Goal: Task Accomplishment & Management: Use online tool/utility

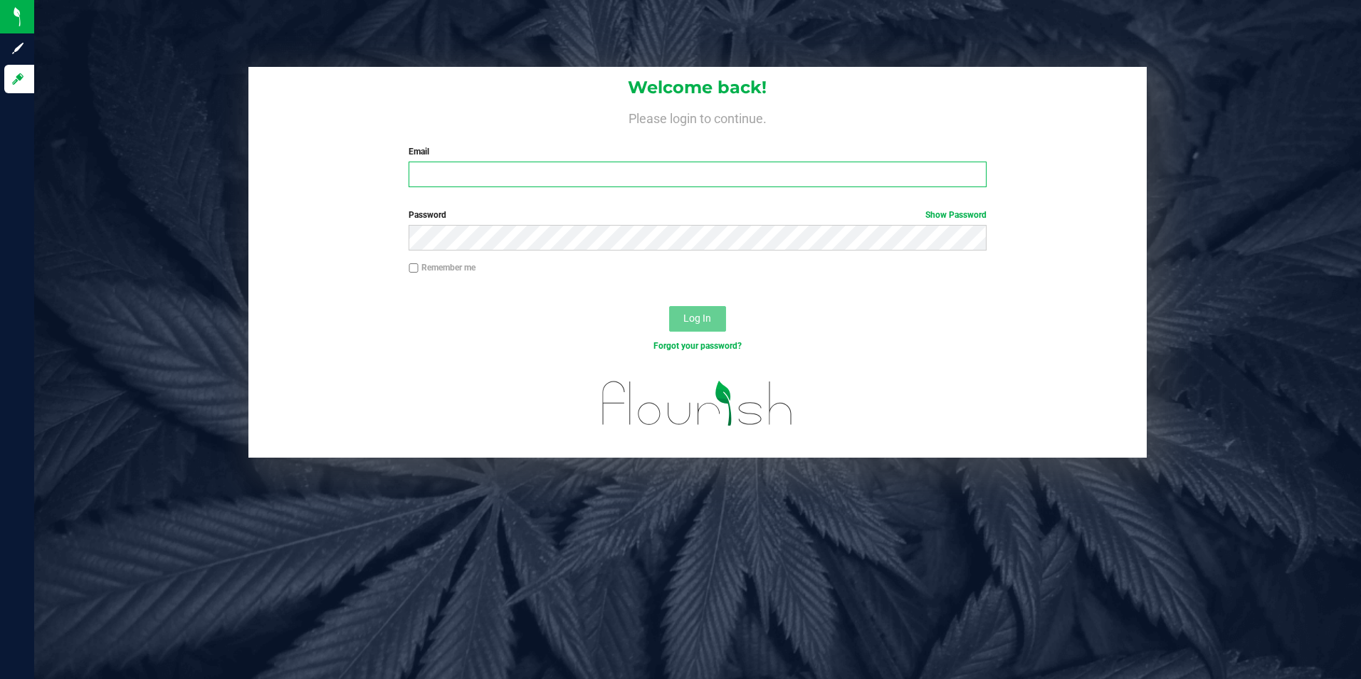
type input "[EMAIL_ADDRESS][DOMAIN_NAME]"
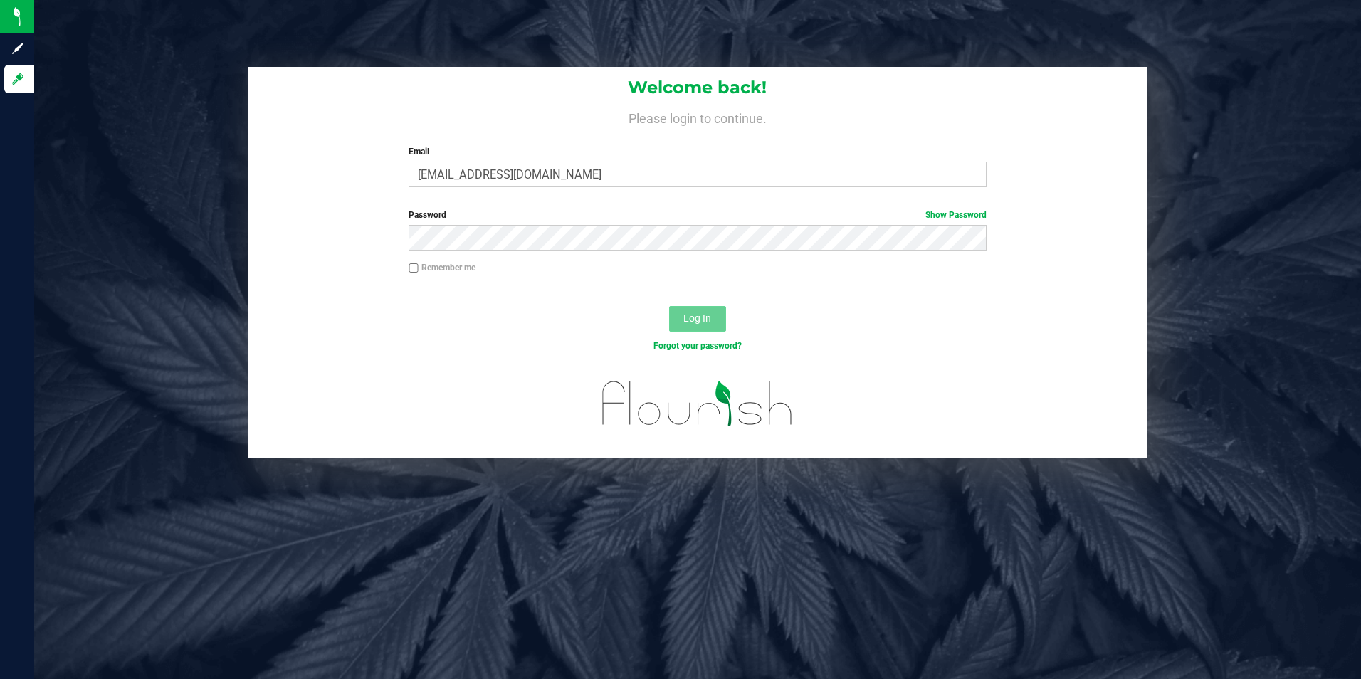
click at [686, 315] on span "Log In" at bounding box center [697, 317] width 28 height 11
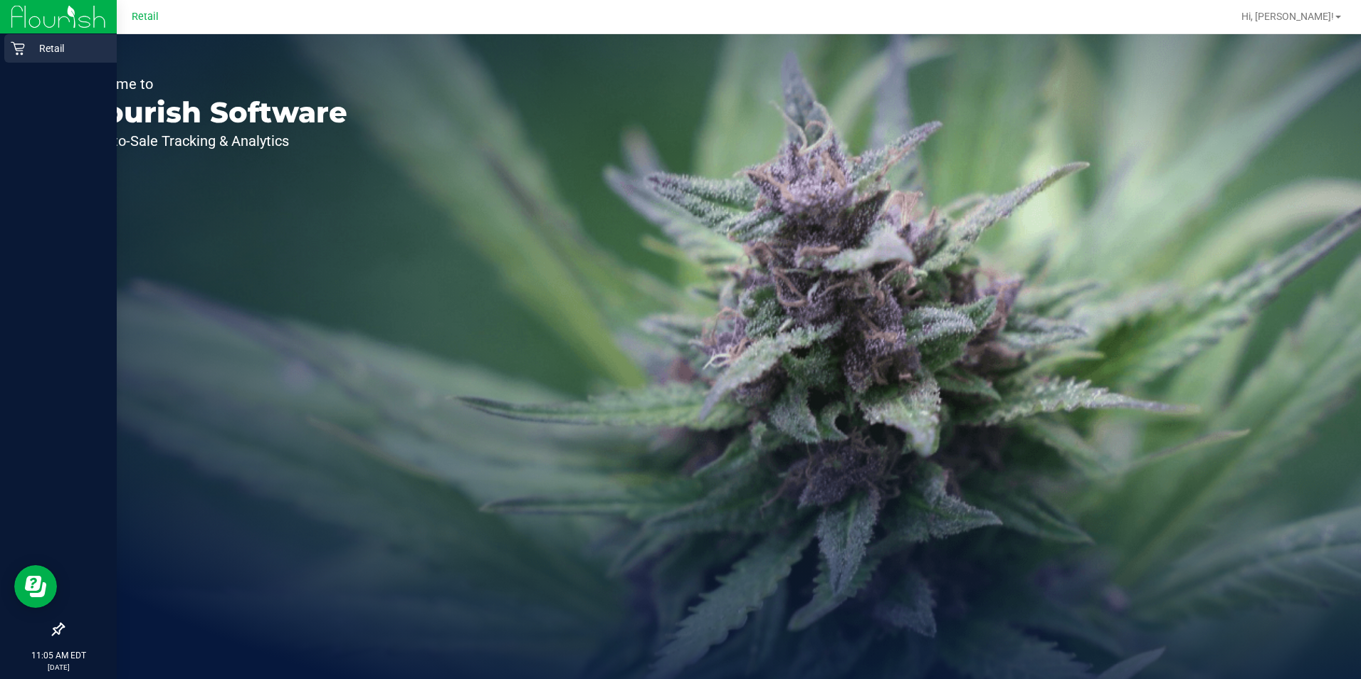
click at [48, 41] on p "Retail" at bounding box center [67, 48] width 85 height 17
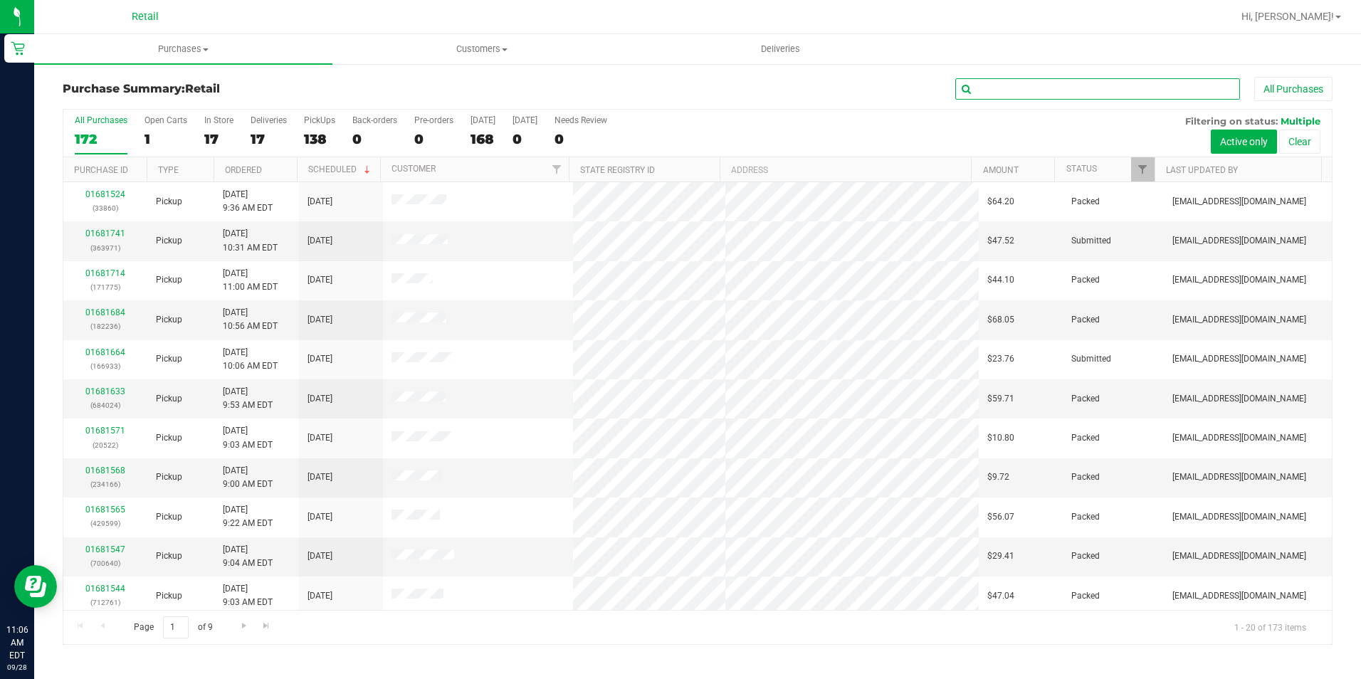
click at [979, 85] on input "text" at bounding box center [1097, 88] width 285 height 21
click at [203, 58] on uib-tab-heading "Purchases Summary of purchases Fulfillment All purchases" at bounding box center [183, 49] width 298 height 30
click at [168, 83] on span "Summary of purchases" at bounding box center [107, 86] width 146 height 12
click at [1095, 87] on input "text" at bounding box center [1097, 88] width 285 height 21
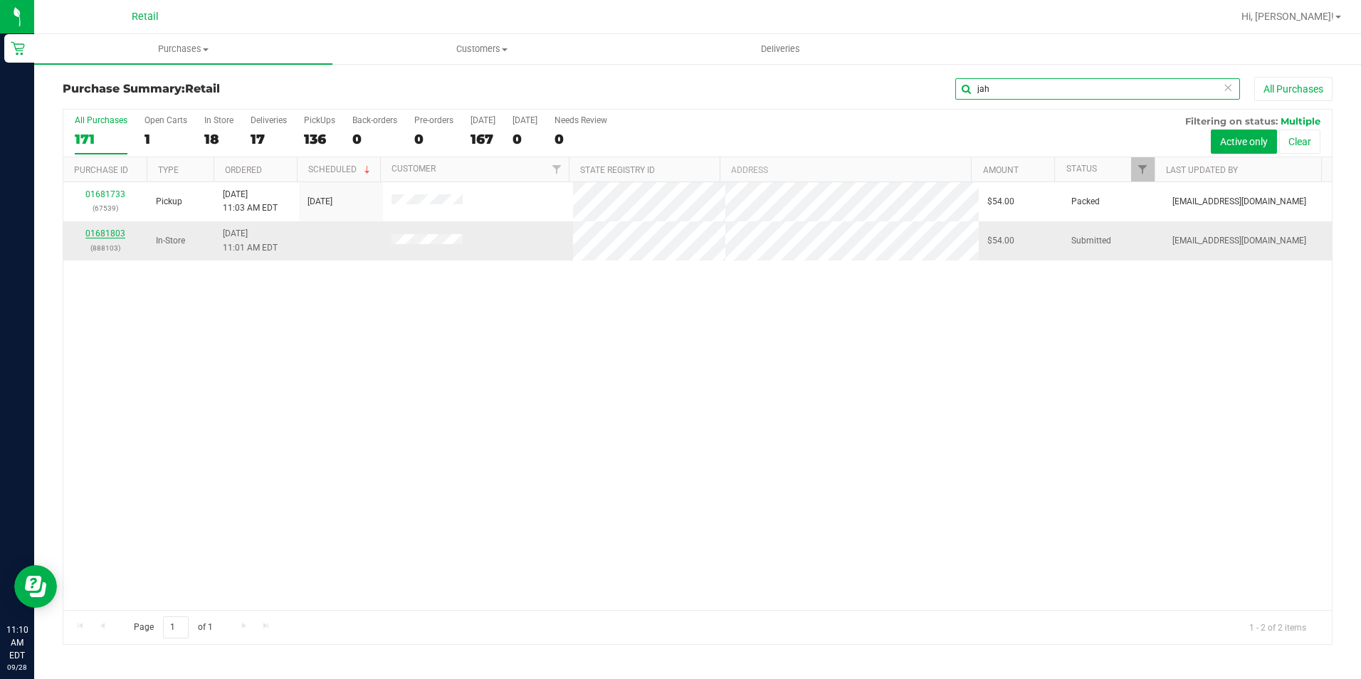
type input "jah"
click at [106, 233] on link "01681803" at bounding box center [105, 233] width 40 height 10
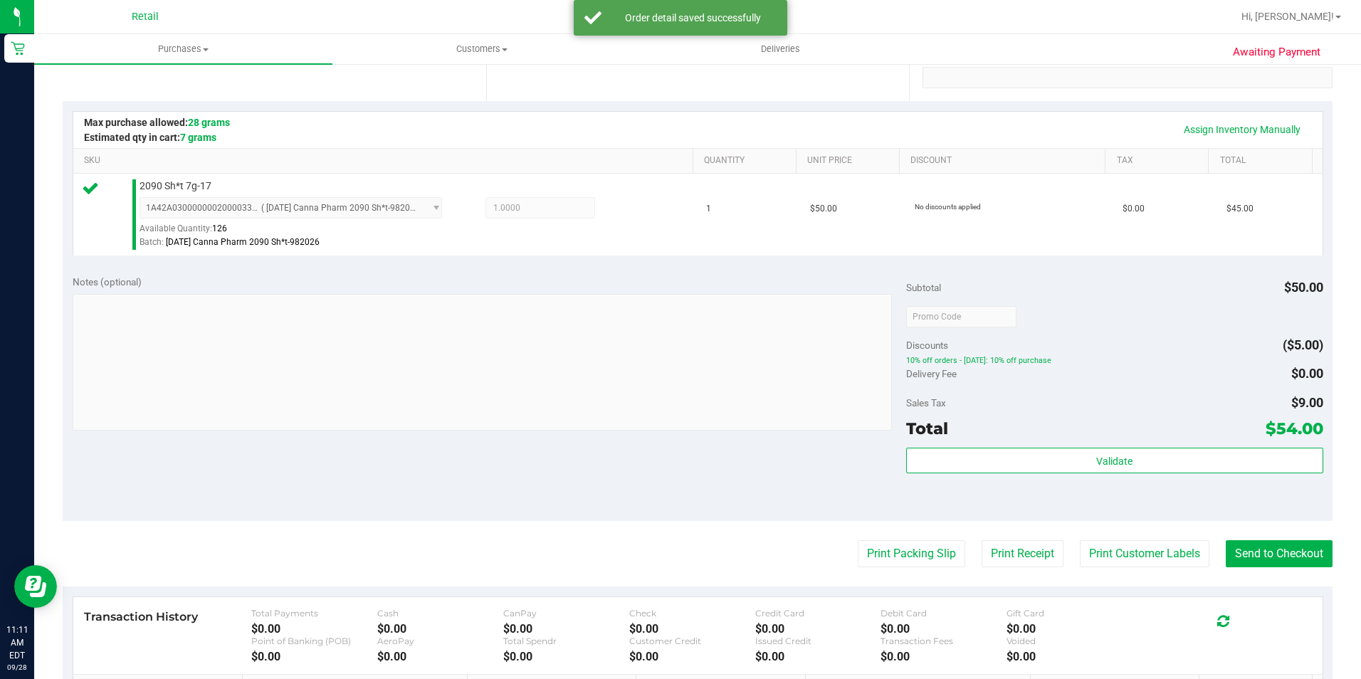
scroll to position [356, 0]
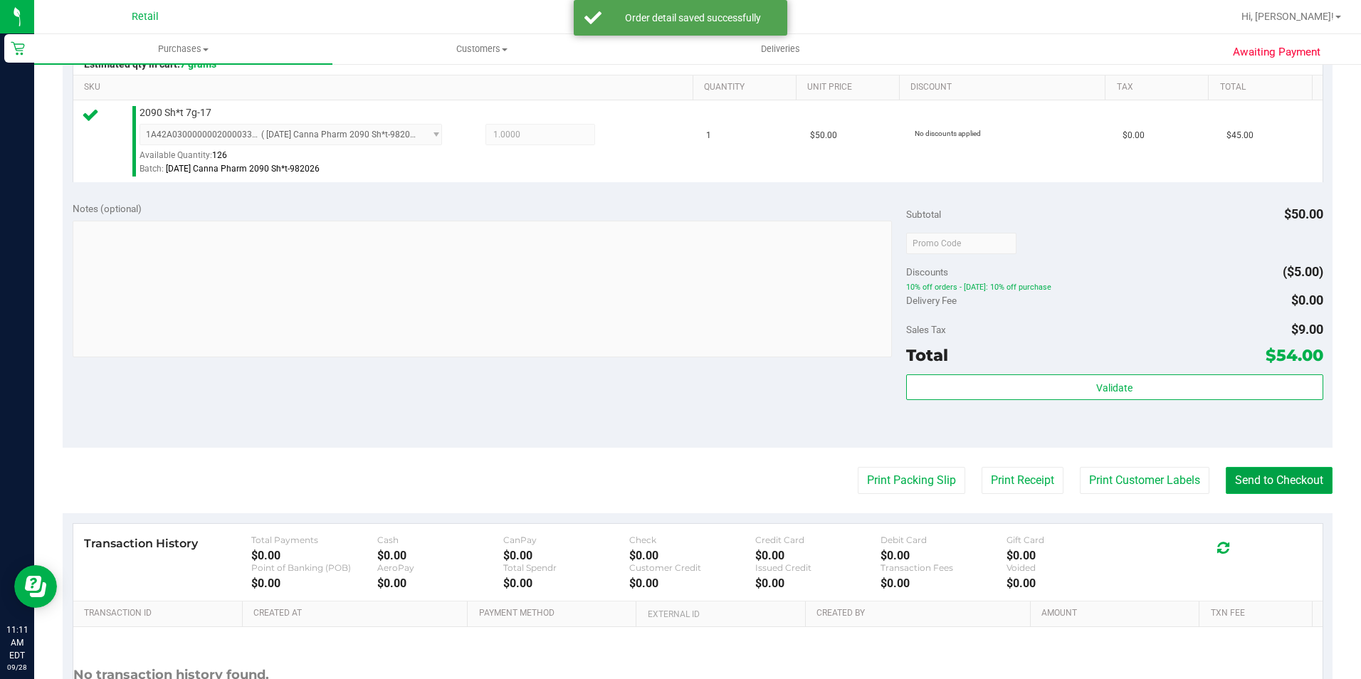
click at [1230, 488] on button "Send to Checkout" at bounding box center [1279, 480] width 107 height 27
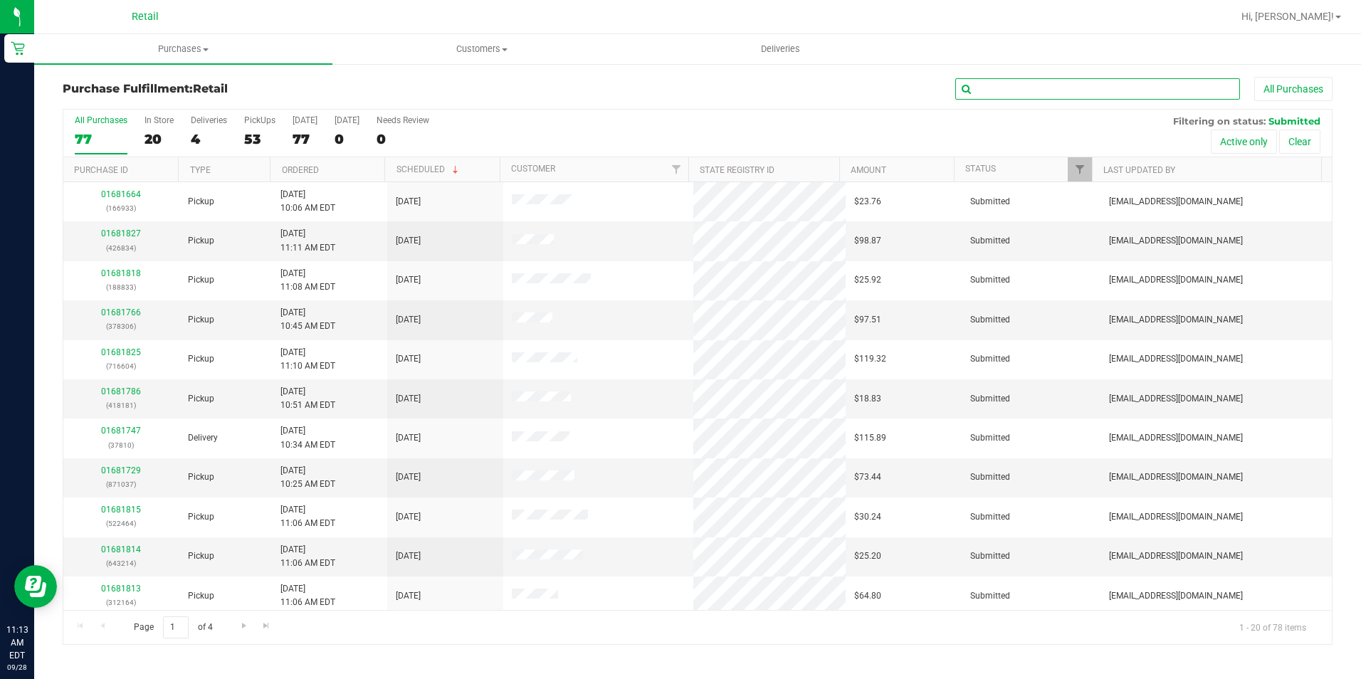
click at [1011, 90] on input "text" at bounding box center [1097, 88] width 285 height 21
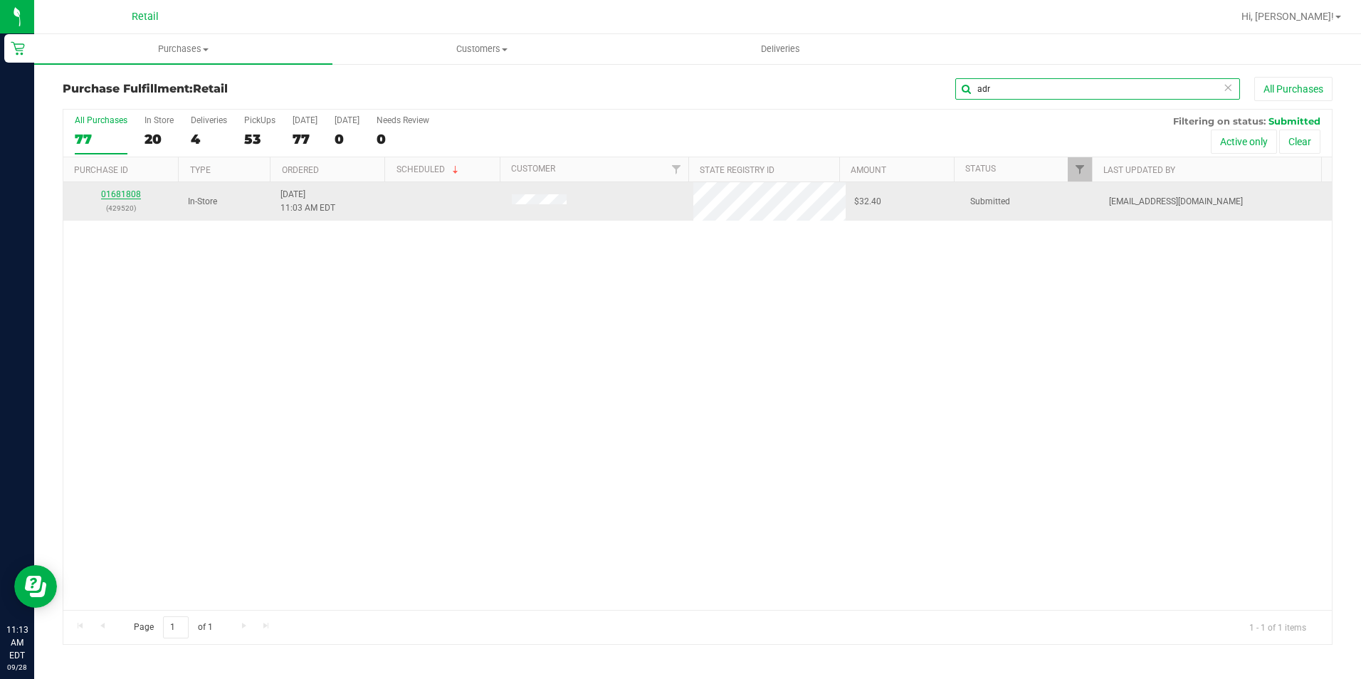
type input "adr"
click at [128, 196] on link "01681808" at bounding box center [121, 194] width 40 height 10
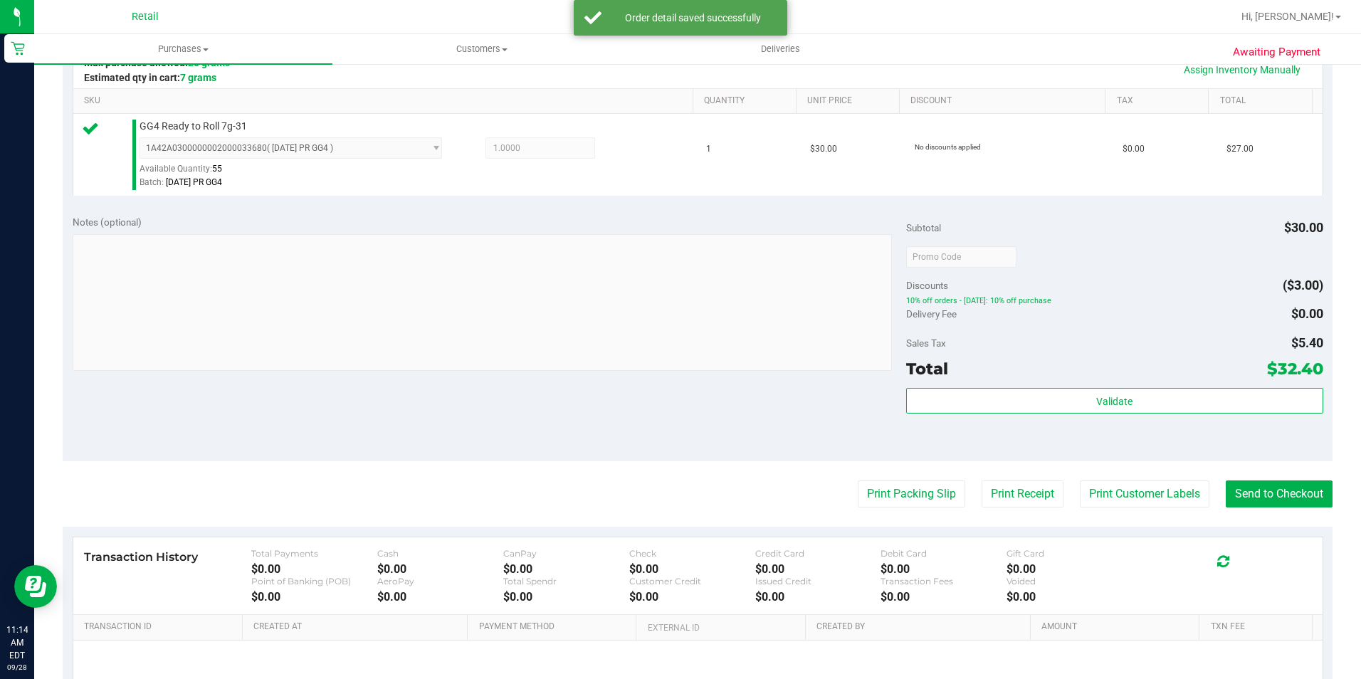
scroll to position [356, 0]
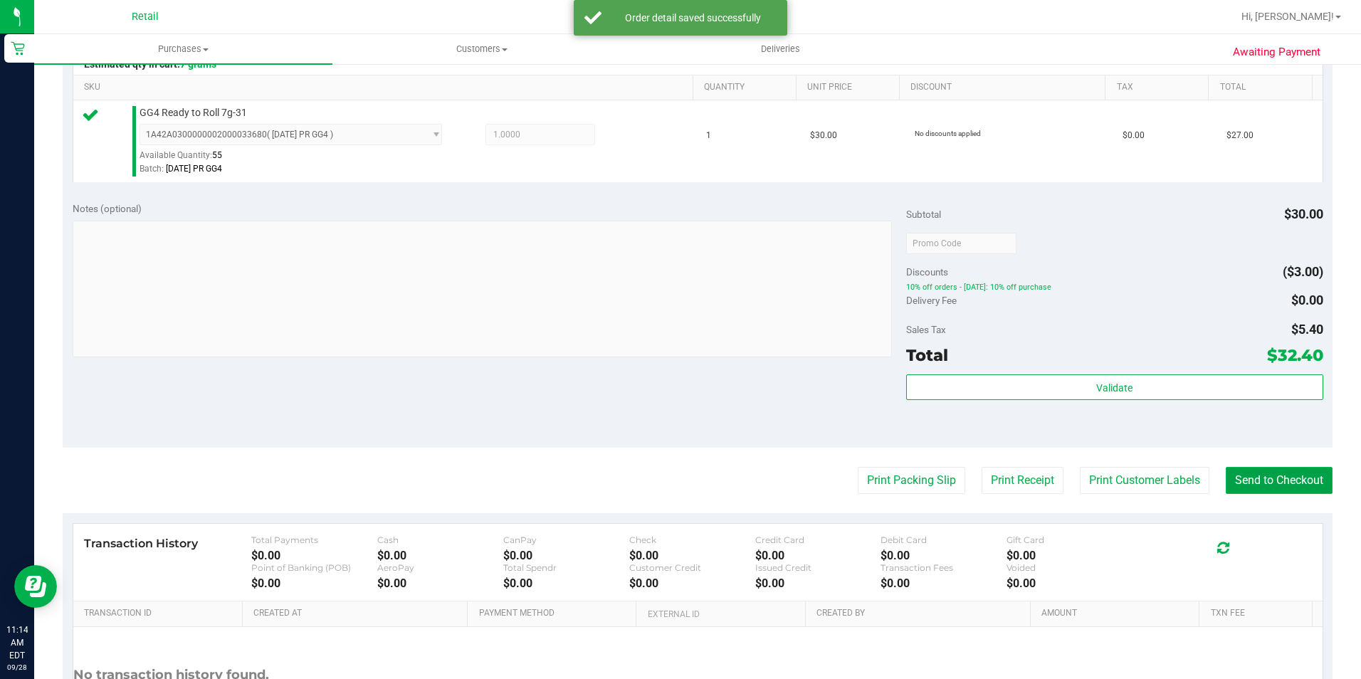
click at [1281, 483] on button "Send to Checkout" at bounding box center [1279, 480] width 107 height 27
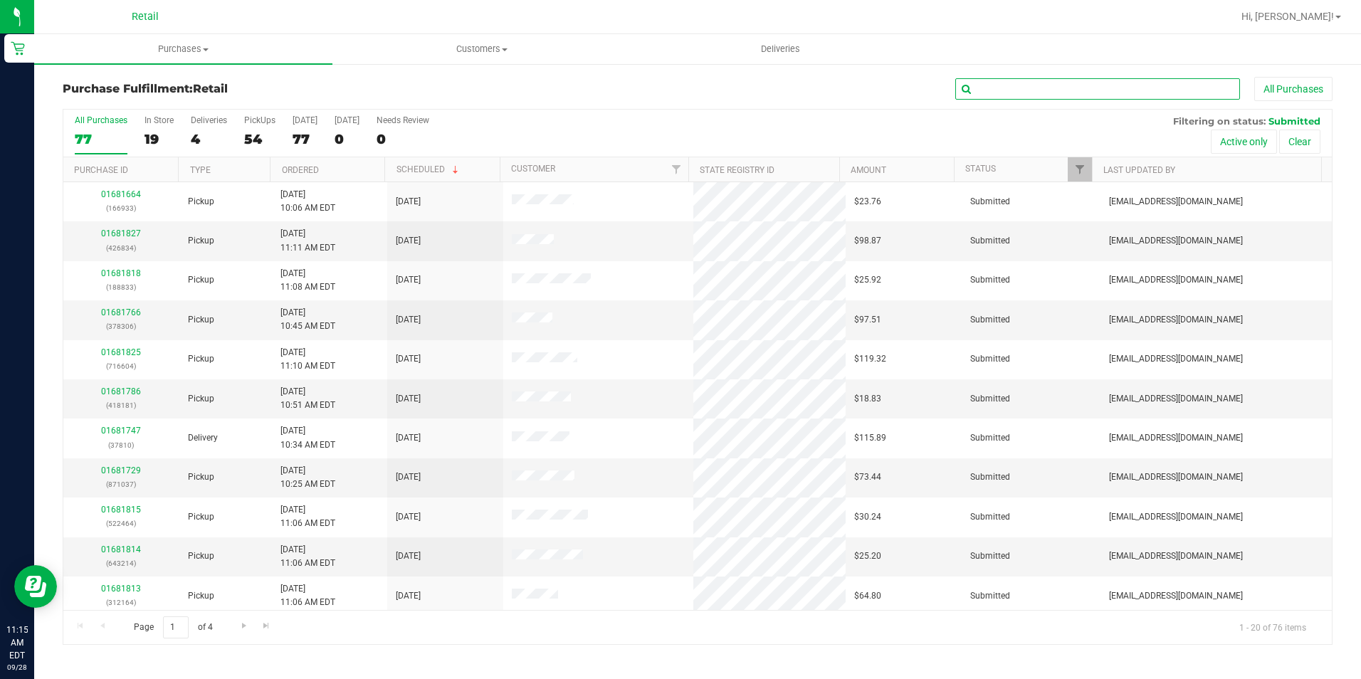
click at [1031, 81] on input "text" at bounding box center [1097, 88] width 285 height 21
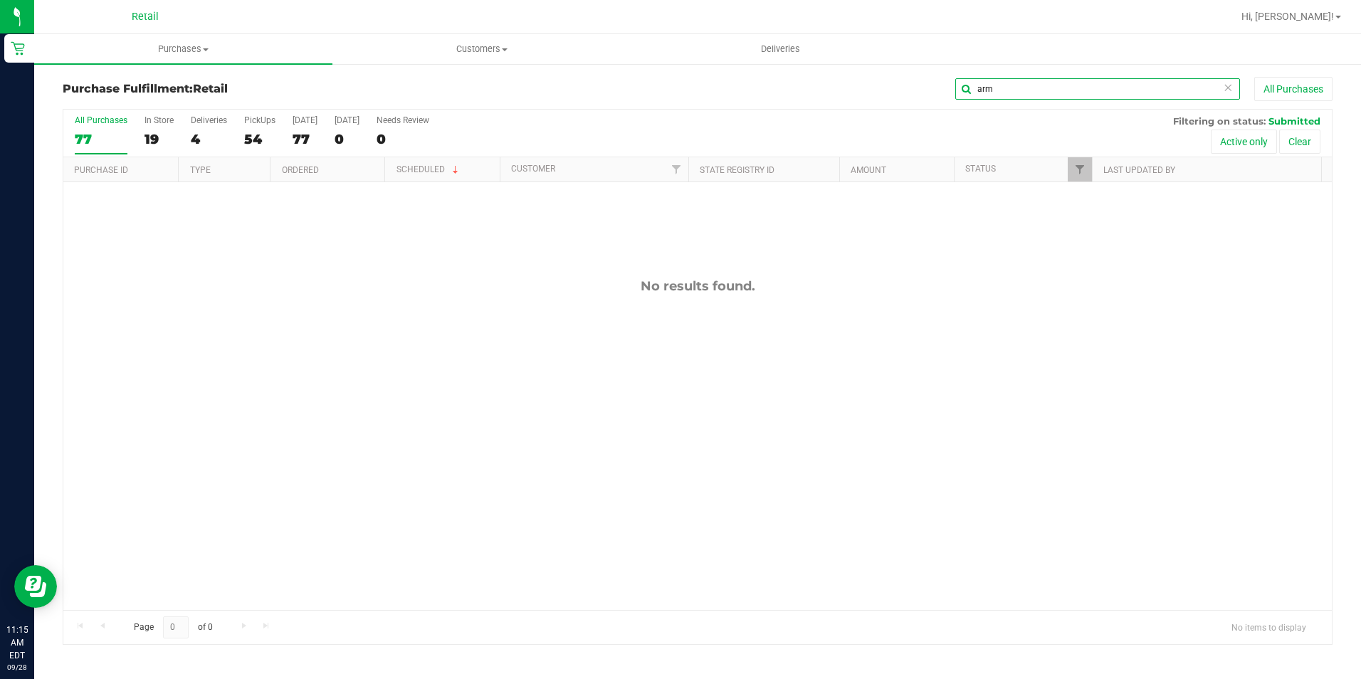
type input "arm"
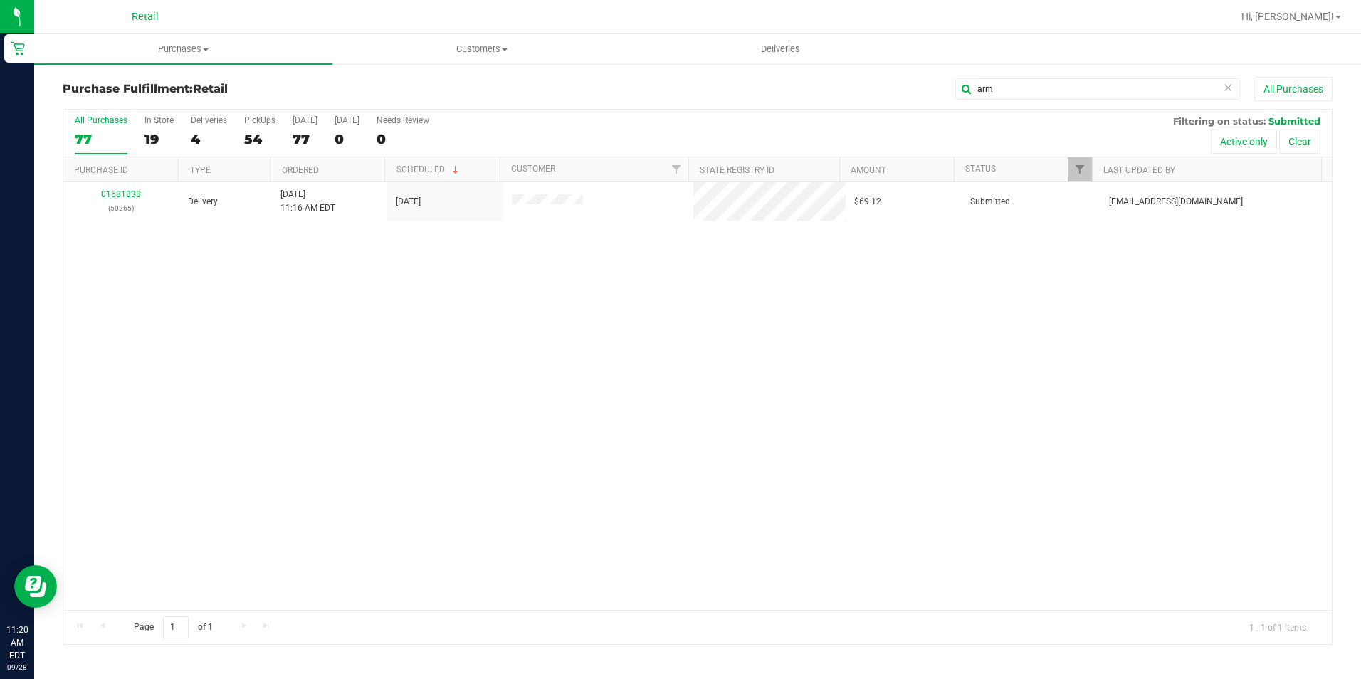
click at [1231, 90] on icon at bounding box center [1228, 86] width 10 height 17
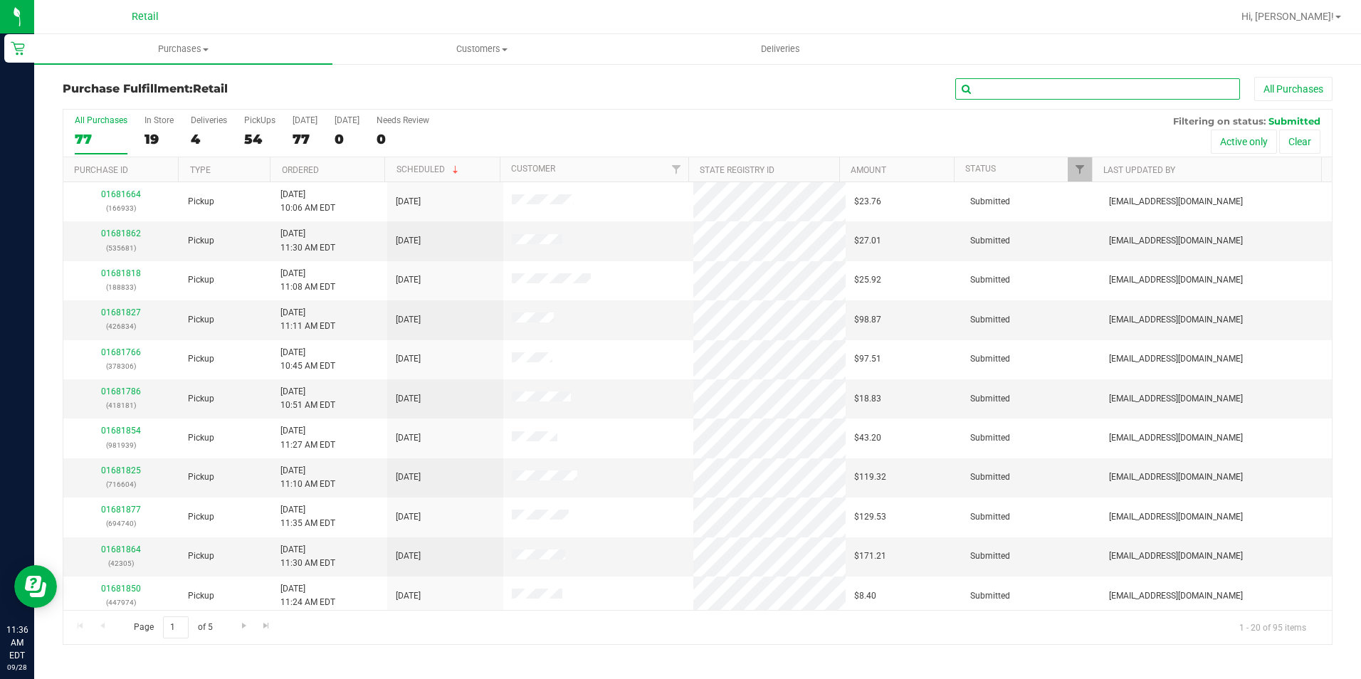
click at [1039, 87] on input "text" at bounding box center [1097, 88] width 285 height 21
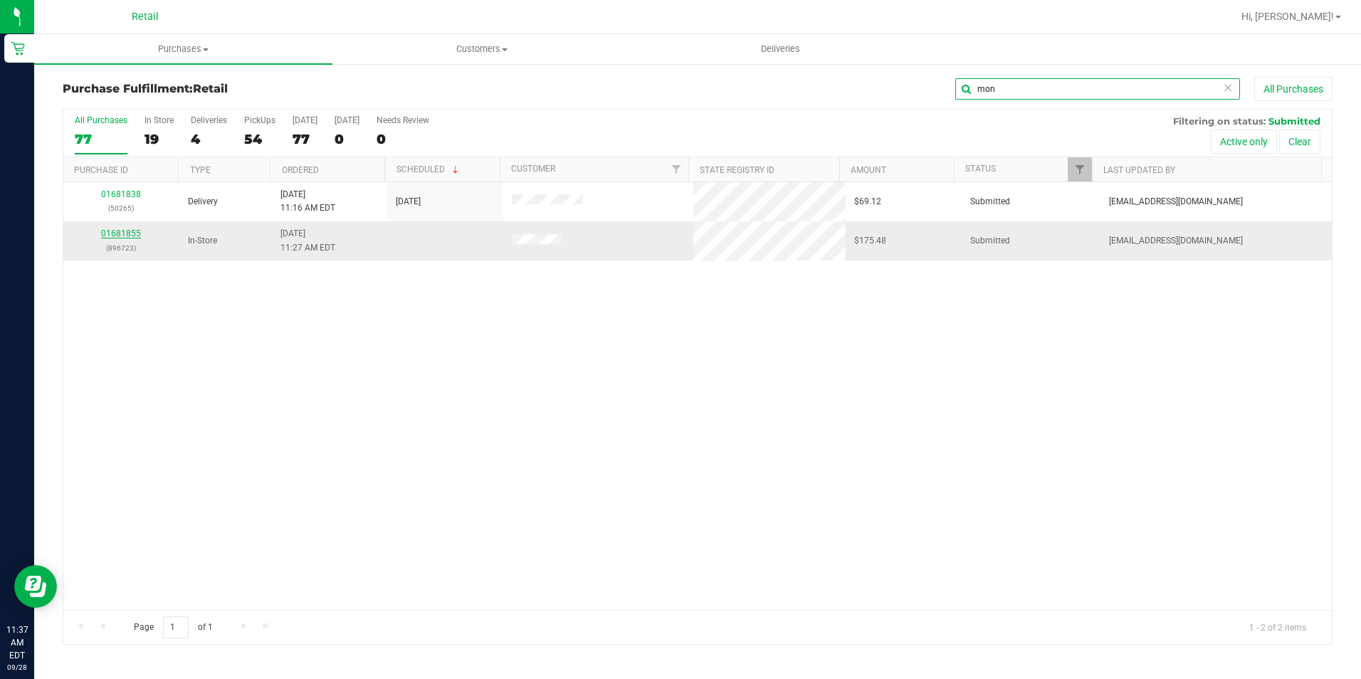
type input "mon"
click at [124, 233] on link "01681855" at bounding box center [121, 233] width 40 height 10
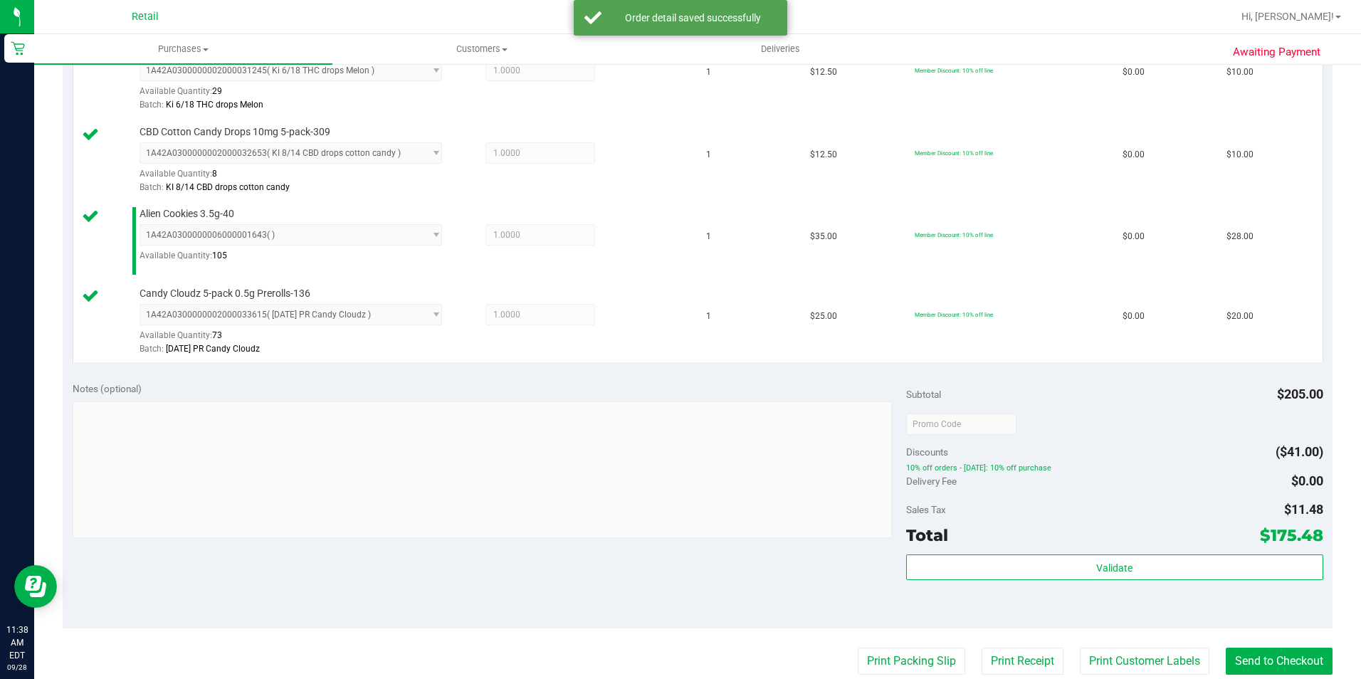
scroll to position [641, 0]
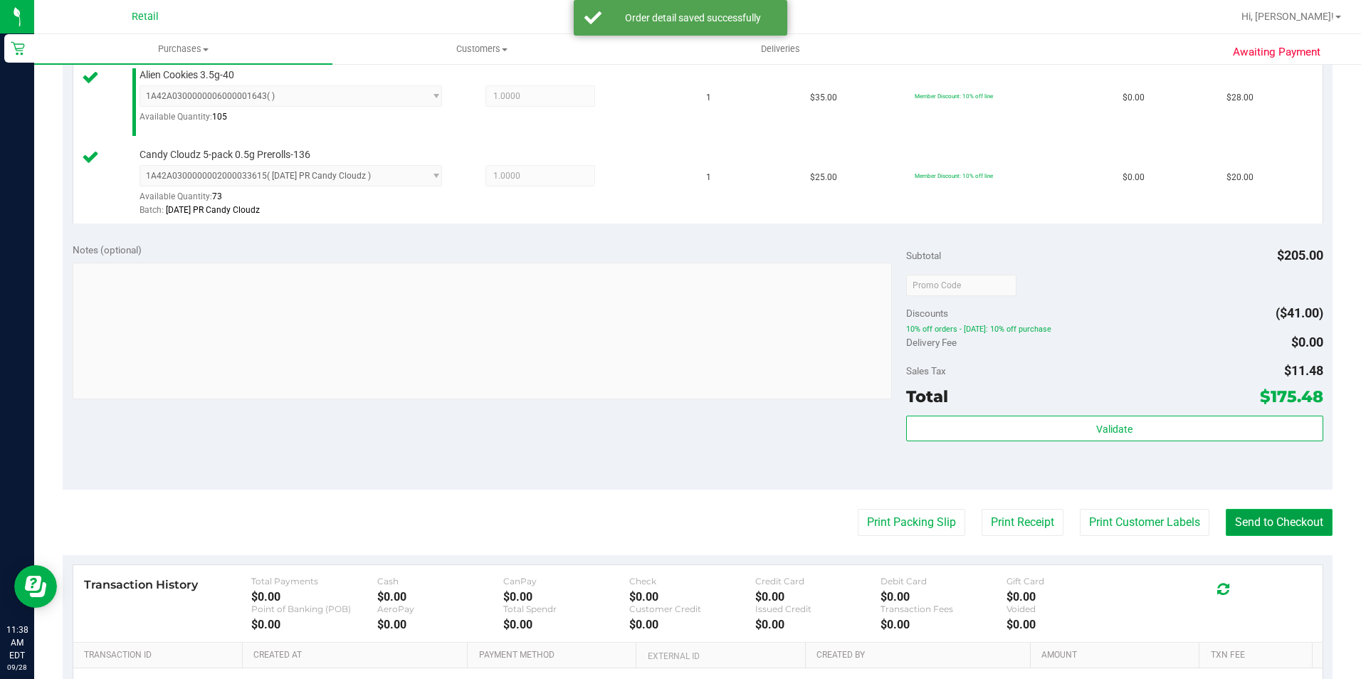
click at [1261, 522] on button "Send to Checkout" at bounding box center [1279, 522] width 107 height 27
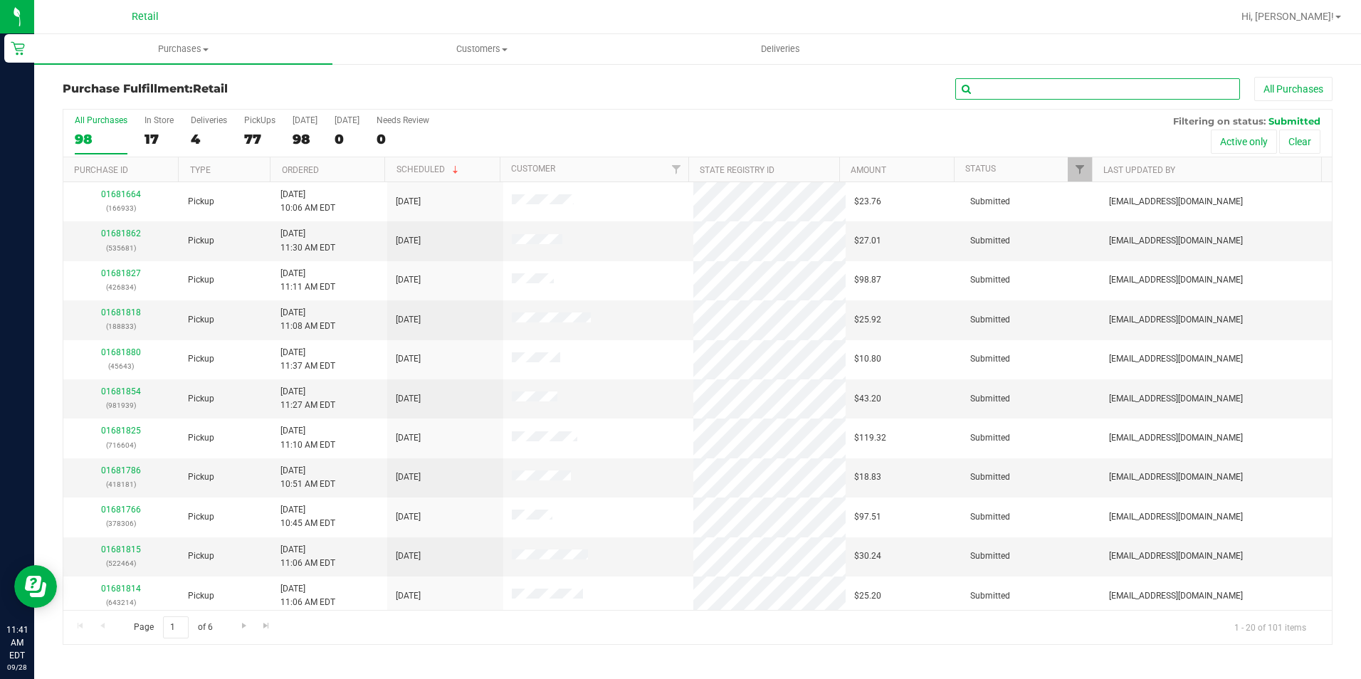
click at [1112, 86] on input "text" at bounding box center [1097, 88] width 285 height 21
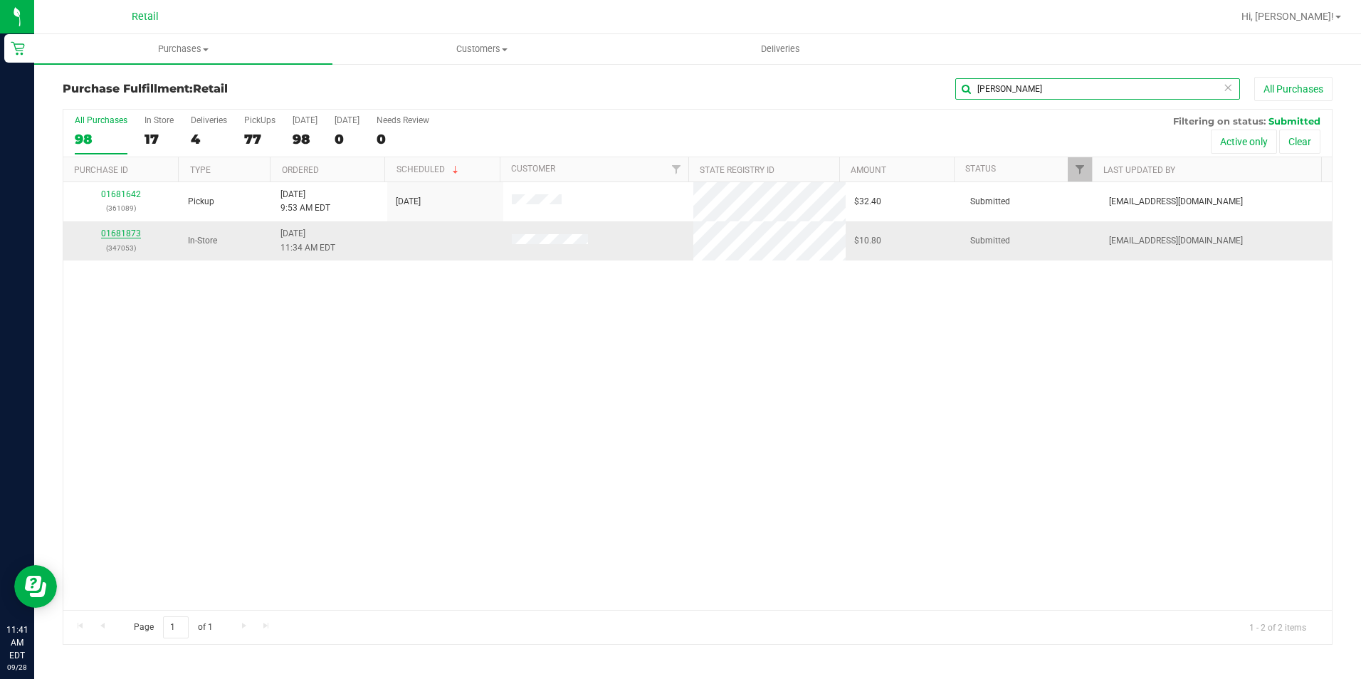
type input "[PERSON_NAME]"
click at [130, 231] on link "01681873" at bounding box center [121, 233] width 40 height 10
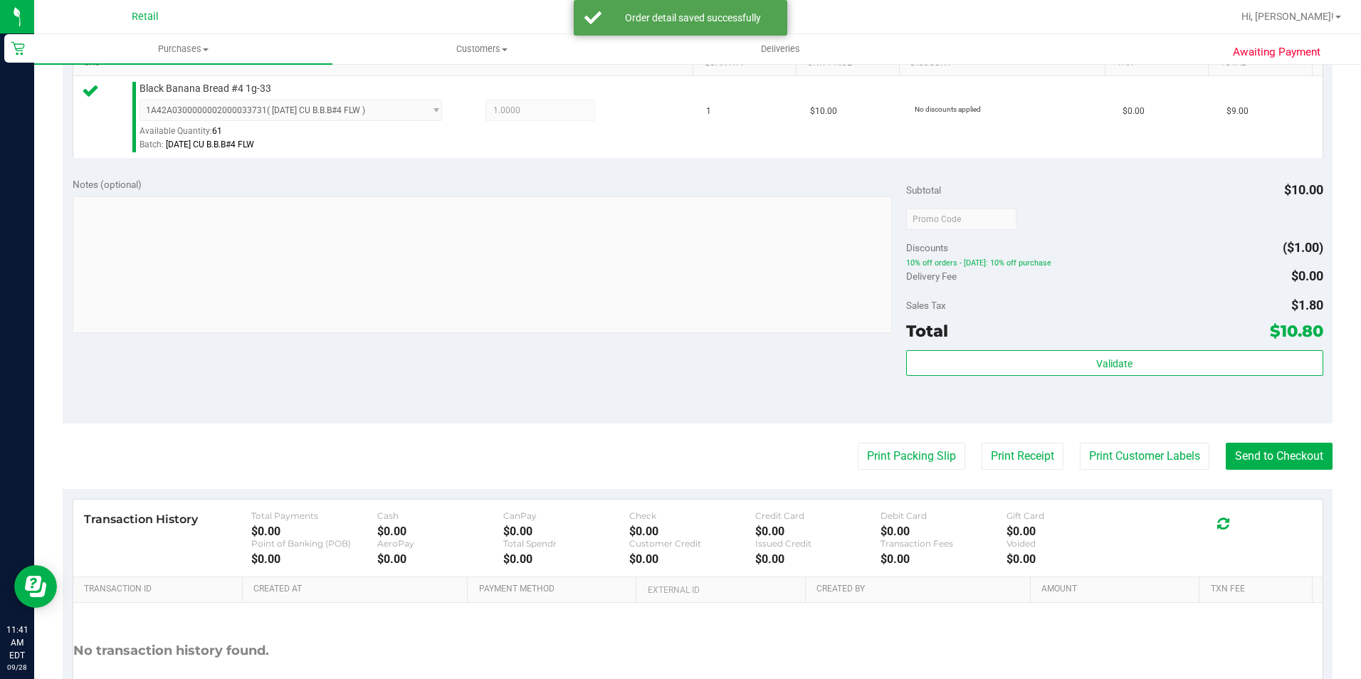
scroll to position [485, 0]
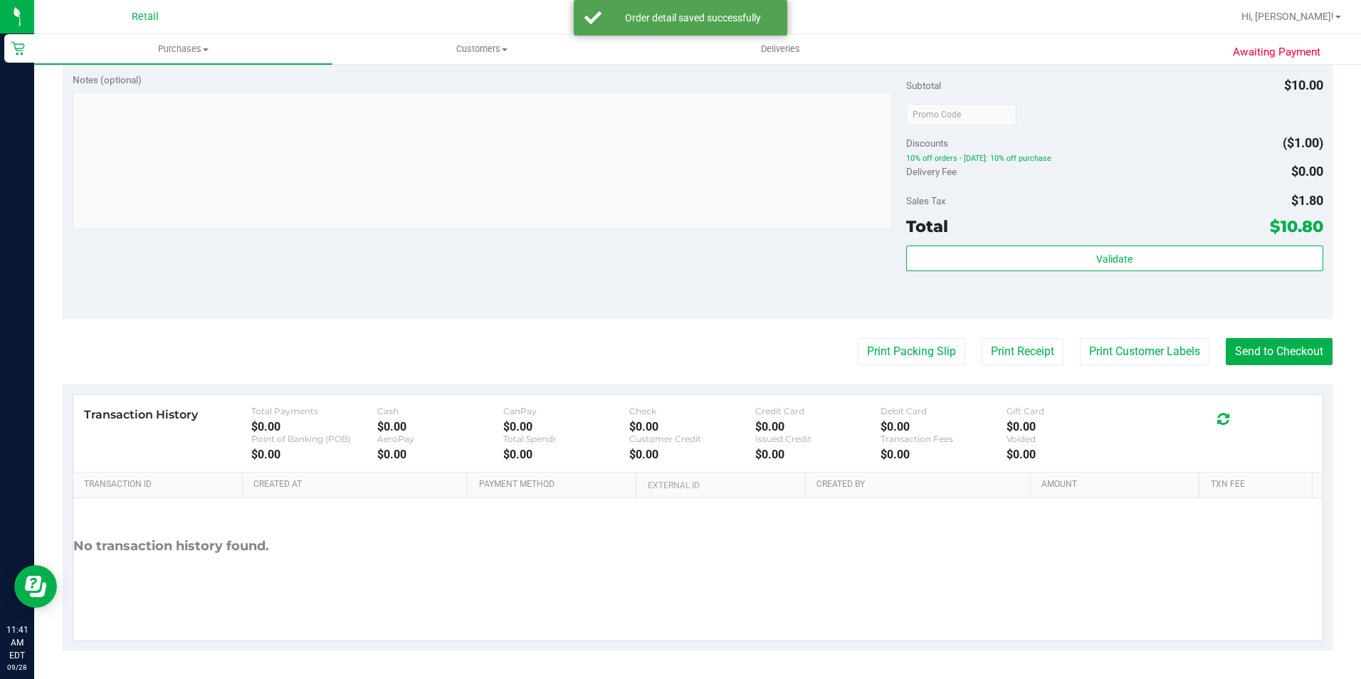
click at [1263, 337] on purchase-details "Back Edit Purchase Cancel Purchase View Profile # 01681873 Med | Rec METRC ID: …" at bounding box center [698, 121] width 1270 height 1058
click at [1260, 351] on button "Send to Checkout" at bounding box center [1279, 351] width 107 height 27
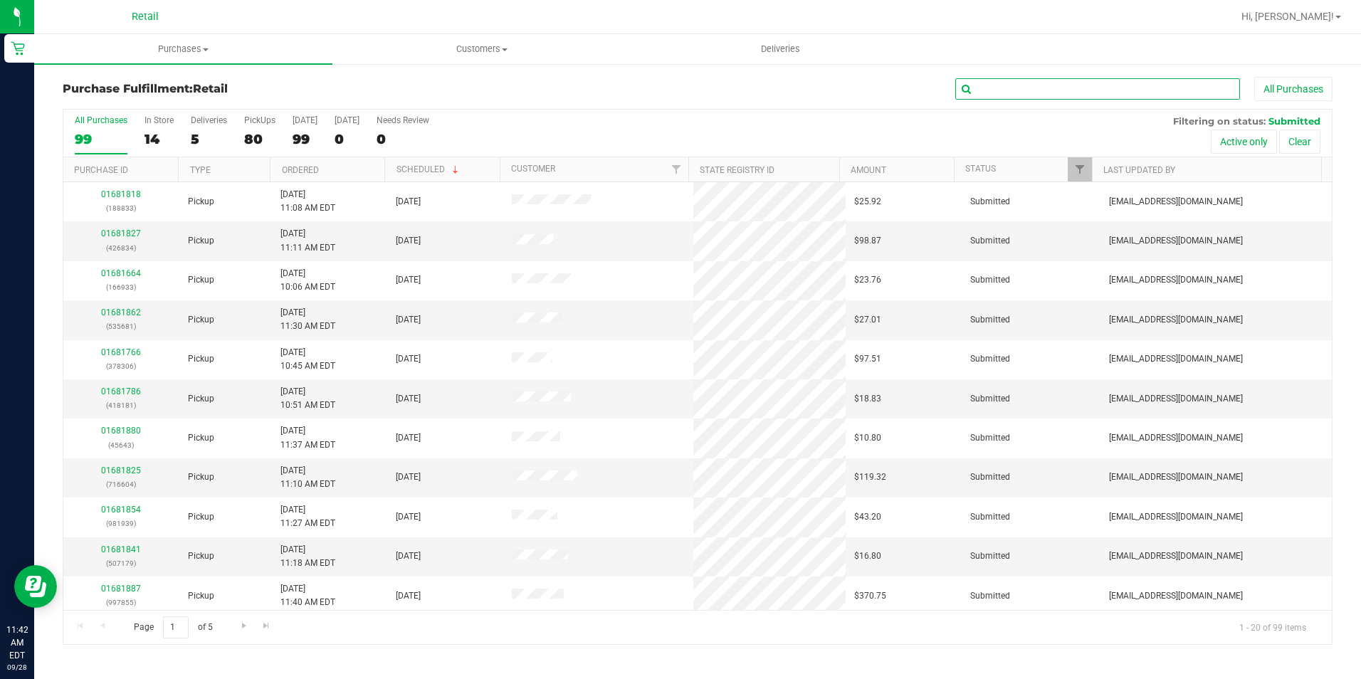
click at [984, 88] on input "text" at bounding box center [1097, 88] width 285 height 21
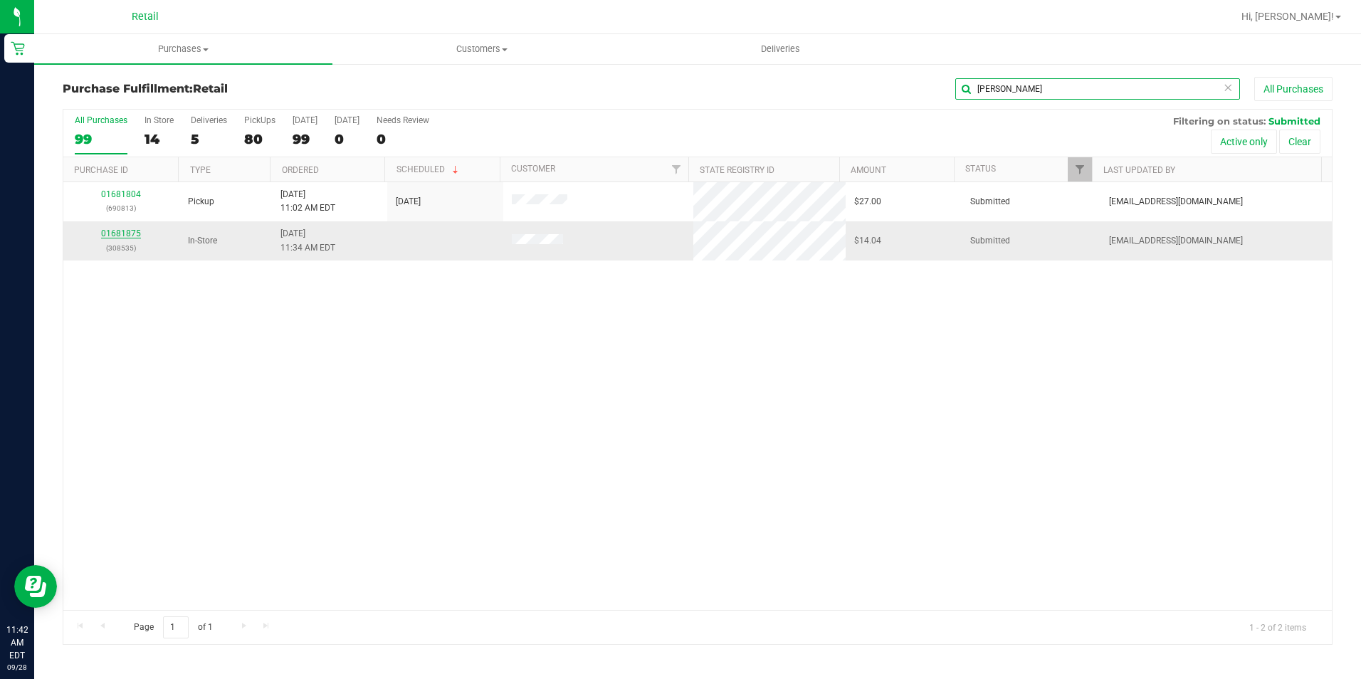
type input "[PERSON_NAME]"
click at [129, 231] on link "01681875" at bounding box center [121, 233] width 40 height 10
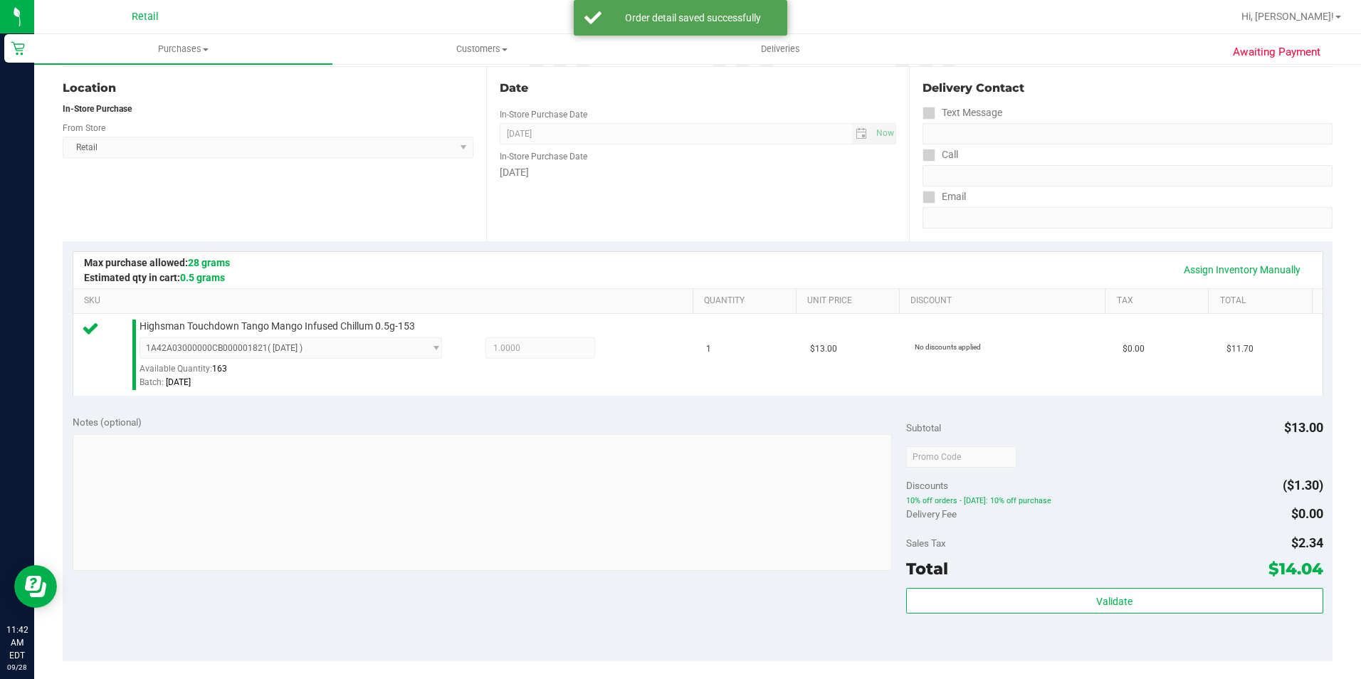
scroll to position [356, 0]
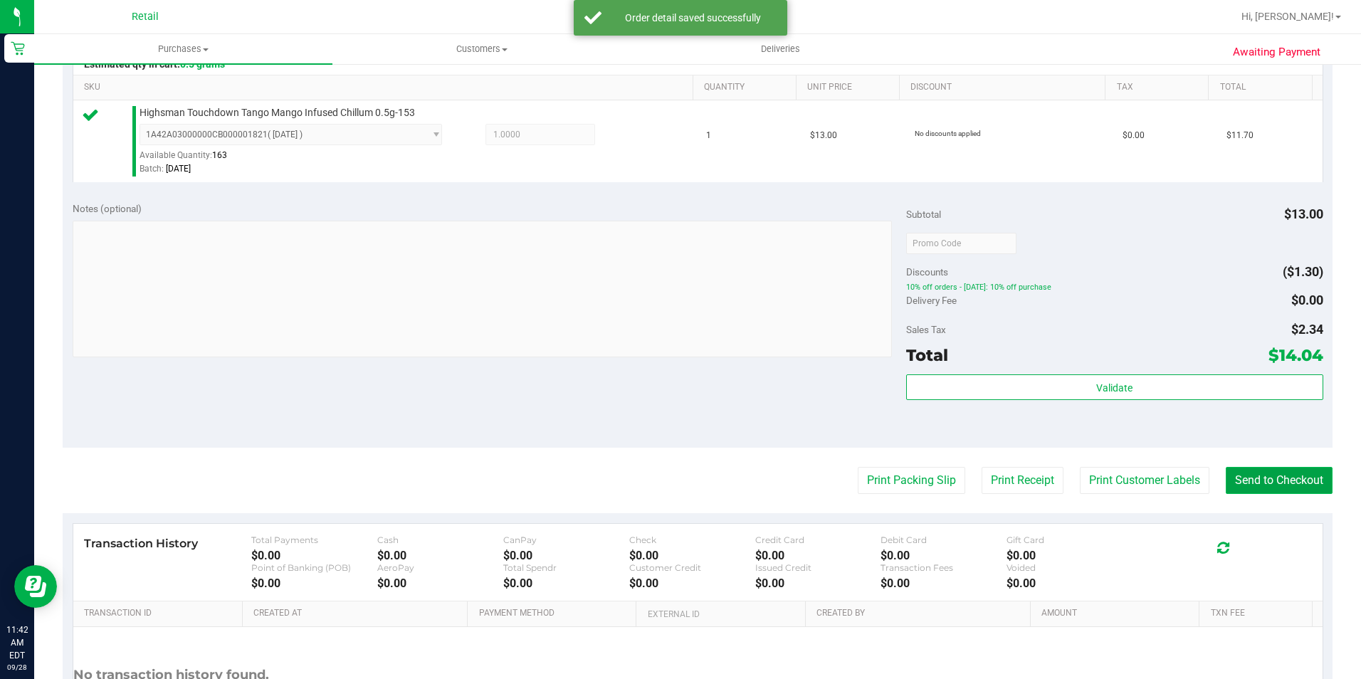
click at [1271, 485] on button "Send to Checkout" at bounding box center [1279, 480] width 107 height 27
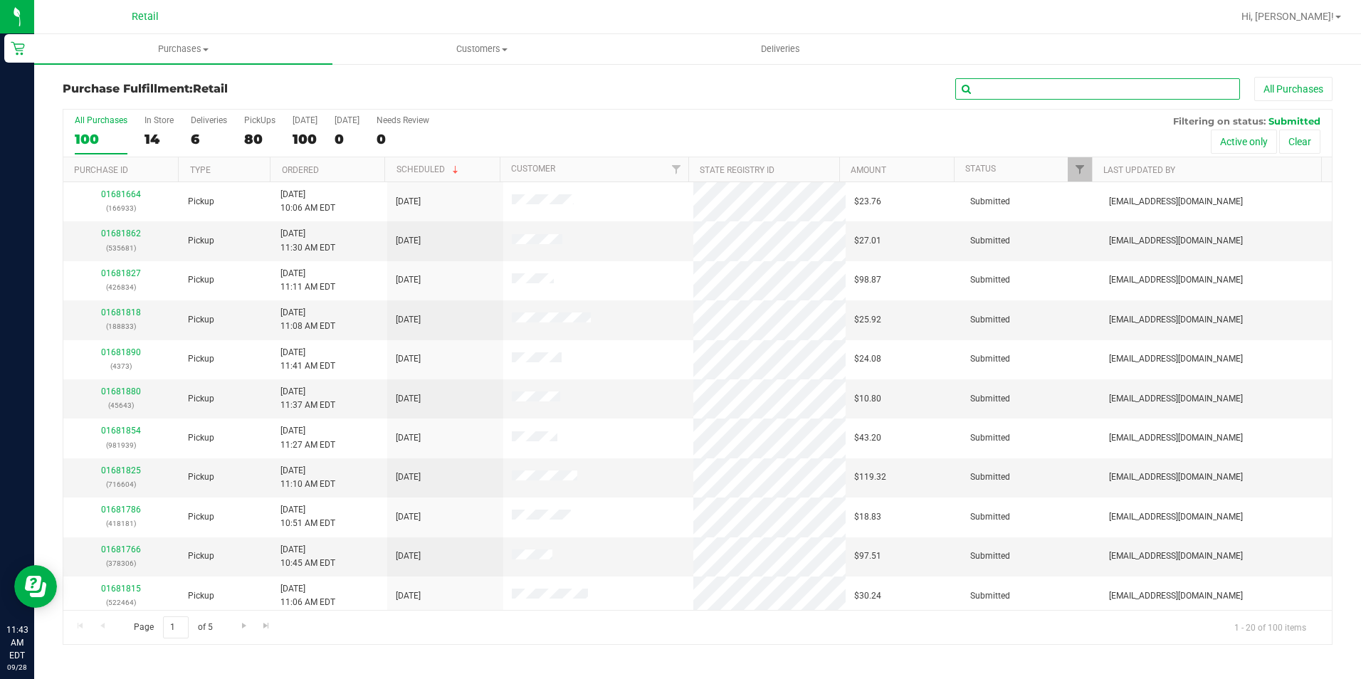
click at [987, 86] on input "text" at bounding box center [1097, 88] width 285 height 21
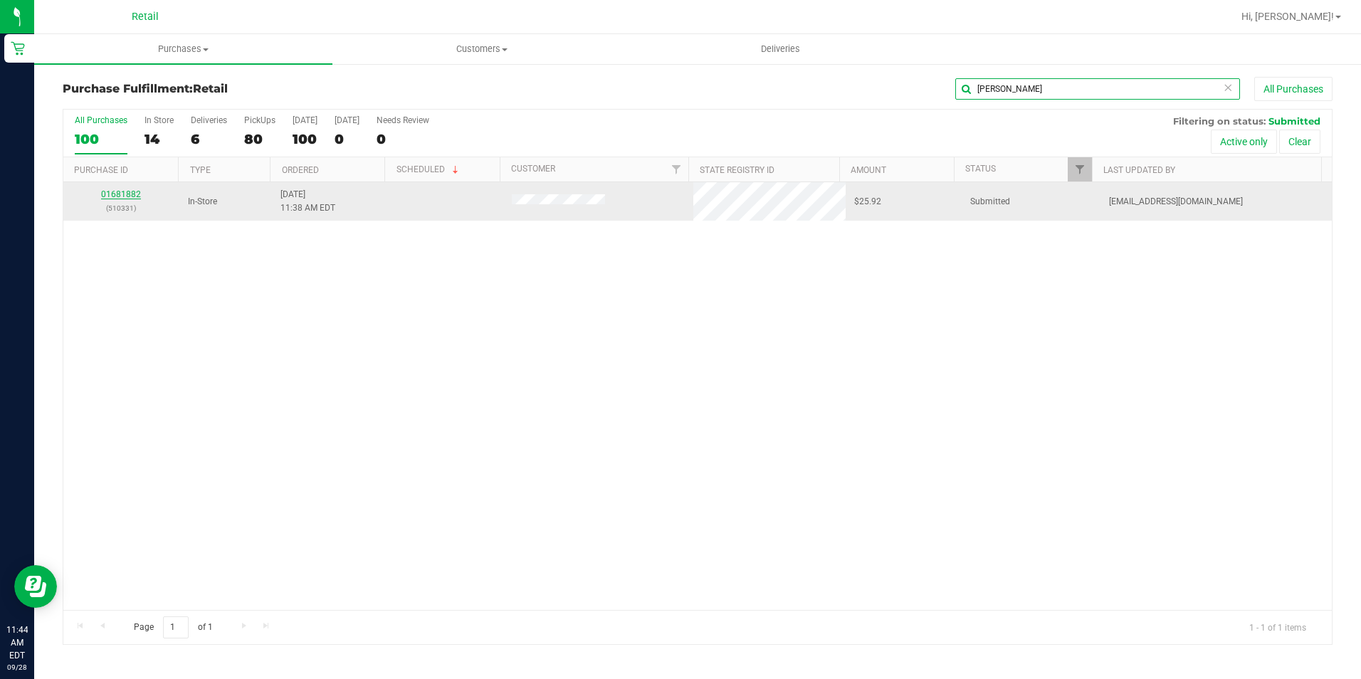
type input "[PERSON_NAME]"
click at [124, 196] on link "01681882" at bounding box center [121, 194] width 40 height 10
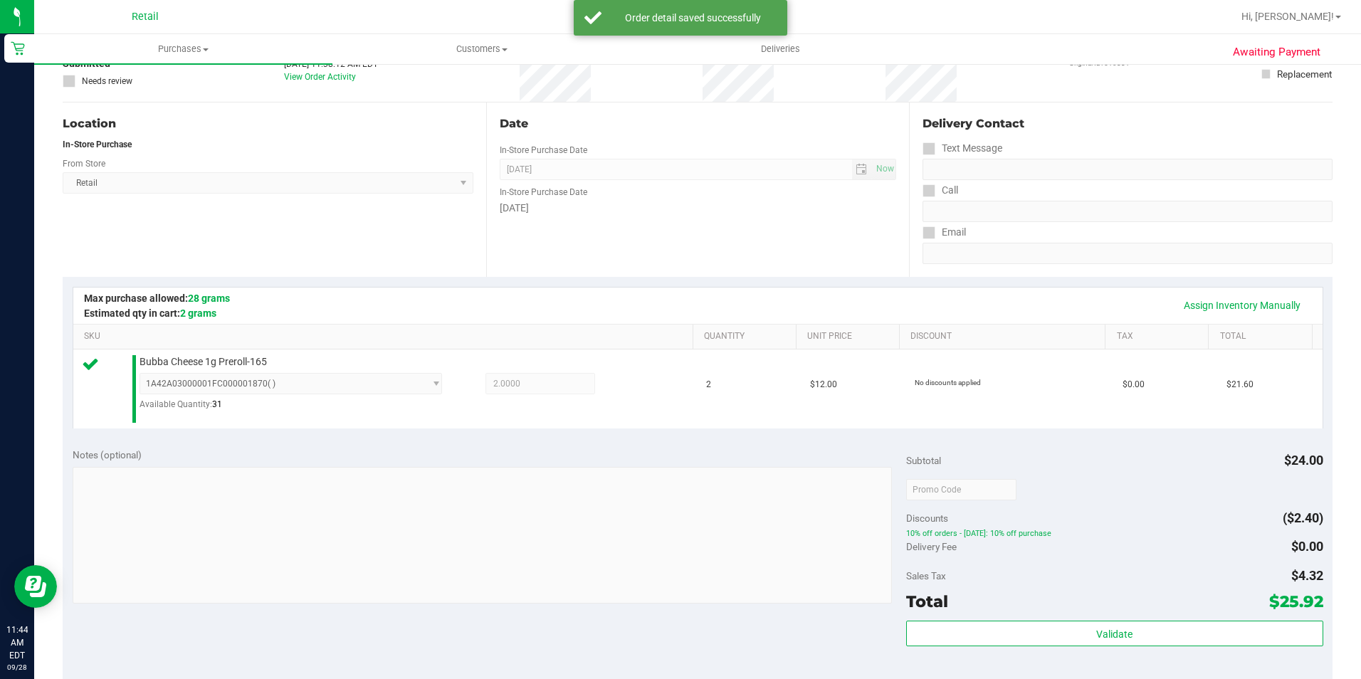
scroll to position [214, 0]
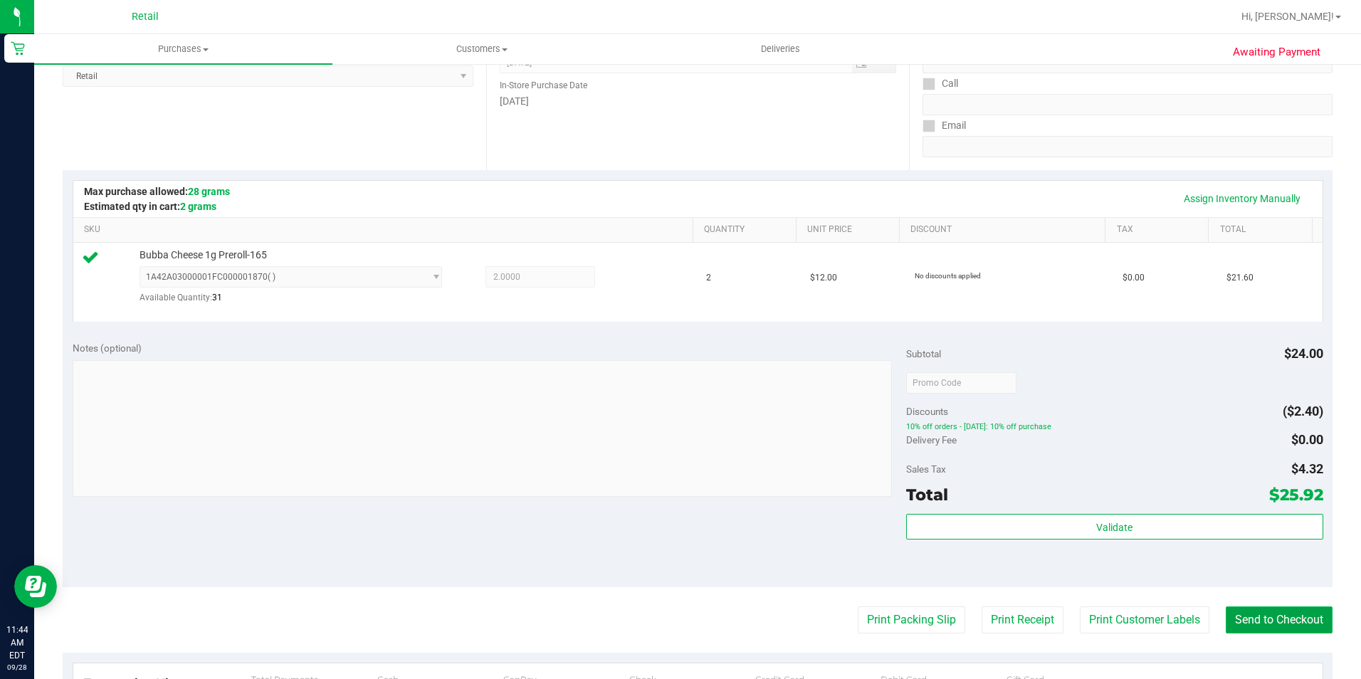
click at [1300, 625] on button "Send to Checkout" at bounding box center [1279, 619] width 107 height 27
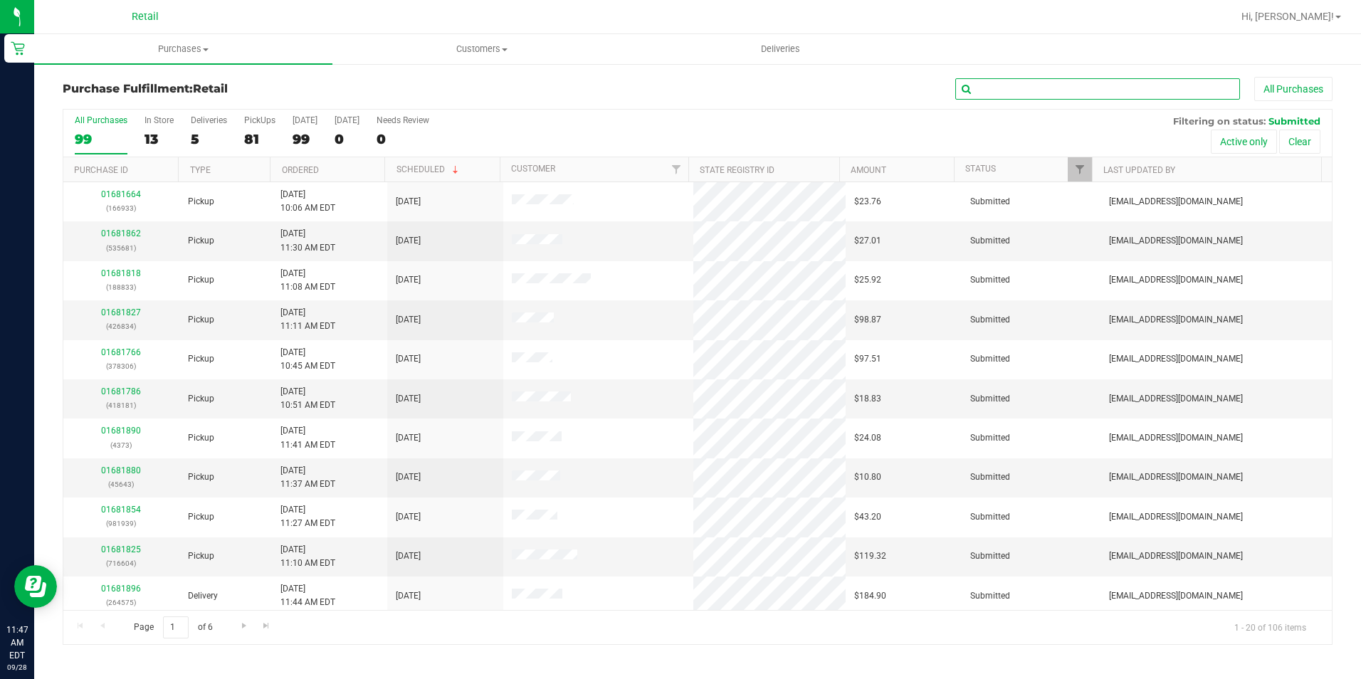
click at [1033, 93] on input "text" at bounding box center [1097, 88] width 285 height 21
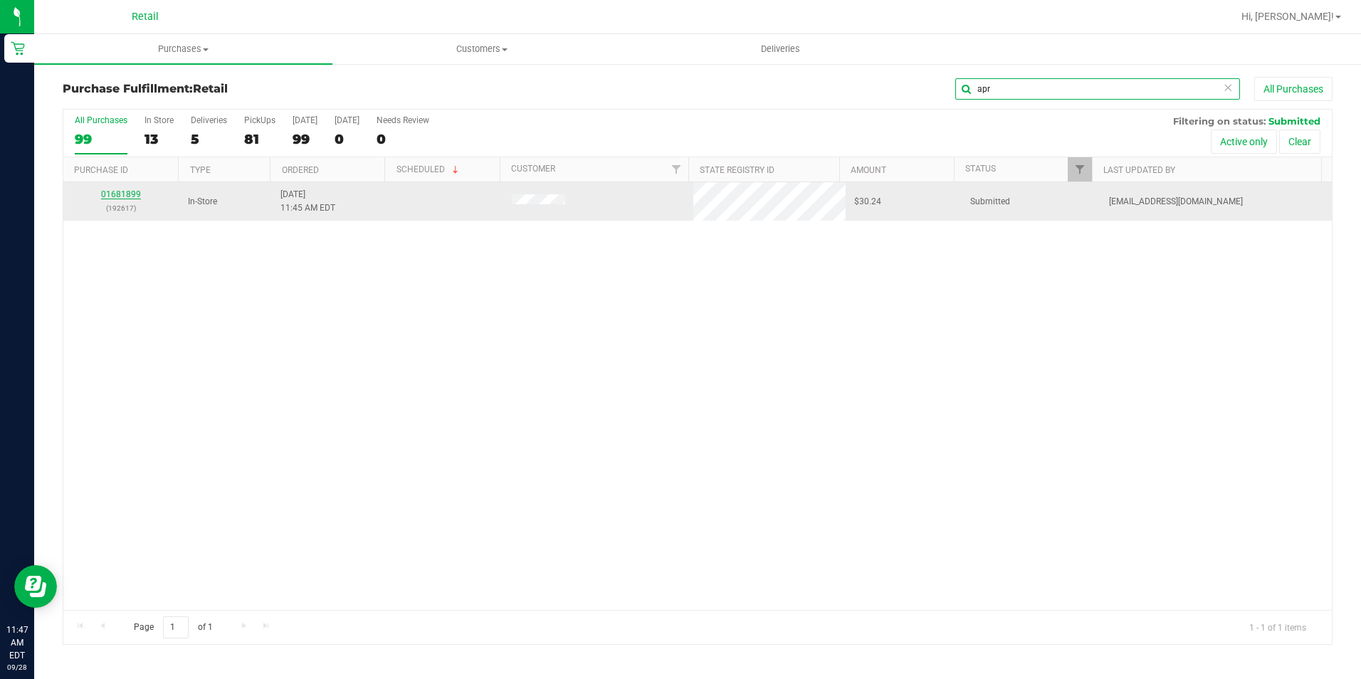
type input "apr"
click at [129, 192] on link "01681899" at bounding box center [121, 194] width 40 height 10
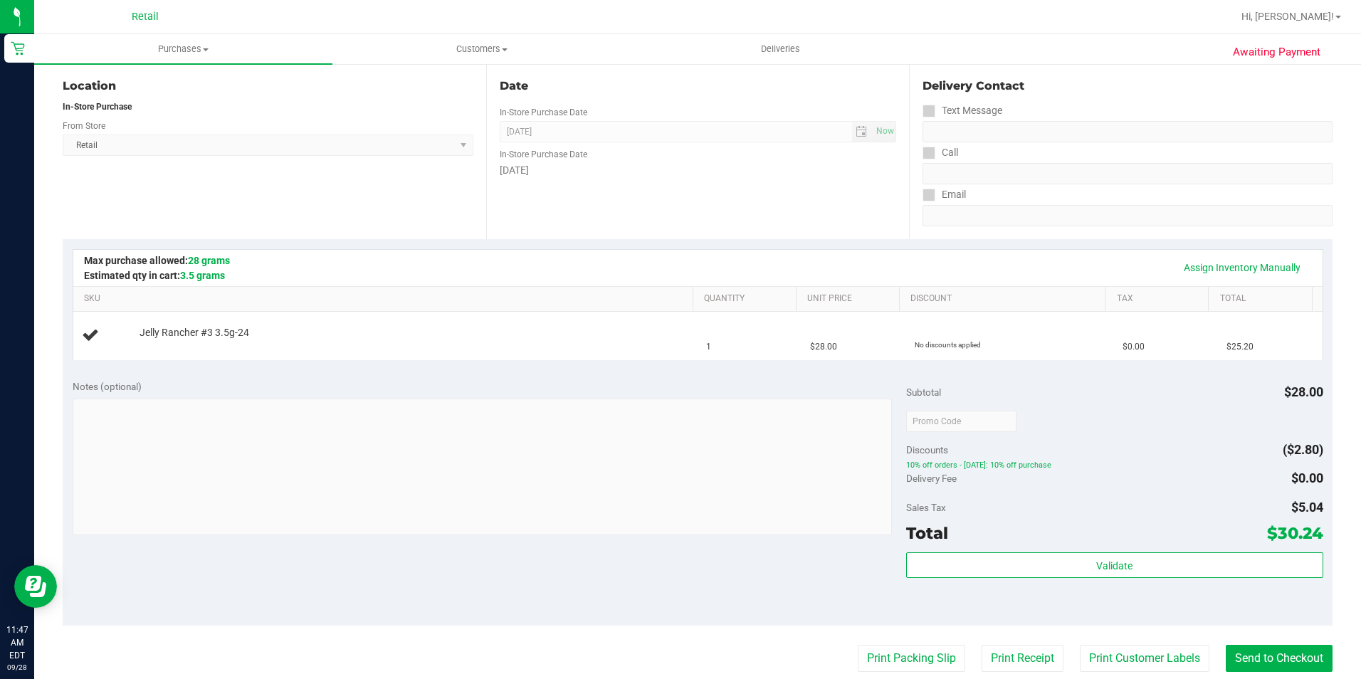
scroll to position [285, 0]
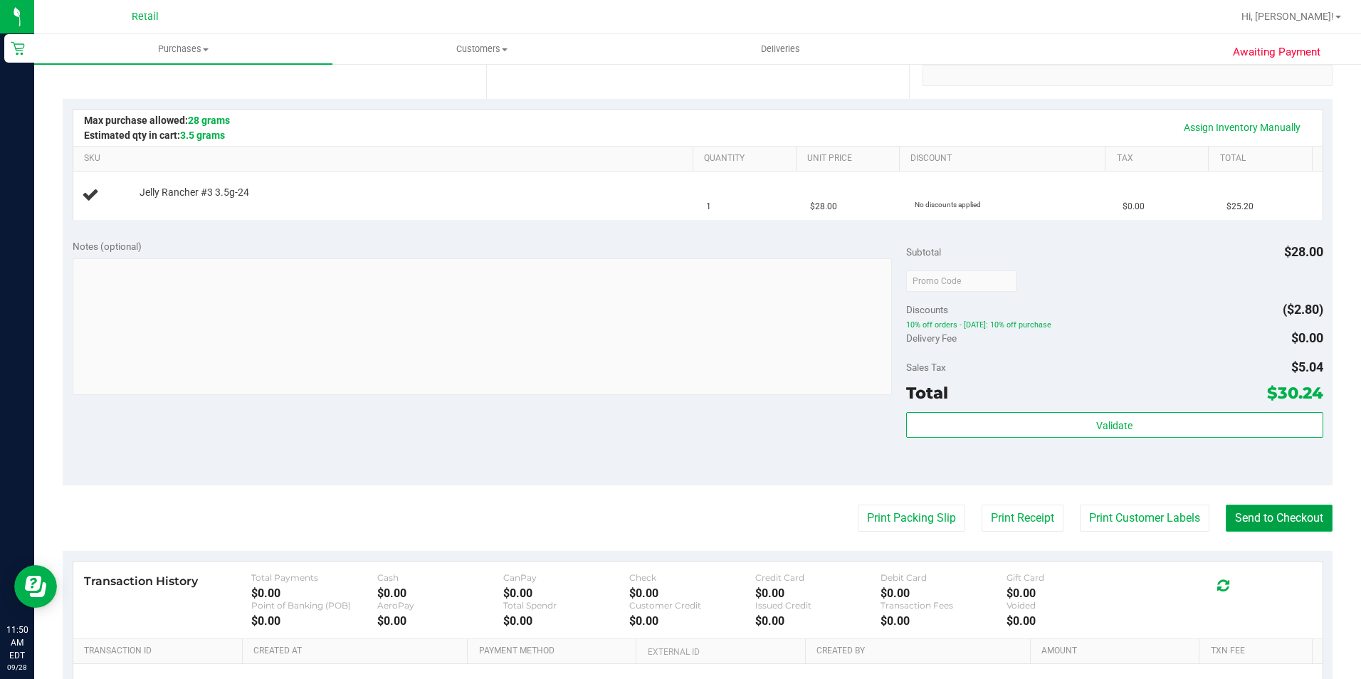
click at [1260, 525] on button "Send to Checkout" at bounding box center [1279, 518] width 107 height 27
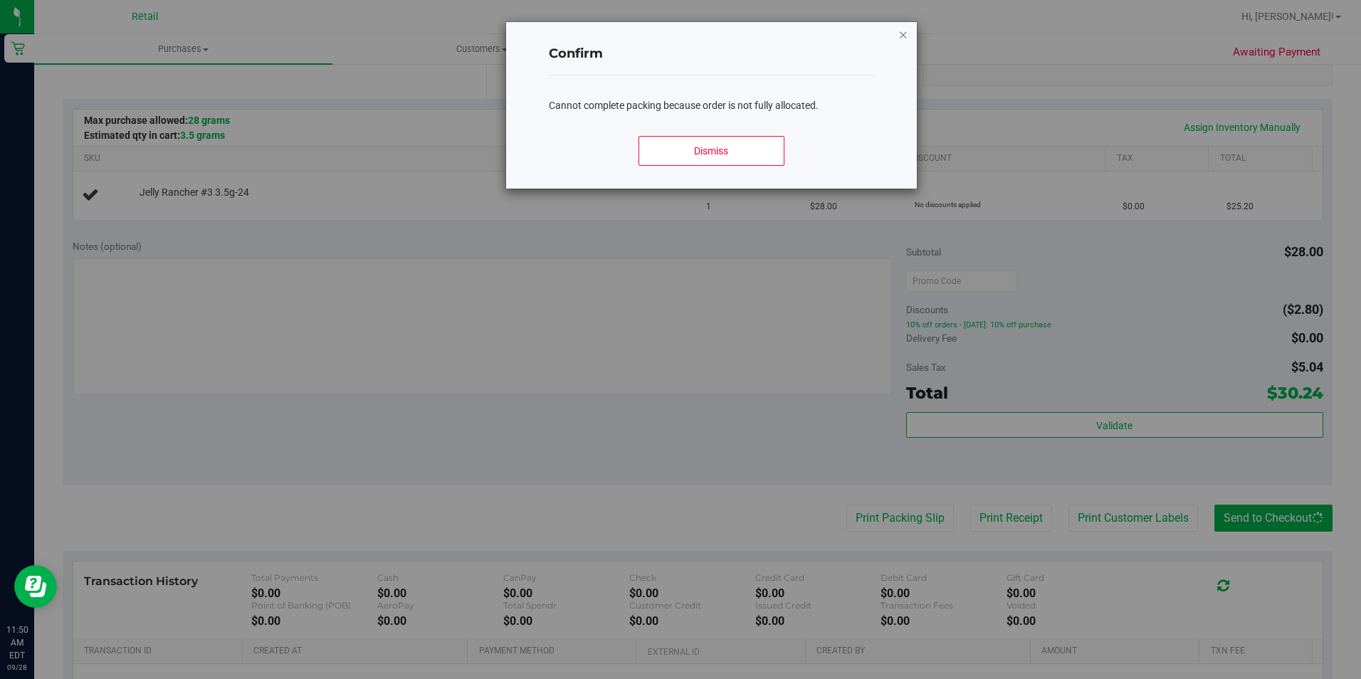
click at [898, 38] on icon "Close modal" at bounding box center [903, 34] width 10 height 17
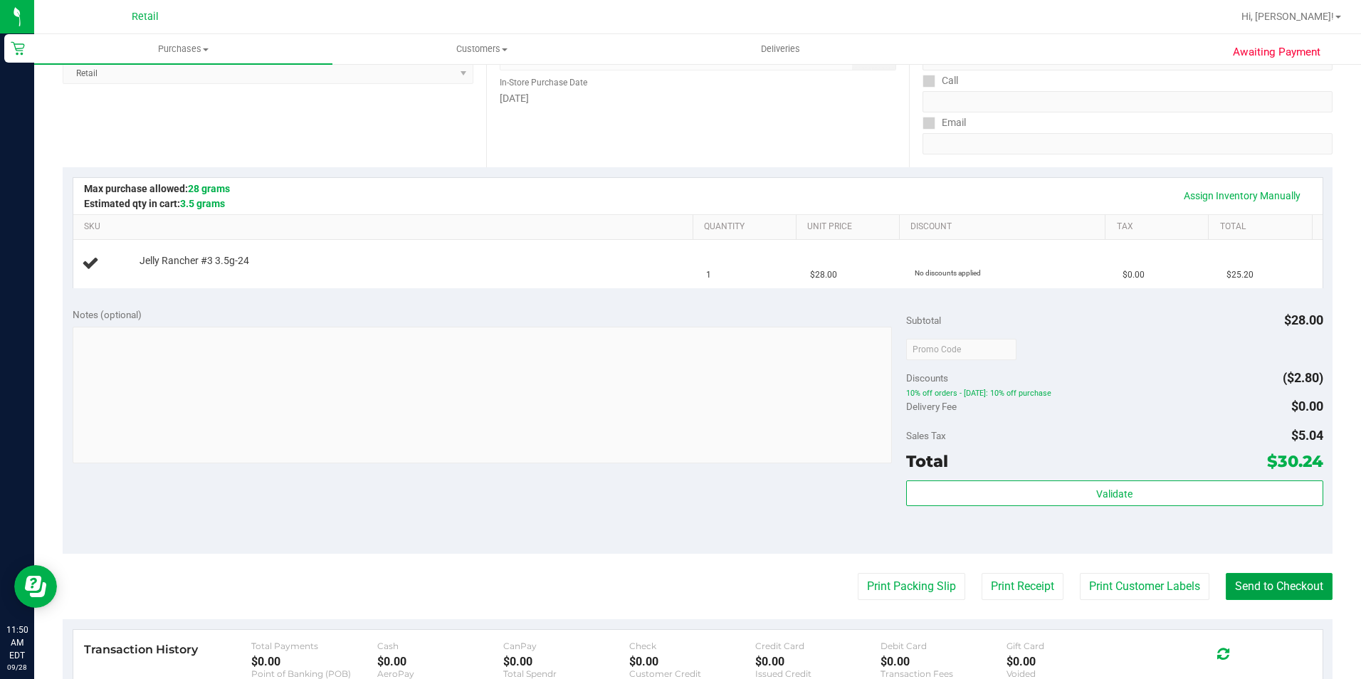
scroll to position [0, 0]
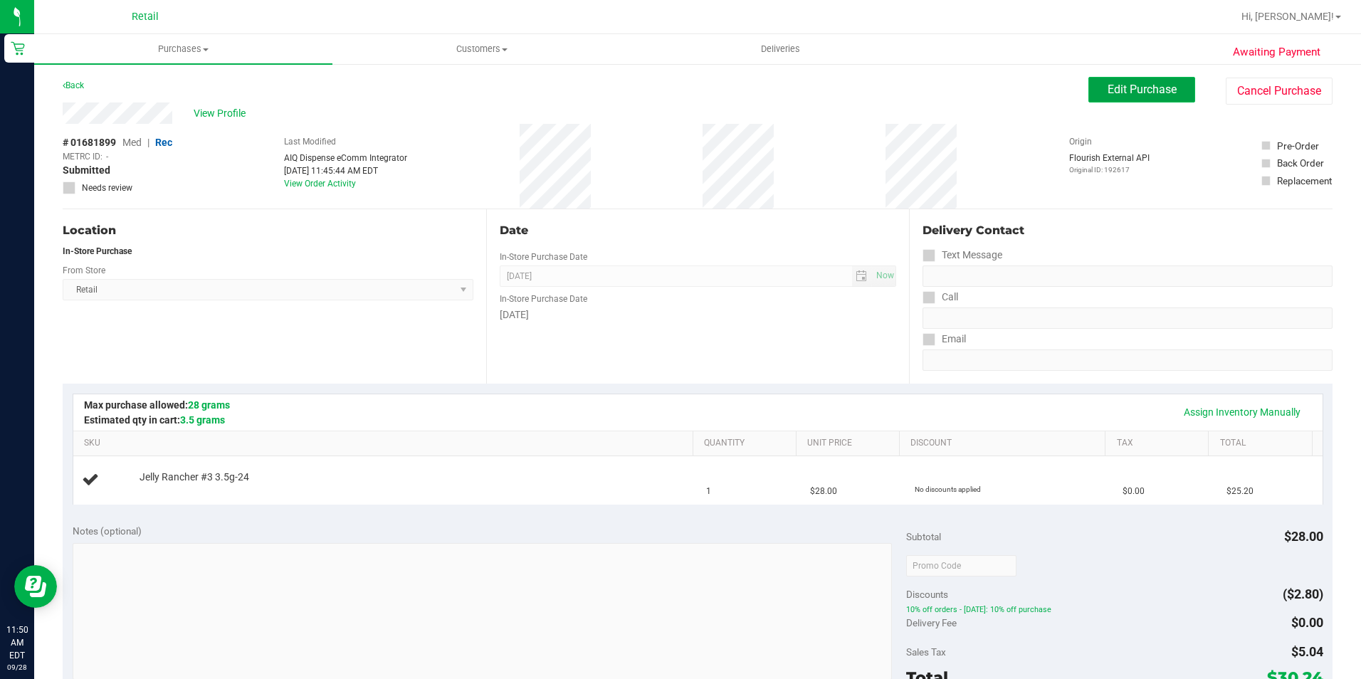
drag, startPoint x: 1151, startPoint y: 93, endPoint x: 1151, endPoint y: 82, distance: 11.4
click at [1151, 83] on span "Edit Purchase" at bounding box center [1142, 90] width 69 height 14
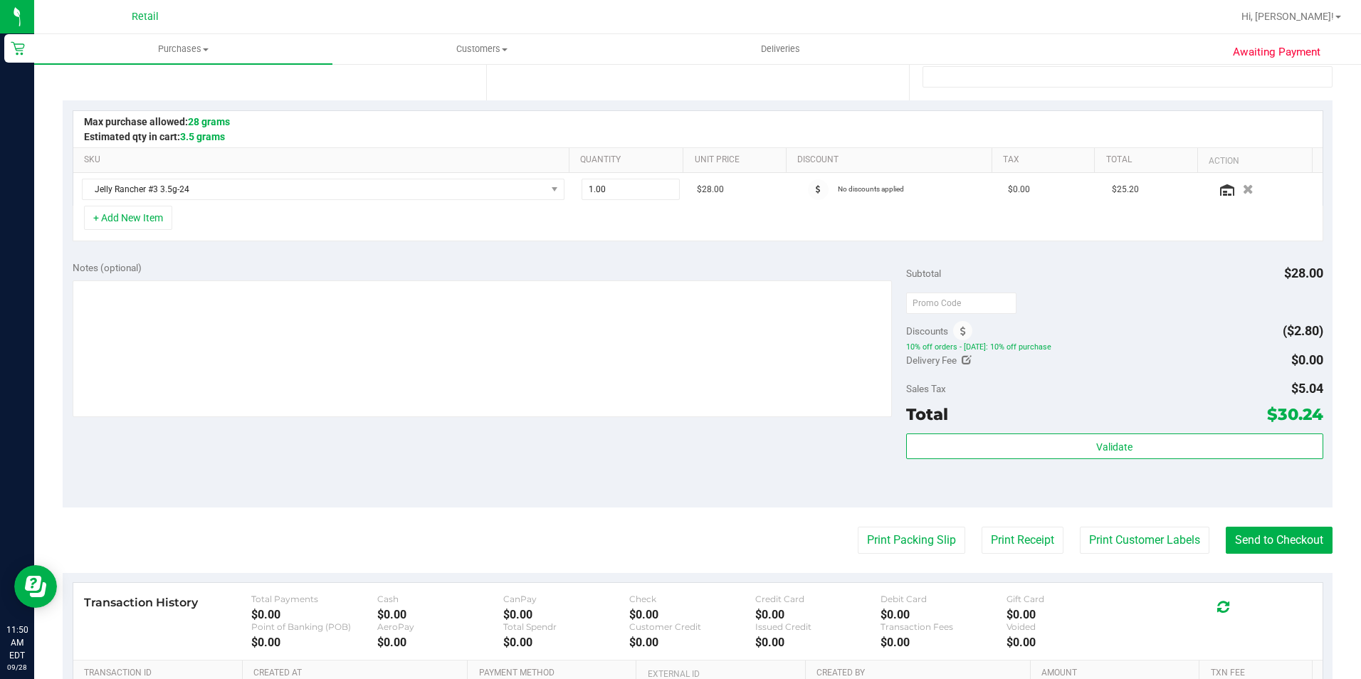
scroll to position [214, 0]
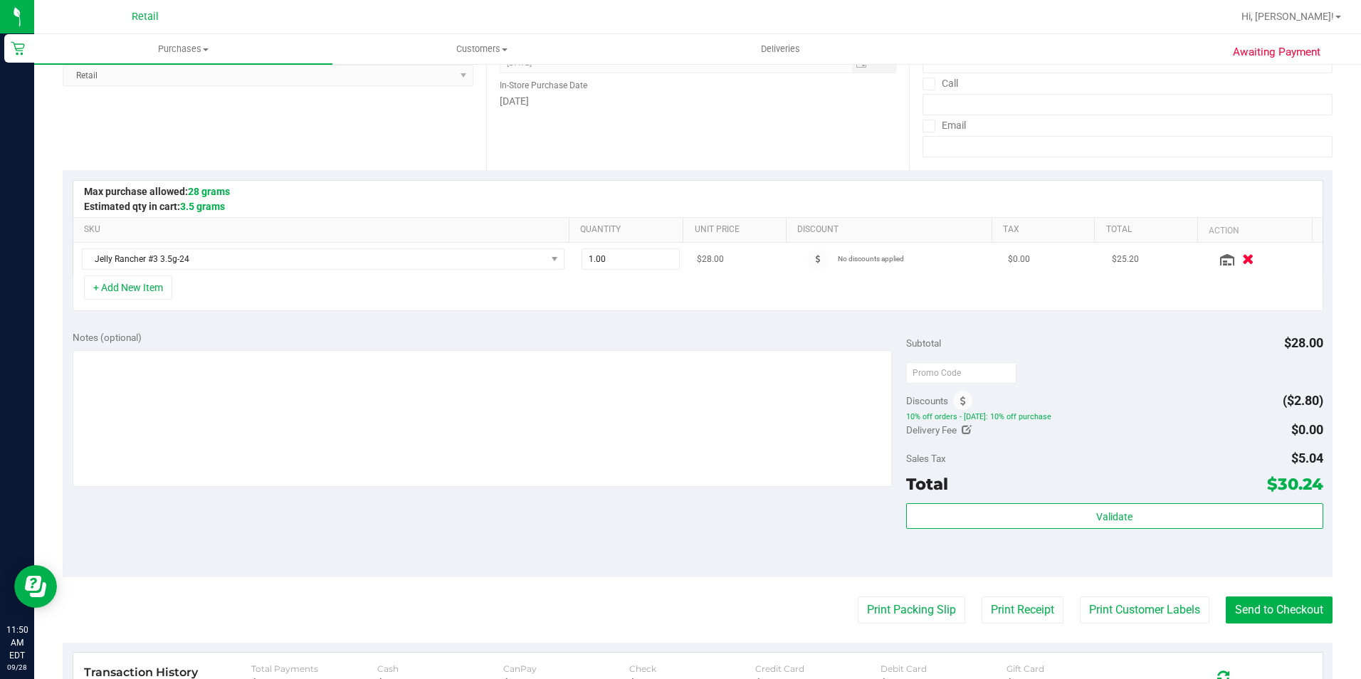
click at [1236, 256] on button "button" at bounding box center [1248, 258] width 24 height 15
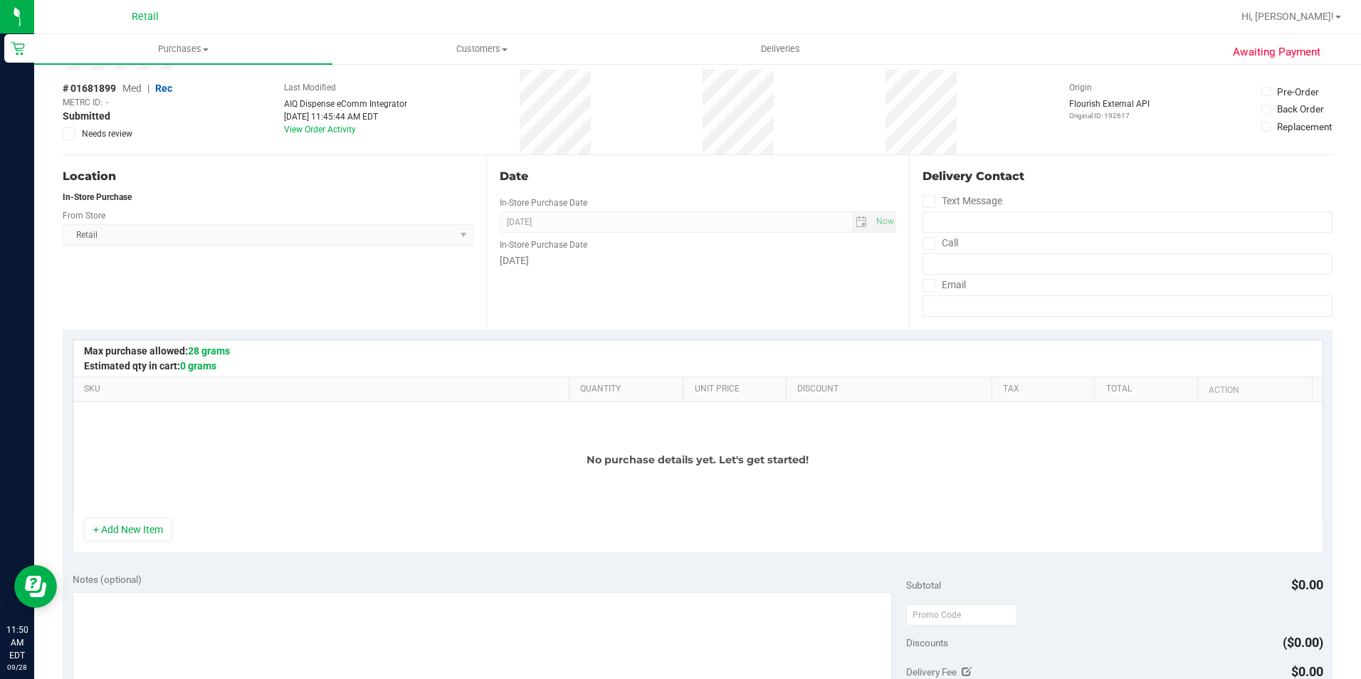
scroll to position [0, 0]
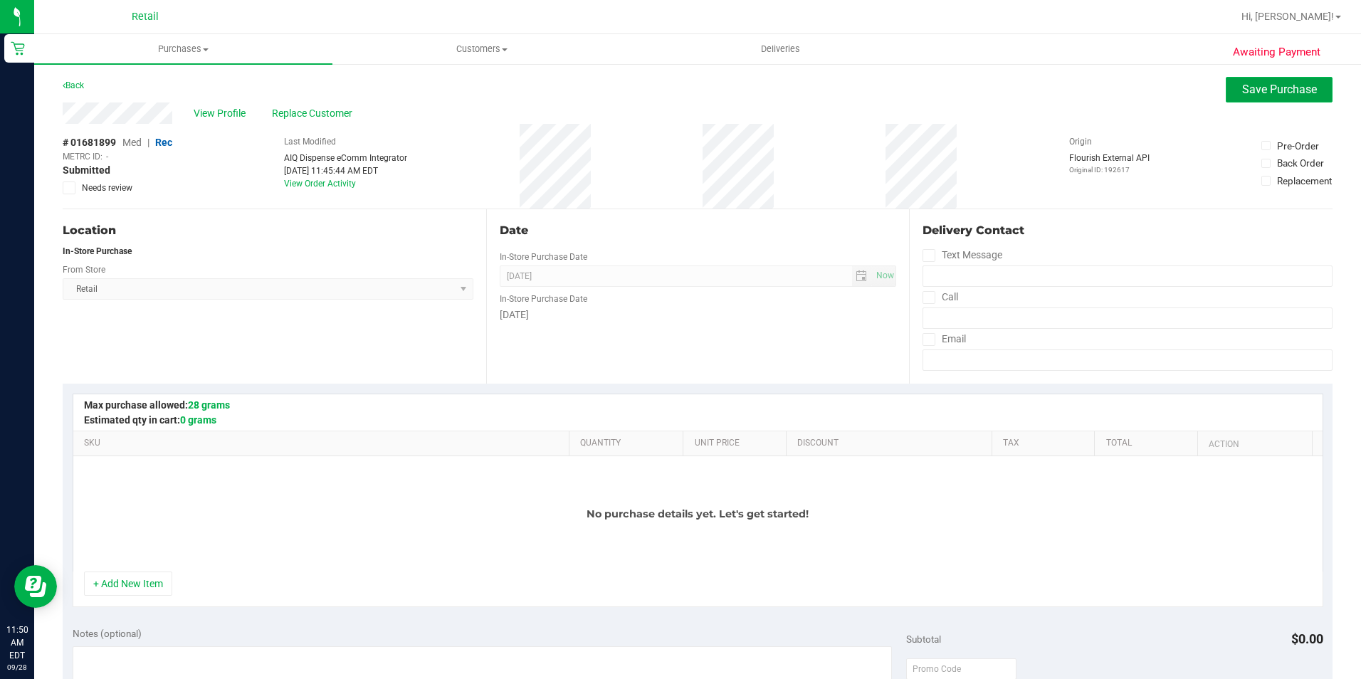
click at [1261, 89] on span "Save Purchase" at bounding box center [1279, 90] width 75 height 14
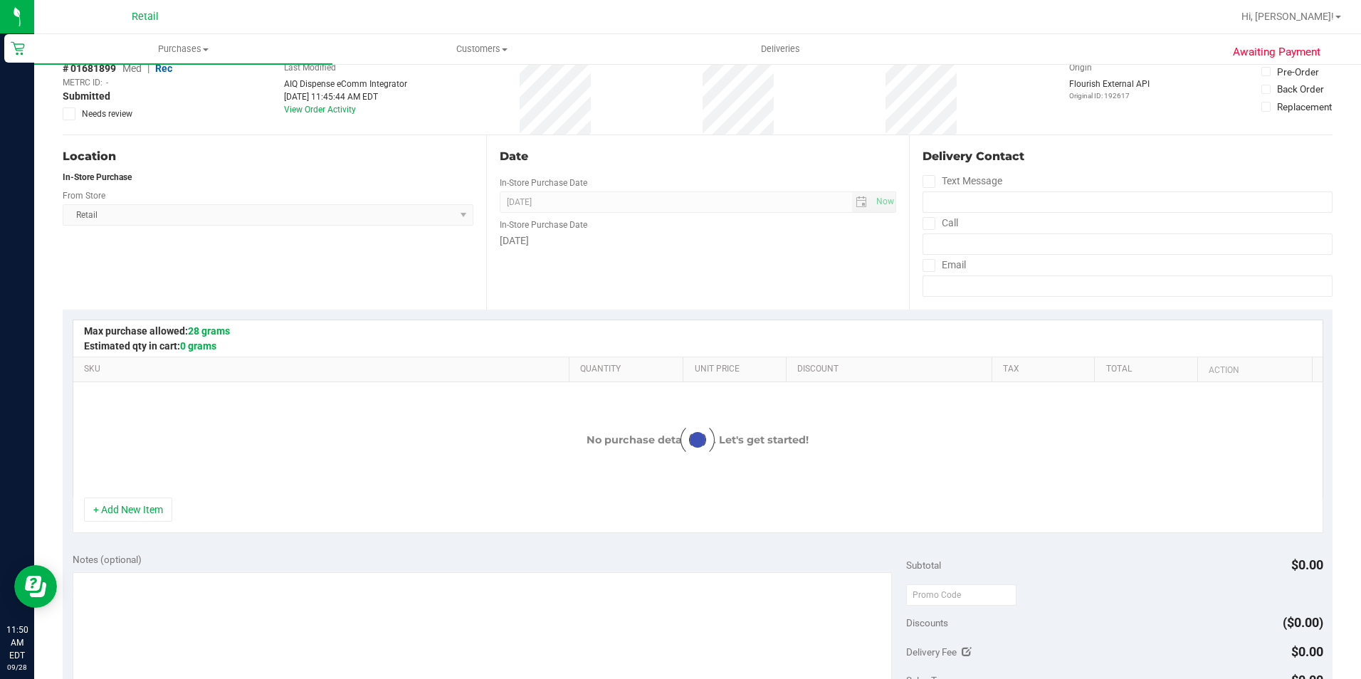
scroll to position [142, 0]
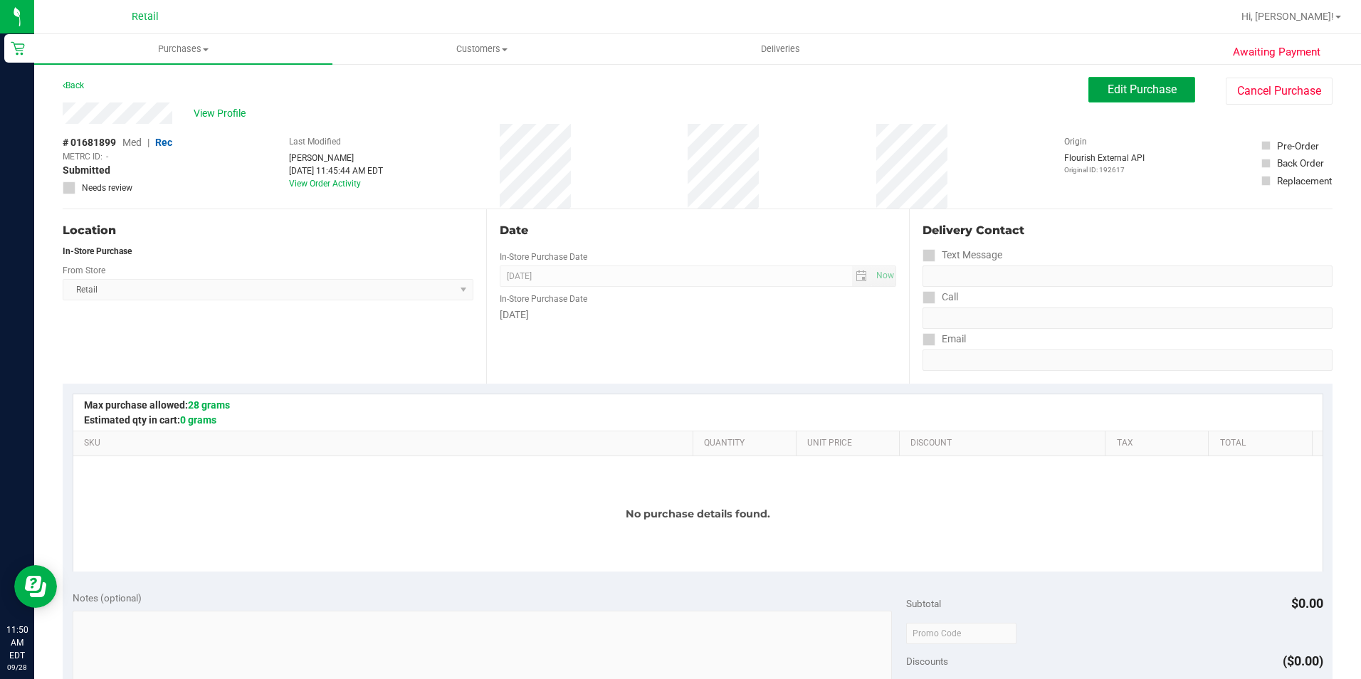
click at [1113, 95] on span "Edit Purchase" at bounding box center [1142, 90] width 69 height 14
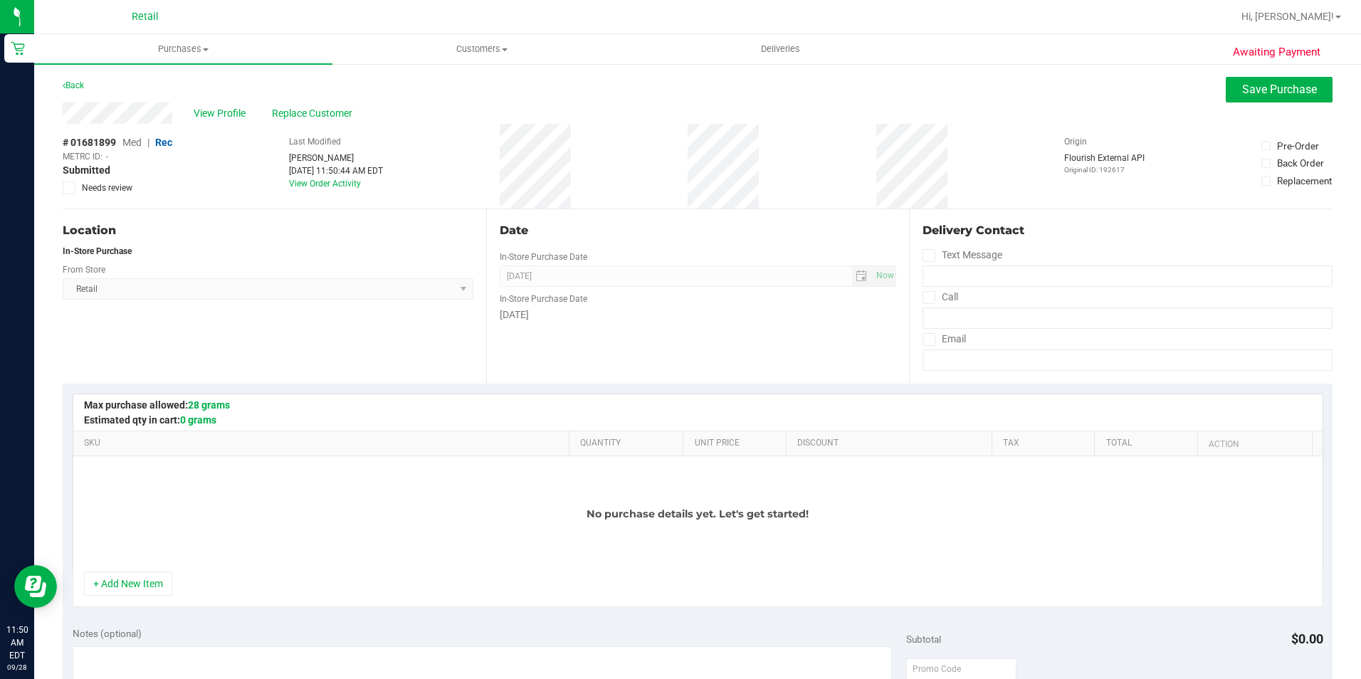
click at [1288, 115] on div "View Profile Replace Customer" at bounding box center [698, 112] width 1270 height 21
click at [1289, 84] on span "Save Purchase" at bounding box center [1279, 90] width 75 height 14
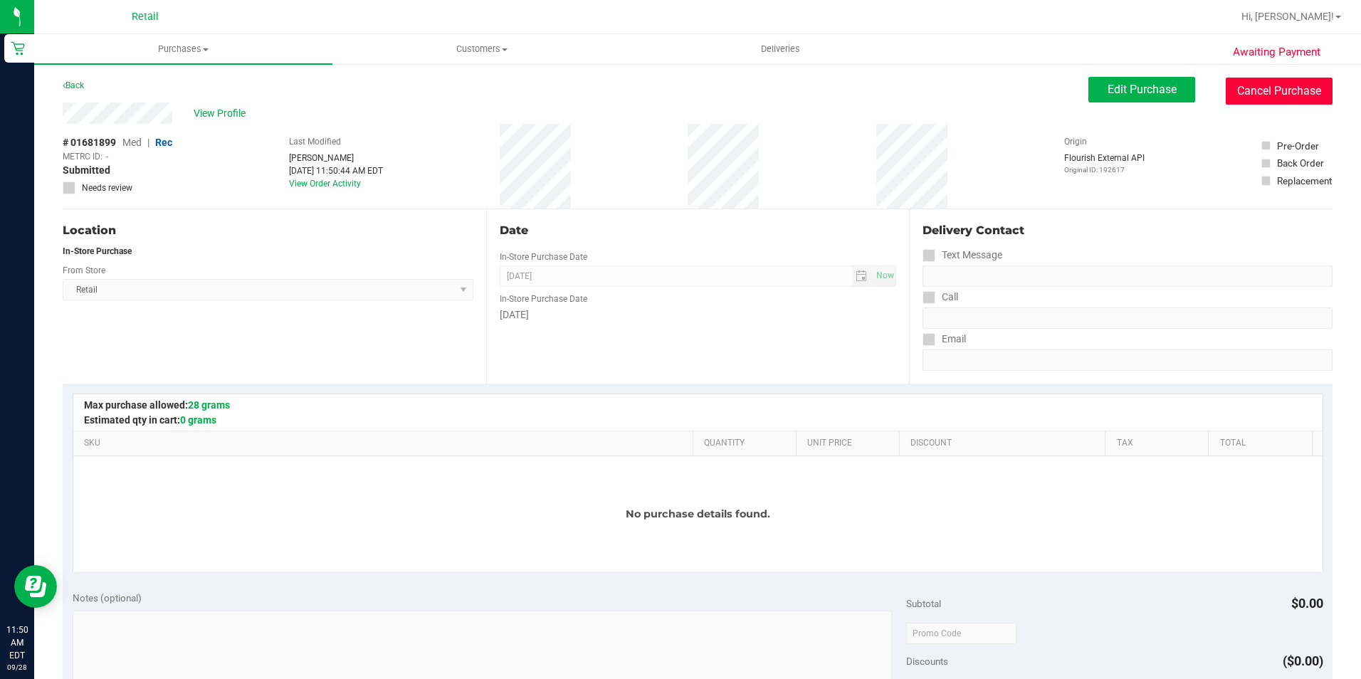
click at [1285, 96] on button "Cancel Purchase" at bounding box center [1279, 91] width 107 height 27
drag, startPoint x: 1241, startPoint y: 83, endPoint x: 753, endPoint y: 83, distance: 487.6
click at [1243, 83] on button "Cancel Purchase" at bounding box center [1279, 91] width 107 height 27
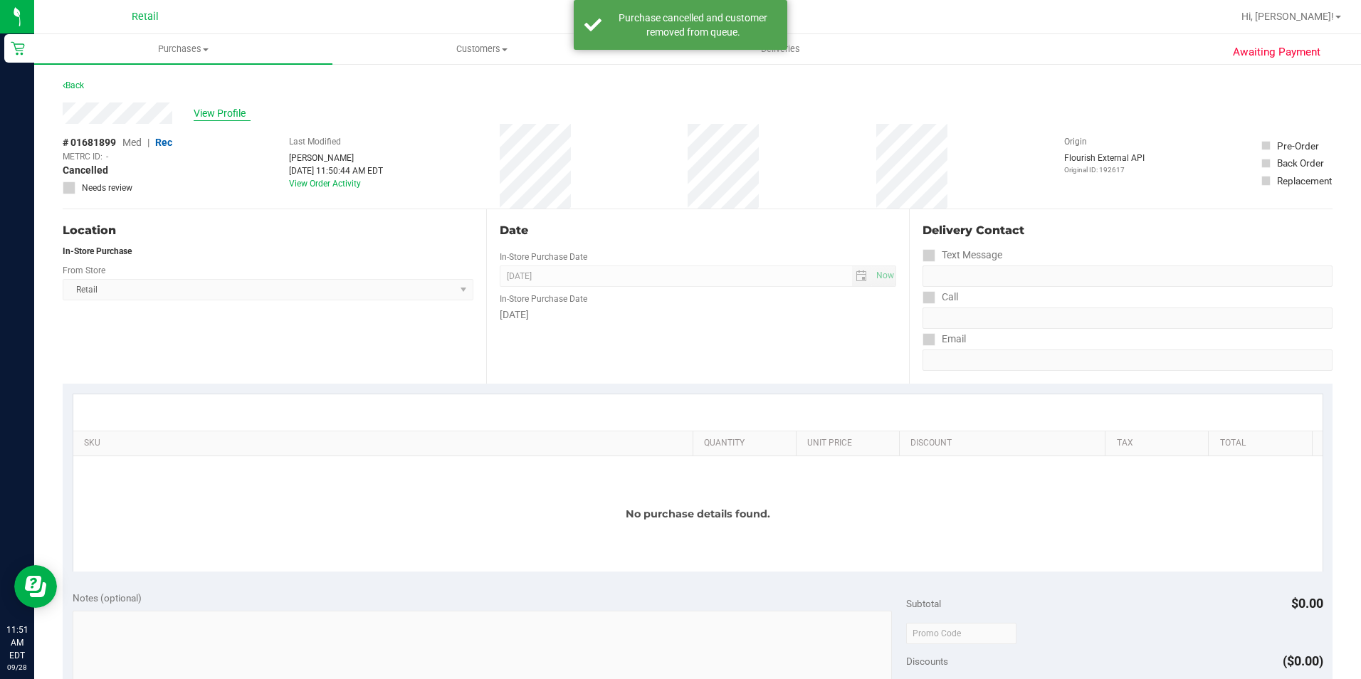
click at [224, 114] on span "View Profile" at bounding box center [222, 113] width 57 height 15
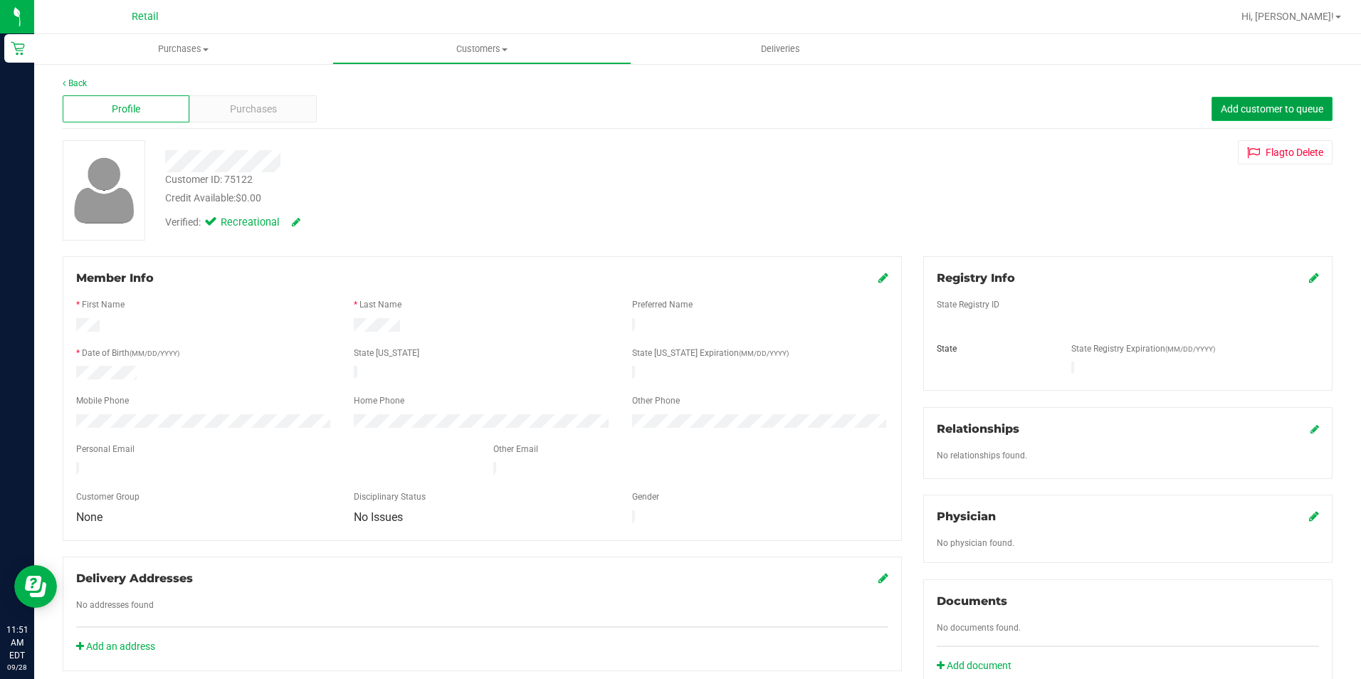
click at [1296, 110] on span "Add customer to queue" at bounding box center [1272, 108] width 102 height 11
click at [181, 43] on span "Purchases" at bounding box center [183, 49] width 298 height 13
click at [160, 82] on span "Summary of purchases" at bounding box center [107, 86] width 146 height 12
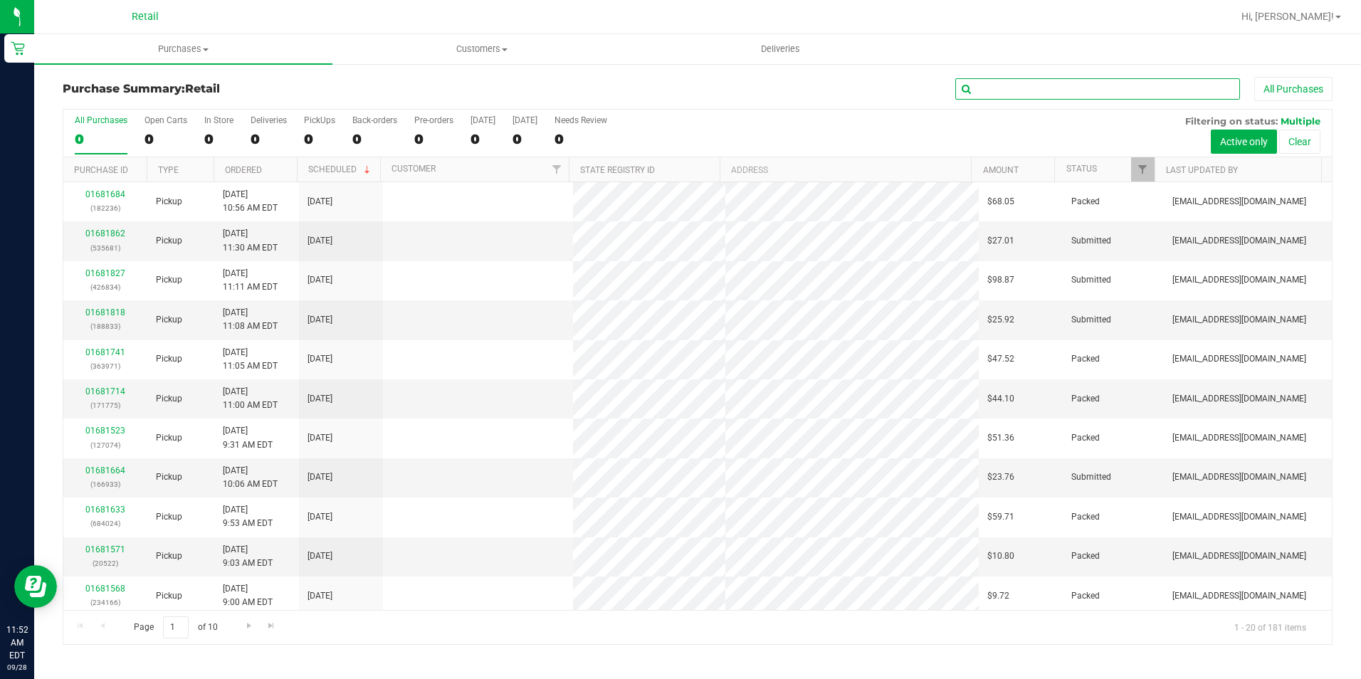
click at [989, 90] on input "text" at bounding box center [1097, 88] width 285 height 21
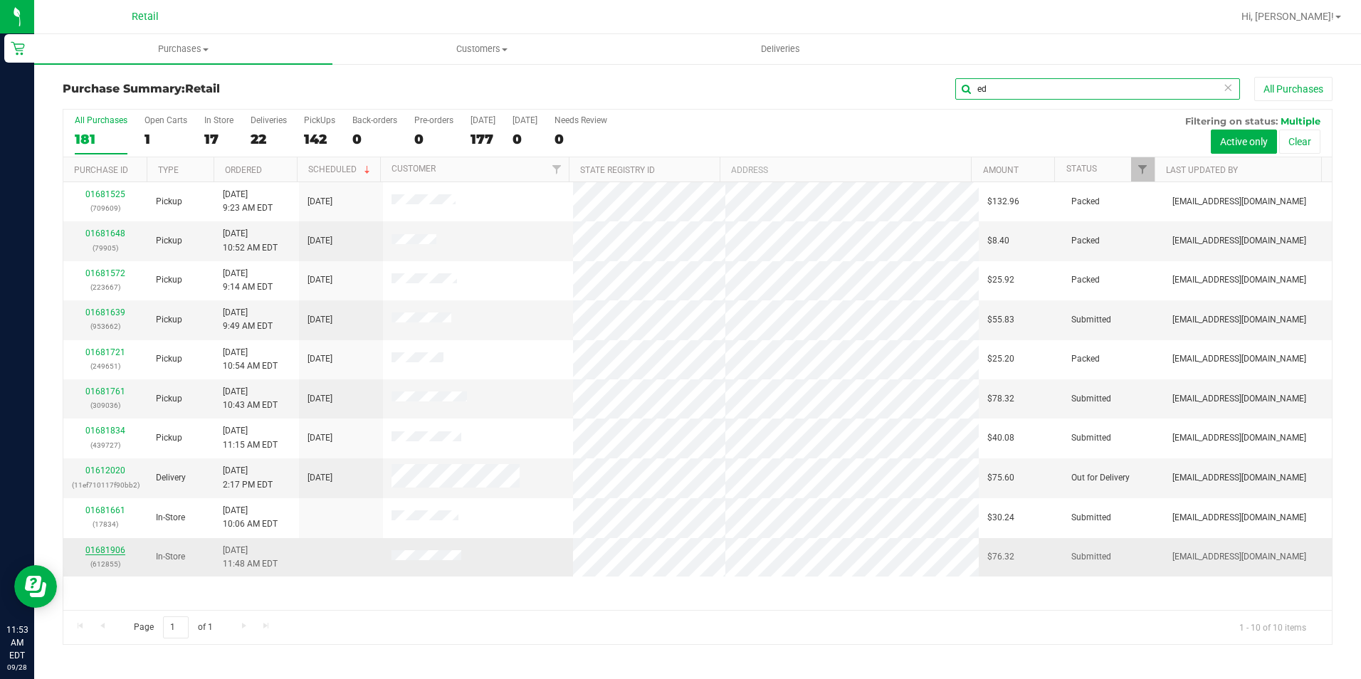
type input "ed"
click at [97, 545] on link "01681906" at bounding box center [105, 550] width 40 height 10
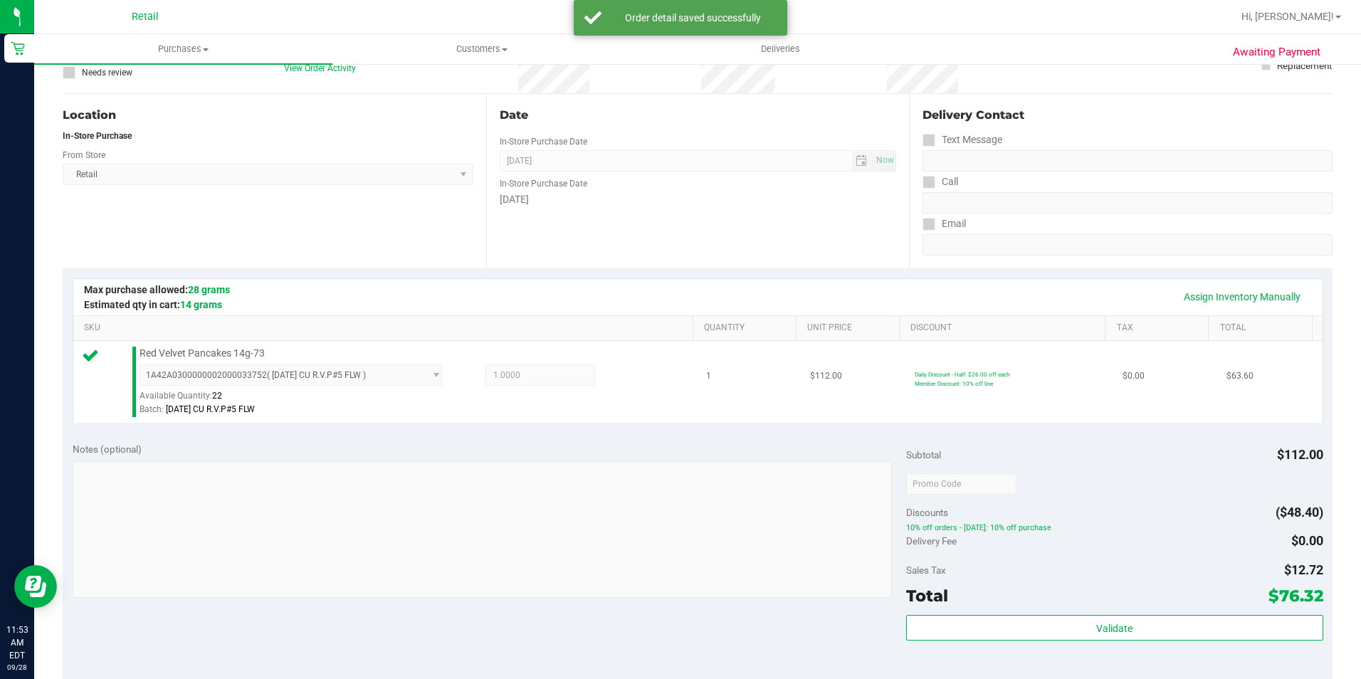
scroll to position [214, 0]
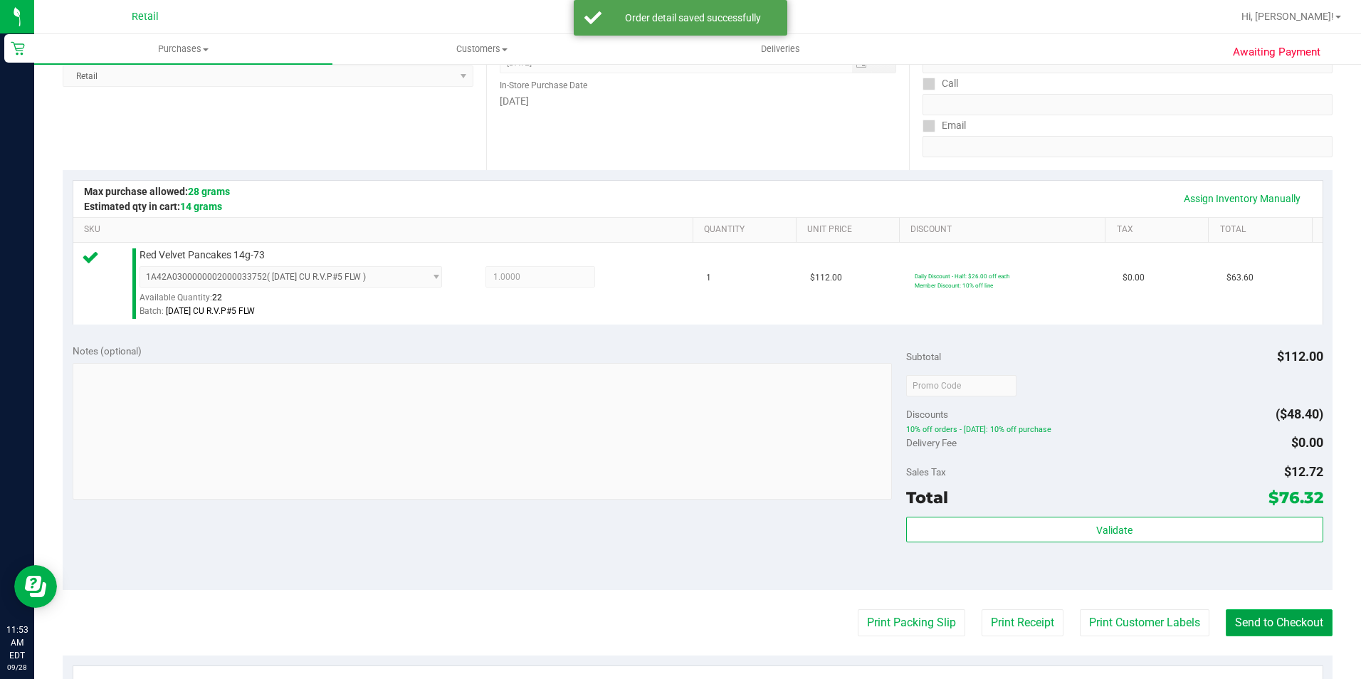
click at [1245, 625] on button "Send to Checkout" at bounding box center [1279, 622] width 107 height 27
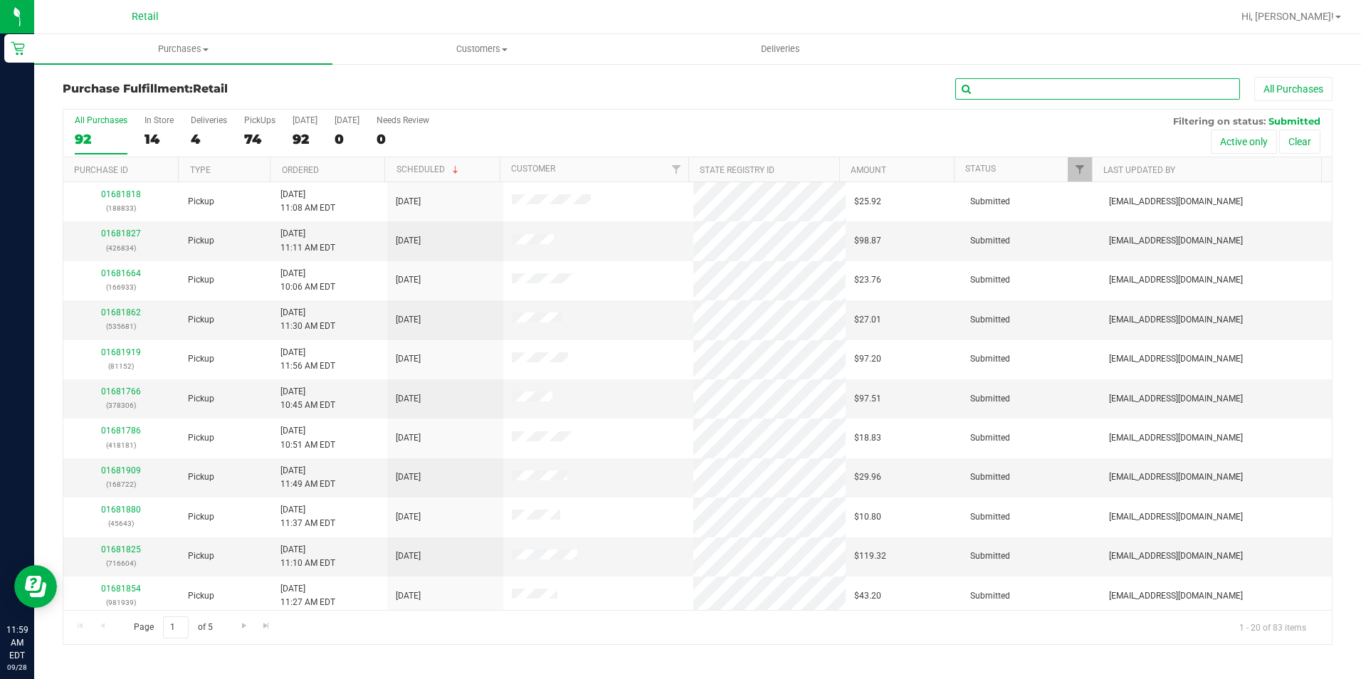
click at [1024, 92] on input "text" at bounding box center [1097, 88] width 285 height 21
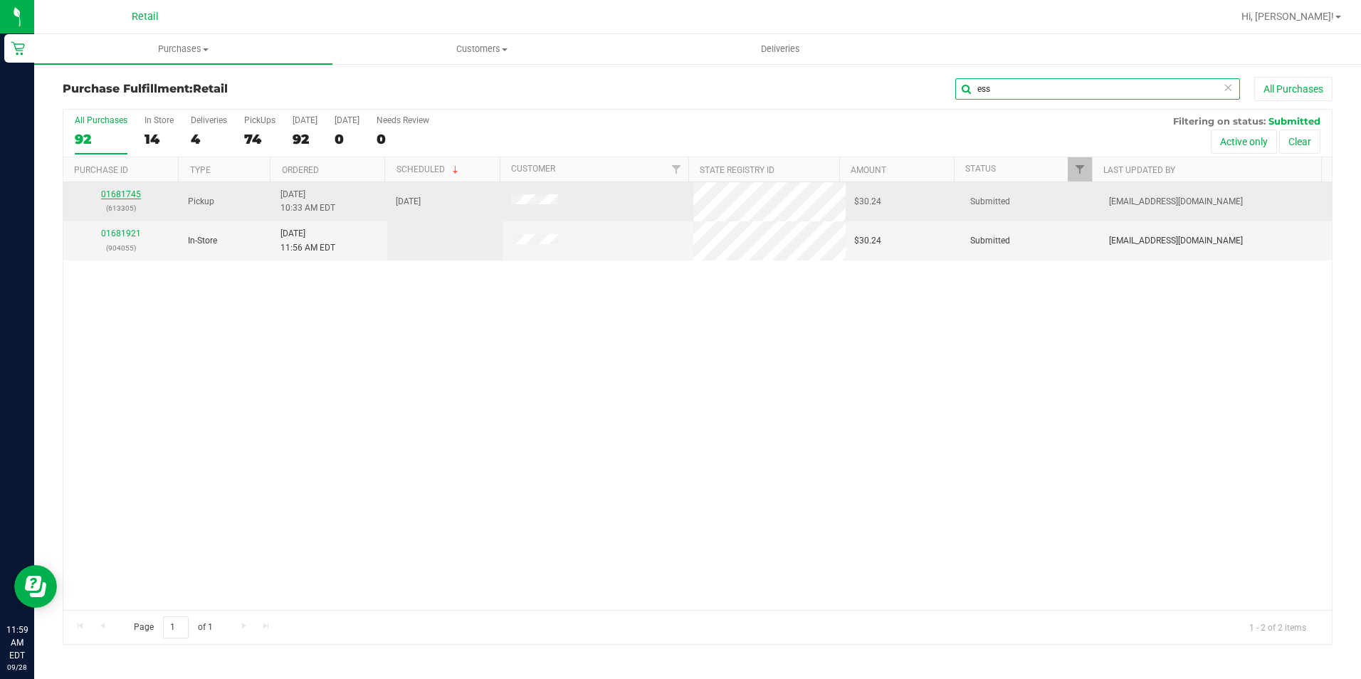
type input "ess"
click at [124, 190] on link "01681745" at bounding box center [121, 194] width 40 height 10
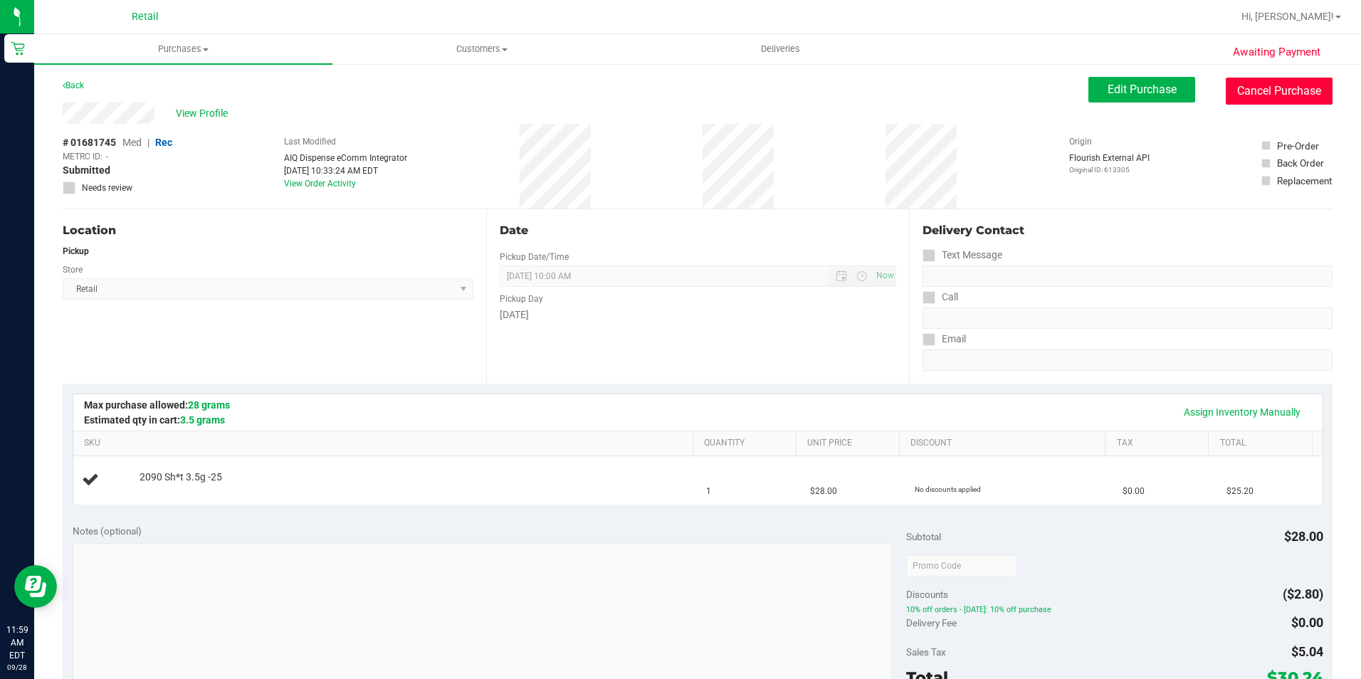
drag, startPoint x: 1244, startPoint y: 85, endPoint x: 745, endPoint y: 94, distance: 499.8
click at [1246, 82] on button "Cancel Purchase" at bounding box center [1279, 91] width 107 height 27
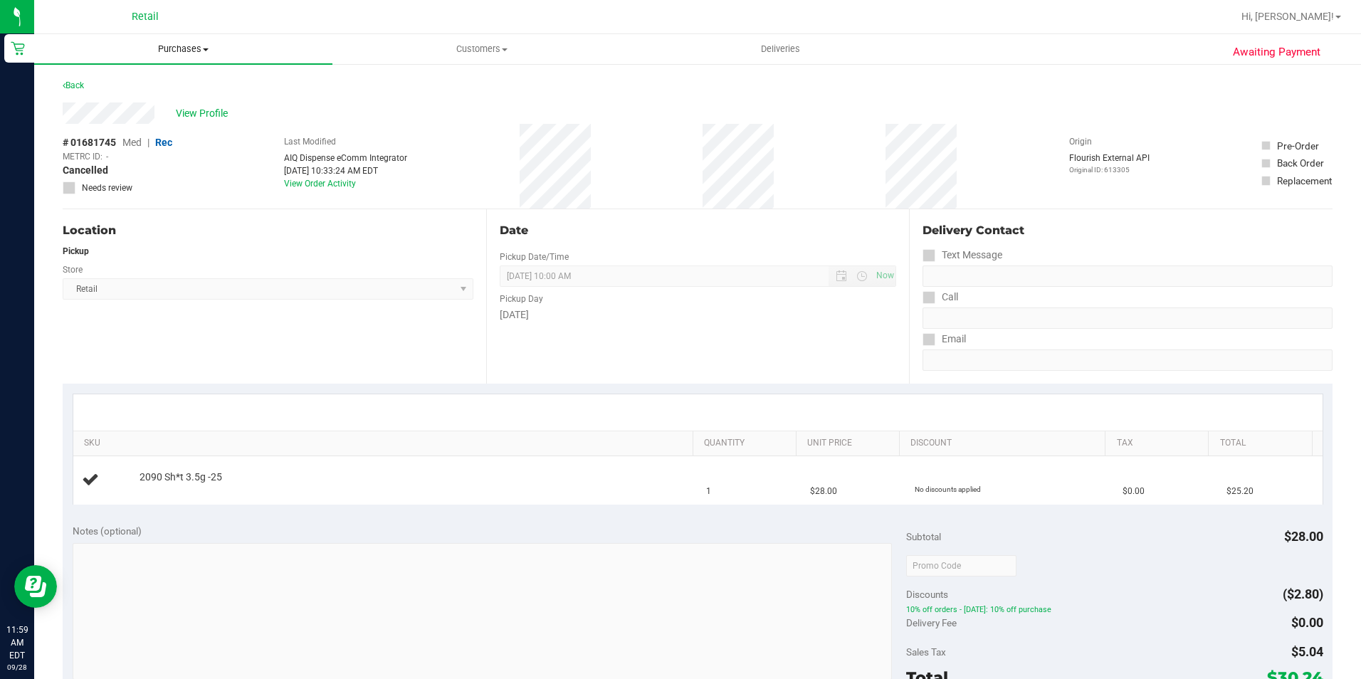
click at [178, 50] on span "Purchases" at bounding box center [183, 49] width 298 height 13
click at [155, 81] on span "Summary of purchases" at bounding box center [107, 86] width 146 height 12
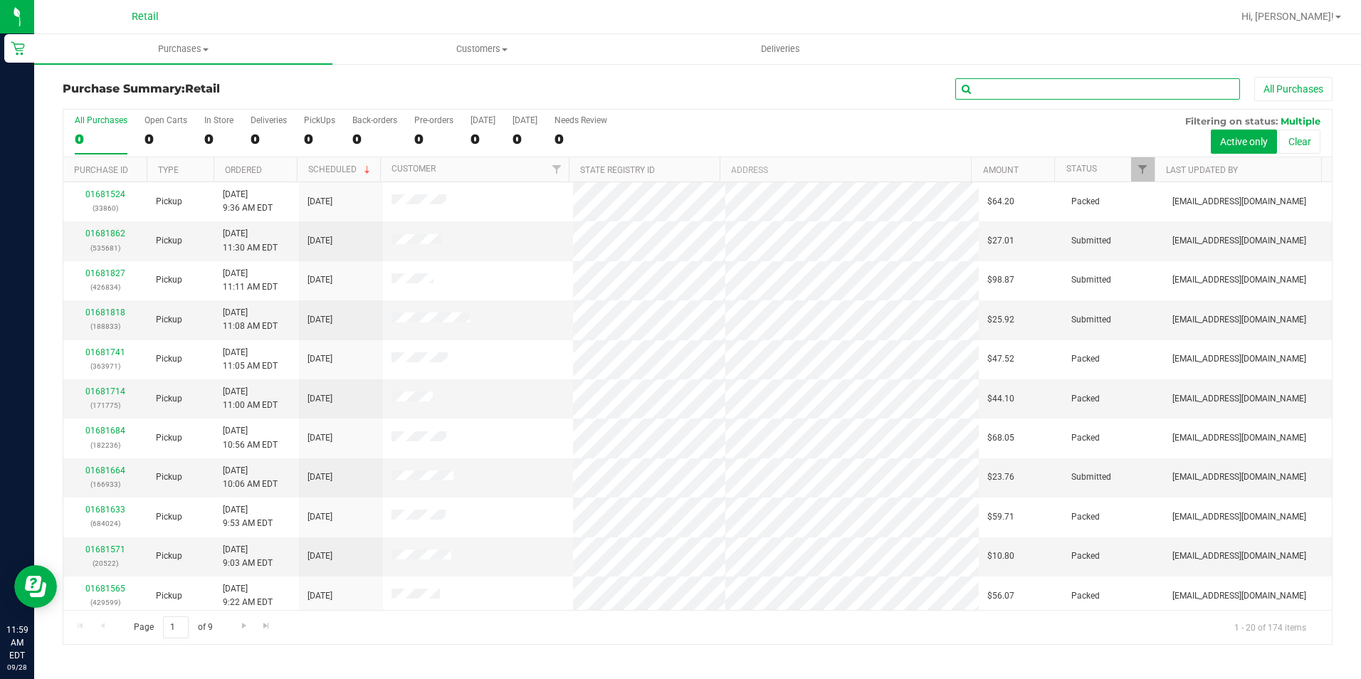
click at [1097, 89] on input "text" at bounding box center [1097, 88] width 285 height 21
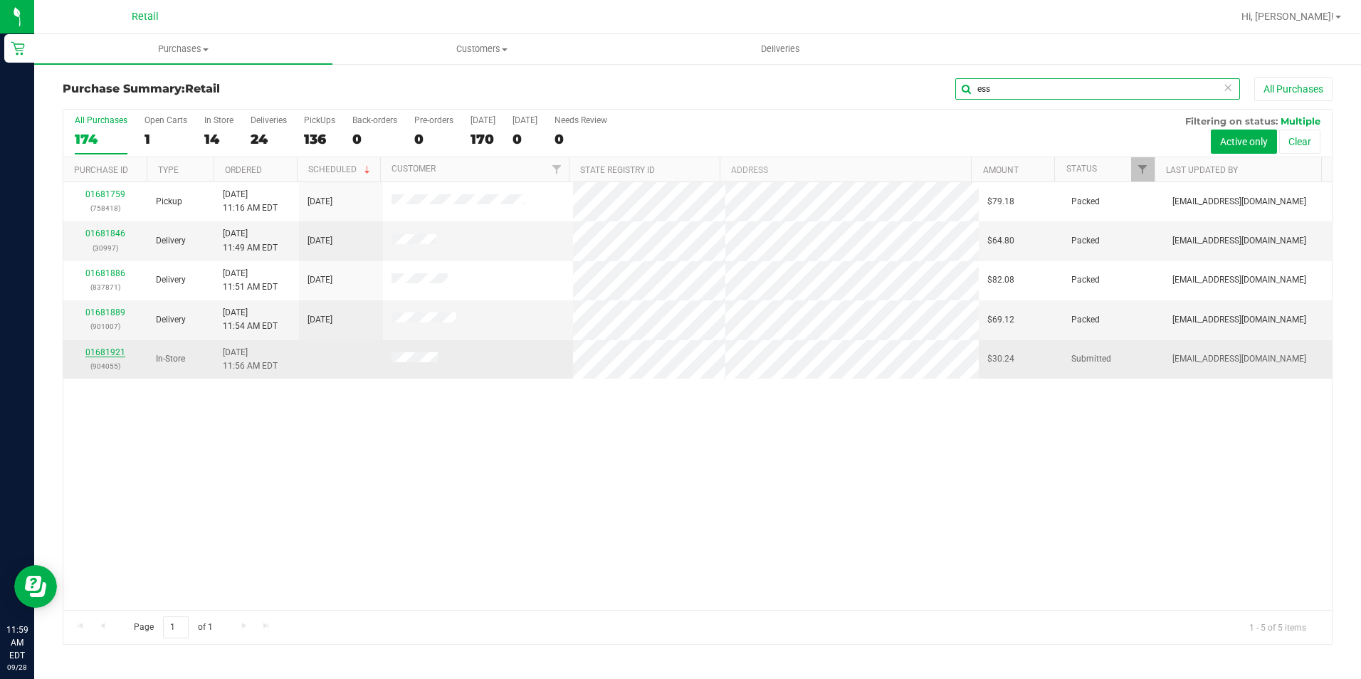
type input "ess"
click at [111, 352] on link "01681921" at bounding box center [105, 352] width 40 height 10
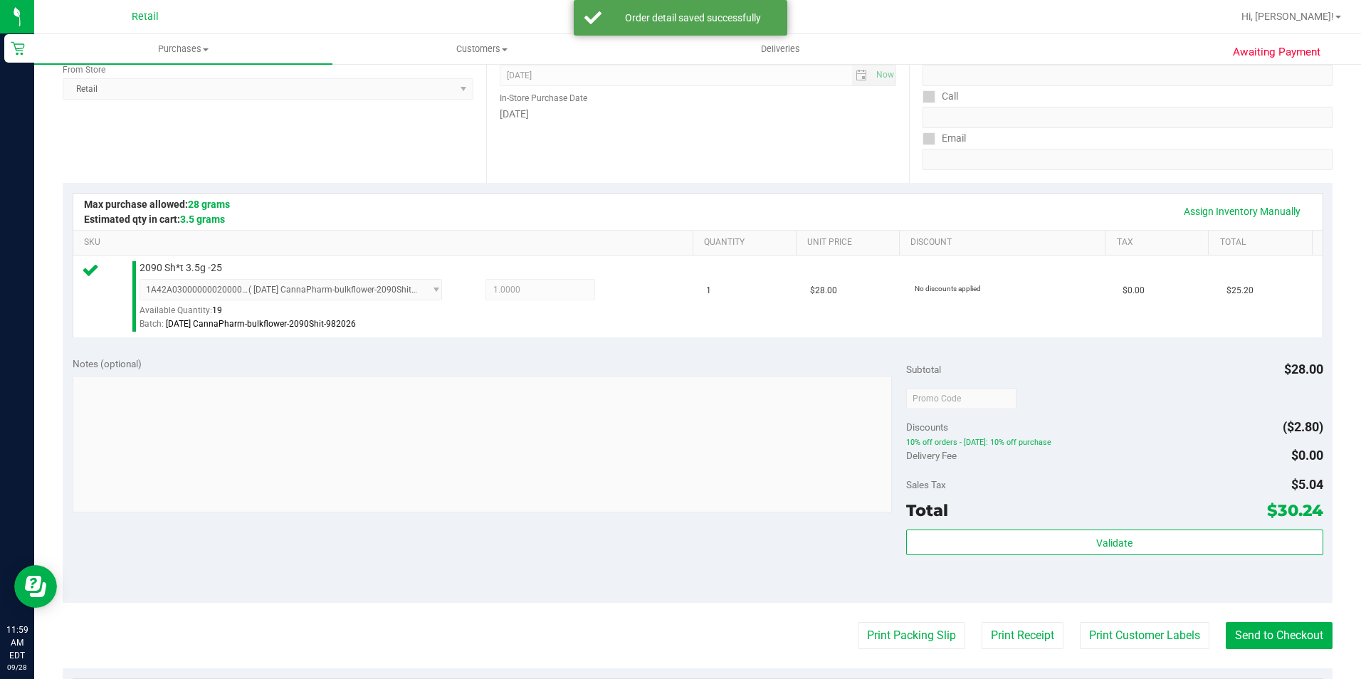
scroll to position [285, 0]
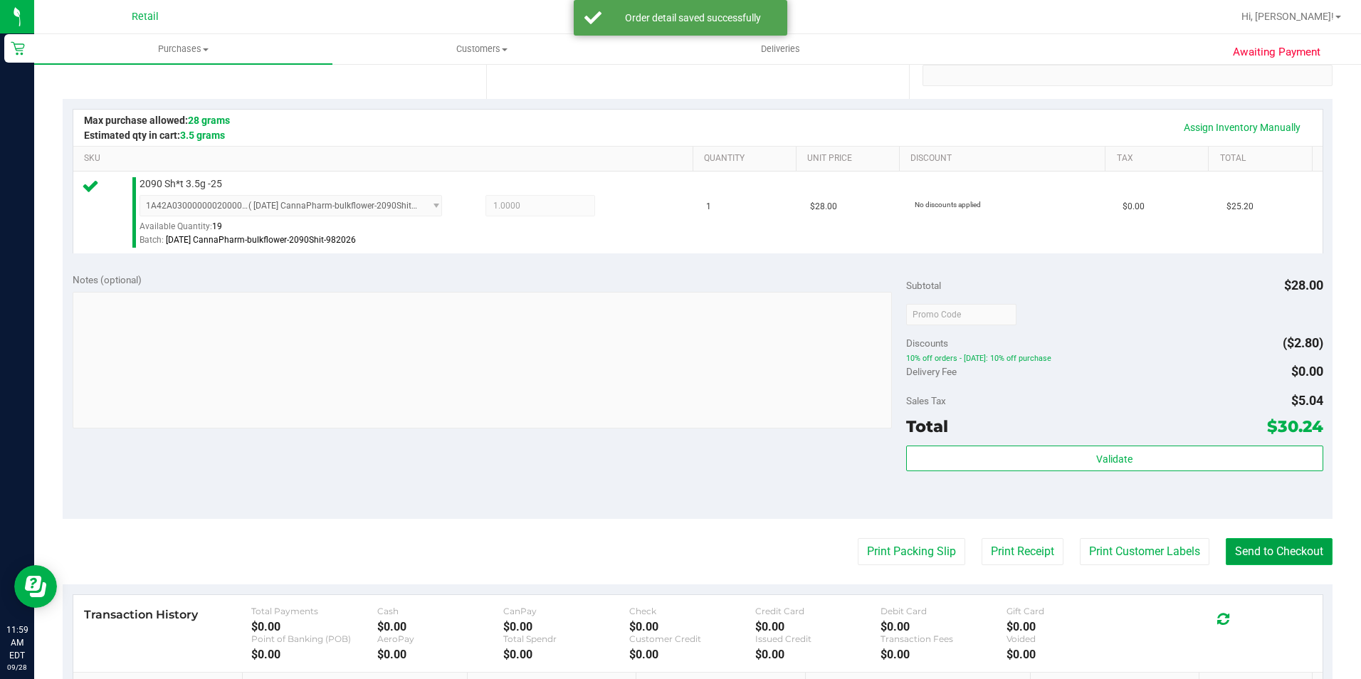
click at [1265, 541] on button "Send to Checkout" at bounding box center [1279, 551] width 107 height 27
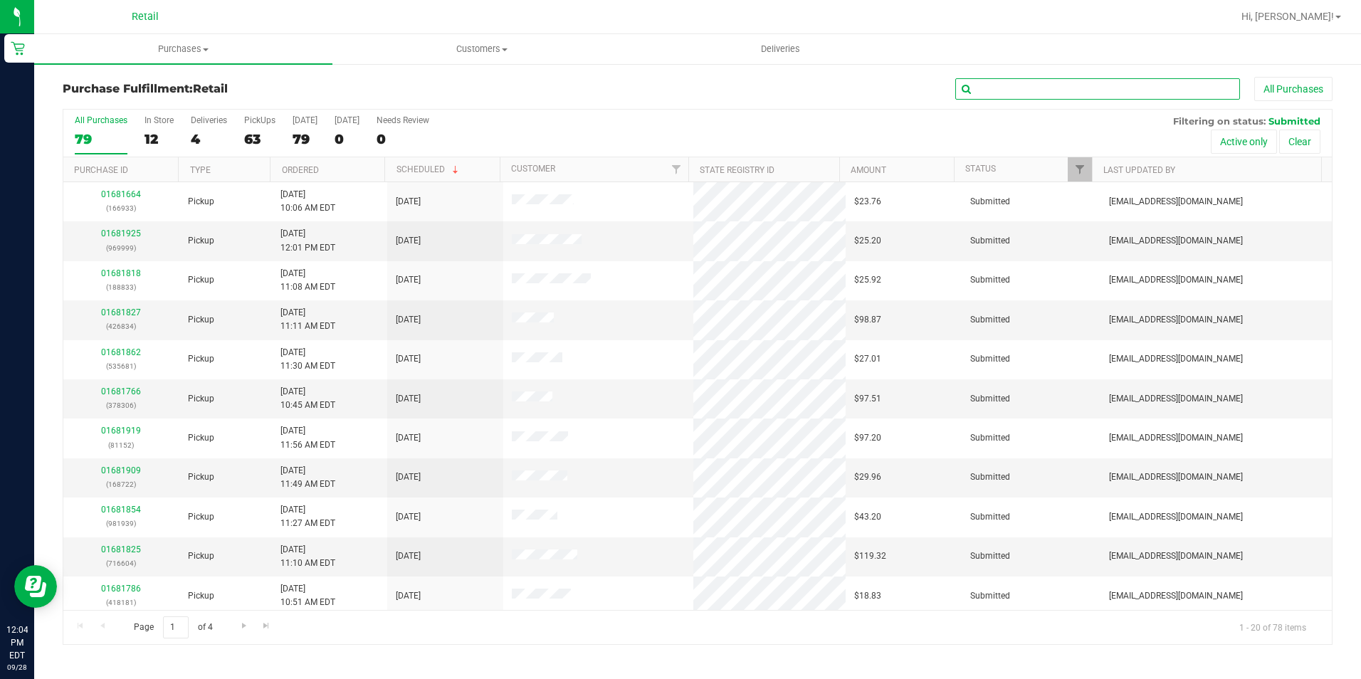
click at [974, 93] on input "text" at bounding box center [1097, 88] width 285 height 21
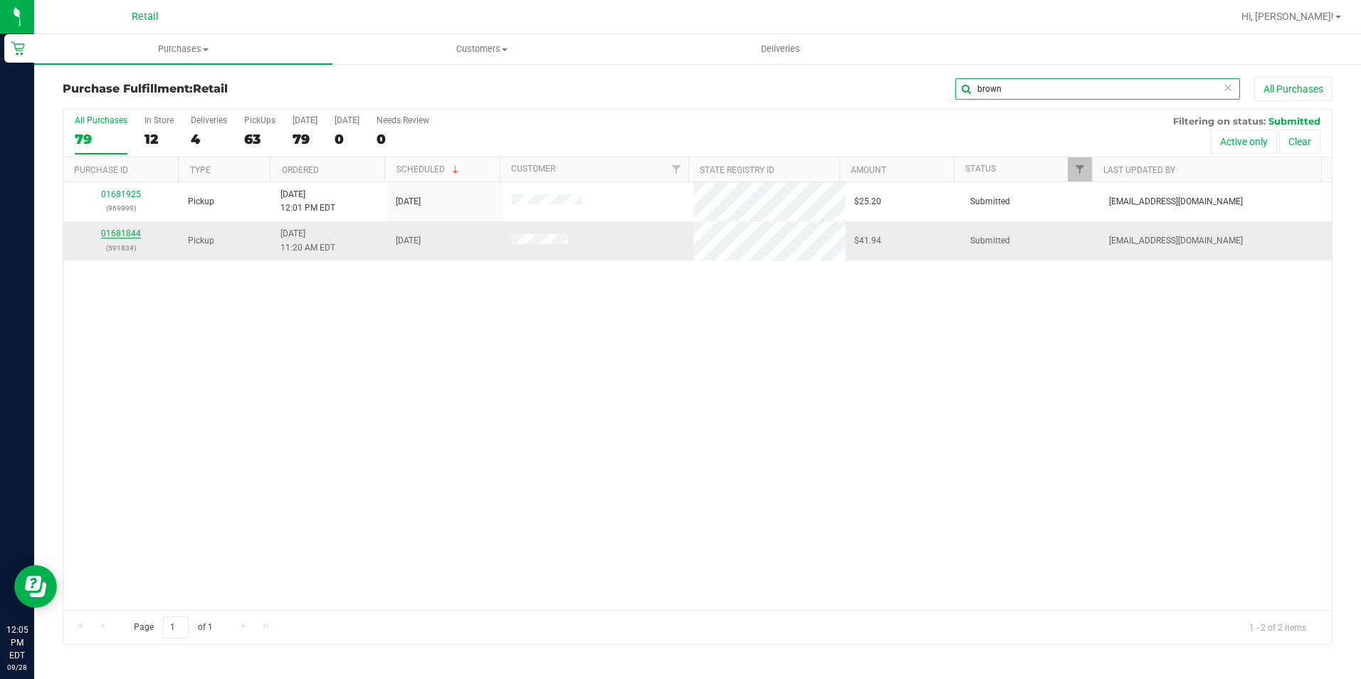
type input "brown"
click at [123, 231] on link "01681844" at bounding box center [121, 233] width 40 height 10
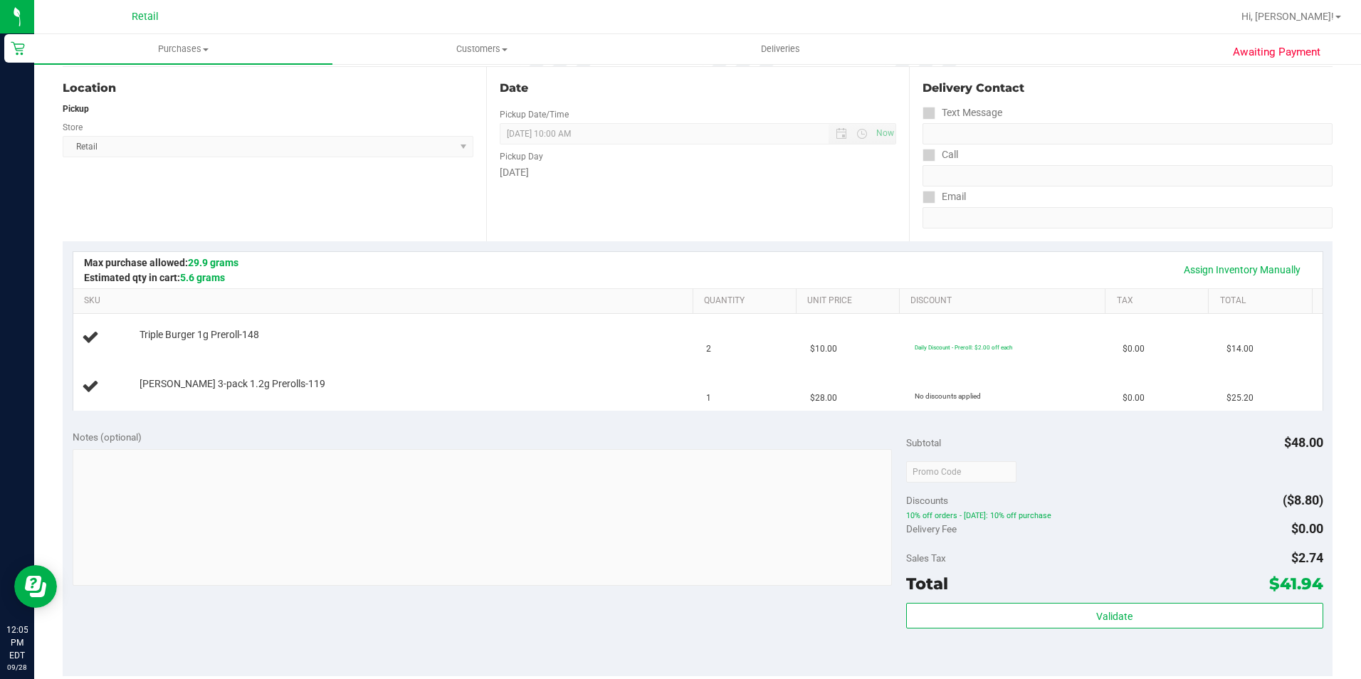
scroll to position [356, 0]
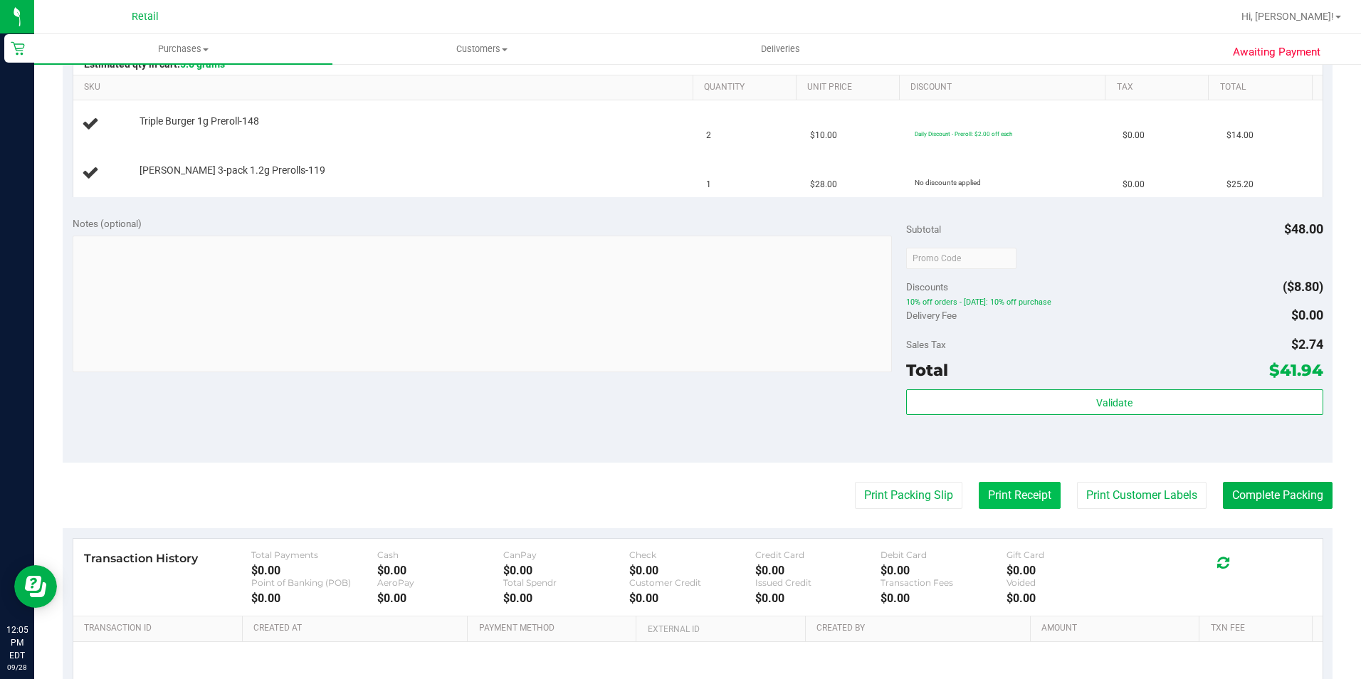
click at [1007, 493] on button "Print Receipt" at bounding box center [1020, 495] width 82 height 27
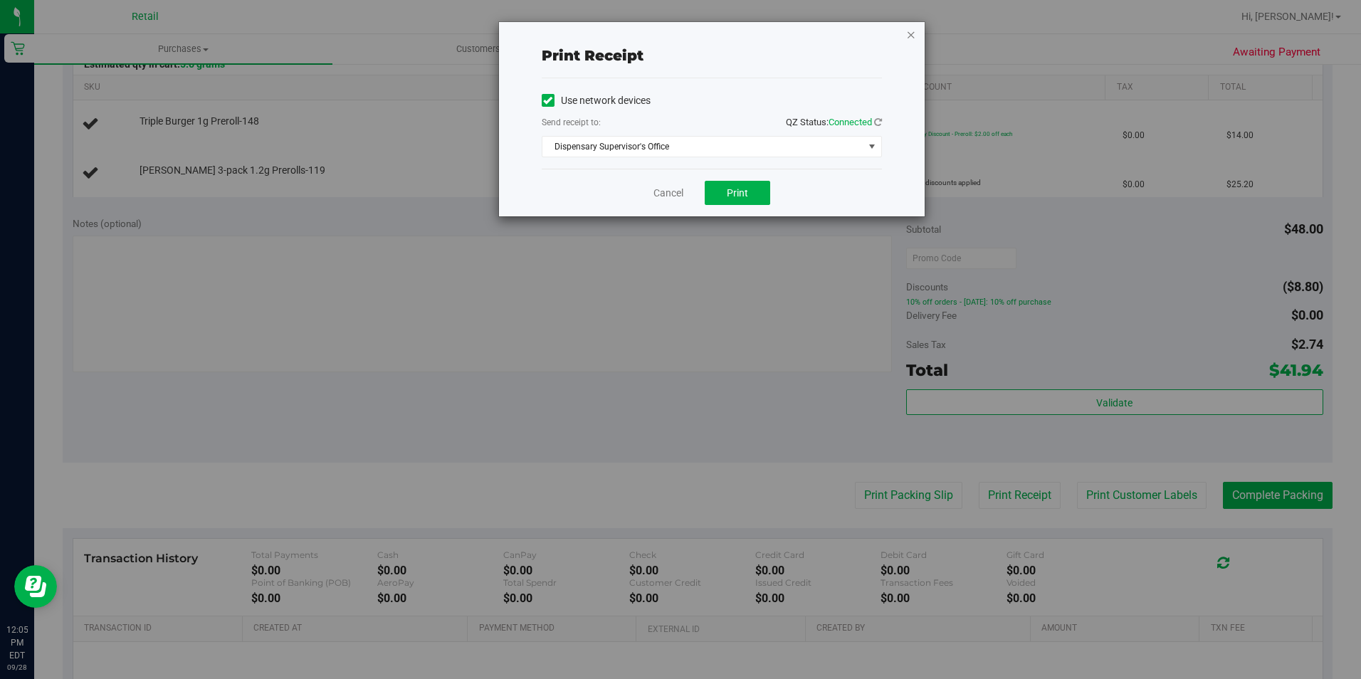
click at [915, 33] on icon "button" at bounding box center [911, 34] width 10 height 17
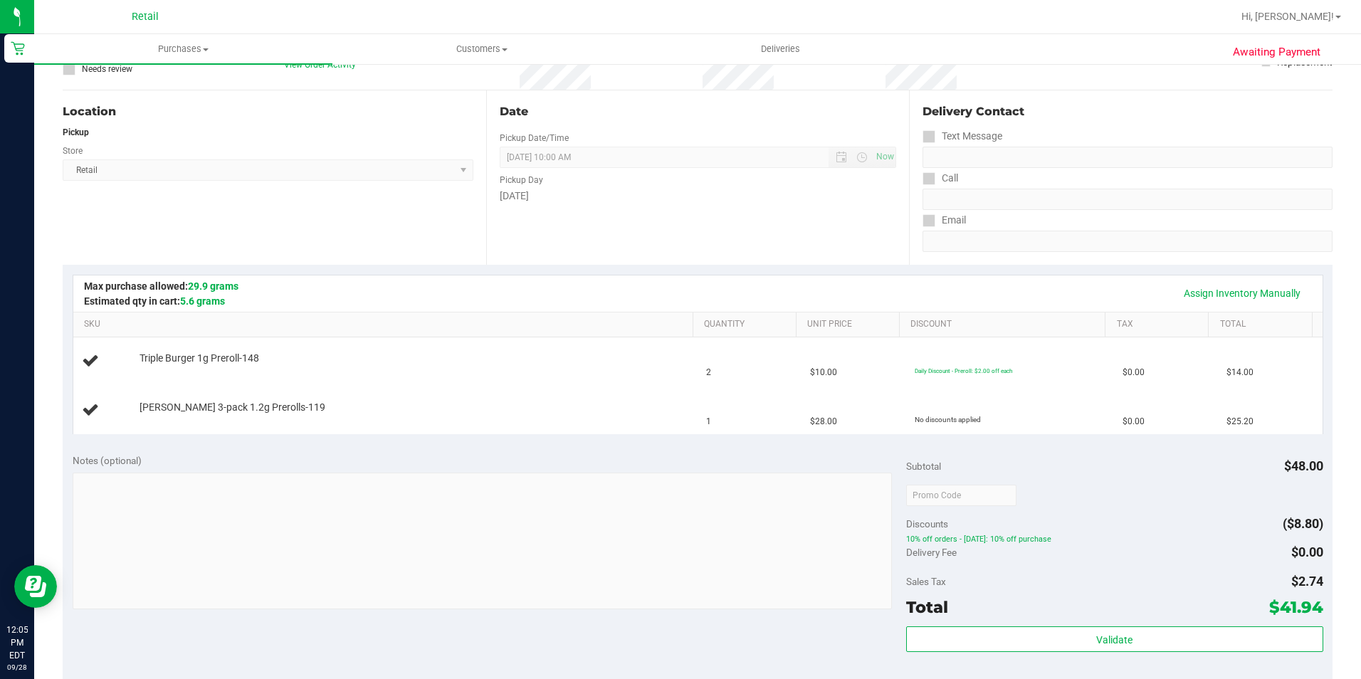
scroll to position [0, 0]
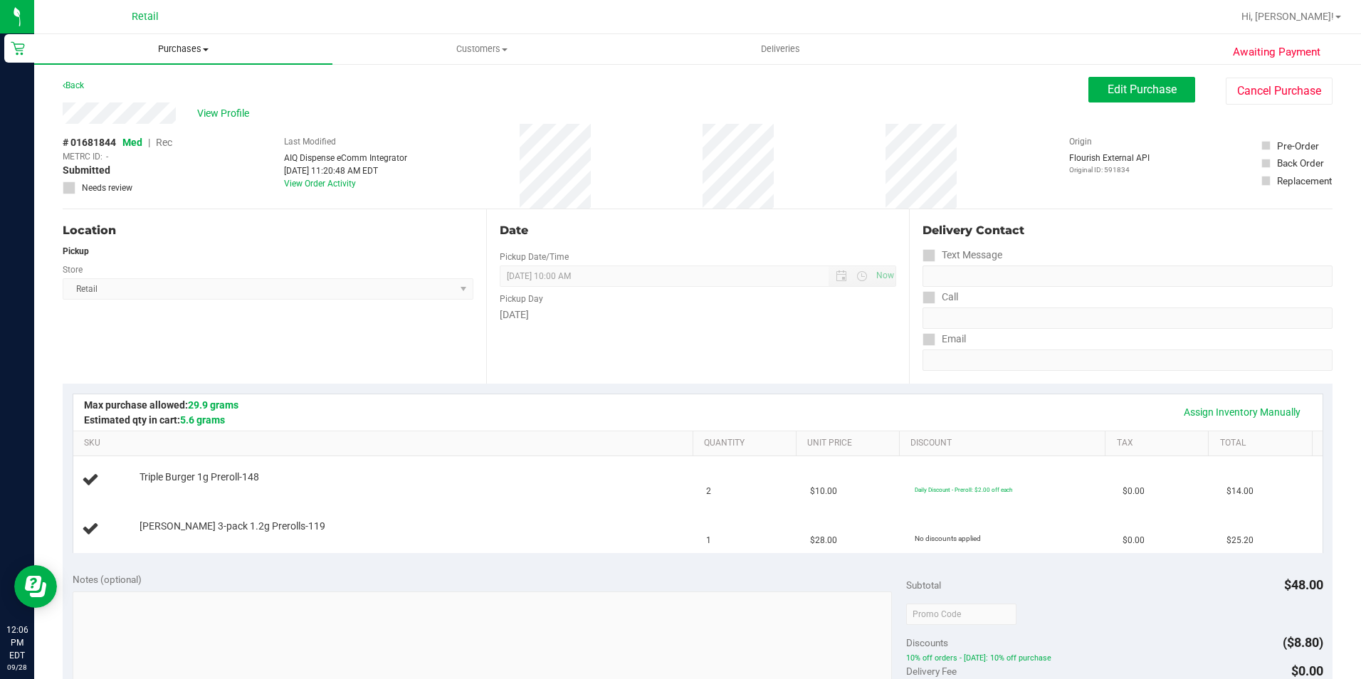
click at [206, 45] on span "Purchases" at bounding box center [183, 49] width 298 height 13
click at [138, 89] on span "Summary of purchases" at bounding box center [107, 86] width 146 height 12
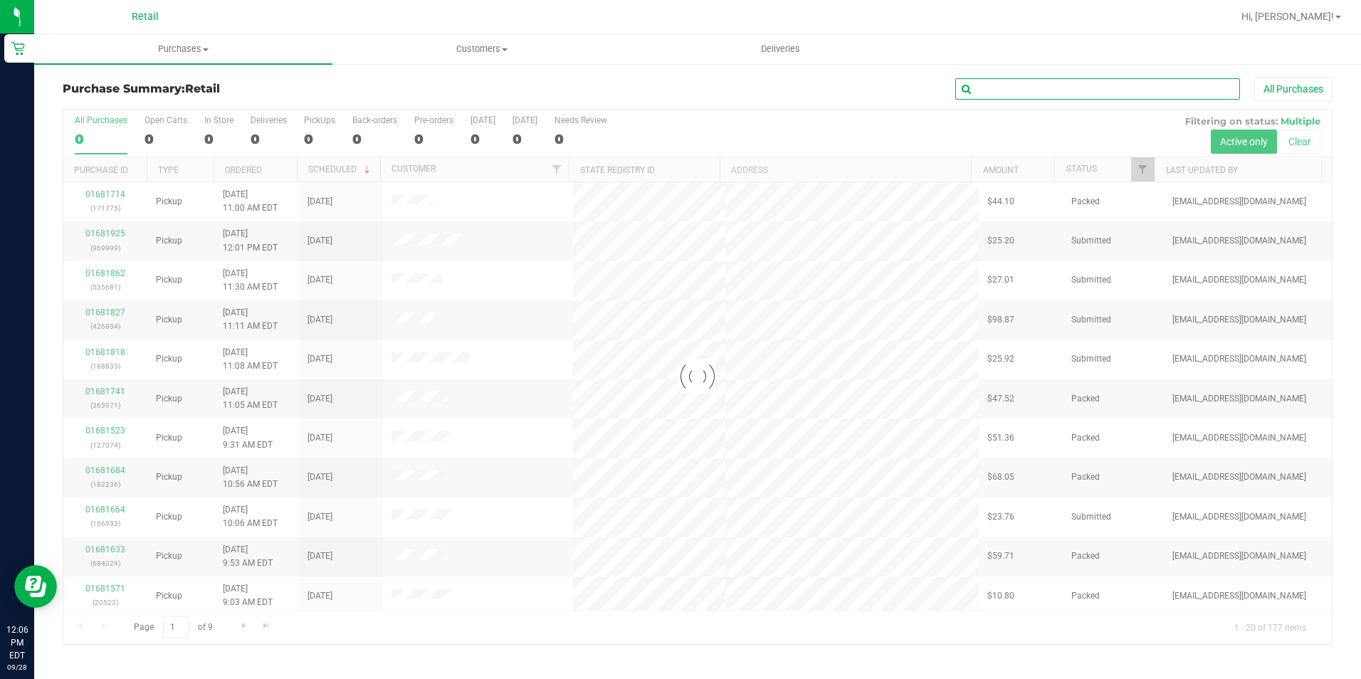
click at [1063, 92] on input "text" at bounding box center [1097, 88] width 285 height 21
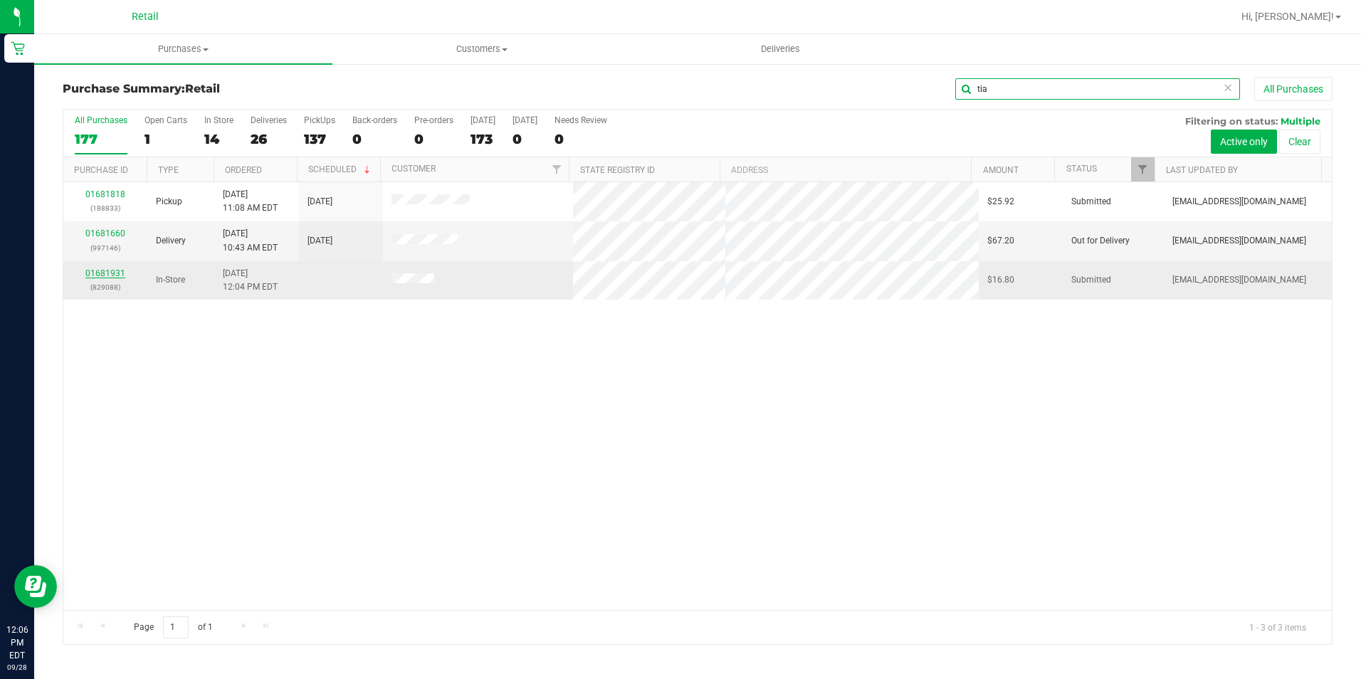
type input "tia"
click at [112, 270] on link "01681931" at bounding box center [105, 273] width 40 height 10
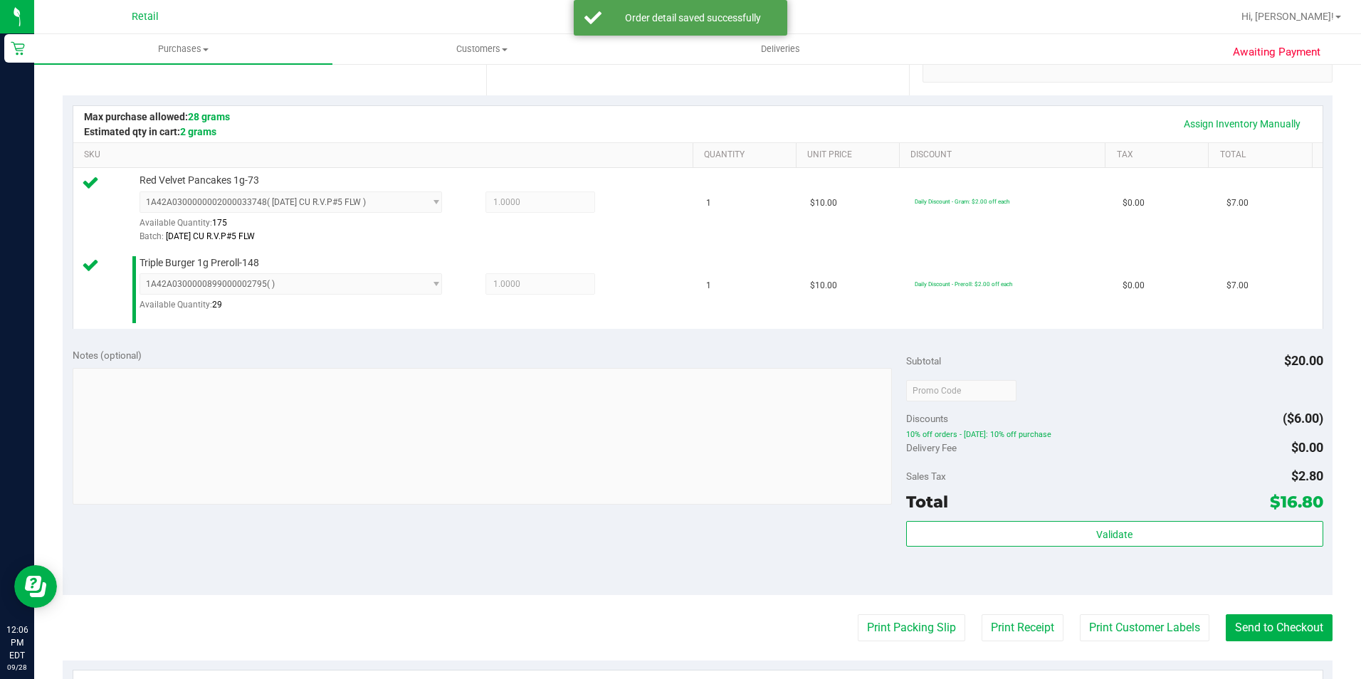
scroll to position [356, 0]
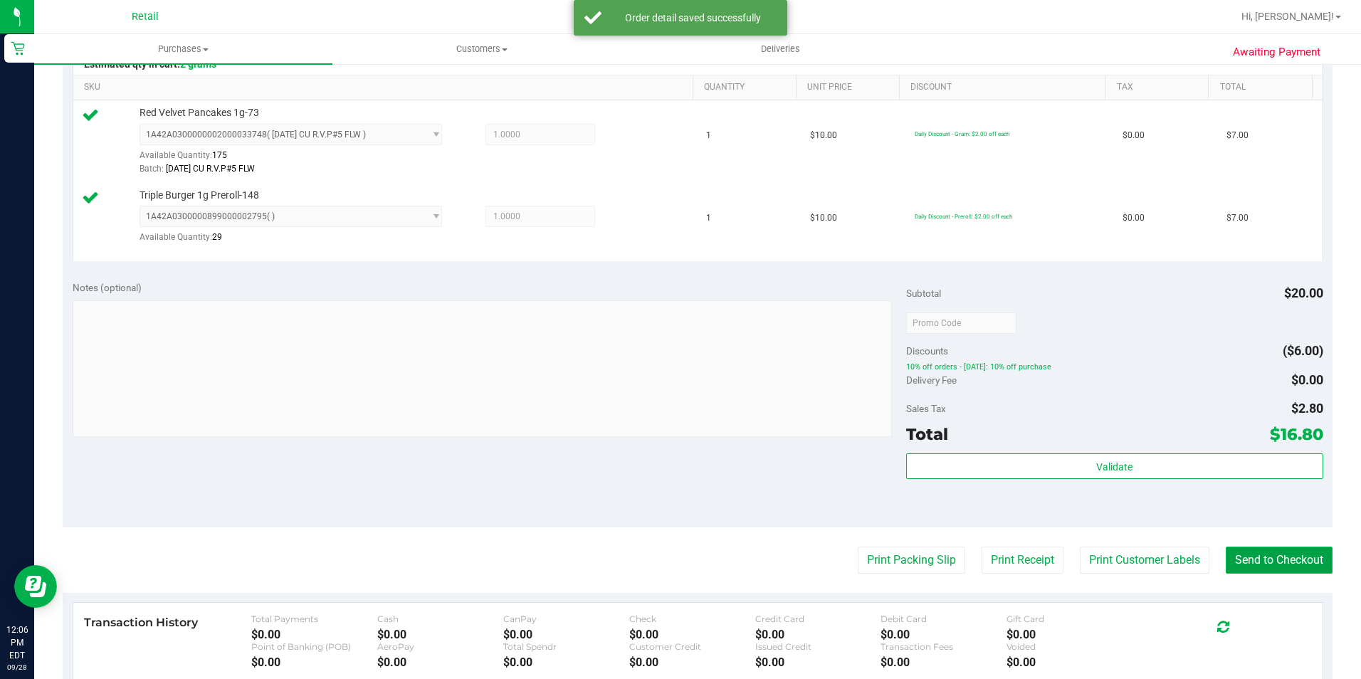
click at [1277, 562] on button "Send to Checkout" at bounding box center [1279, 560] width 107 height 27
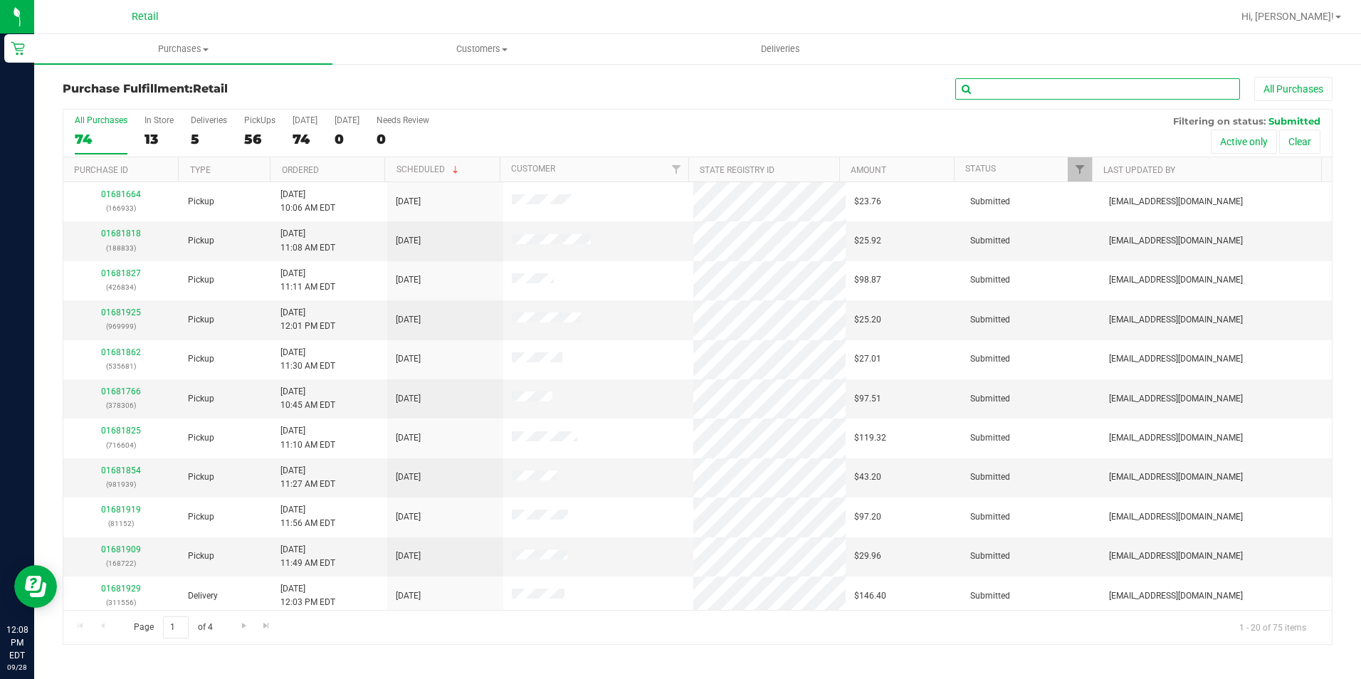
click at [1083, 85] on input "text" at bounding box center [1097, 88] width 285 height 21
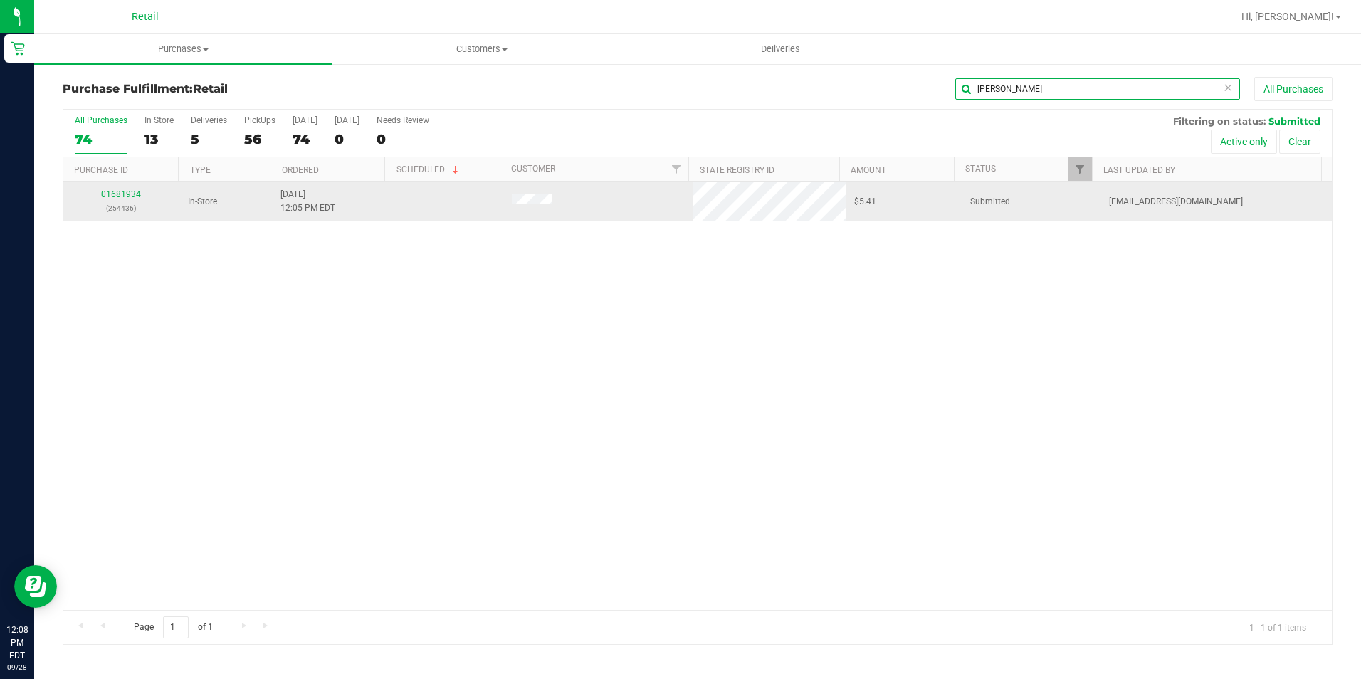
type input "[PERSON_NAME]"
click at [120, 190] on link "01681934" at bounding box center [121, 194] width 40 height 10
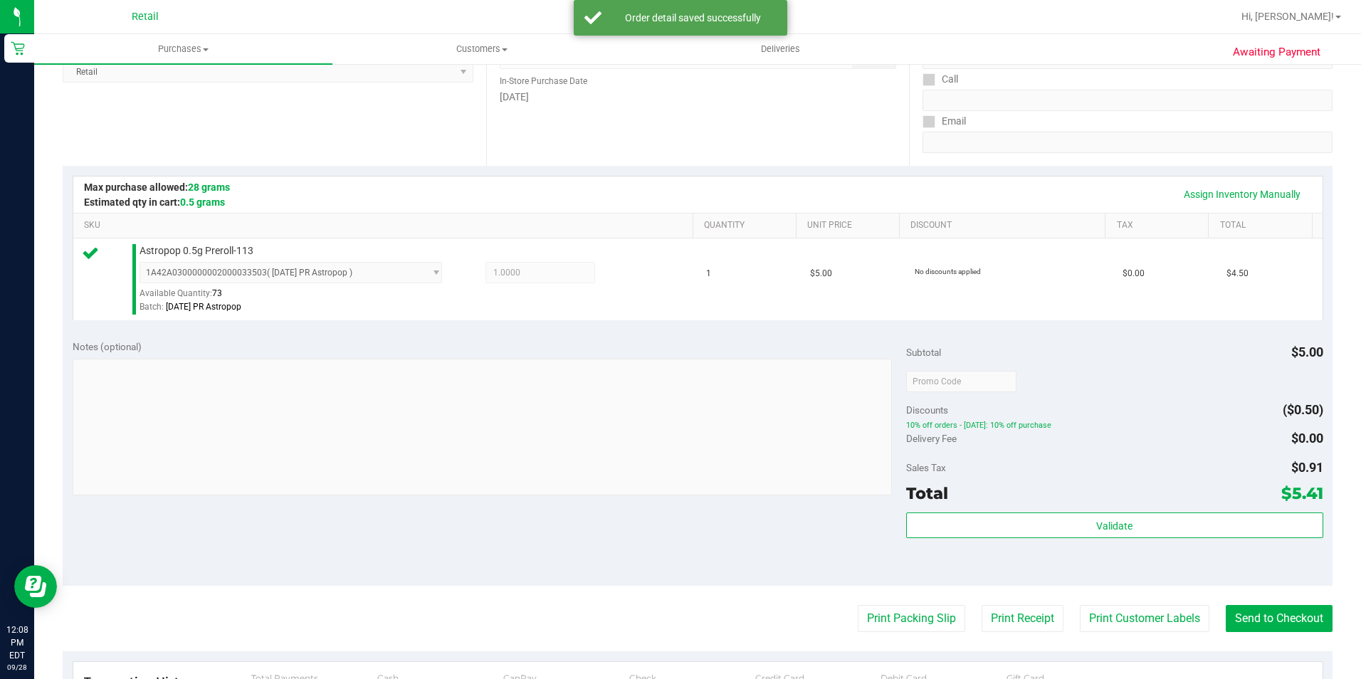
scroll to position [285, 0]
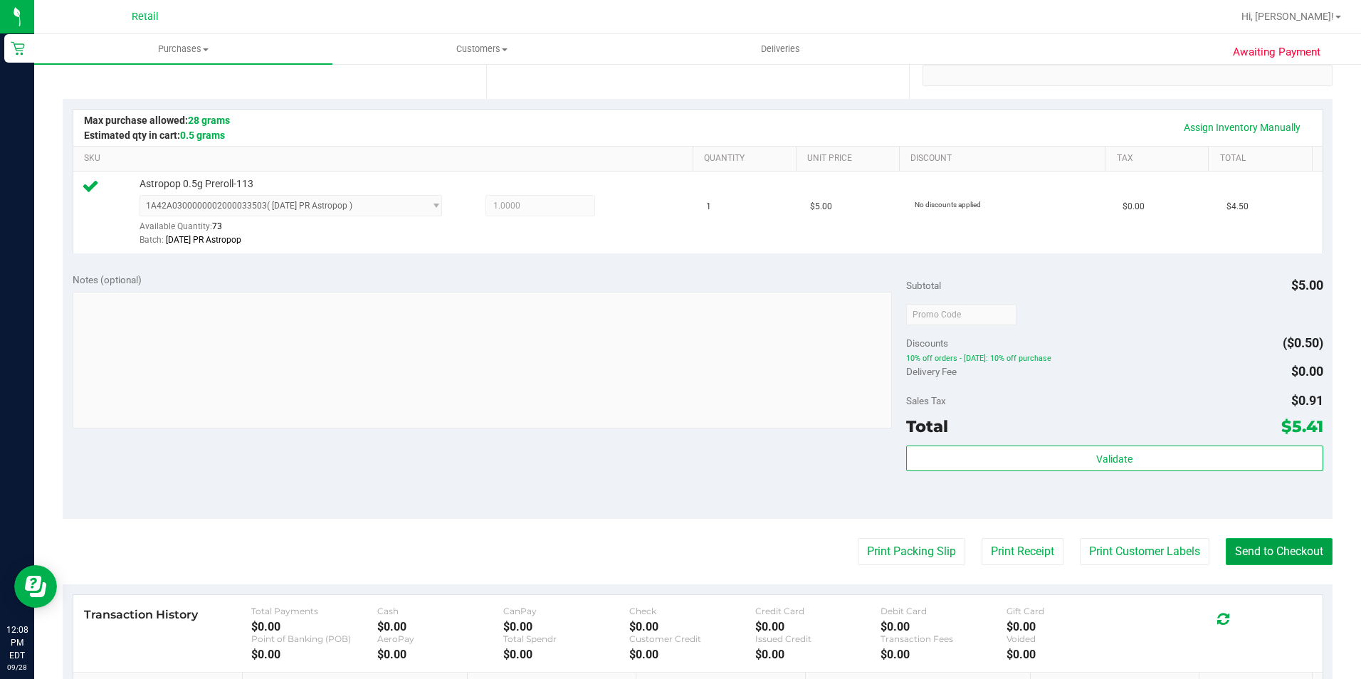
click at [1265, 541] on button "Send to Checkout" at bounding box center [1279, 551] width 107 height 27
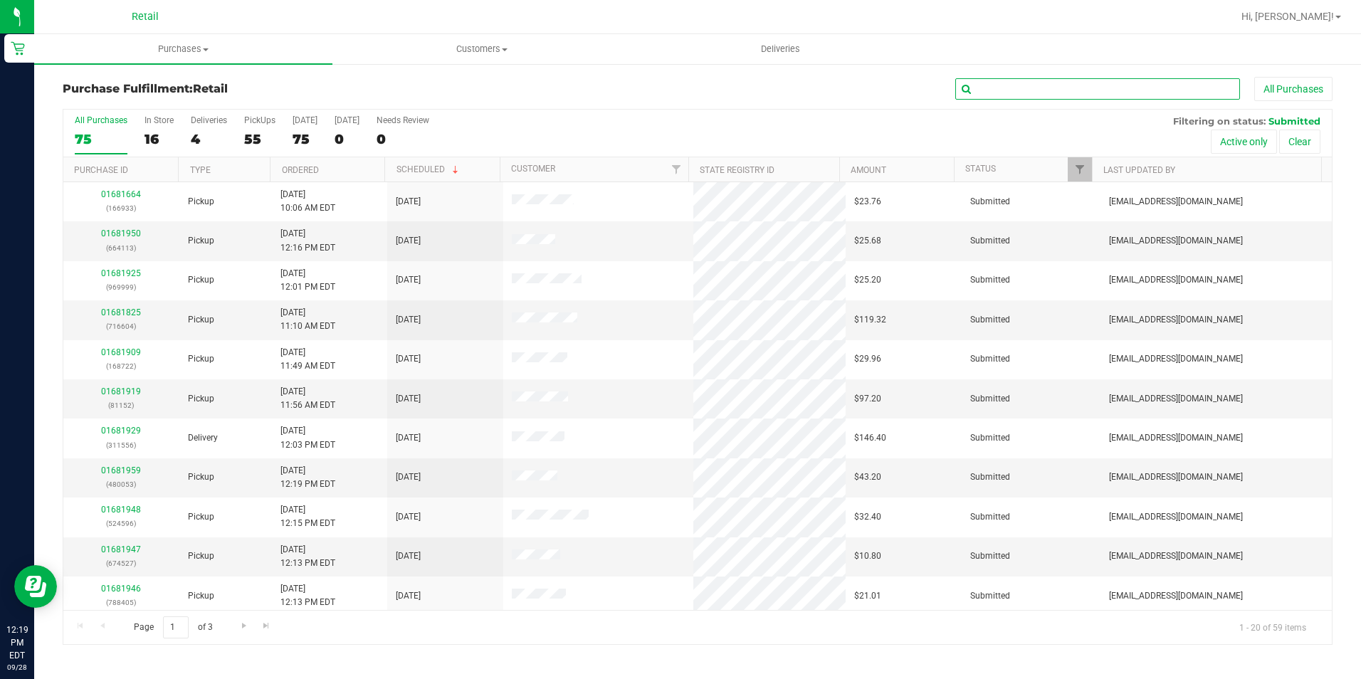
drag, startPoint x: 1135, startPoint y: 98, endPoint x: 1140, endPoint y: 88, distance: 11.5
click at [1135, 98] on input "text" at bounding box center [1097, 88] width 285 height 21
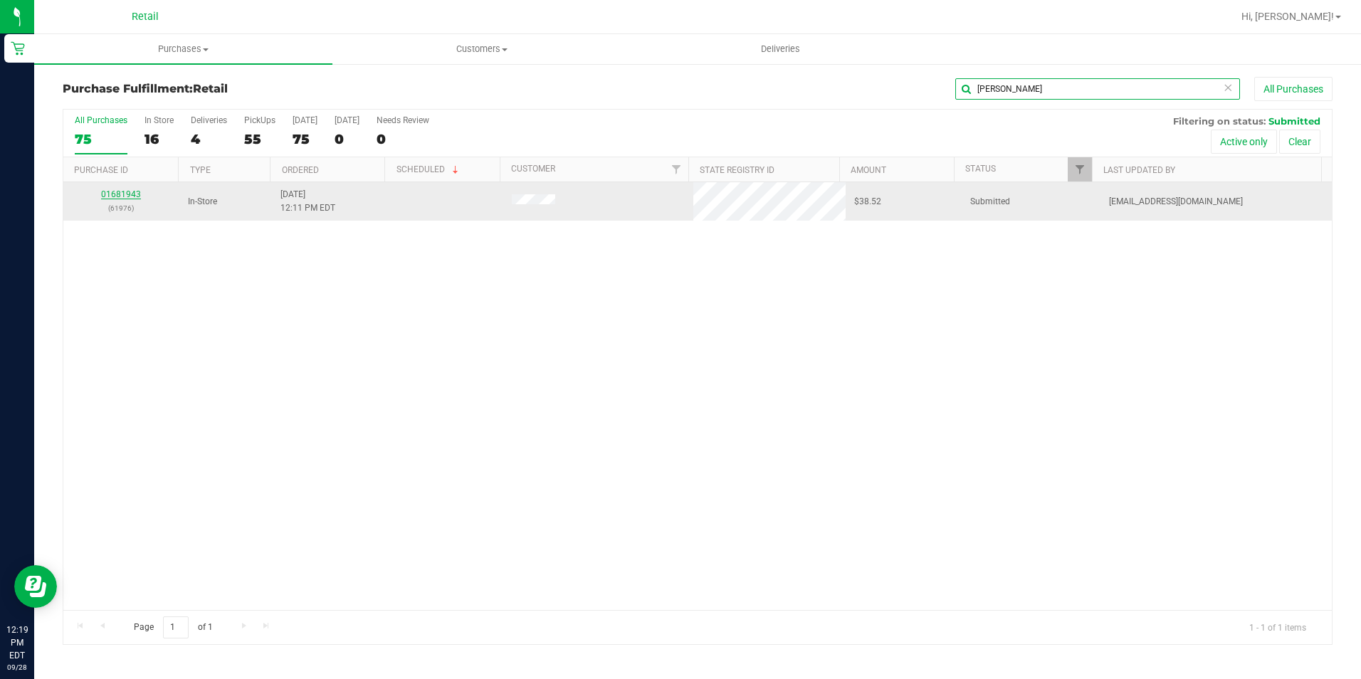
type input "[PERSON_NAME]"
click at [129, 194] on link "01681943" at bounding box center [121, 194] width 40 height 10
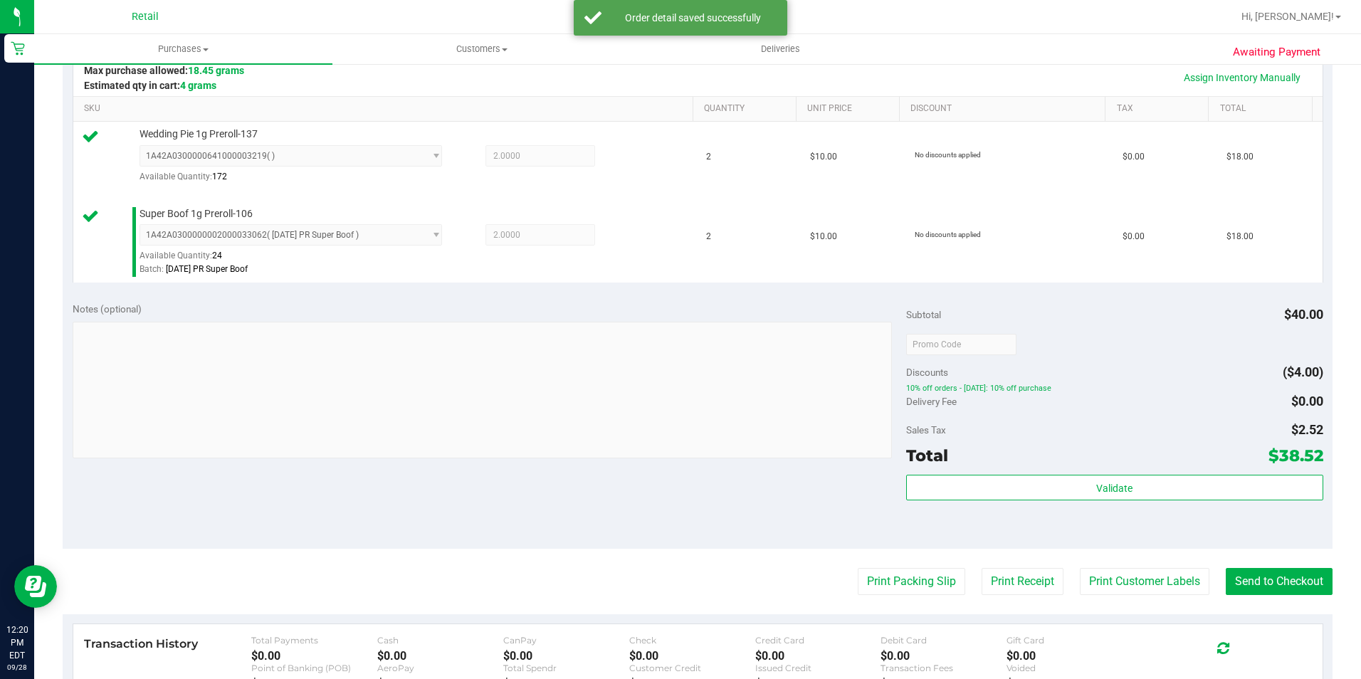
scroll to position [427, 0]
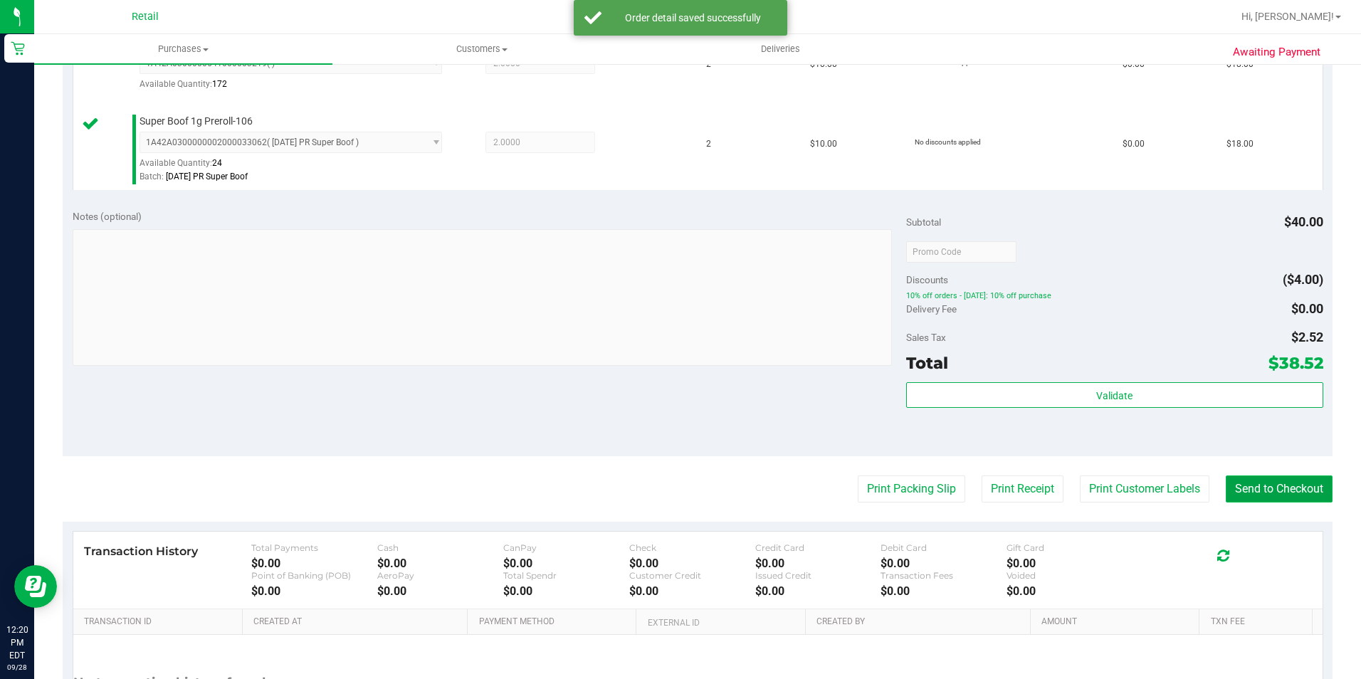
click at [1286, 489] on button "Send to Checkout" at bounding box center [1279, 488] width 107 height 27
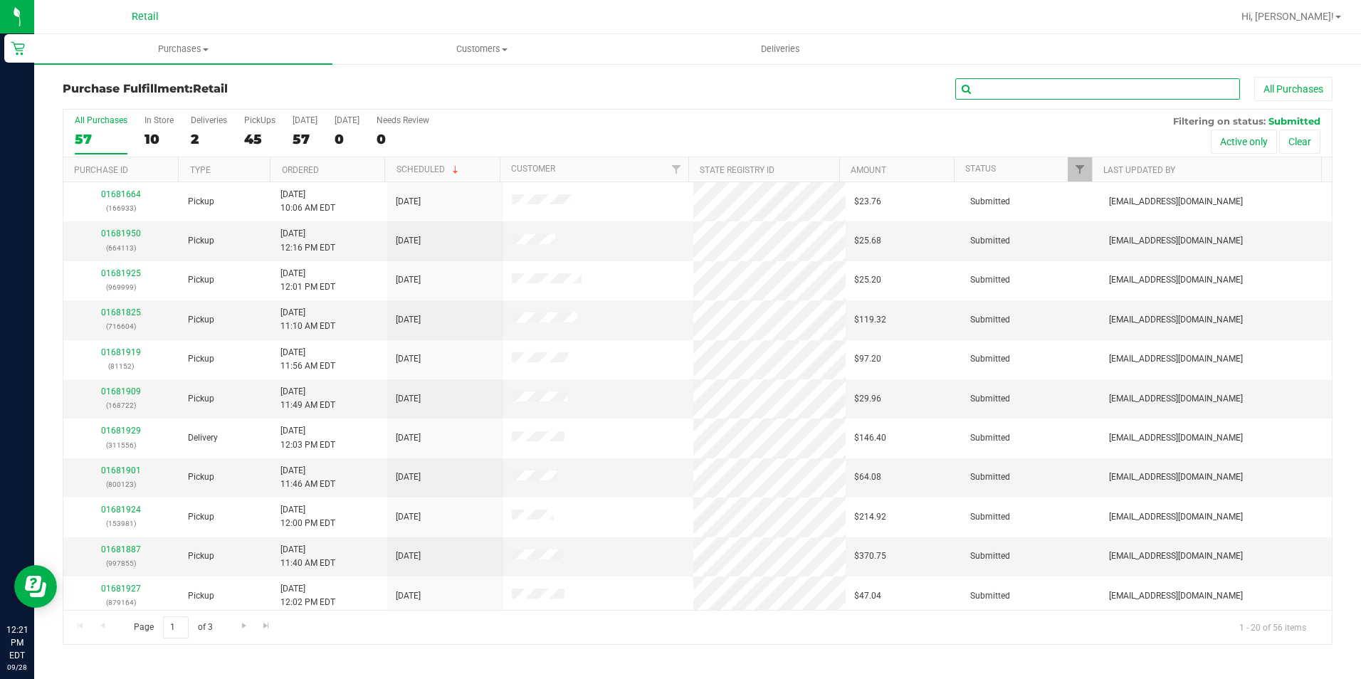
click at [1090, 98] on input "text" at bounding box center [1097, 88] width 285 height 21
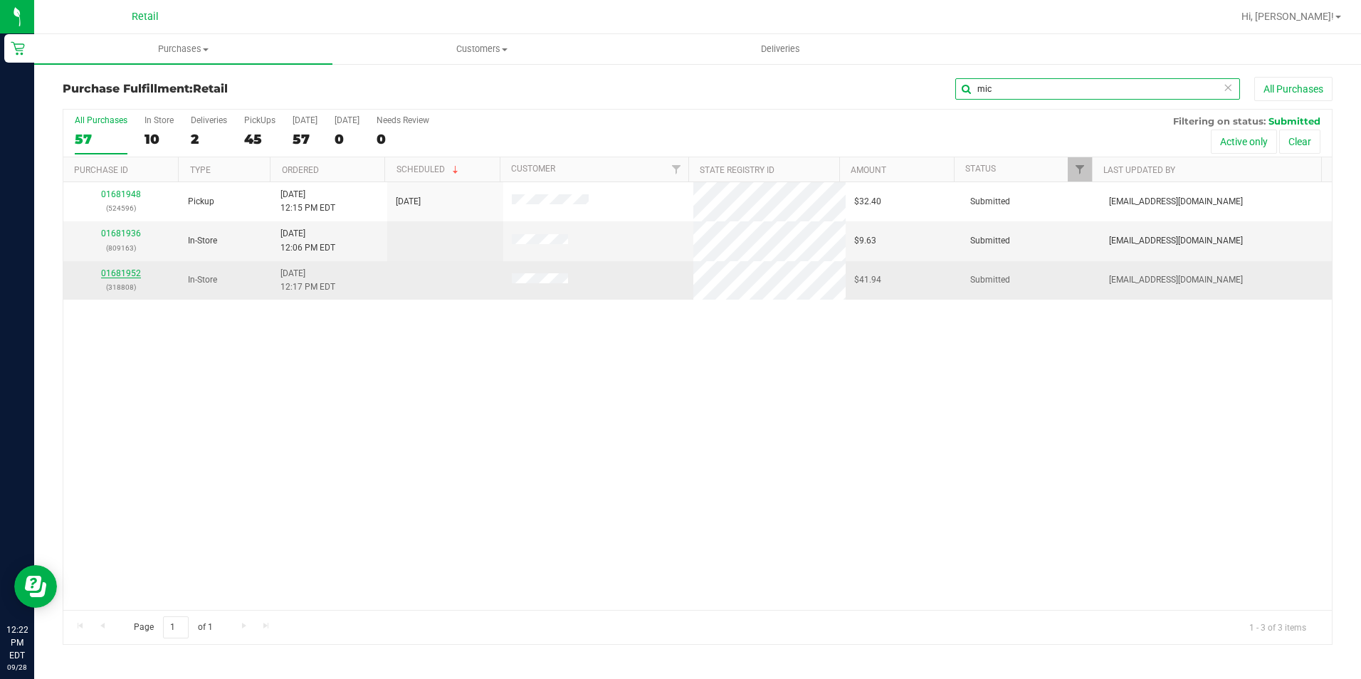
type input "mic"
click at [132, 275] on link "01681952" at bounding box center [121, 273] width 40 height 10
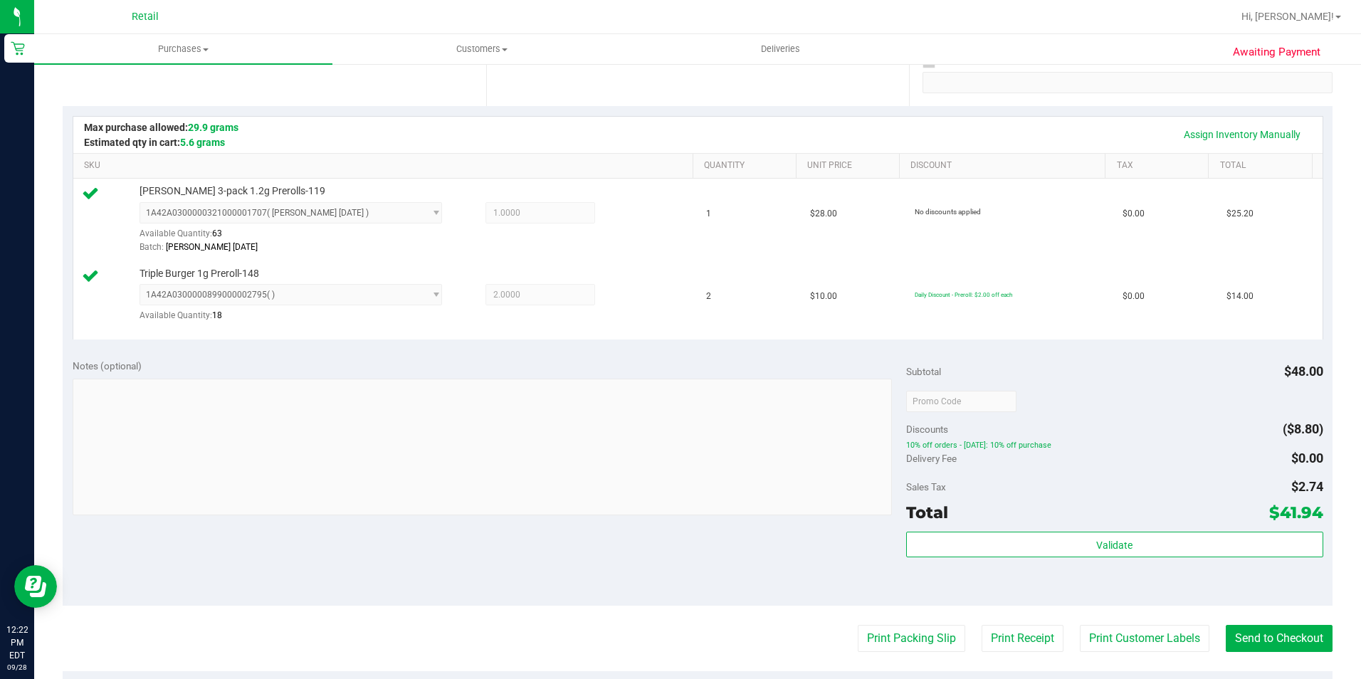
scroll to position [356, 0]
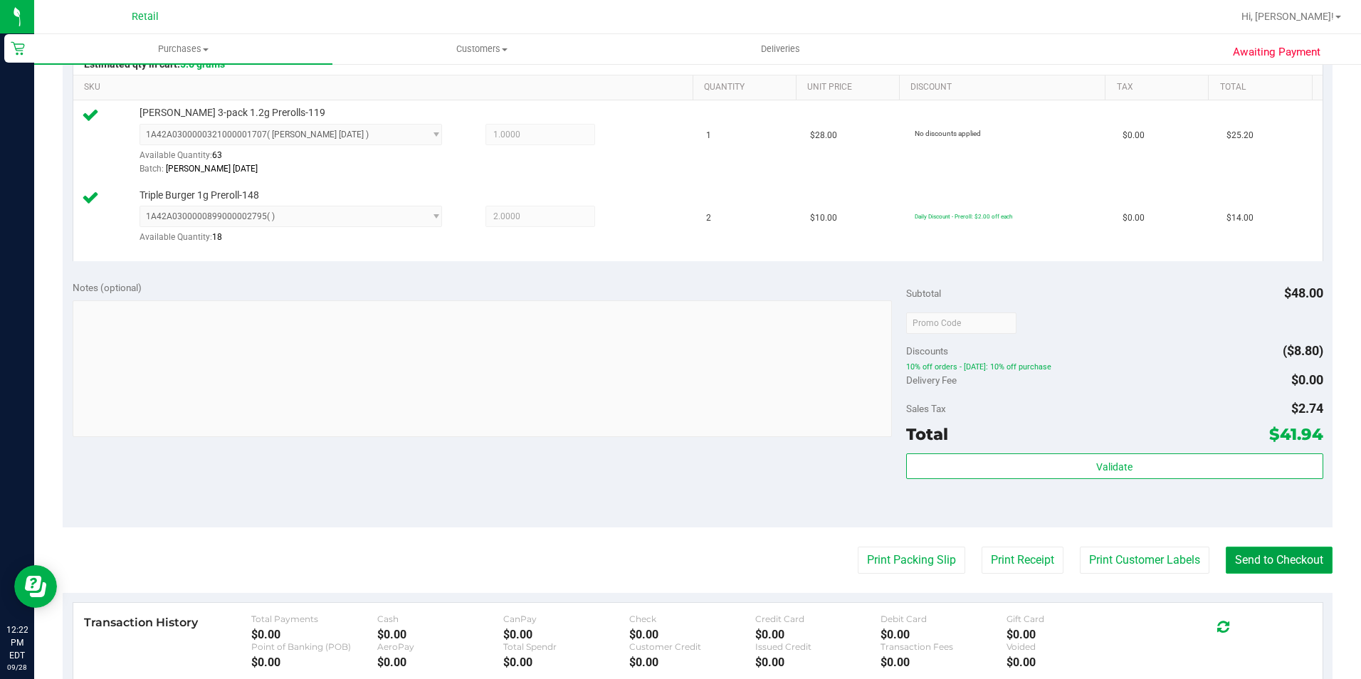
click at [1237, 557] on button "Send to Checkout" at bounding box center [1279, 560] width 107 height 27
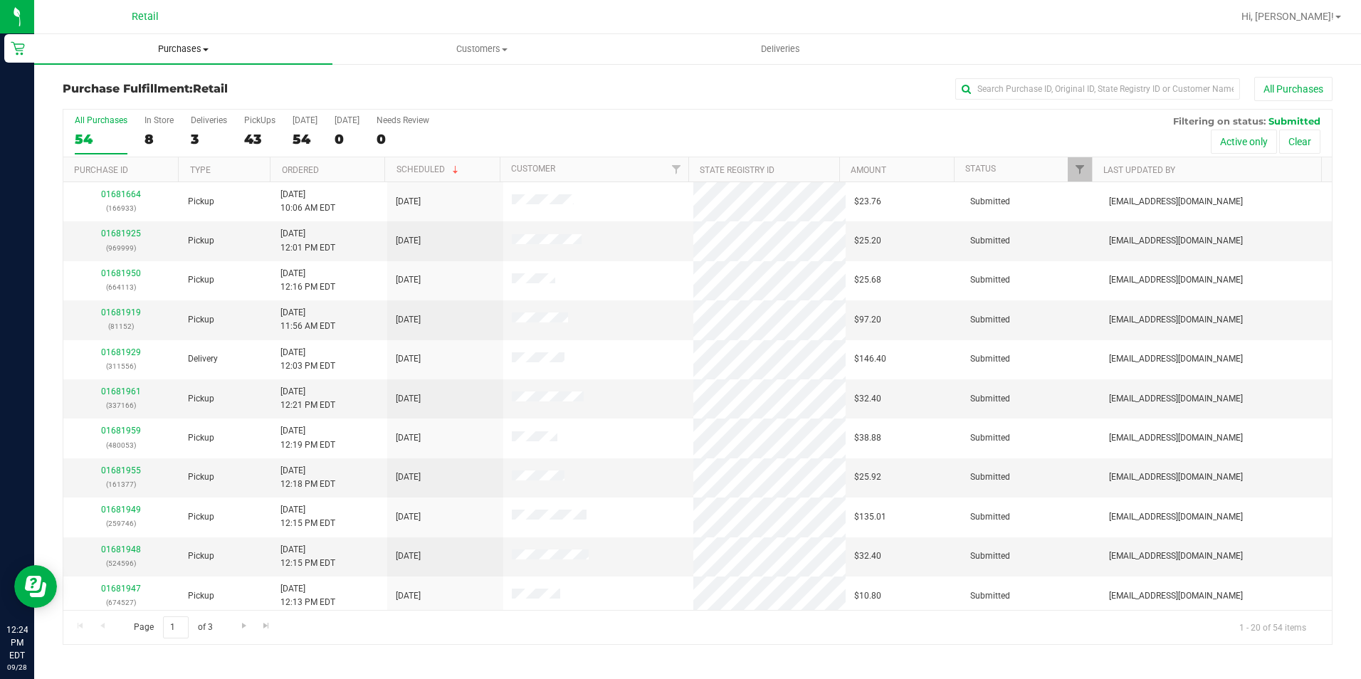
click at [154, 48] on span "Purchases" at bounding box center [183, 49] width 298 height 13
click at [152, 83] on span "Summary of purchases" at bounding box center [107, 86] width 146 height 12
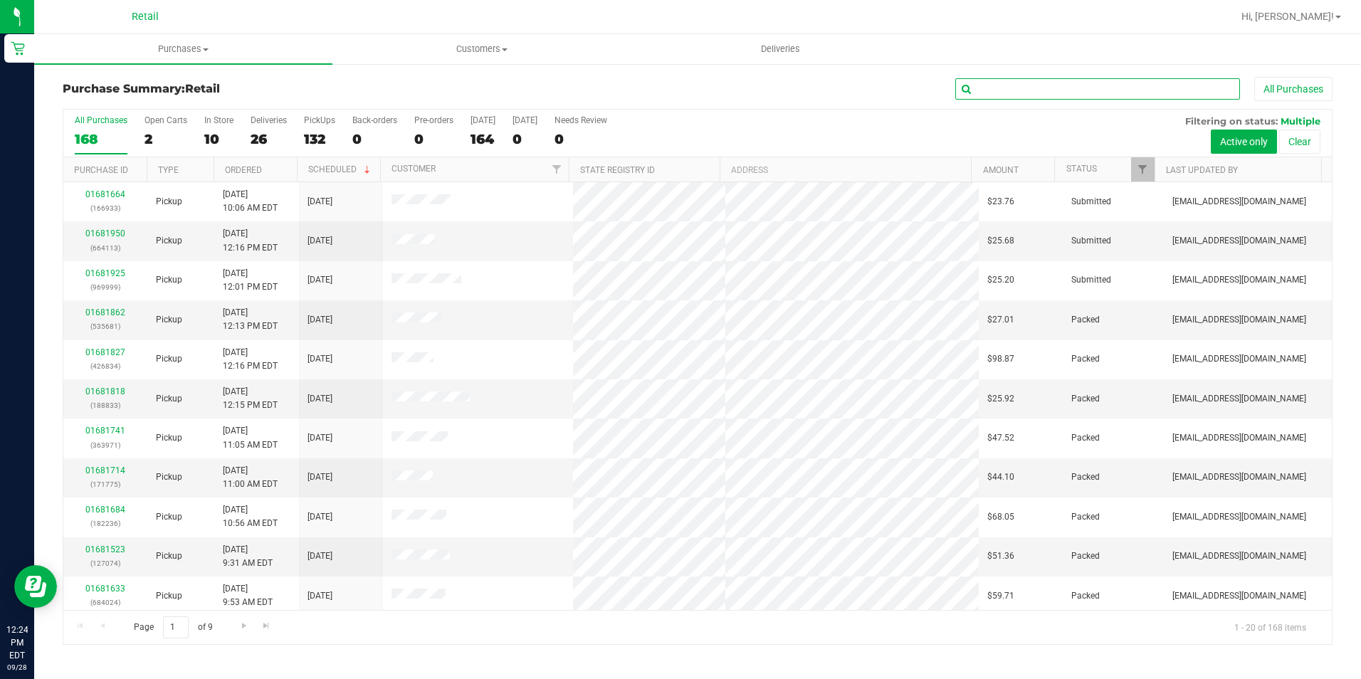
click at [1127, 83] on input "text" at bounding box center [1097, 88] width 285 height 21
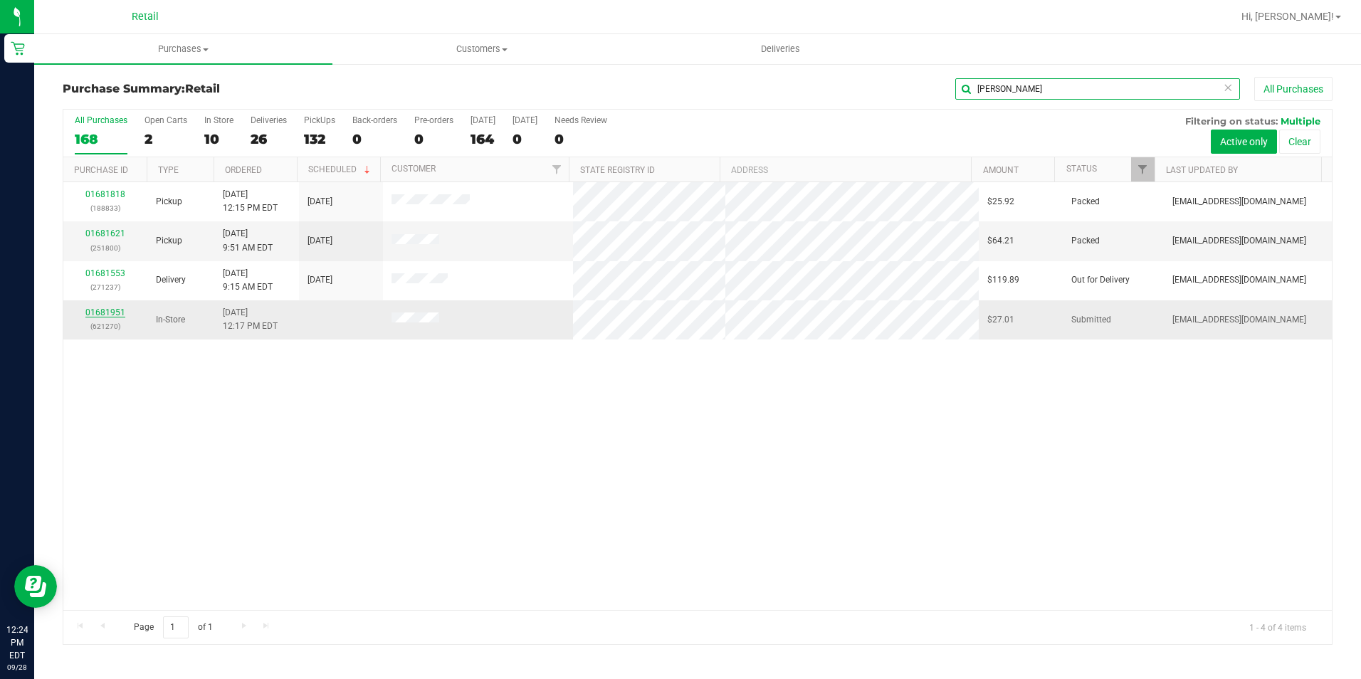
type input "[PERSON_NAME]"
click at [107, 308] on link "01681951" at bounding box center [105, 312] width 40 height 10
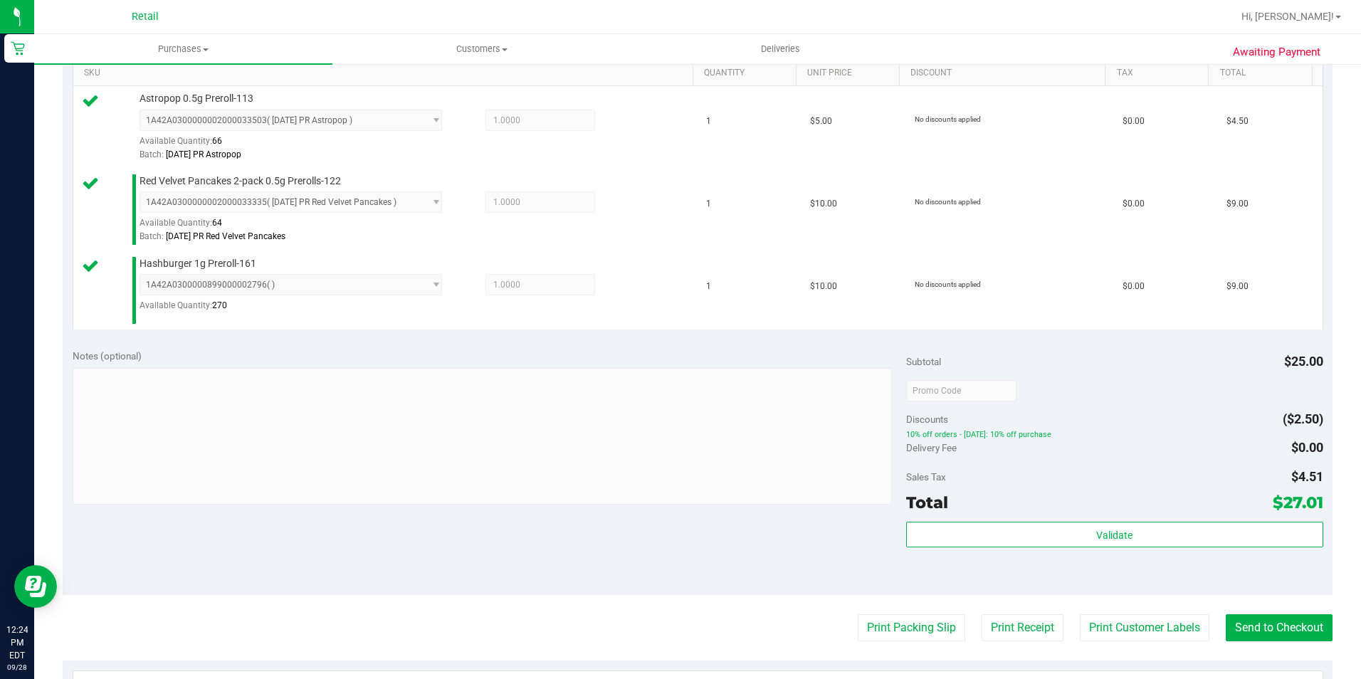
scroll to position [498, 0]
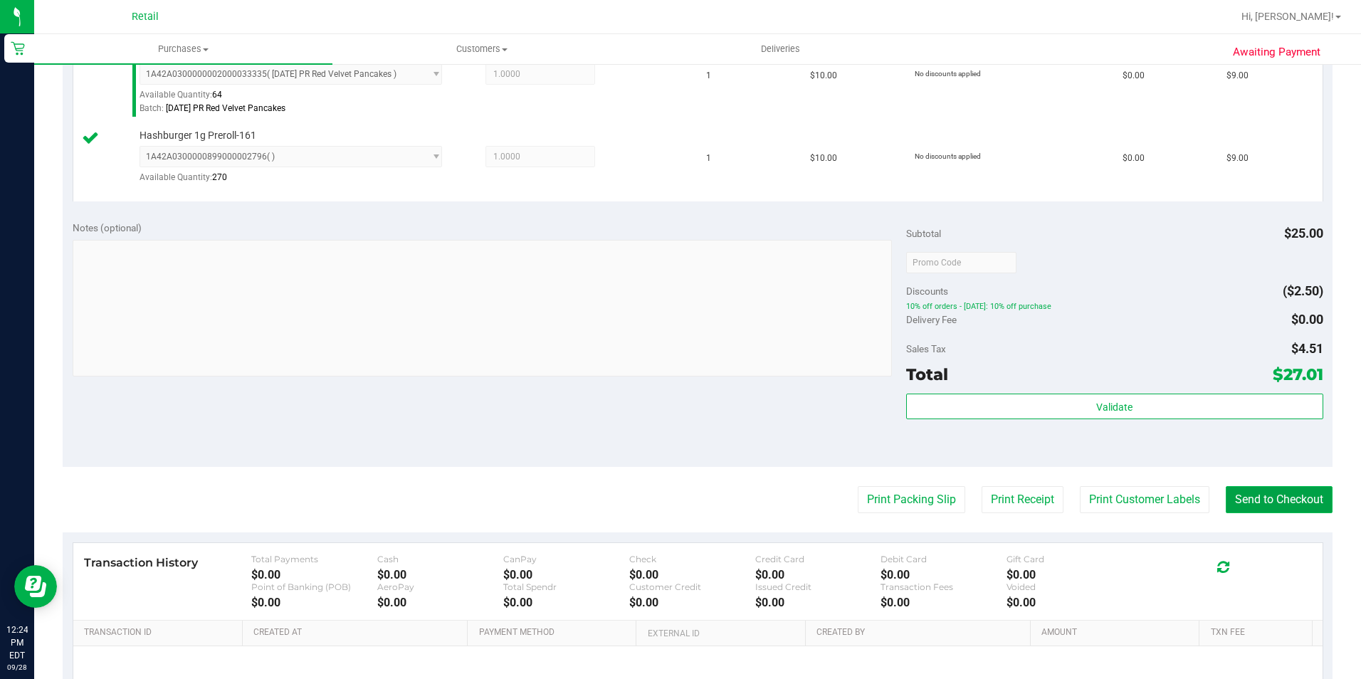
click at [1266, 501] on button "Send to Checkout" at bounding box center [1279, 499] width 107 height 27
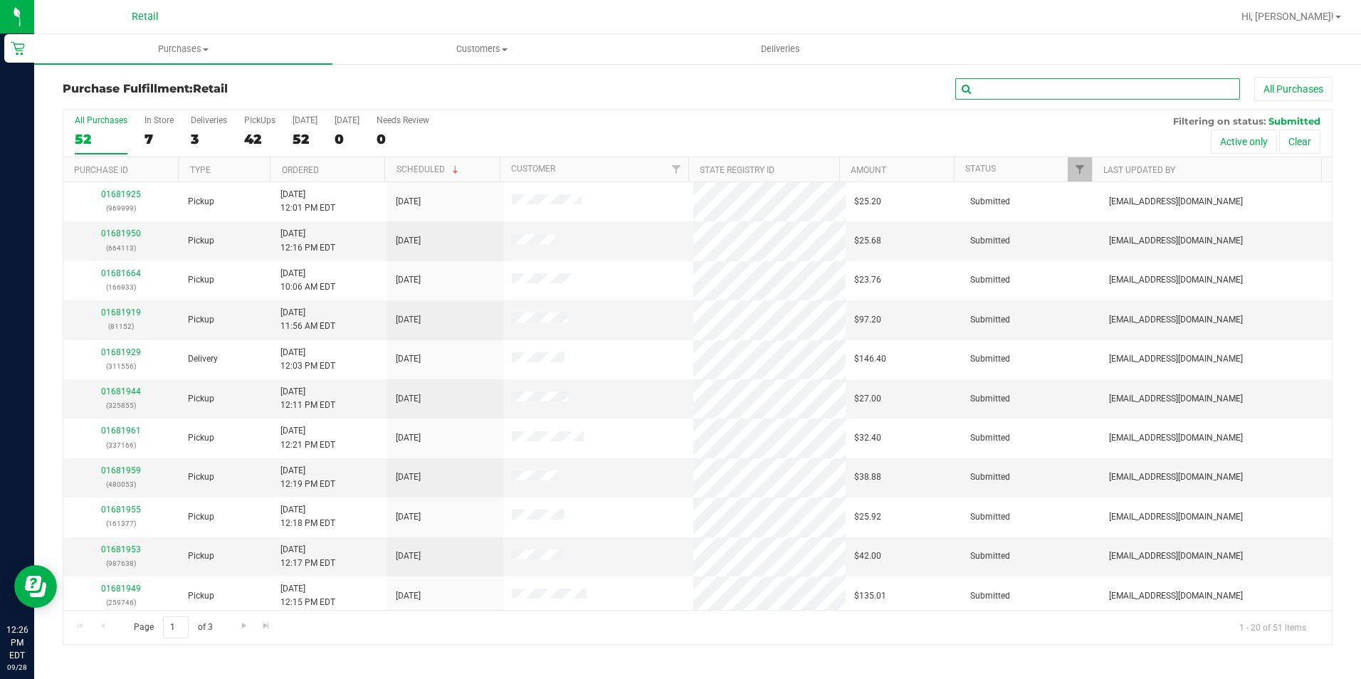
drag, startPoint x: 1021, startPoint y: 98, endPoint x: 1145, endPoint y: 75, distance: 126.1
click at [1021, 98] on input "text" at bounding box center [1097, 88] width 285 height 21
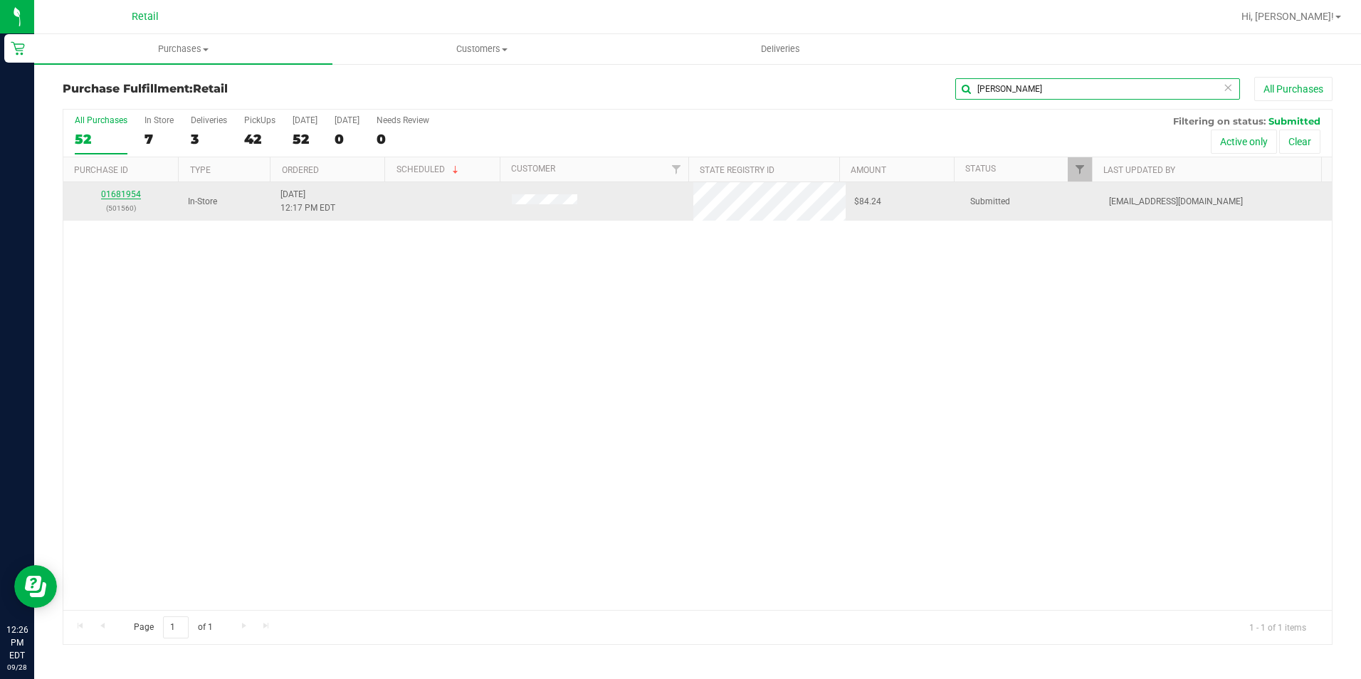
type input "[PERSON_NAME]"
click at [127, 190] on link "01681954" at bounding box center [121, 194] width 40 height 10
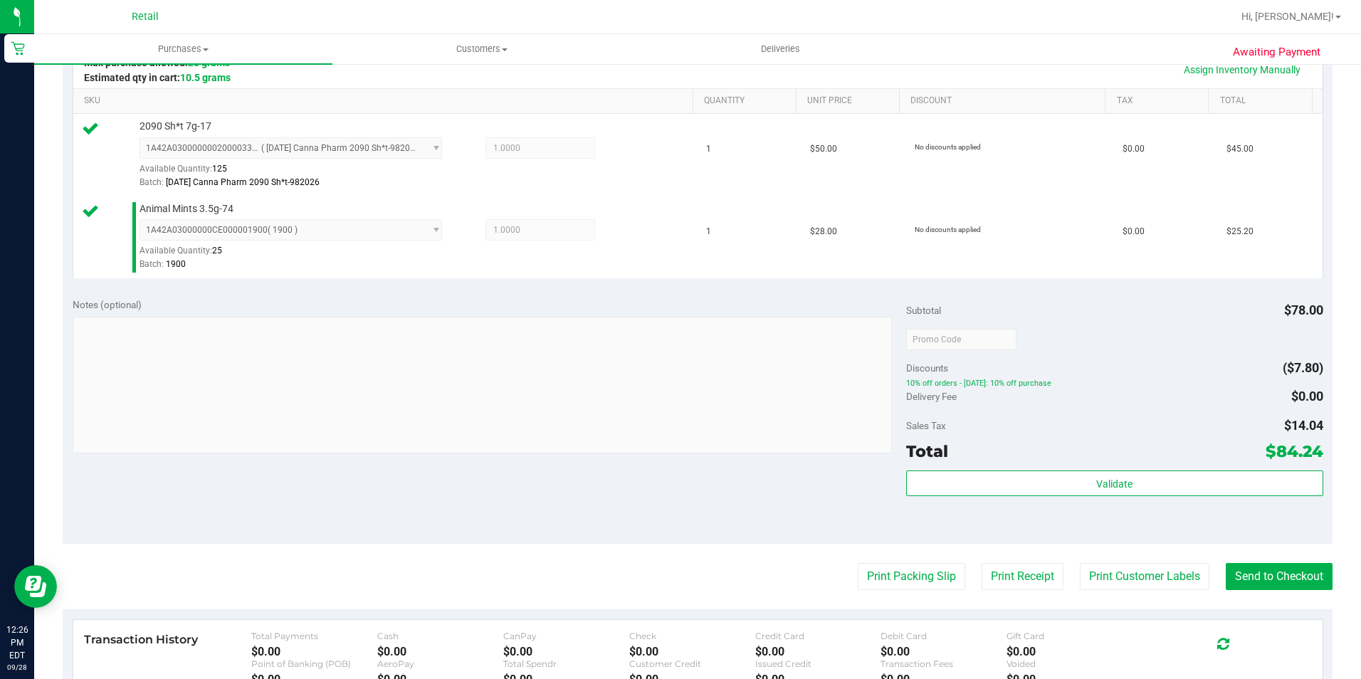
scroll to position [498, 0]
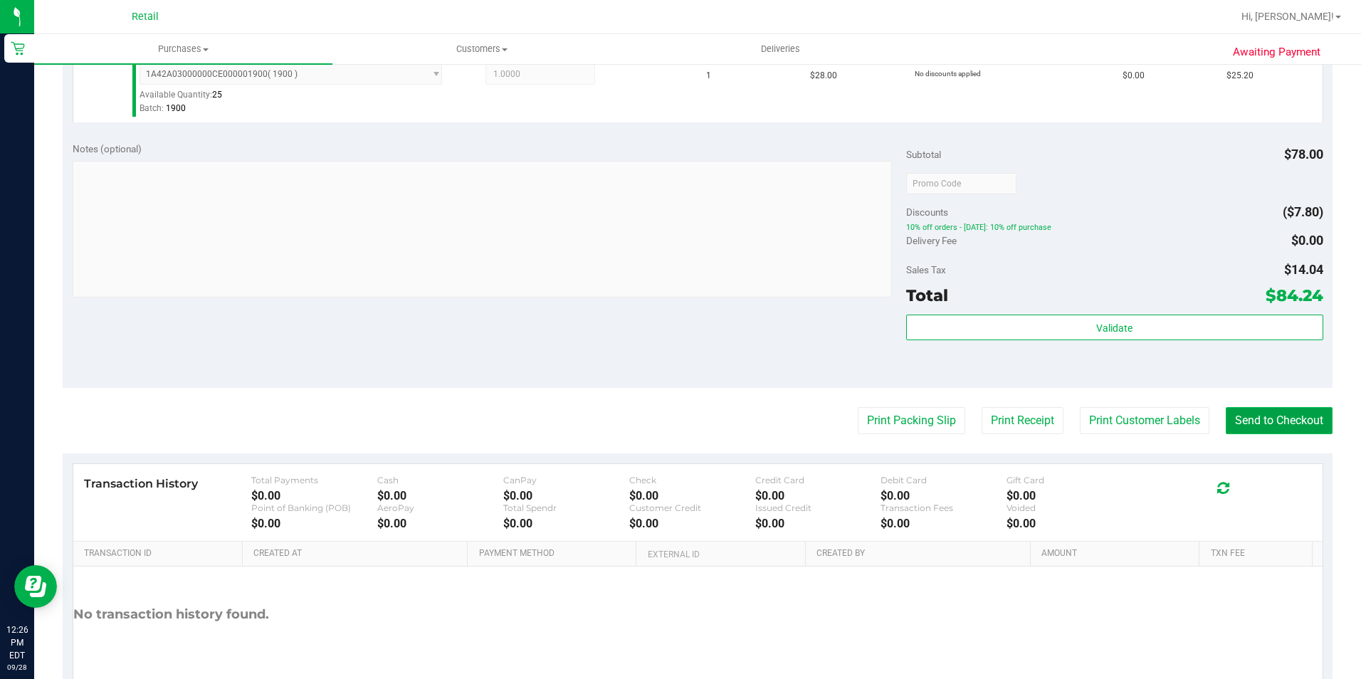
click at [1270, 417] on button "Send to Checkout" at bounding box center [1279, 420] width 107 height 27
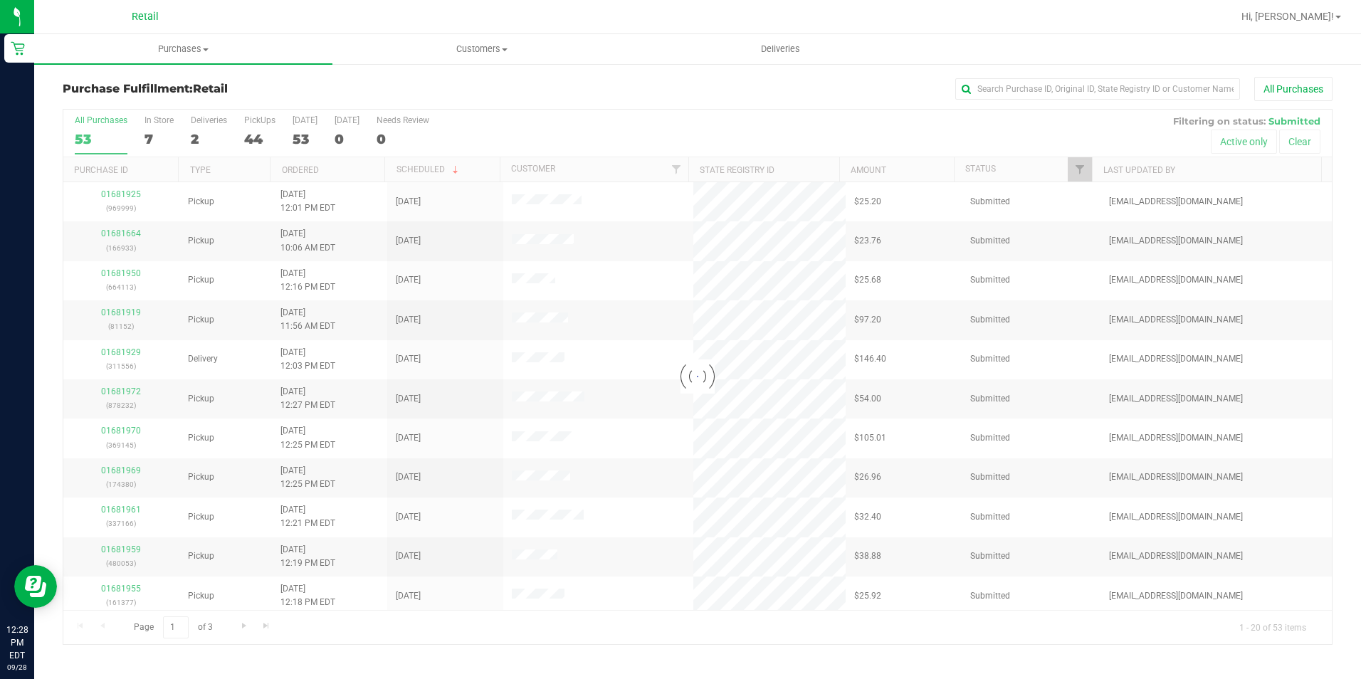
click at [999, 75] on div "Purchase Fulfillment: Retail All Purchases Loading... All Purchases 53 In Store…" at bounding box center [697, 361] width 1327 height 596
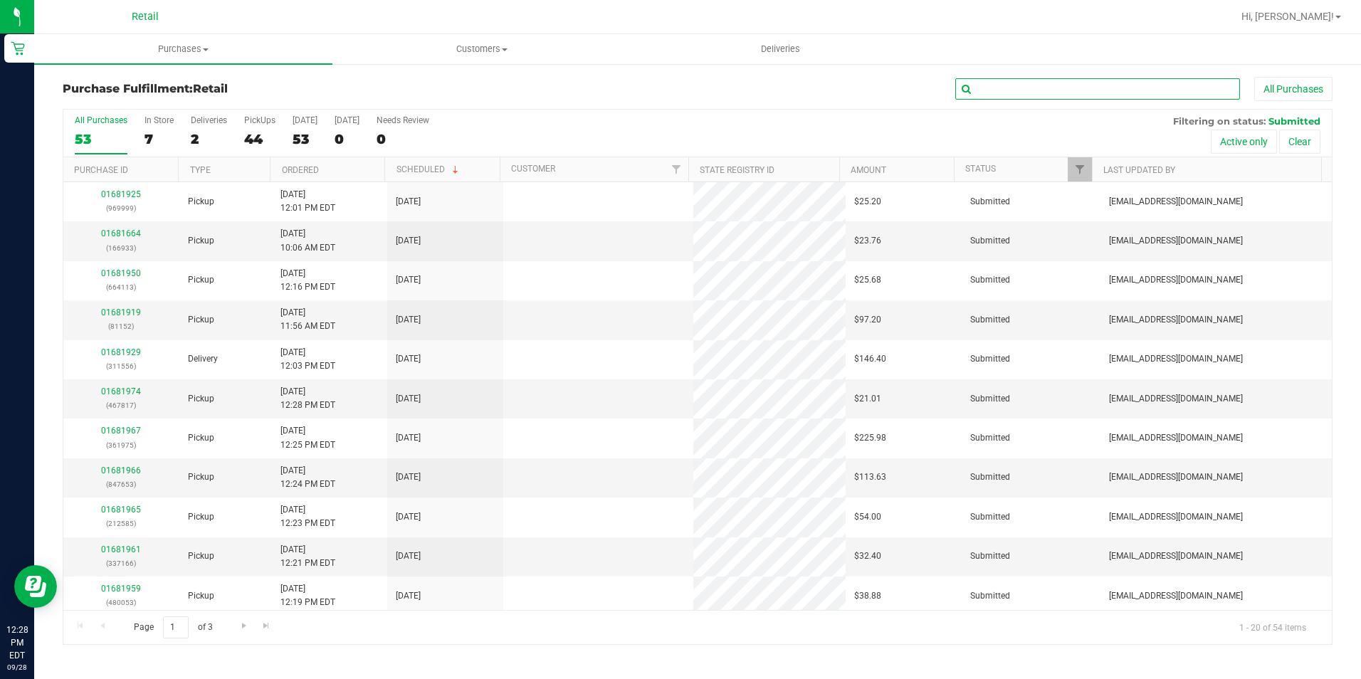
click at [1005, 84] on input "text" at bounding box center [1097, 88] width 285 height 21
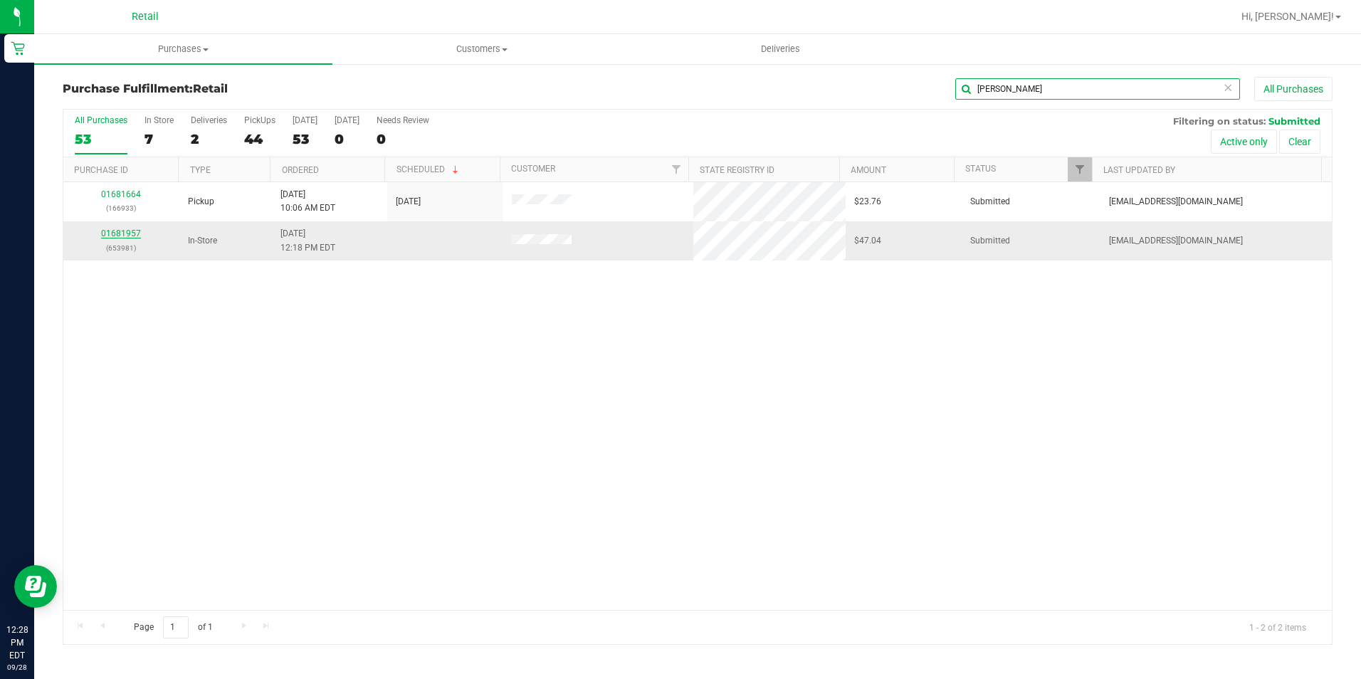
type input "[PERSON_NAME]"
click at [116, 232] on link "01681957" at bounding box center [121, 233] width 40 height 10
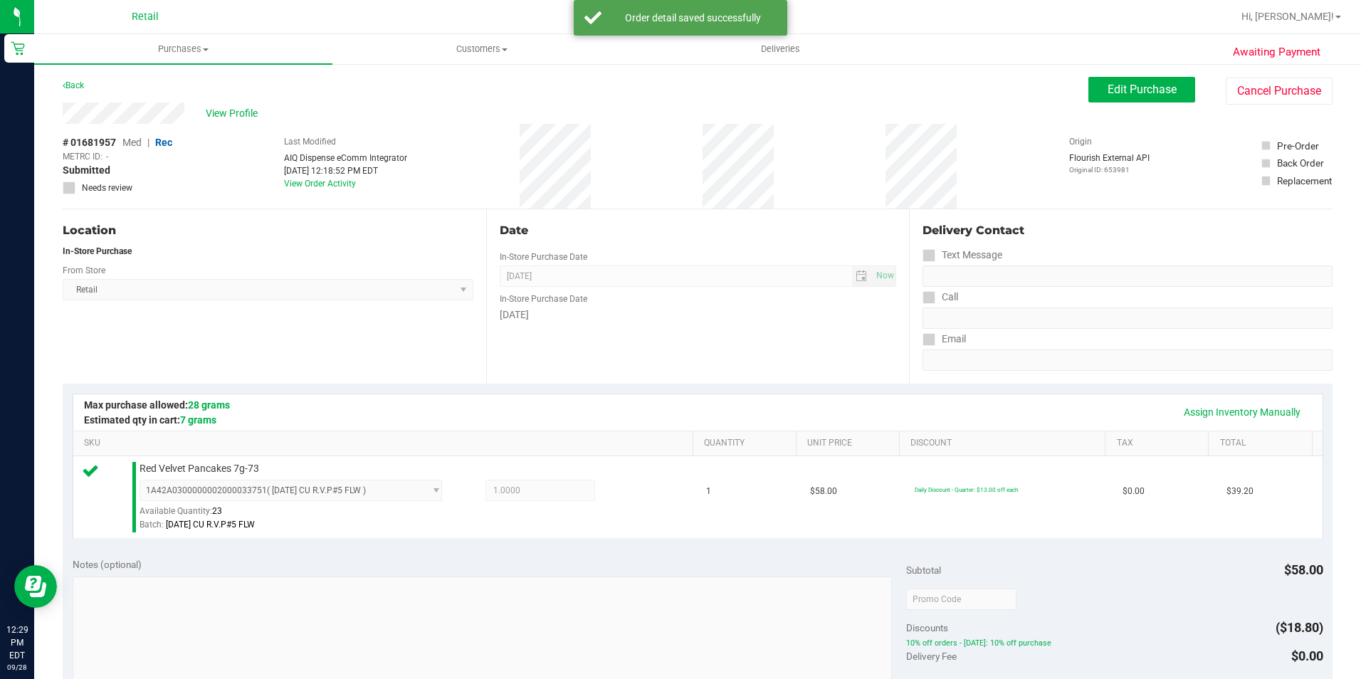
scroll to position [285, 0]
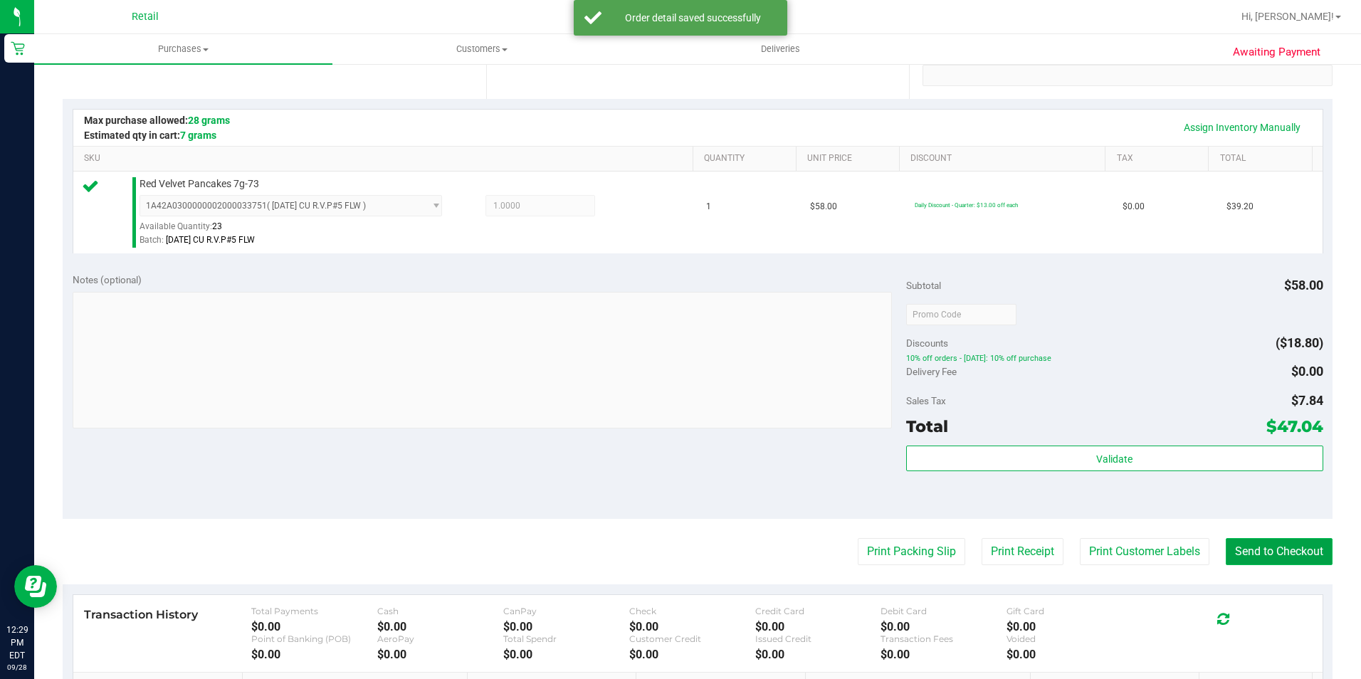
click at [1226, 546] on button "Send to Checkout" at bounding box center [1279, 551] width 107 height 27
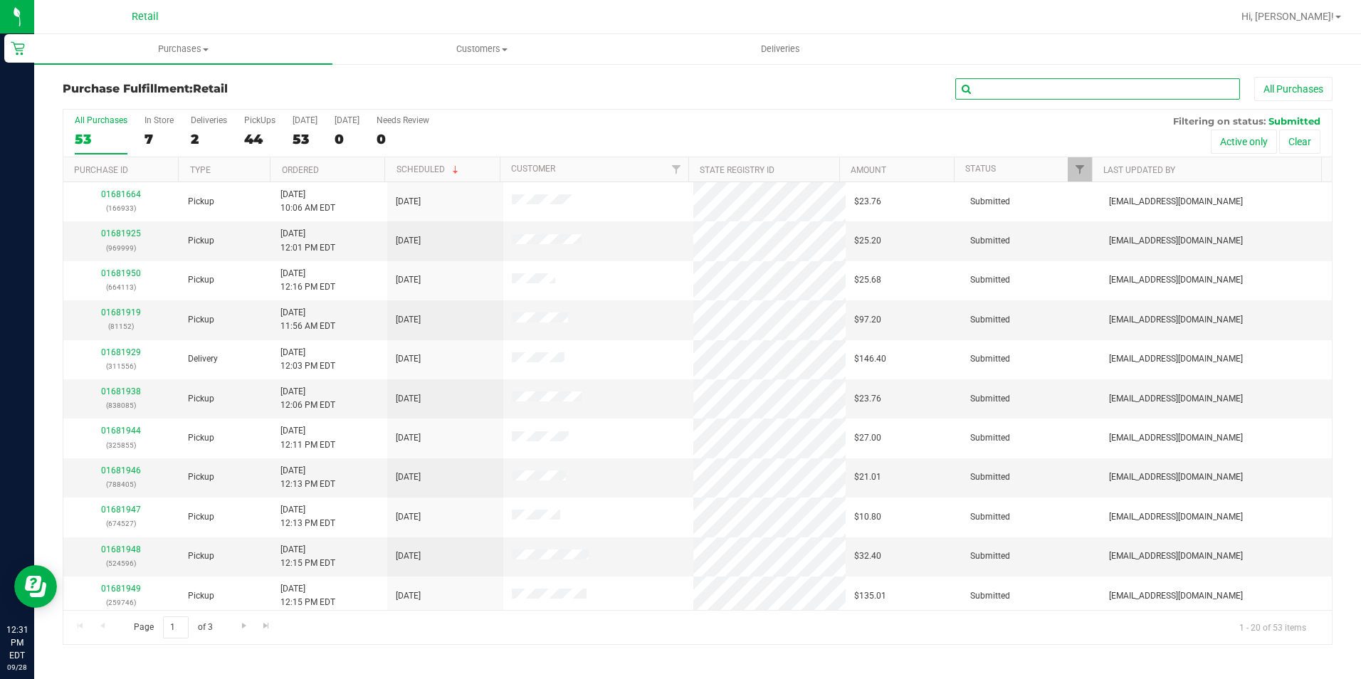
click at [1135, 85] on input "text" at bounding box center [1097, 88] width 285 height 21
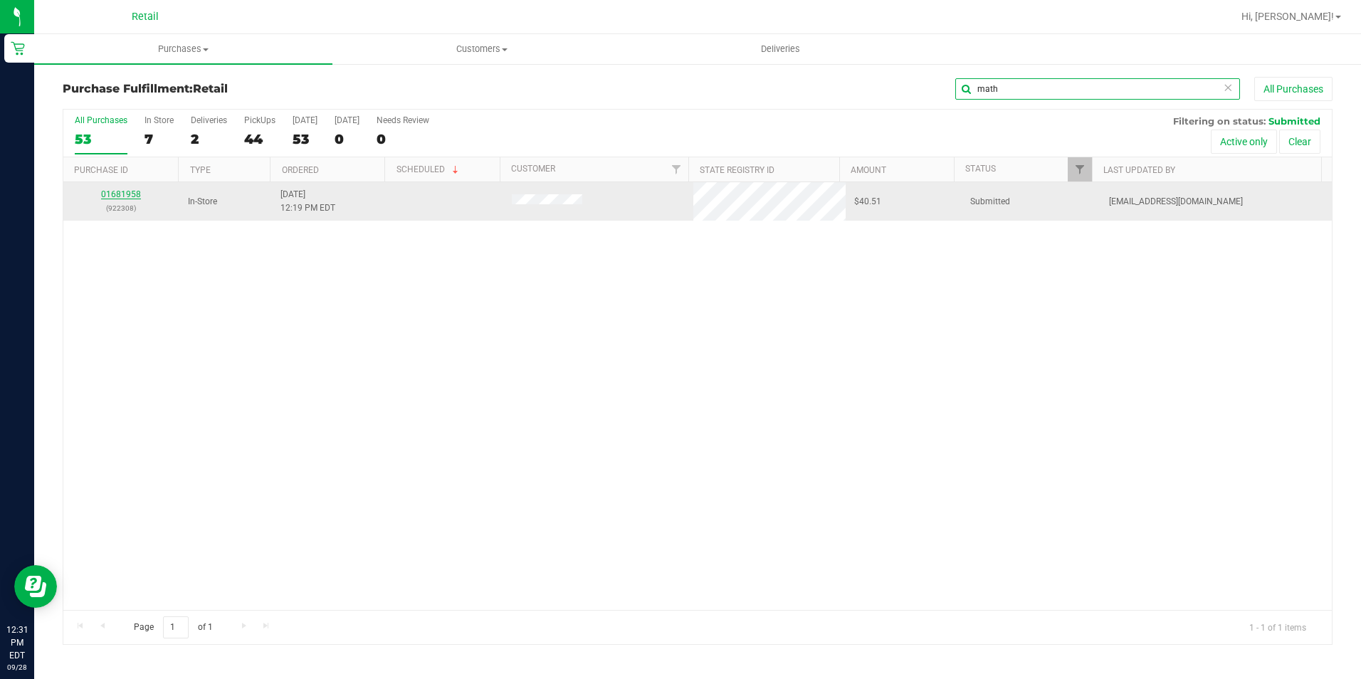
type input "math"
click at [135, 196] on link "01681958" at bounding box center [121, 194] width 40 height 10
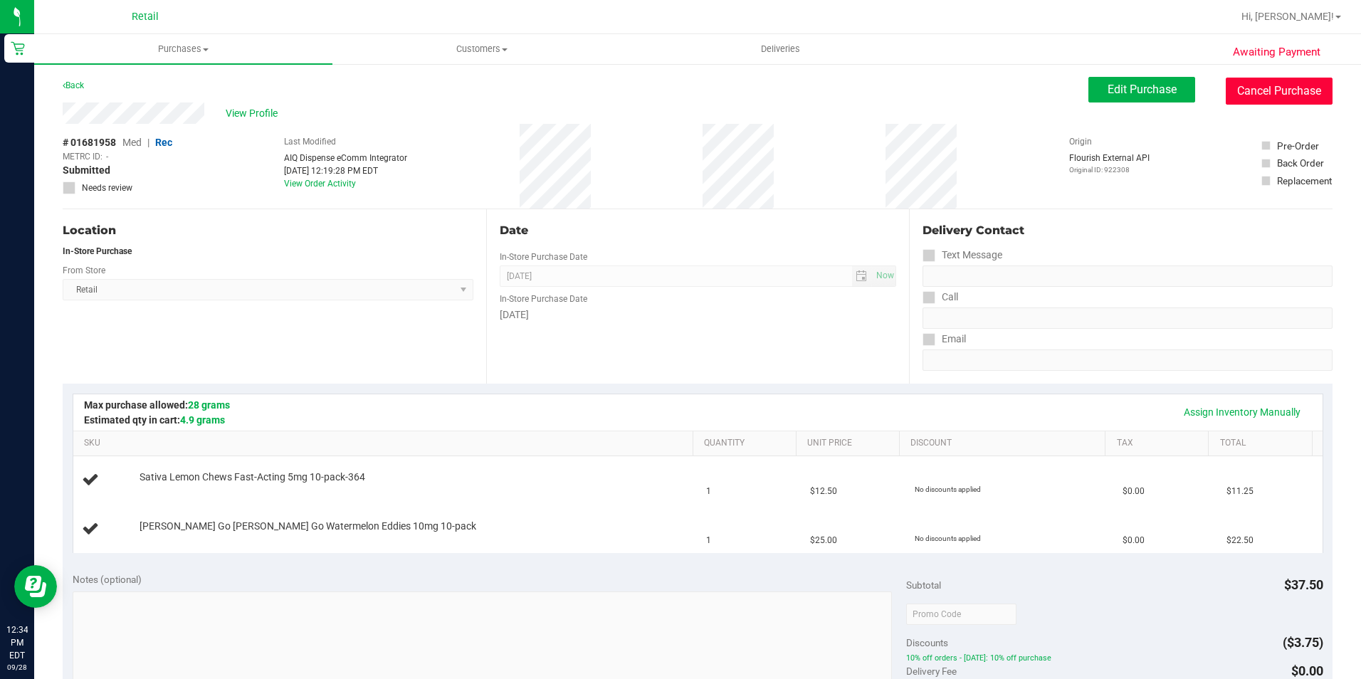
click at [1286, 93] on button "Cancel Purchase" at bounding box center [1279, 91] width 107 height 27
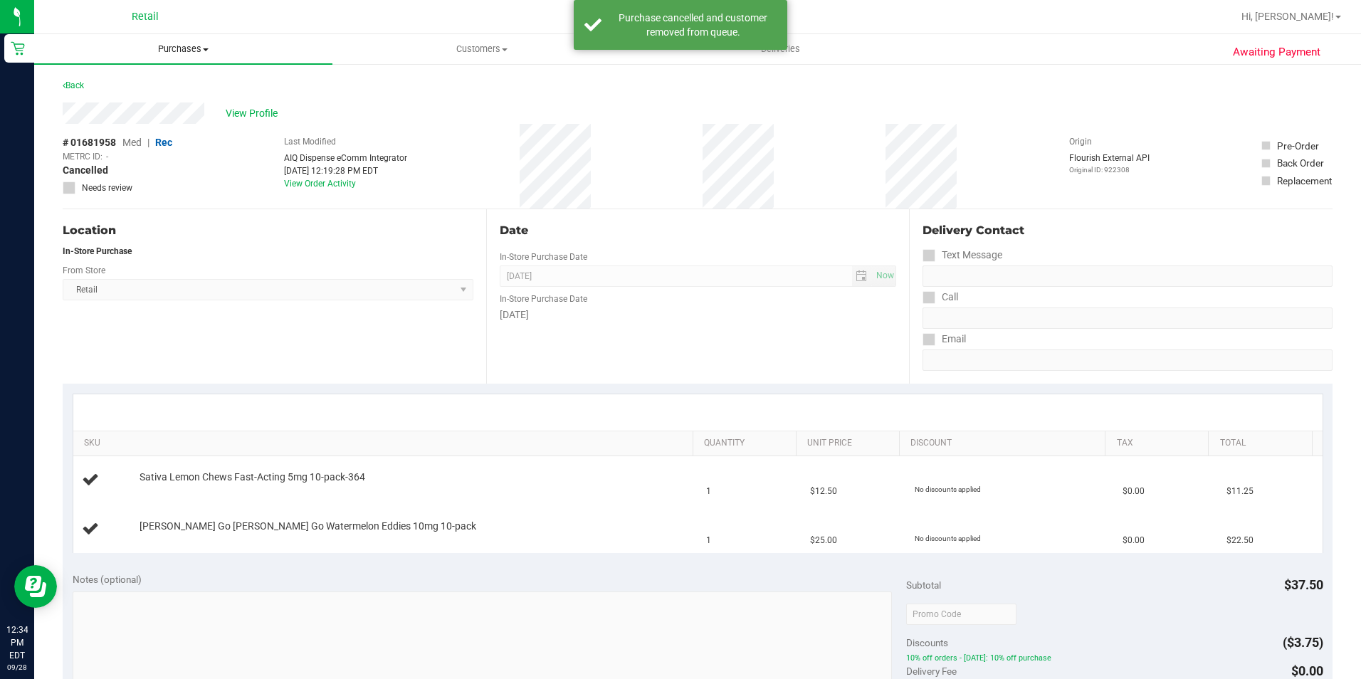
click at [164, 44] on span "Purchases" at bounding box center [183, 49] width 298 height 13
click at [169, 48] on span "Purchases" at bounding box center [183, 49] width 298 height 13
click at [184, 51] on span "Purchases" at bounding box center [183, 49] width 298 height 13
click at [172, 72] on ul "Summary of purchases Fulfillment All purchases" at bounding box center [183, 103] width 298 height 77
click at [191, 53] on span "Purchases" at bounding box center [183, 49] width 298 height 13
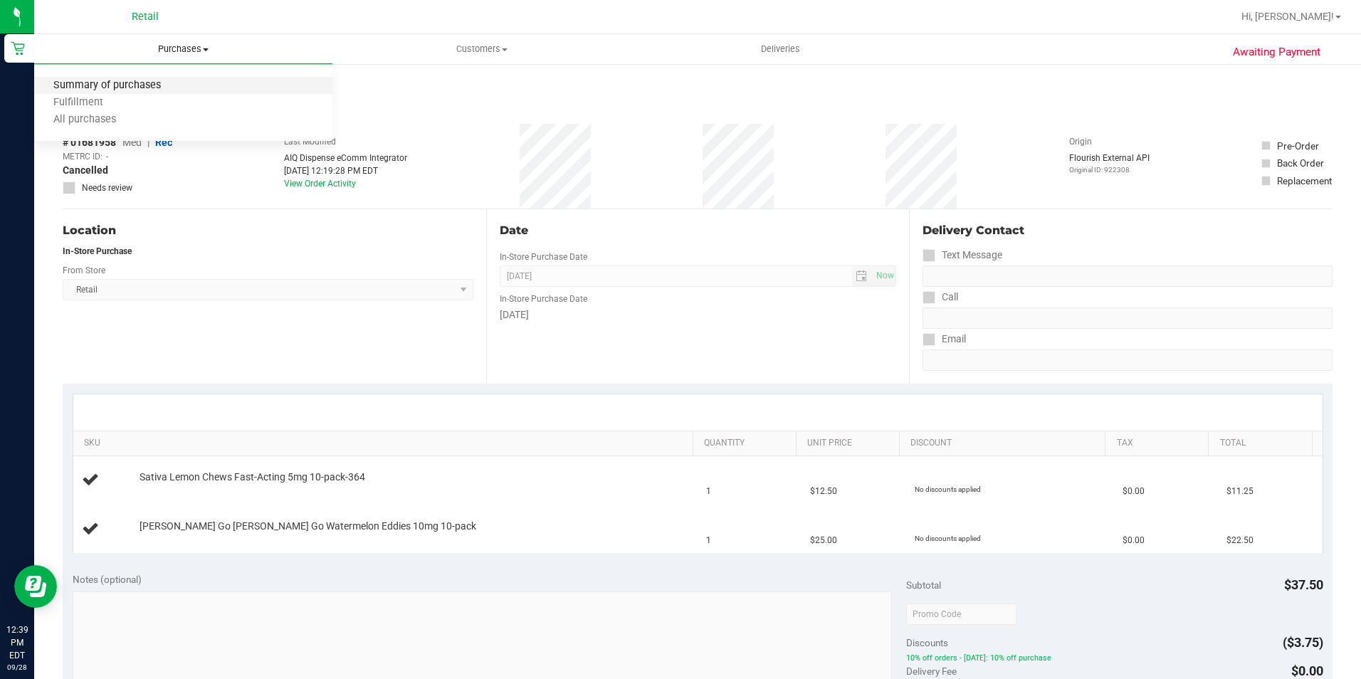
click at [160, 81] on span "Summary of purchases" at bounding box center [107, 86] width 146 height 12
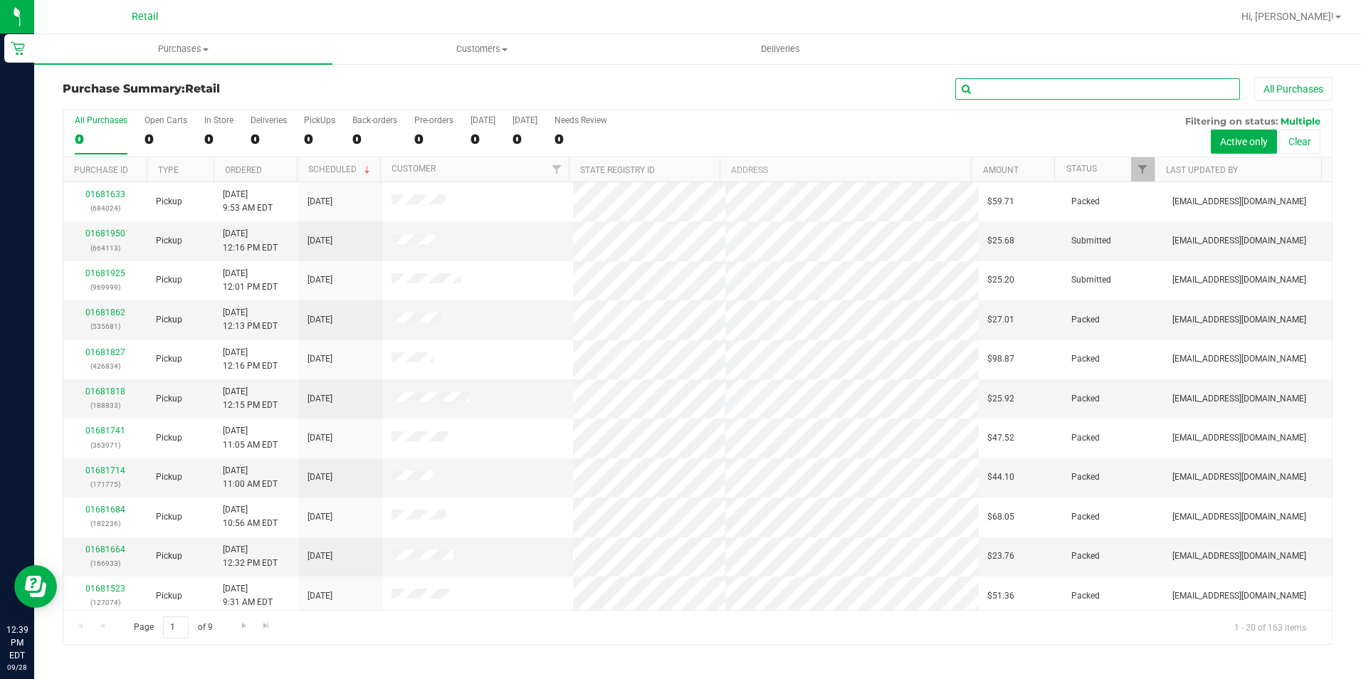
click at [997, 93] on input "text" at bounding box center [1097, 88] width 285 height 21
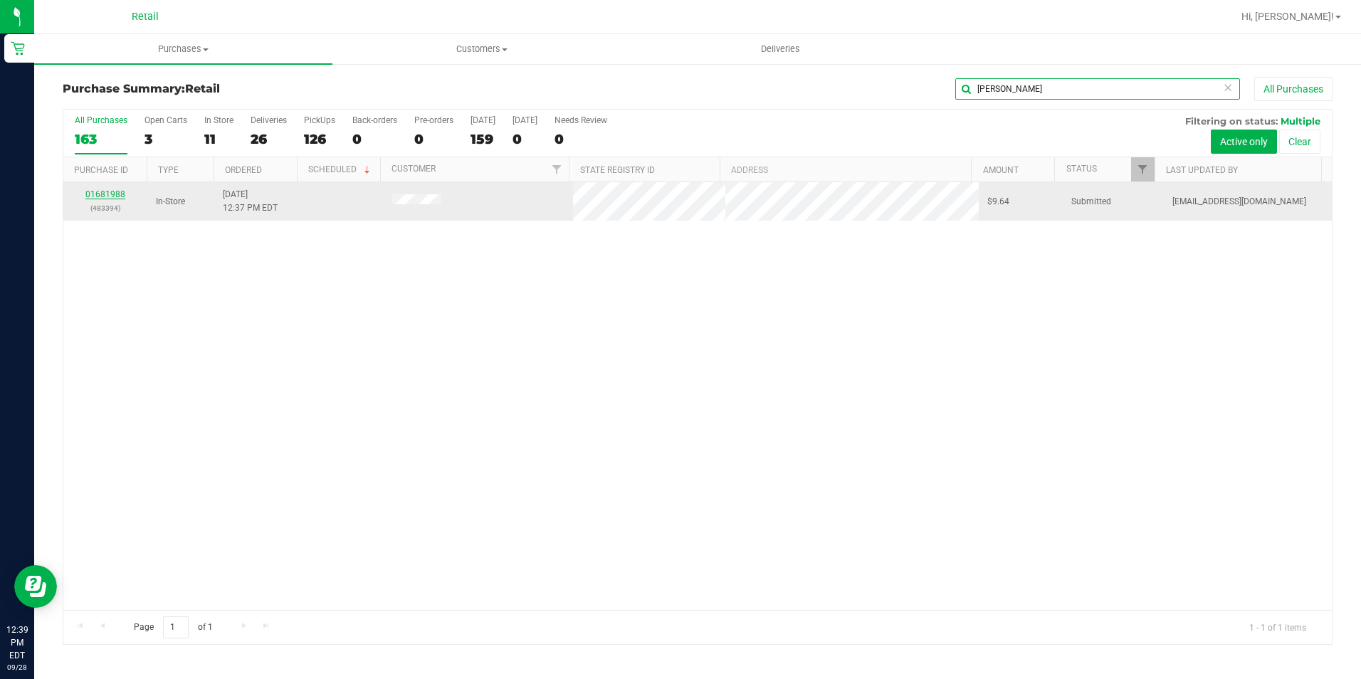
type input "[PERSON_NAME]"
click at [120, 194] on link "01681988" at bounding box center [105, 194] width 40 height 10
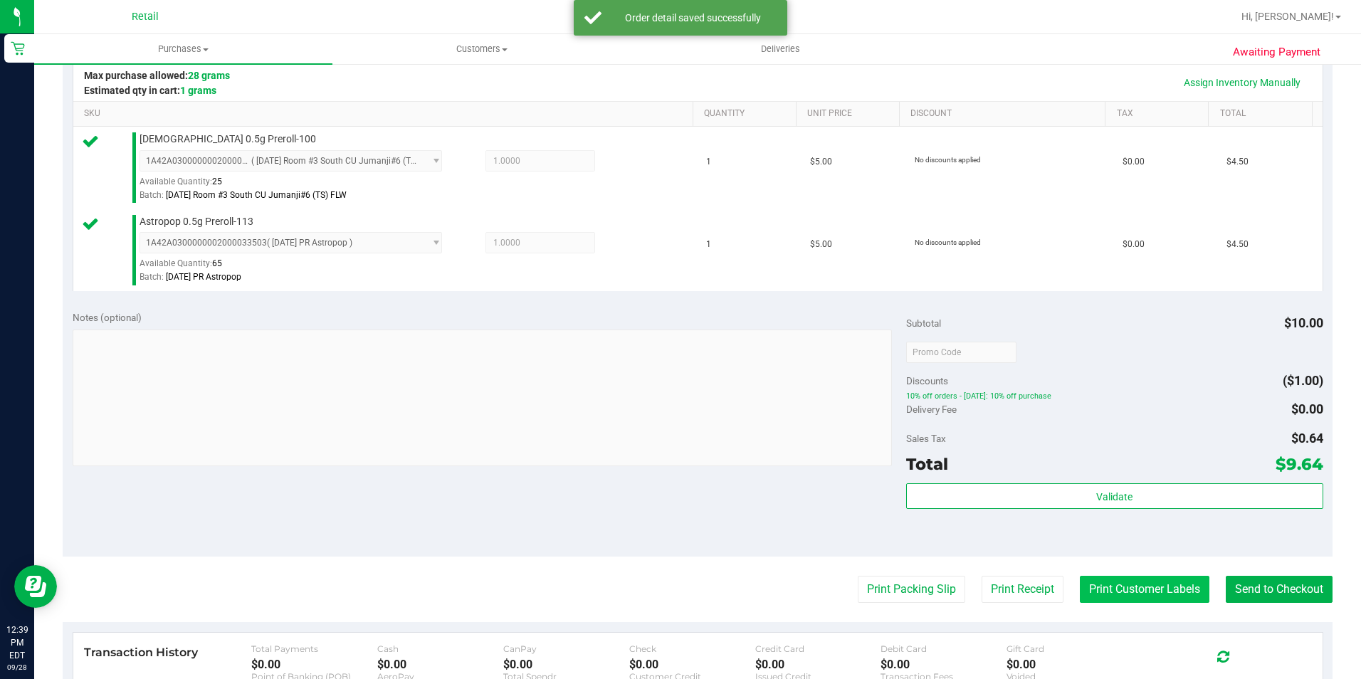
scroll to position [427, 0]
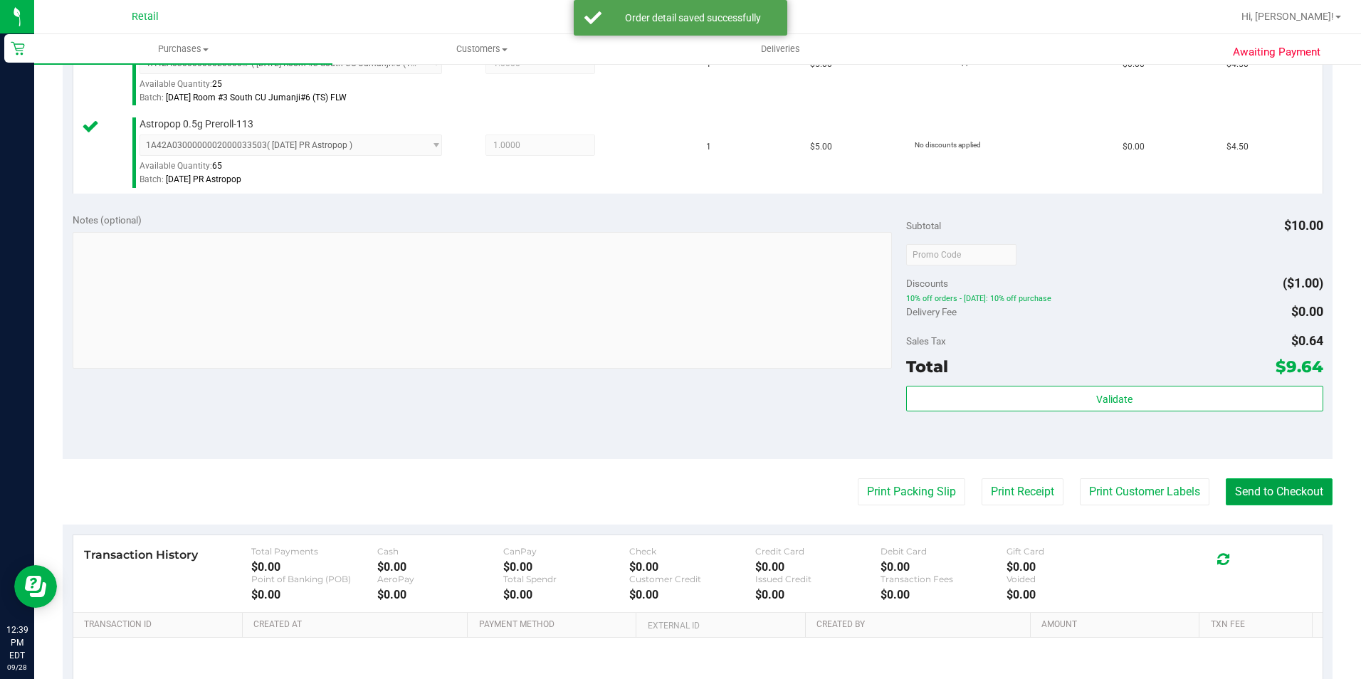
click at [1265, 496] on button "Send to Checkout" at bounding box center [1279, 491] width 107 height 27
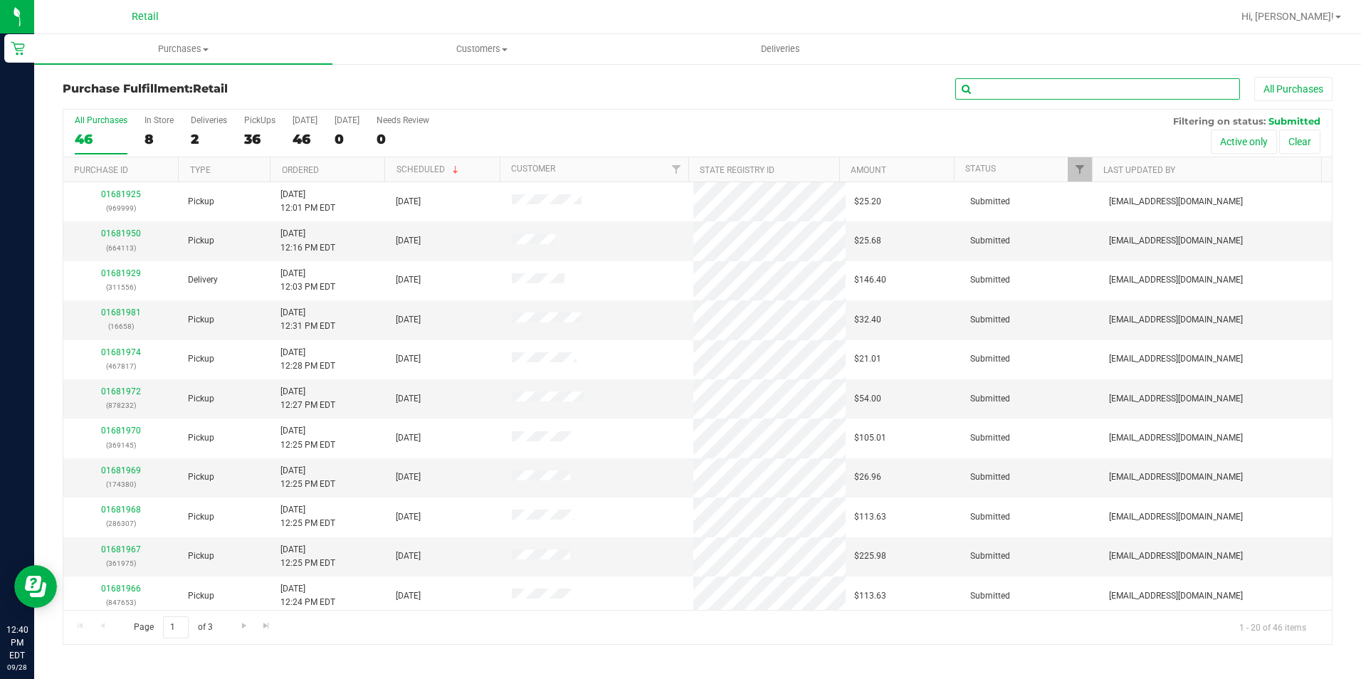
click at [1041, 95] on input "text" at bounding box center [1097, 88] width 285 height 21
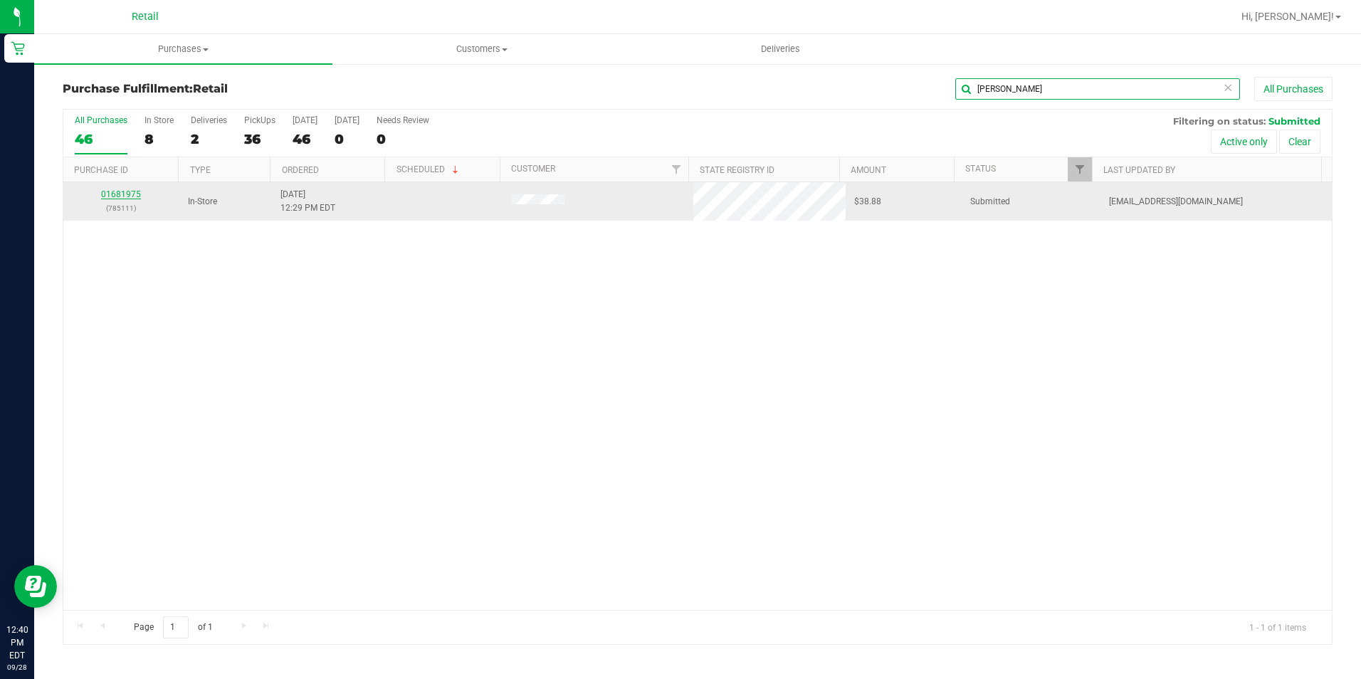
type input "[PERSON_NAME]"
click at [130, 192] on link "01681975" at bounding box center [121, 194] width 40 height 10
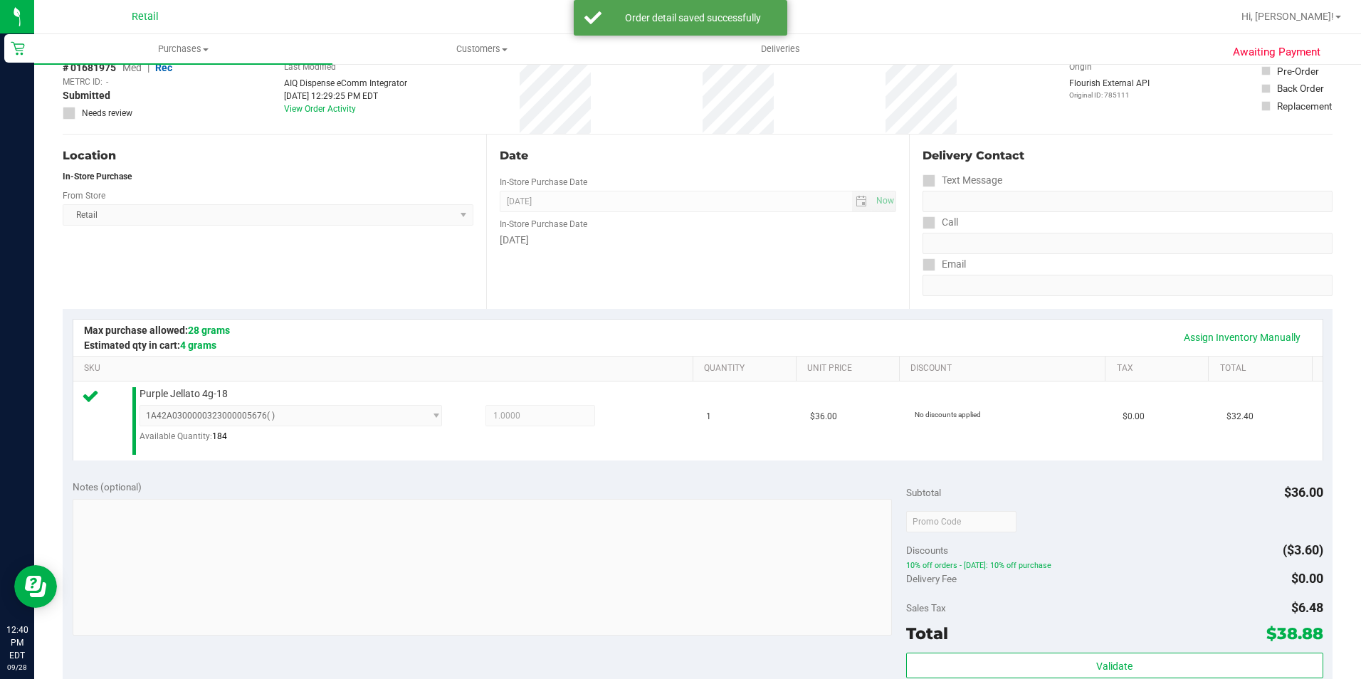
scroll to position [214, 0]
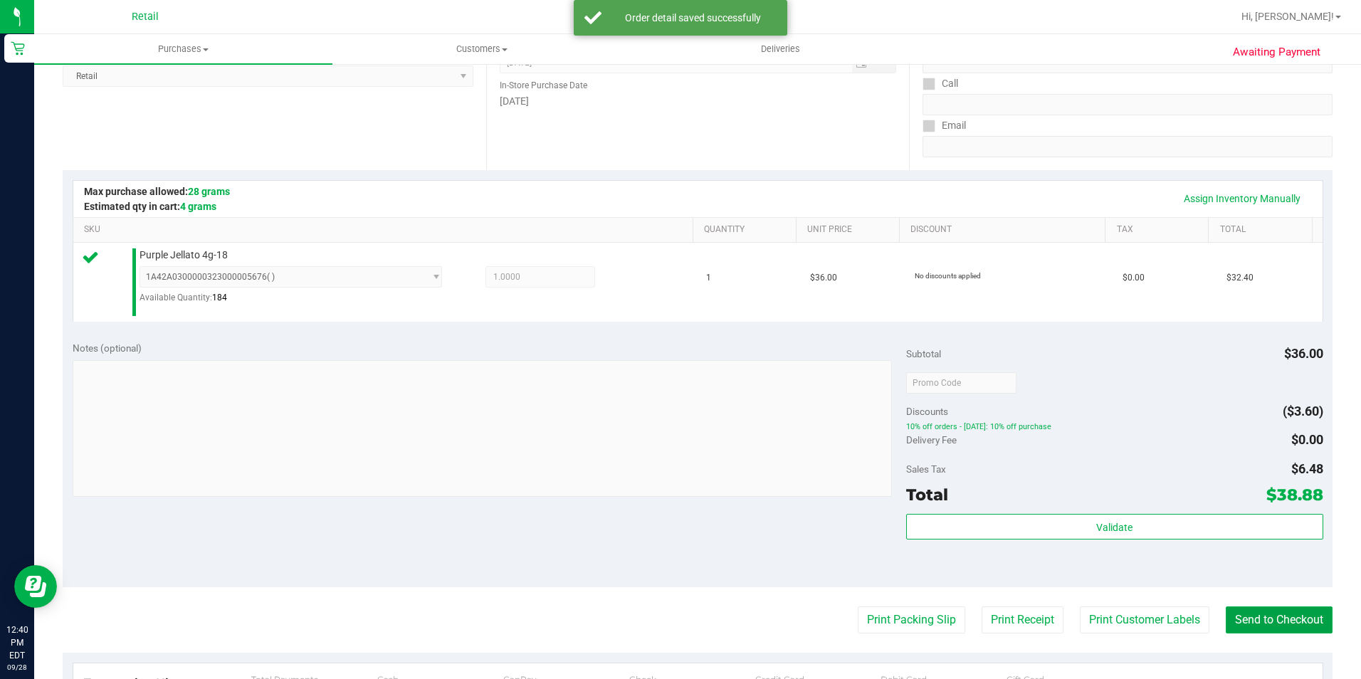
drag, startPoint x: 1259, startPoint y: 615, endPoint x: 1203, endPoint y: 592, distance: 60.7
click at [1257, 615] on button "Send to Checkout" at bounding box center [1279, 619] width 107 height 27
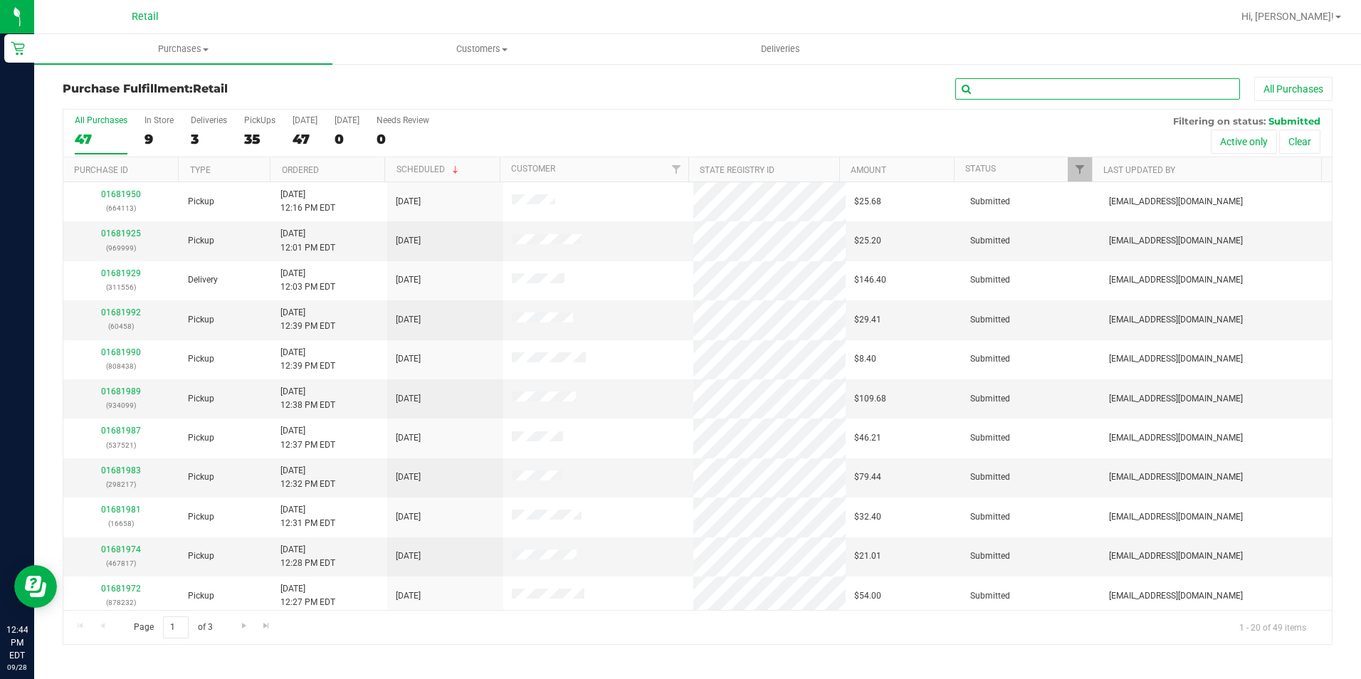
click at [1021, 84] on input "text" at bounding box center [1097, 88] width 285 height 21
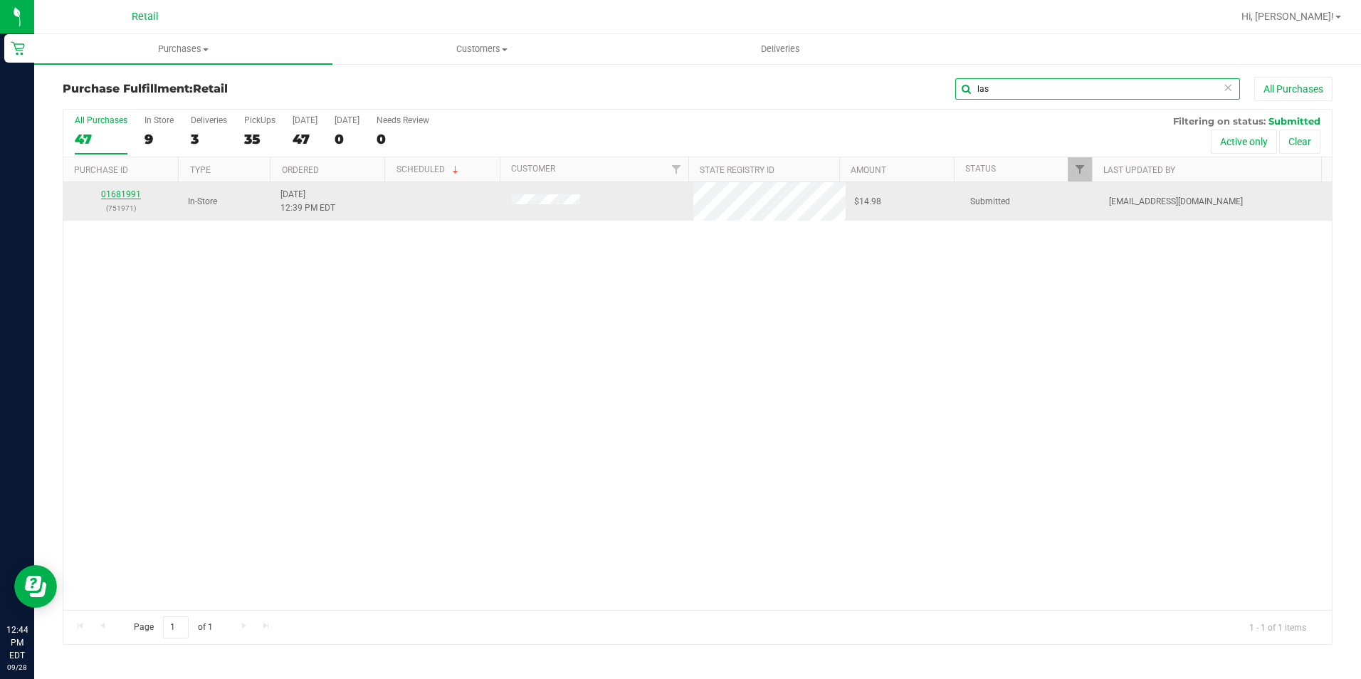
type input "las"
click at [132, 194] on link "01681991" at bounding box center [121, 194] width 40 height 10
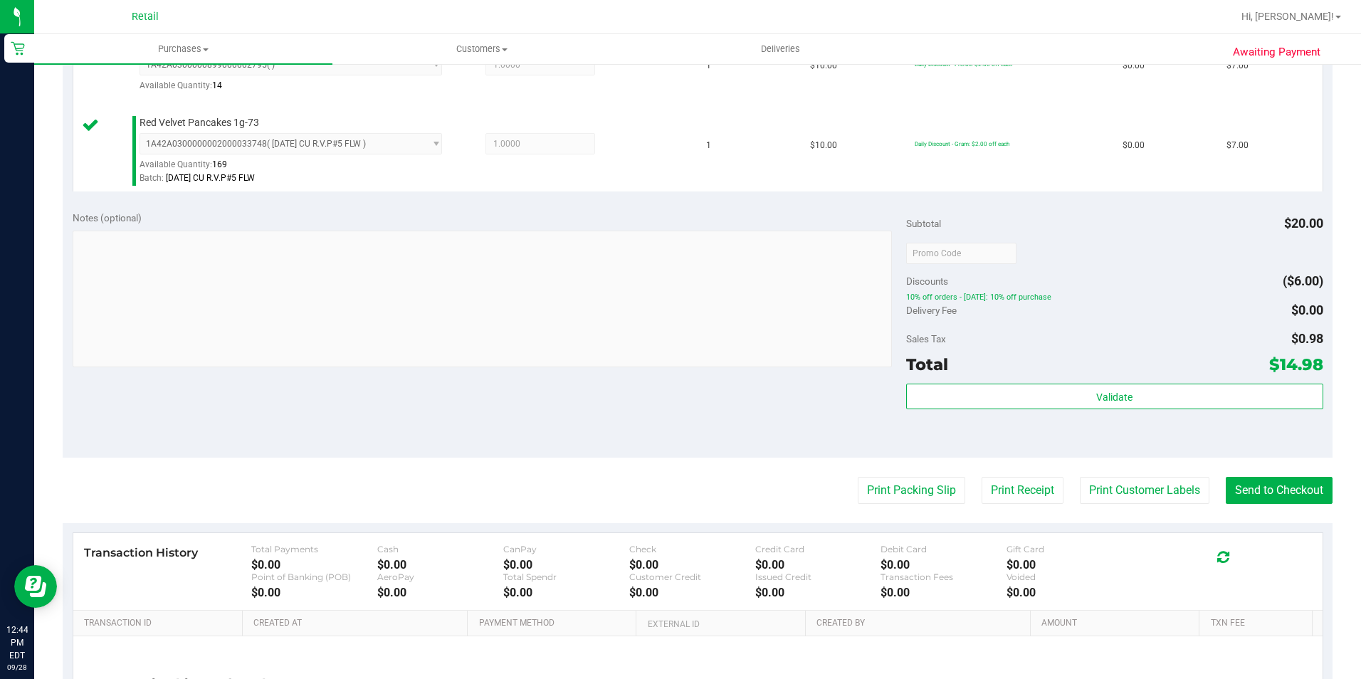
scroll to position [427, 0]
click at [1247, 482] on button "Send to Checkout" at bounding box center [1279, 488] width 107 height 27
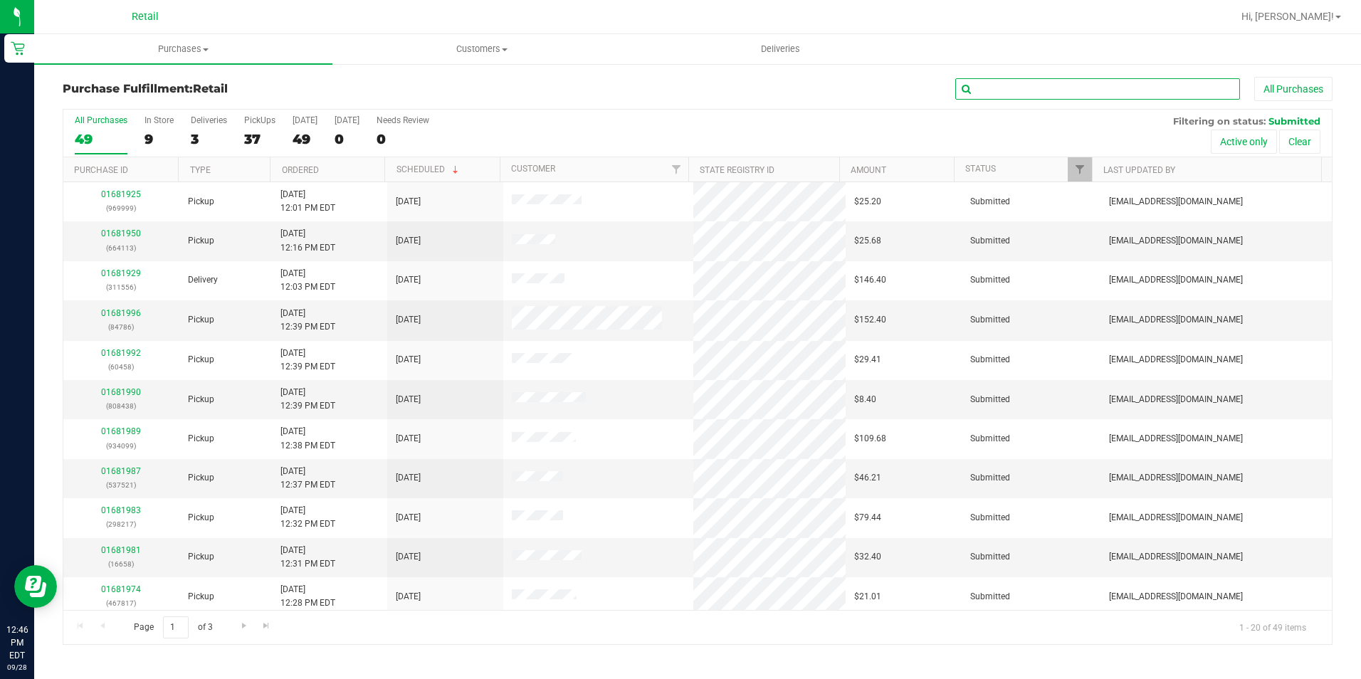
click at [987, 96] on input "text" at bounding box center [1097, 88] width 285 height 21
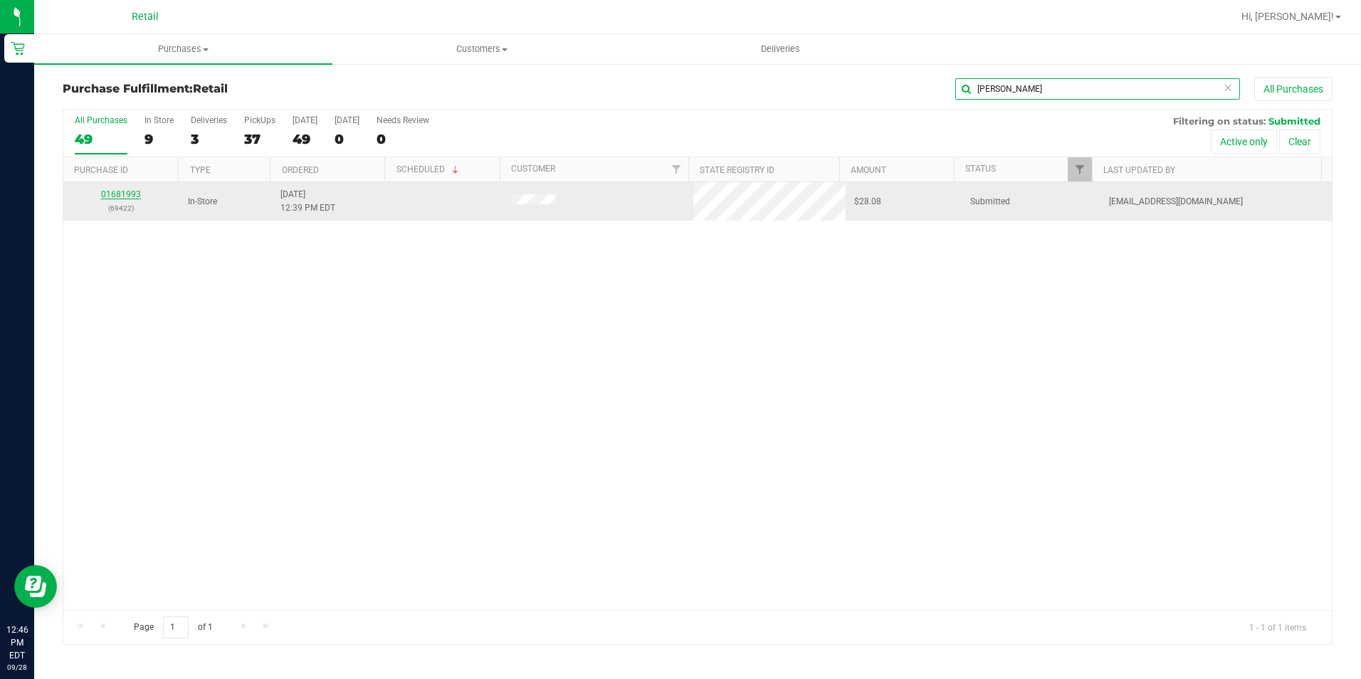
type input "[PERSON_NAME]"
click at [125, 194] on link "01681993" at bounding box center [121, 194] width 40 height 10
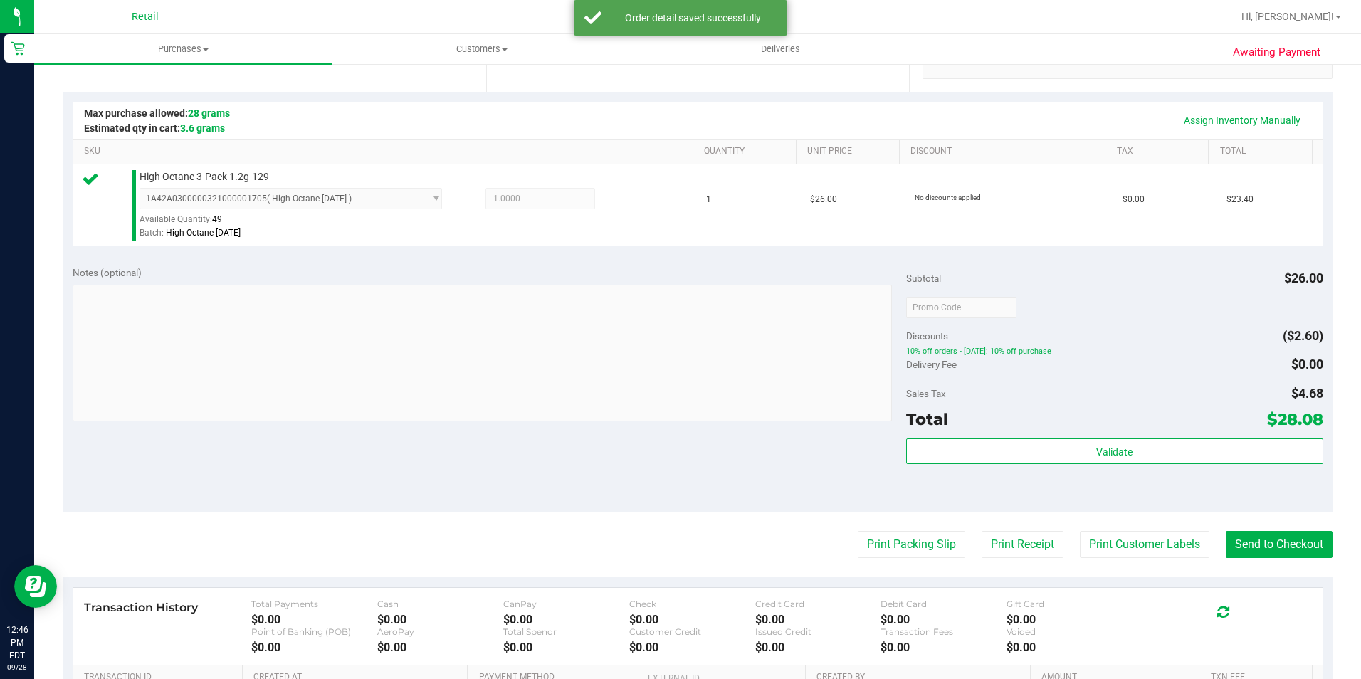
scroll to position [356, 0]
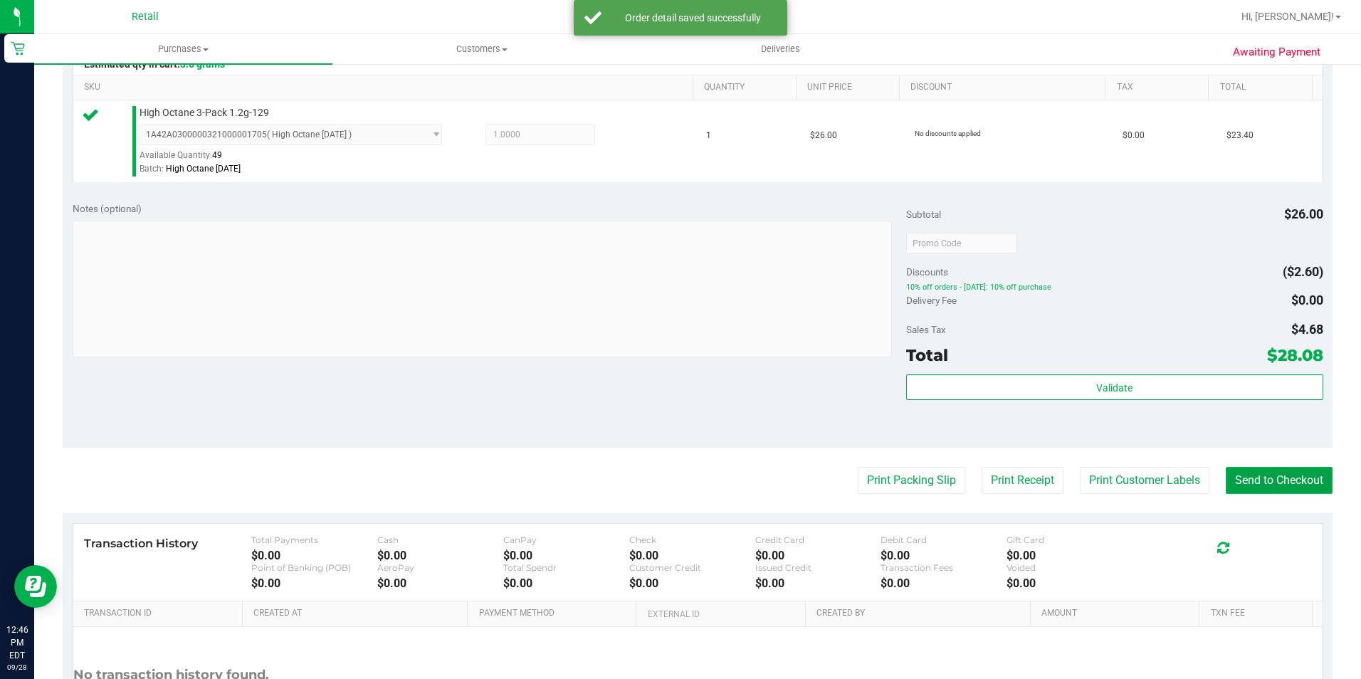
click at [1293, 471] on button "Send to Checkout" at bounding box center [1279, 480] width 107 height 27
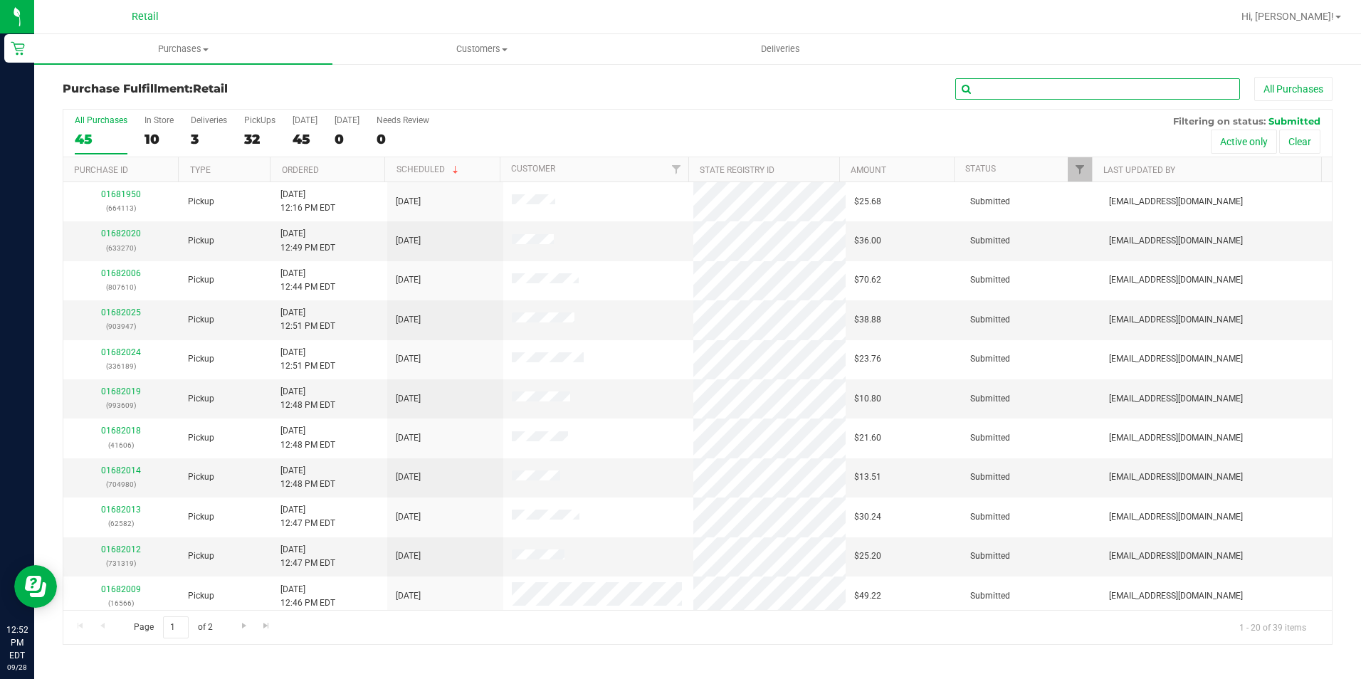
click at [1051, 93] on input "text" at bounding box center [1097, 88] width 285 height 21
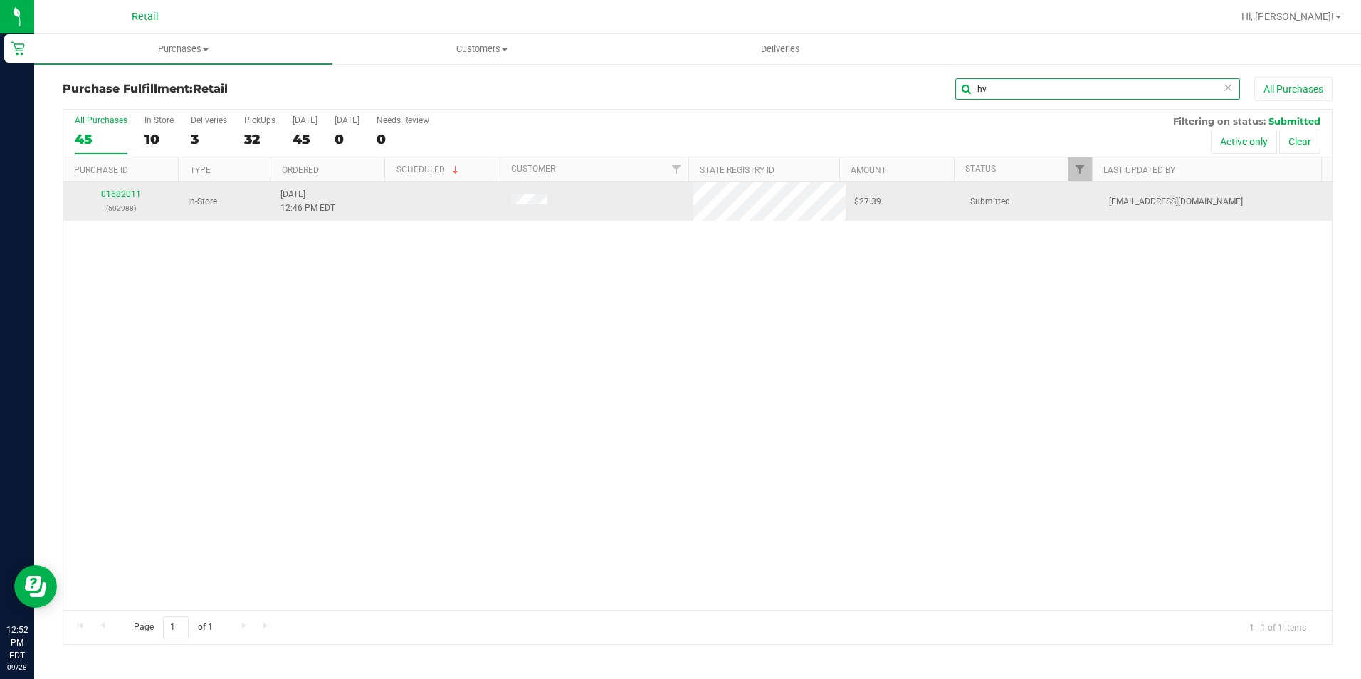
type input "hv"
click at [113, 189] on div "01682011 (502988)" at bounding box center [121, 201] width 99 height 27
click at [130, 187] on td "01682011 (502988)" at bounding box center [121, 201] width 116 height 38
click at [130, 191] on link "01682011" at bounding box center [121, 194] width 40 height 10
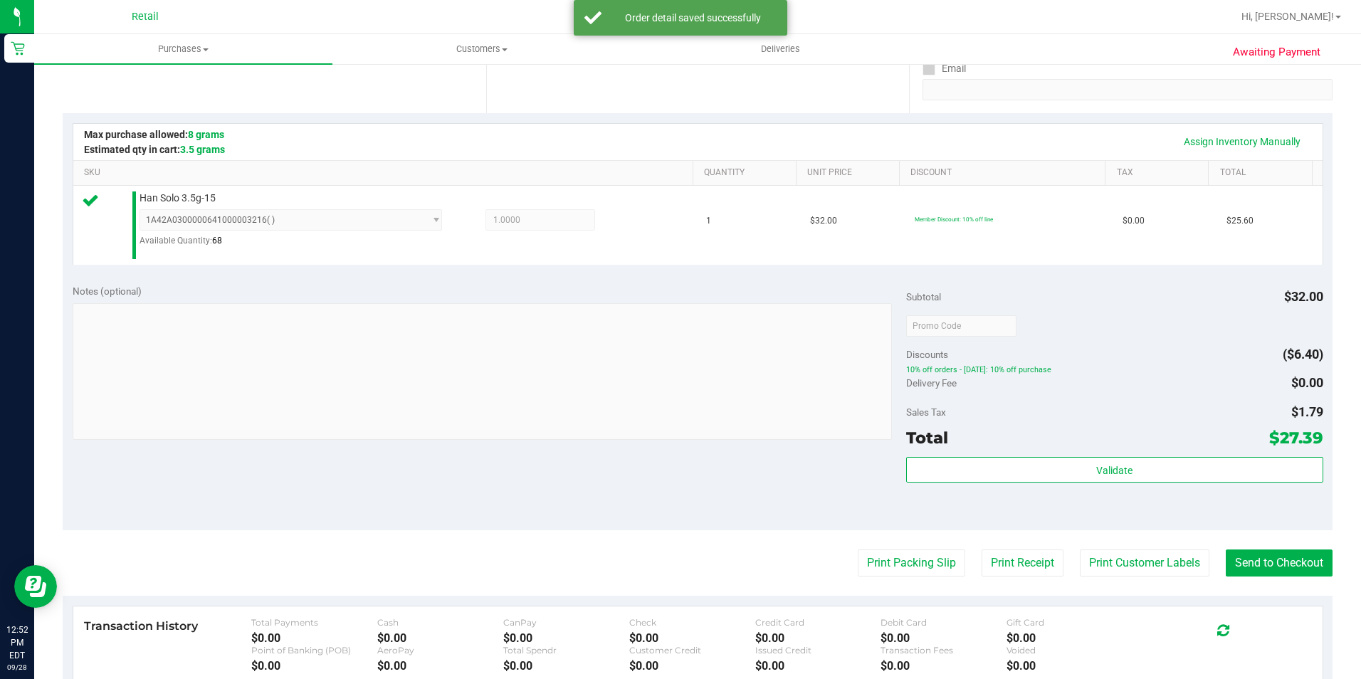
scroll to position [427, 0]
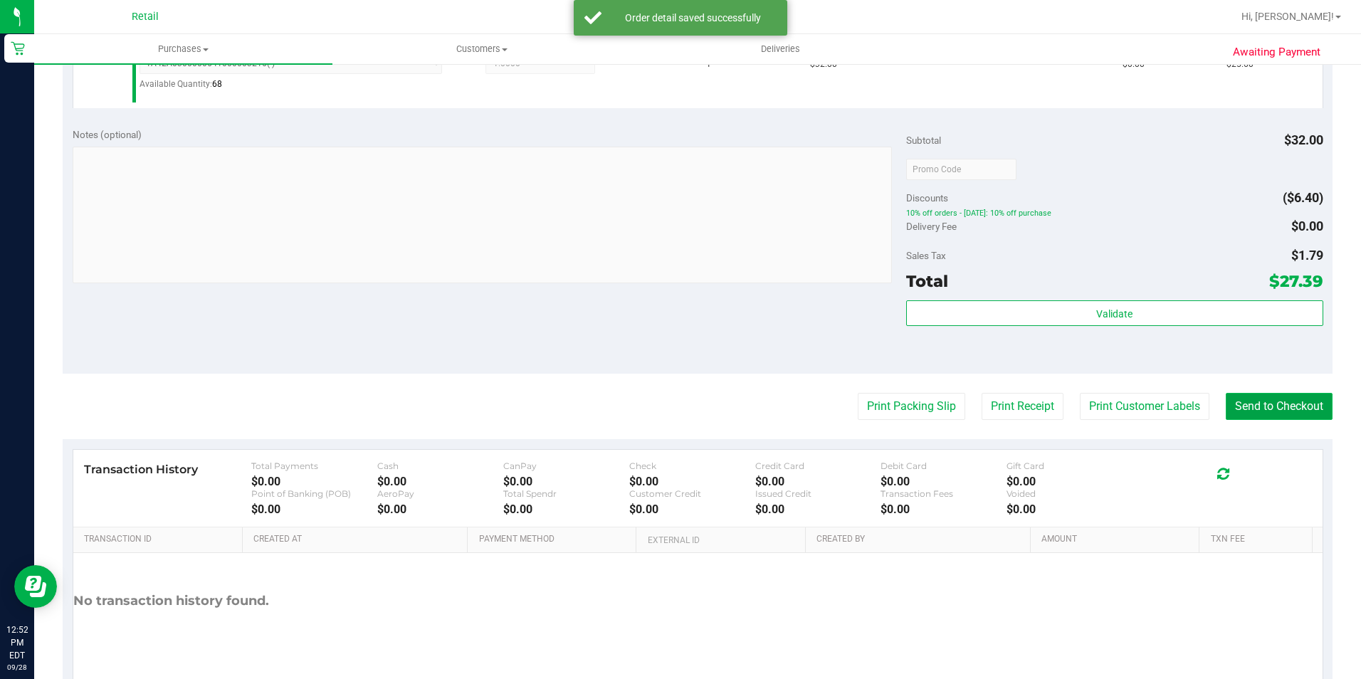
click at [1287, 409] on button "Send to Checkout" at bounding box center [1279, 406] width 107 height 27
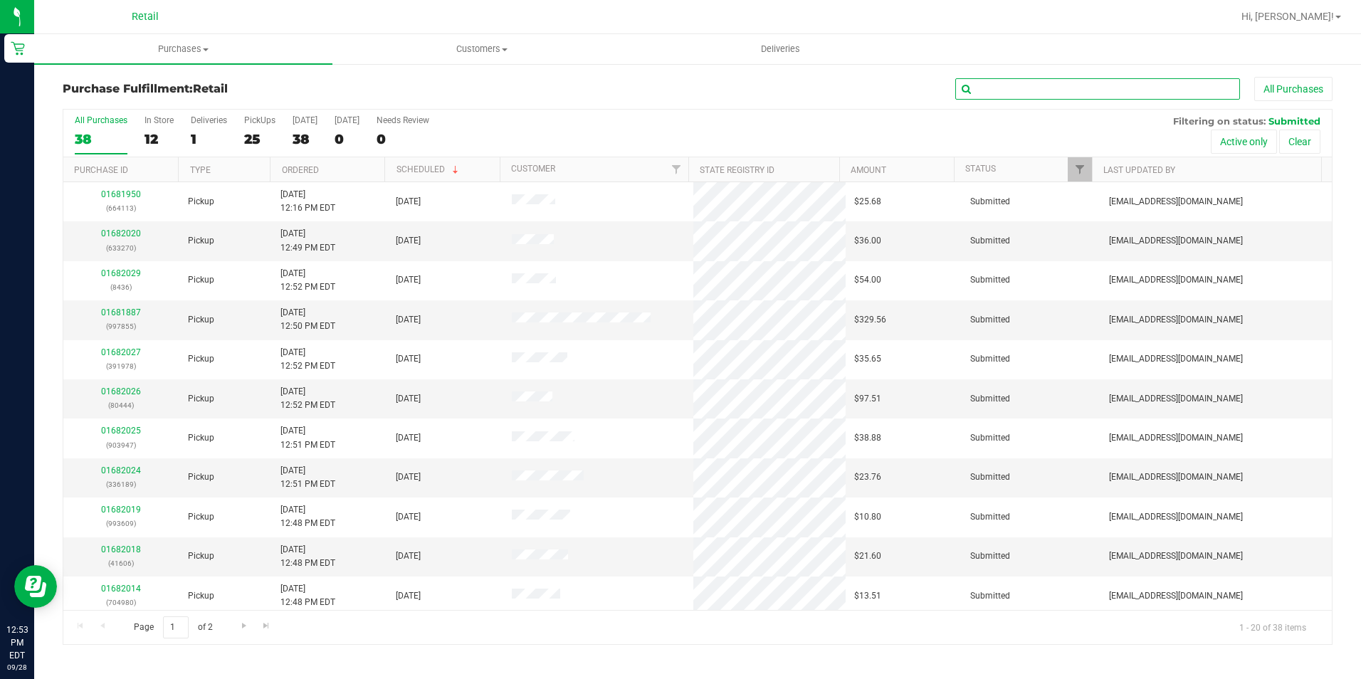
click at [1005, 89] on input "text" at bounding box center [1097, 88] width 285 height 21
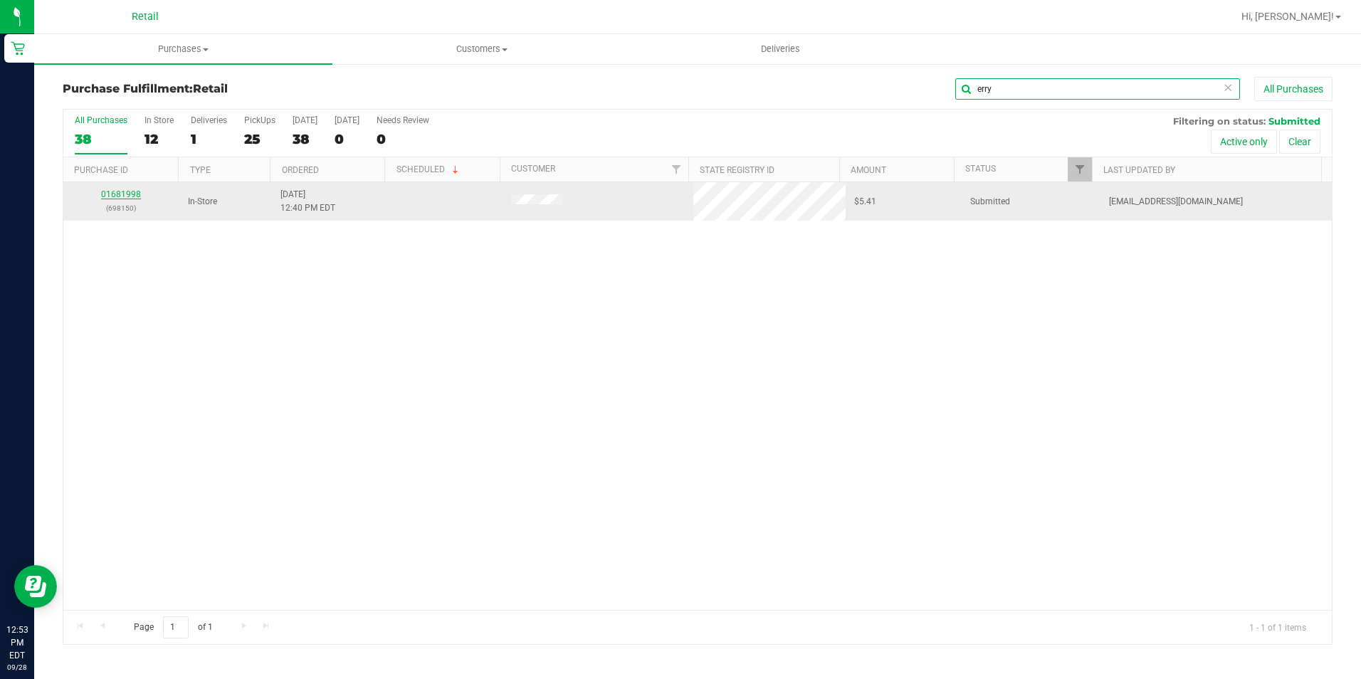
type input "erry"
click at [135, 195] on link "01681998" at bounding box center [121, 194] width 40 height 10
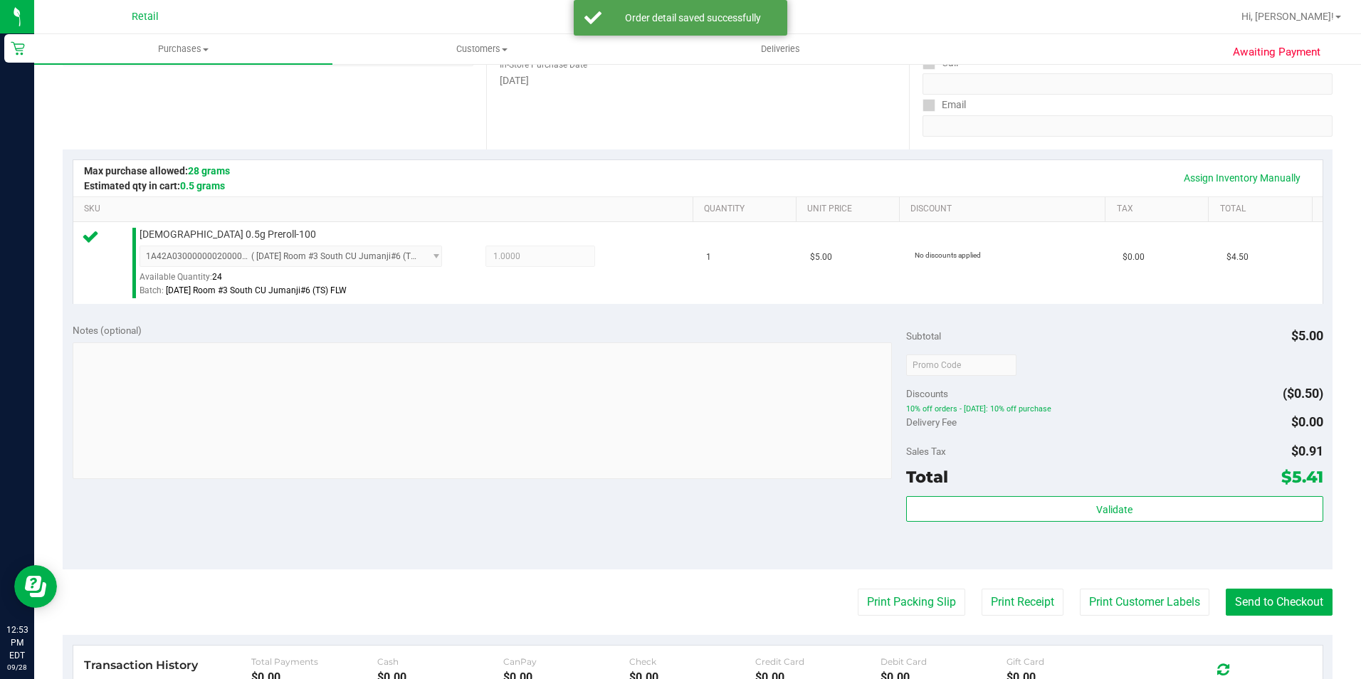
scroll to position [285, 0]
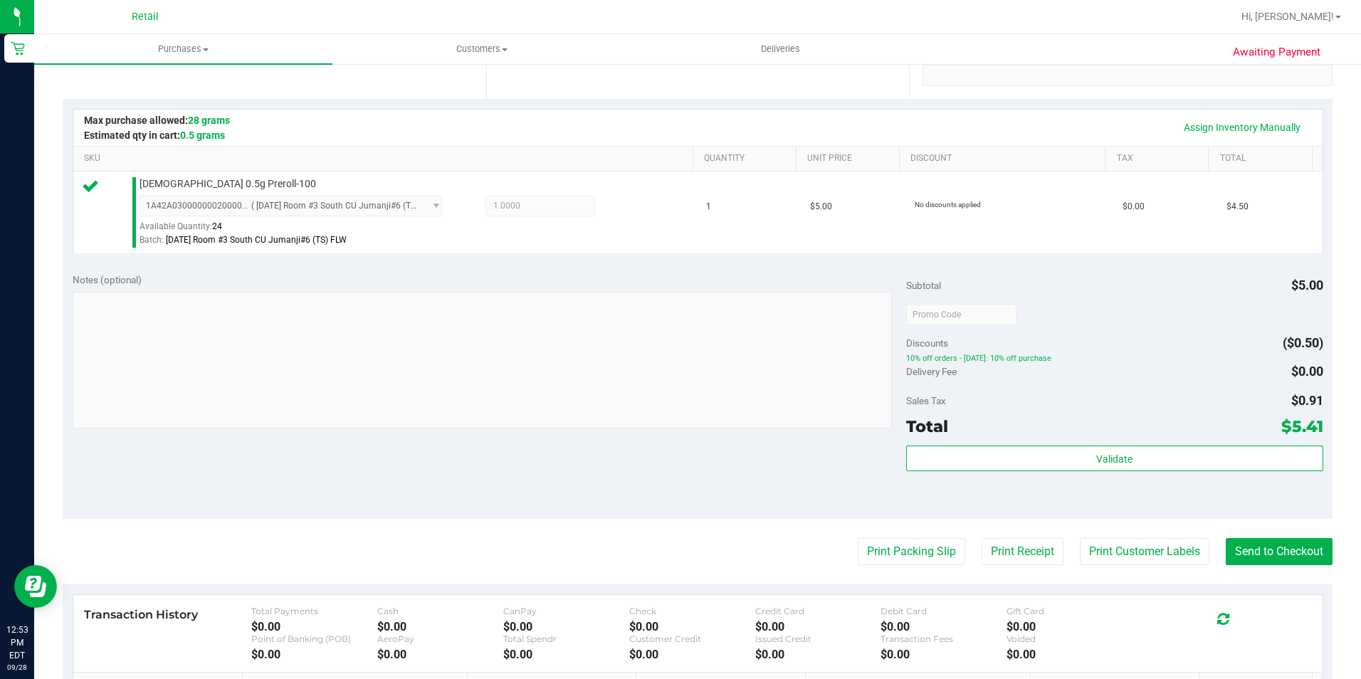
click at [1246, 537] on purchase-details "Back Edit Purchase Cancel Purchase View Profile # 01681998 Med | Rec METRC ID: …" at bounding box center [698, 321] width 1270 height 1058
click at [1247, 547] on button "Send to Checkout" at bounding box center [1279, 551] width 107 height 27
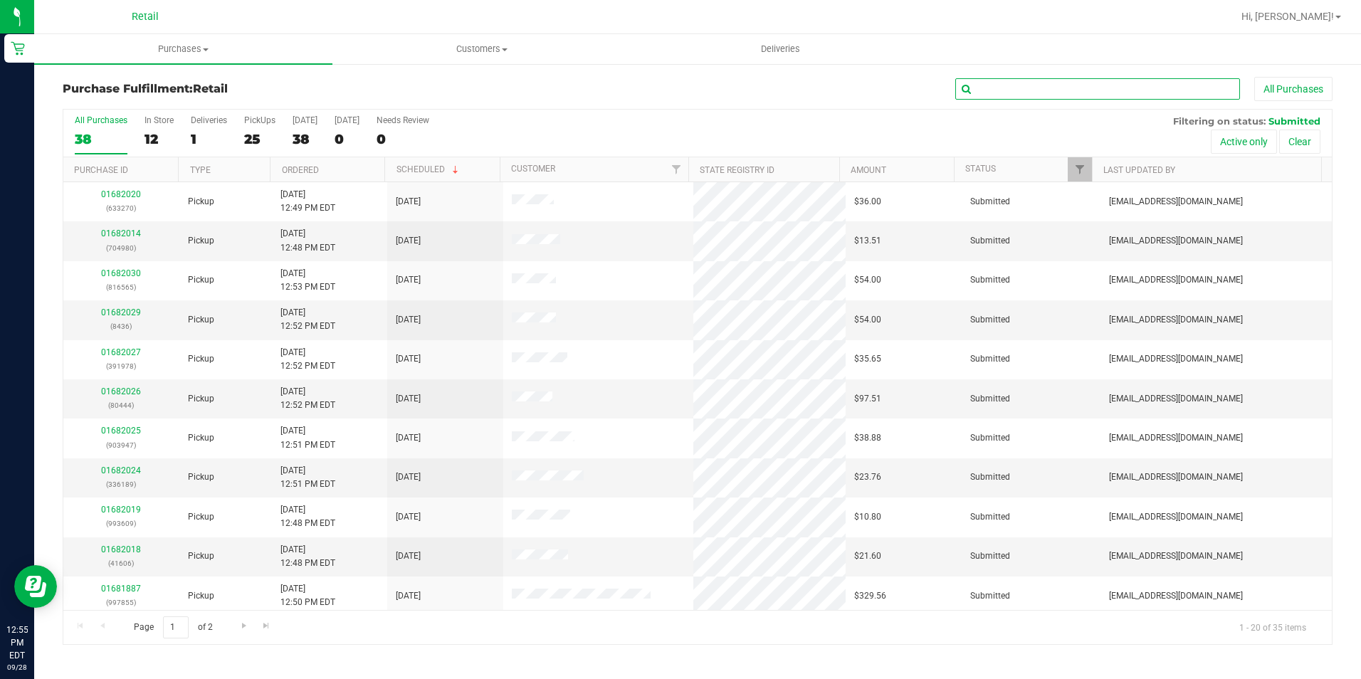
click at [1031, 90] on input "text" at bounding box center [1097, 88] width 285 height 21
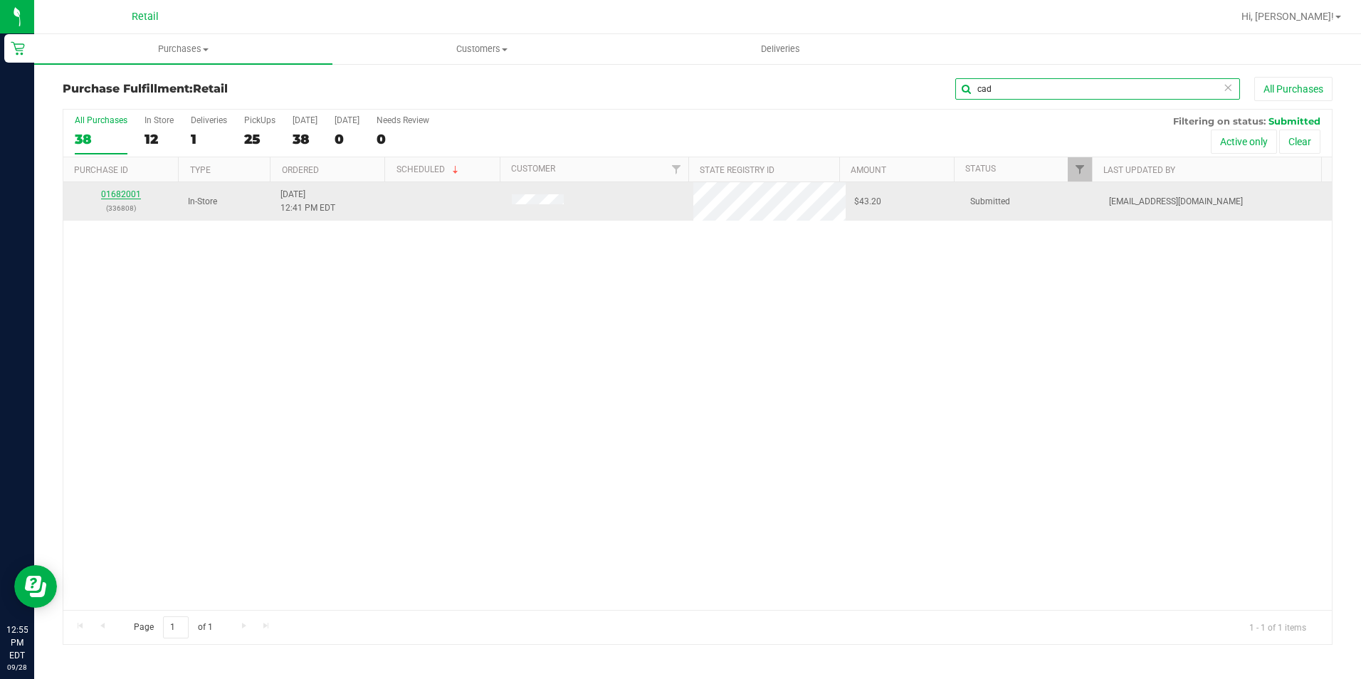
type input "cad"
click at [134, 191] on link "01682001" at bounding box center [121, 194] width 40 height 10
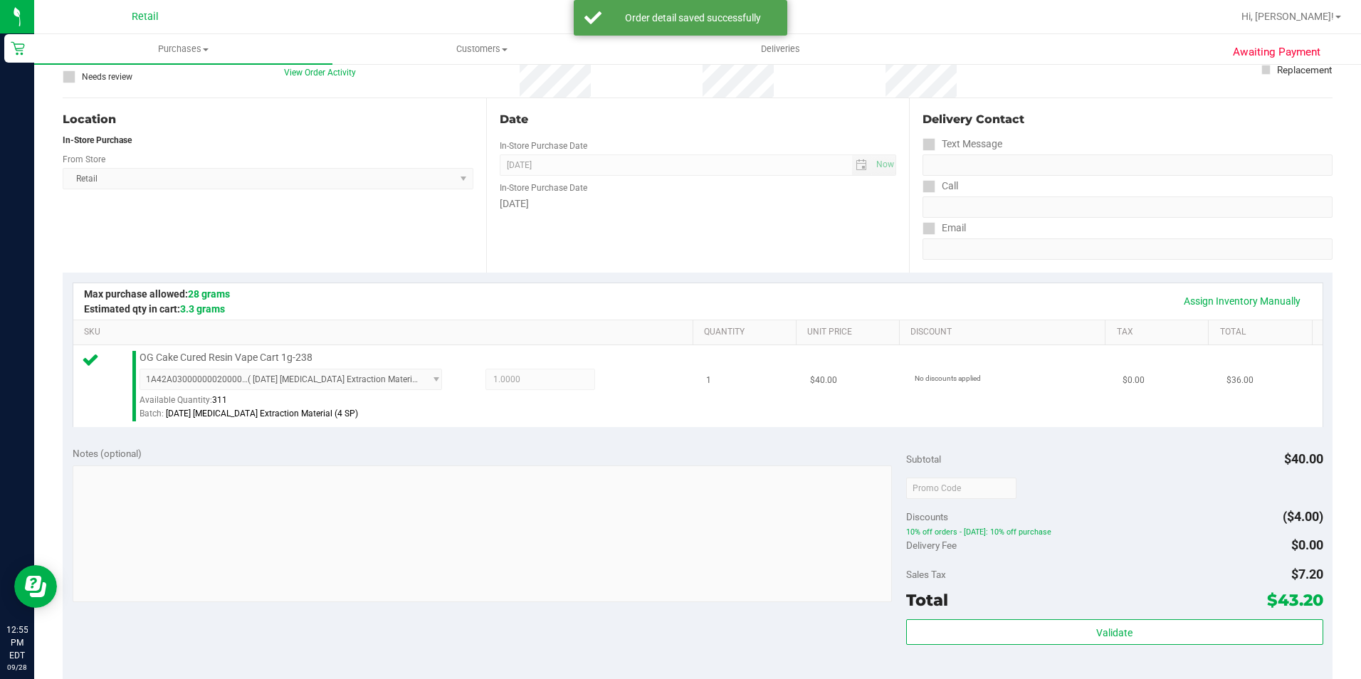
scroll to position [214, 0]
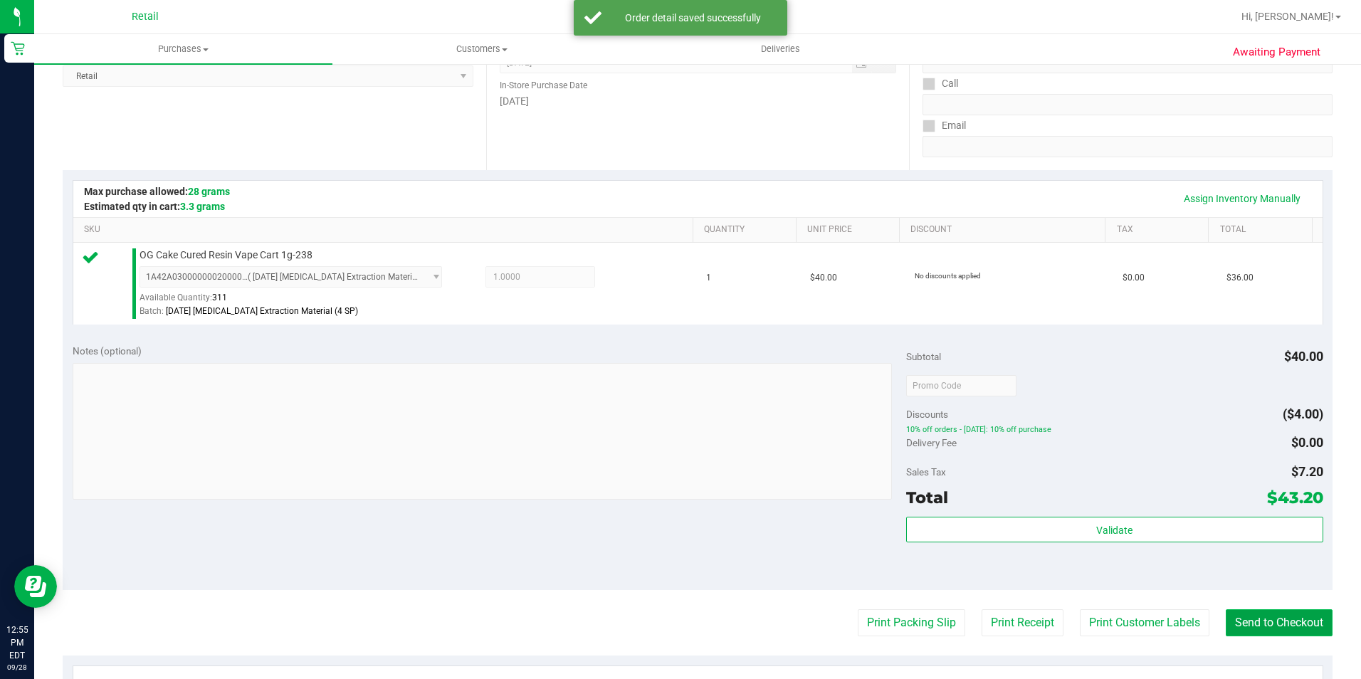
click at [1298, 629] on button "Send to Checkout" at bounding box center [1279, 622] width 107 height 27
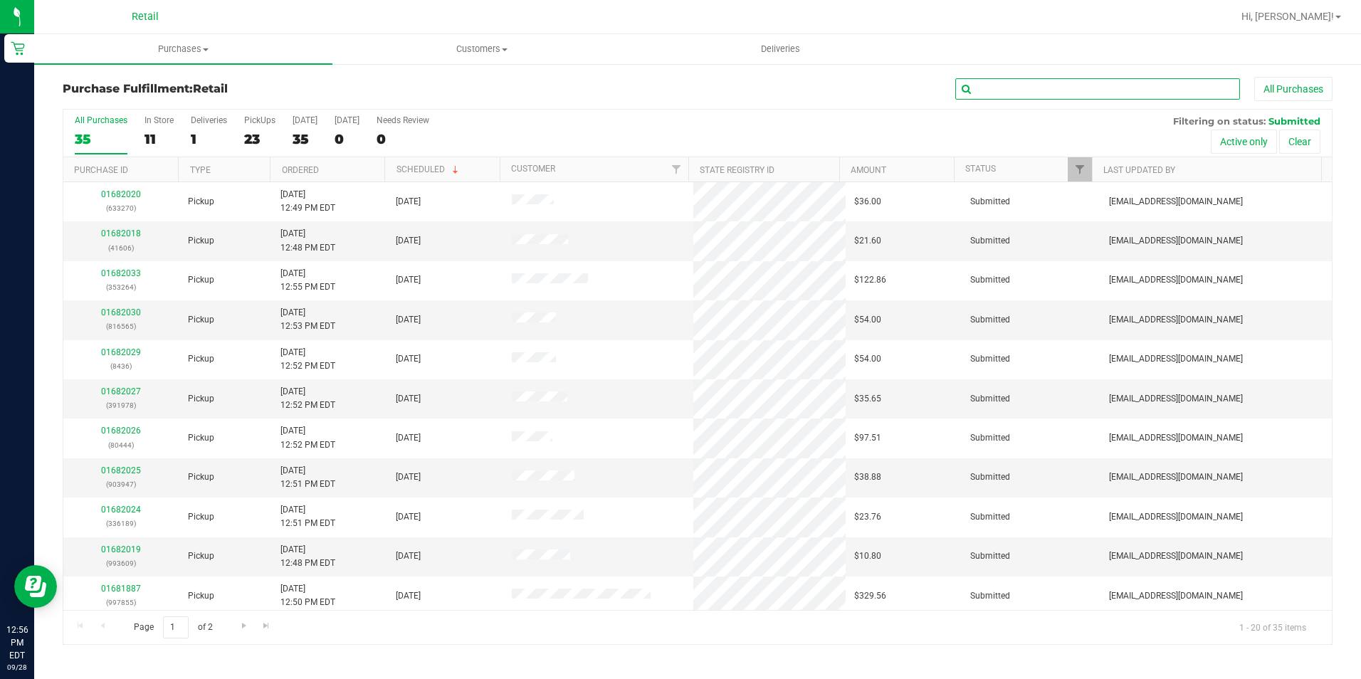
click at [1108, 92] on input "text" at bounding box center [1097, 88] width 285 height 21
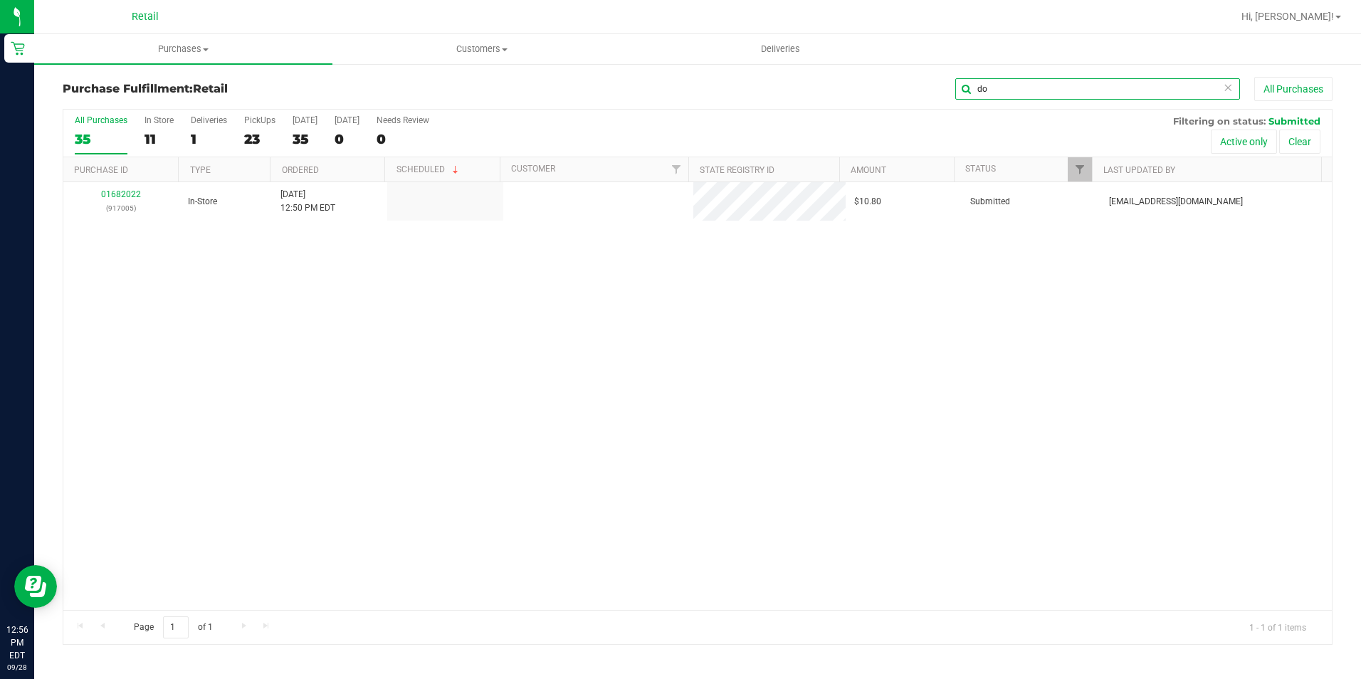
type input "d"
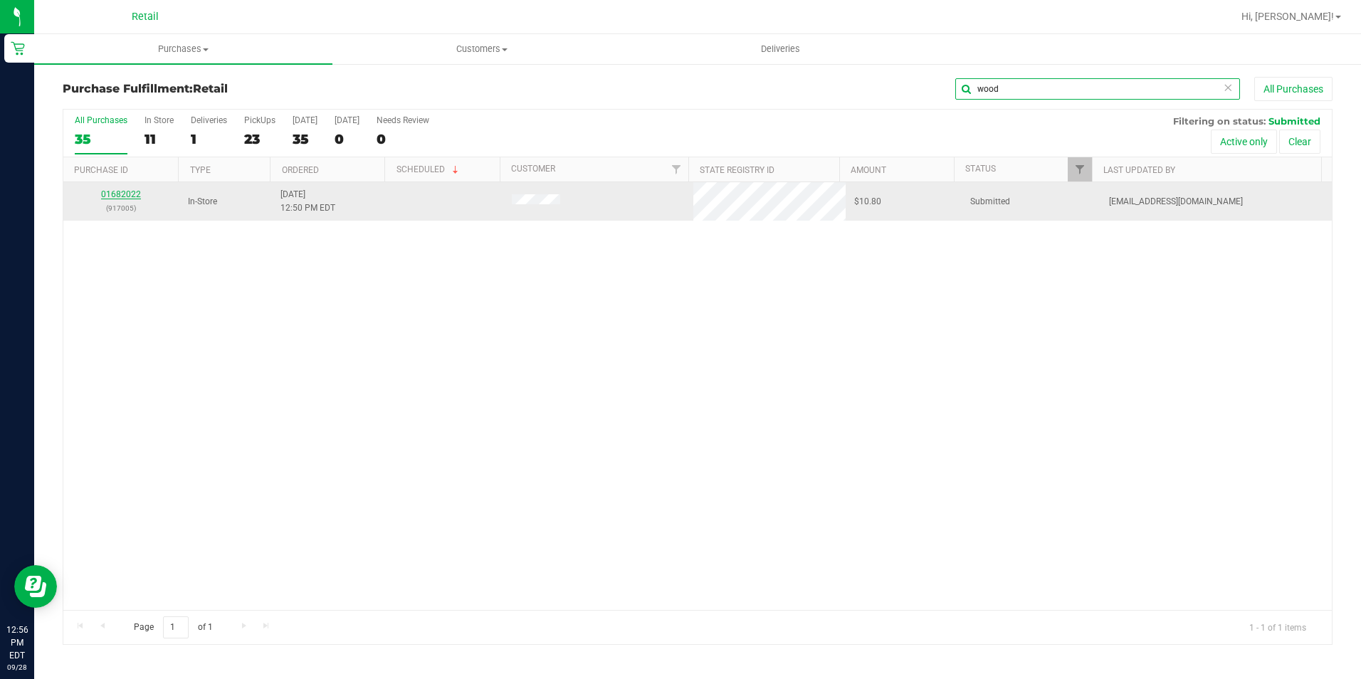
type input "wood"
click at [128, 197] on link "01682022" at bounding box center [121, 194] width 40 height 10
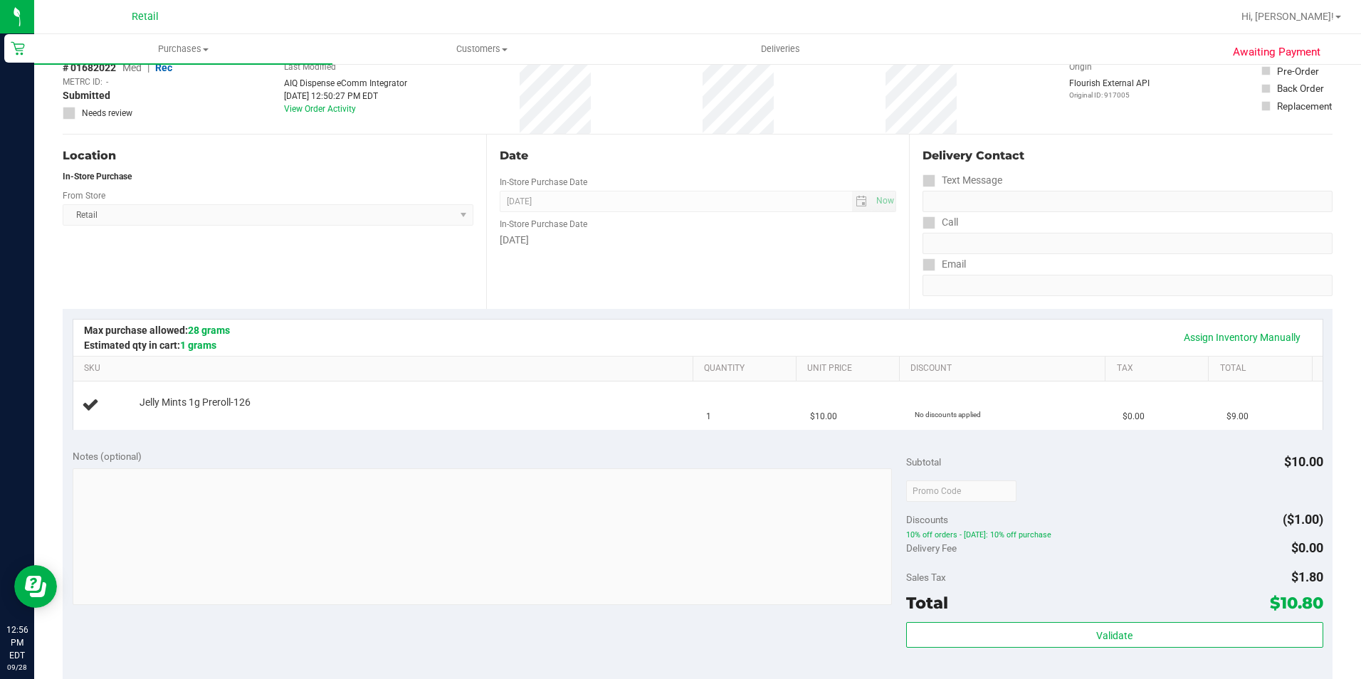
scroll to position [142, 0]
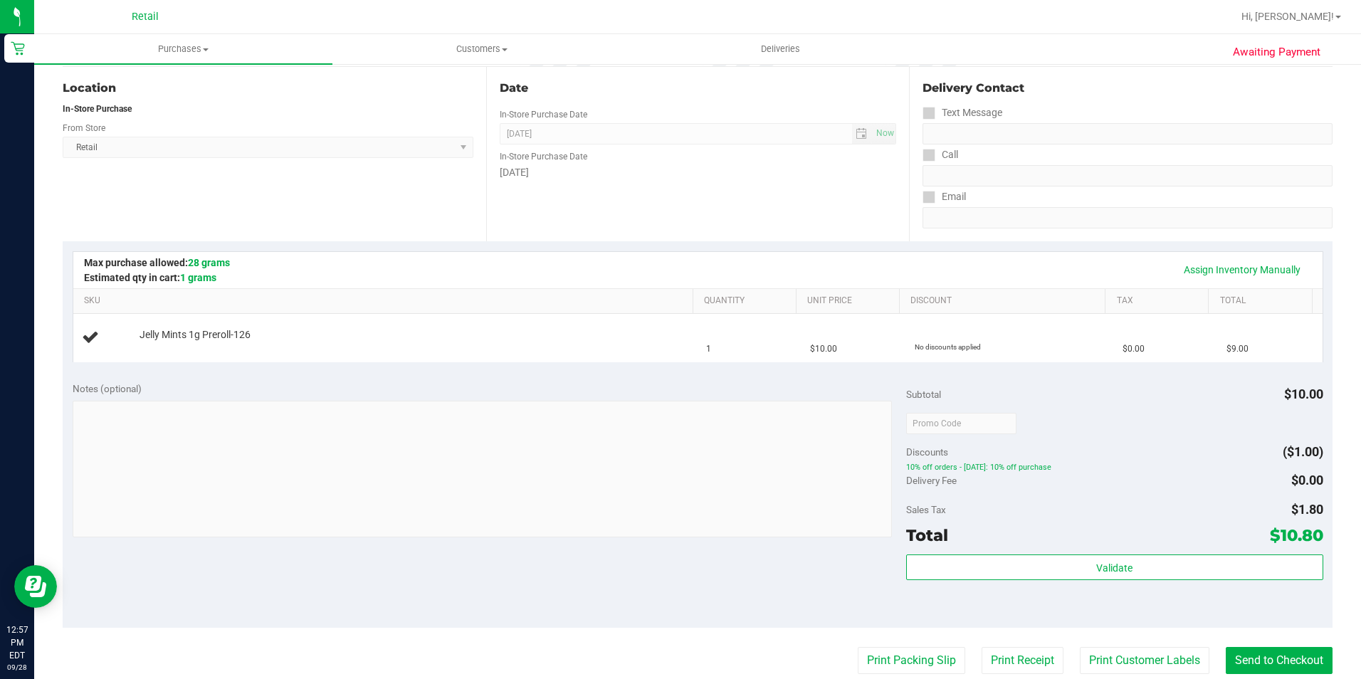
click at [186, 57] on uib-tab-heading "Purchases Summary of purchases Fulfillment All purchases" at bounding box center [183, 49] width 298 height 30
click at [149, 89] on span "Summary of purchases" at bounding box center [107, 86] width 146 height 12
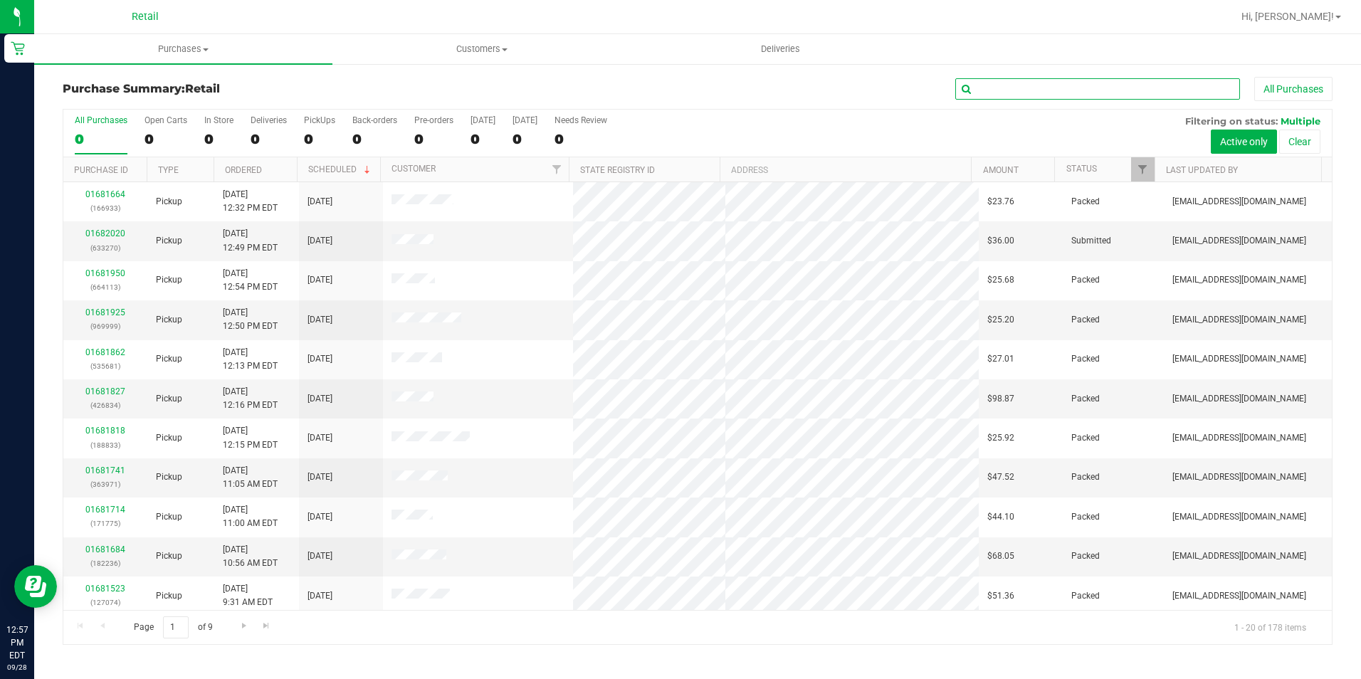
click at [1052, 98] on input "text" at bounding box center [1097, 88] width 285 height 21
type input "d"
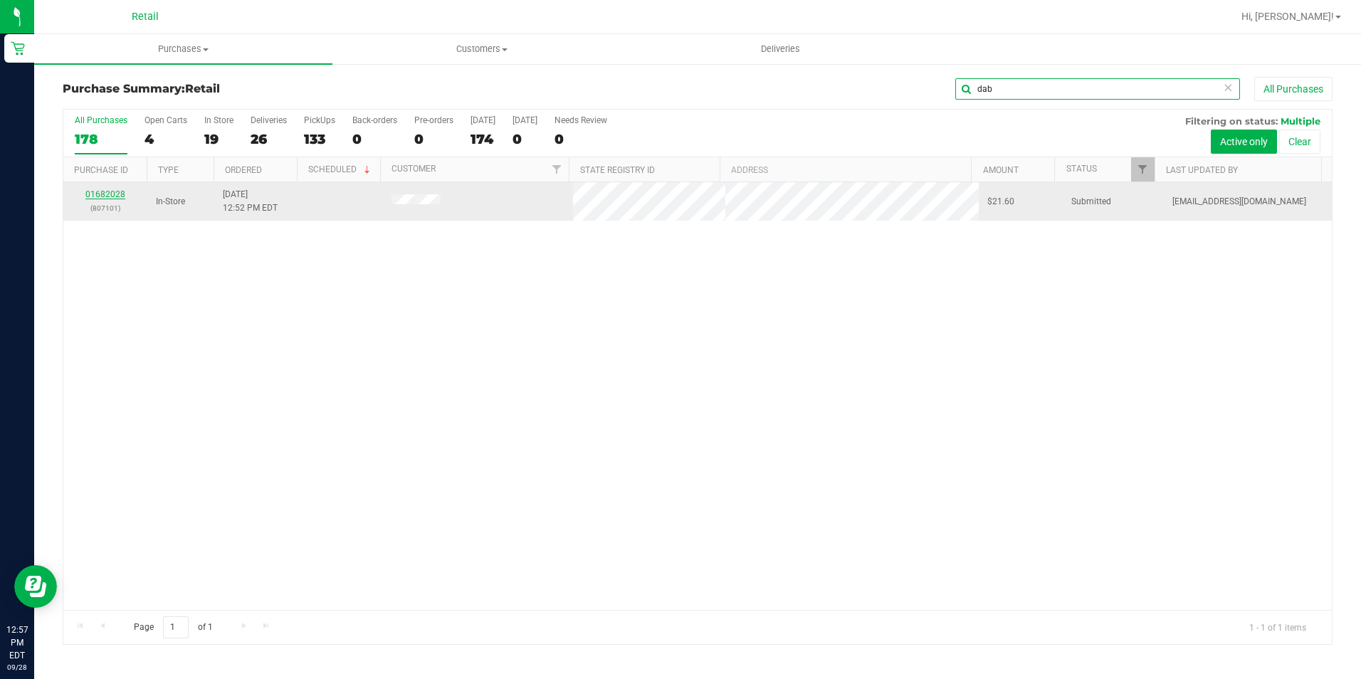
type input "dab"
click at [115, 193] on link "01682028" at bounding box center [105, 194] width 40 height 10
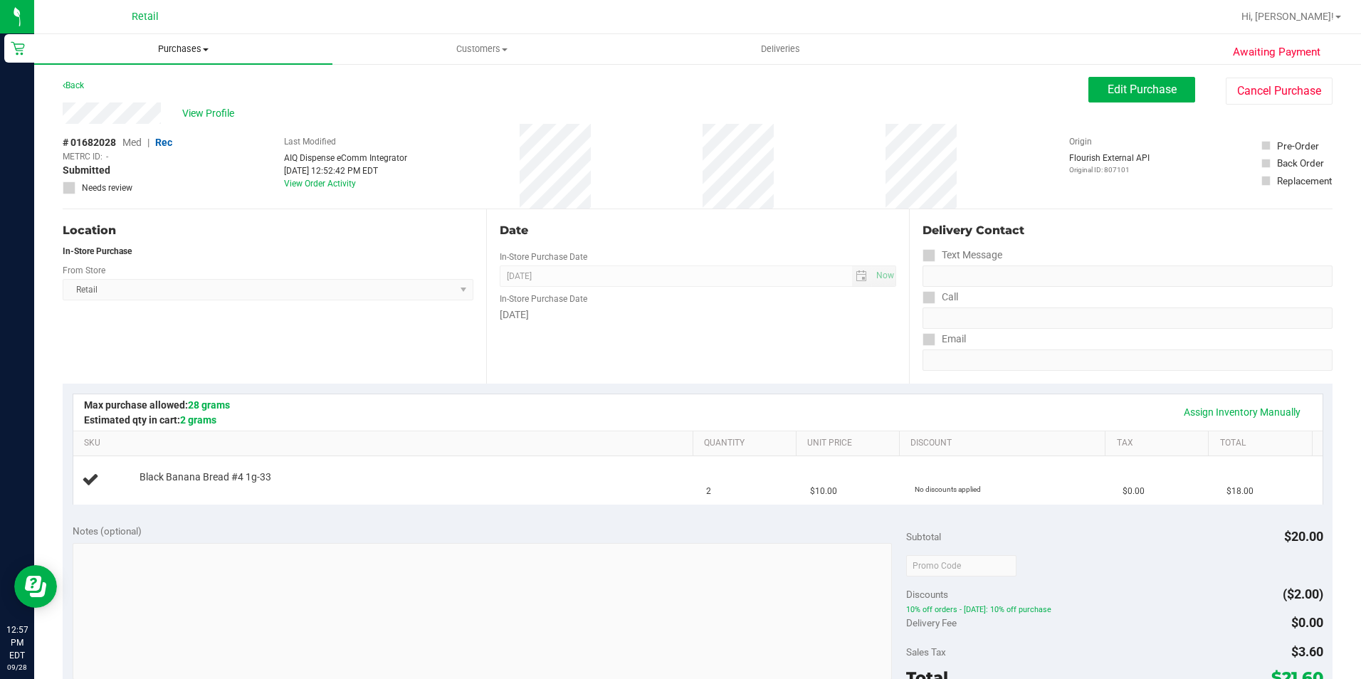
click at [193, 51] on span "Purchases" at bounding box center [183, 49] width 298 height 13
click at [170, 83] on span "Summary of purchases" at bounding box center [107, 86] width 146 height 12
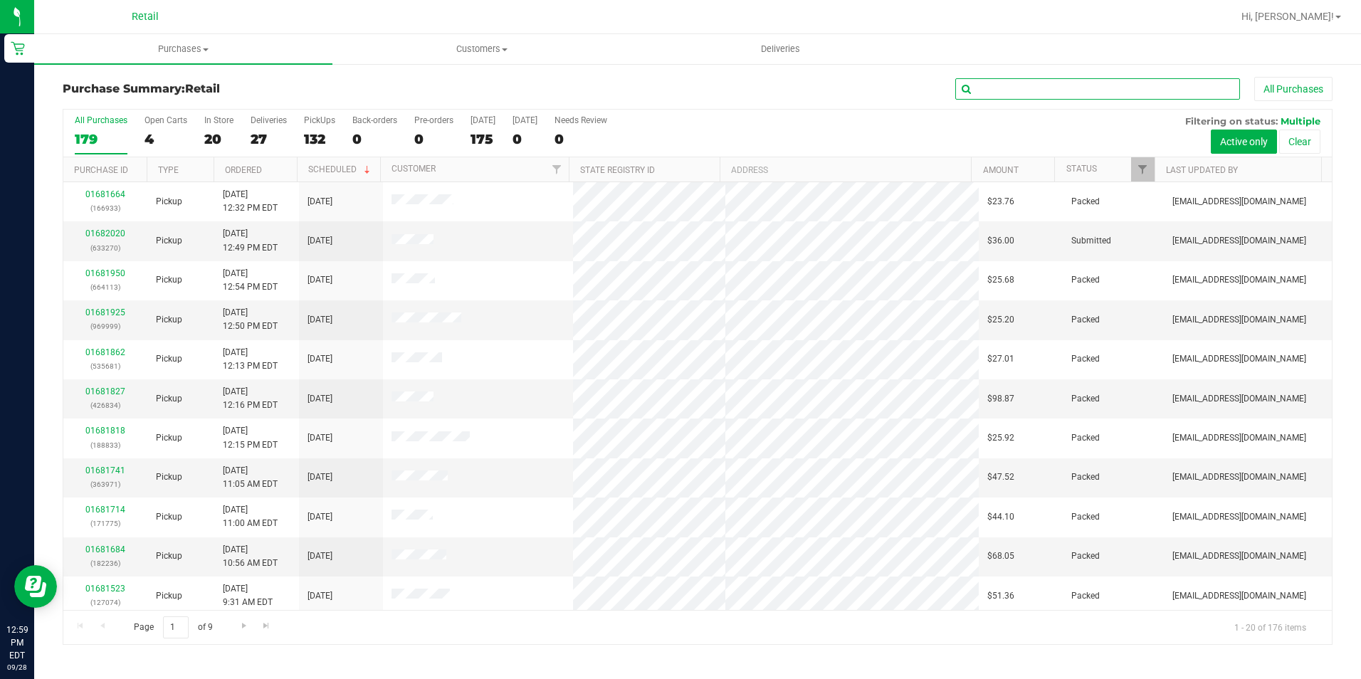
click at [1049, 94] on input "text" at bounding box center [1097, 88] width 285 height 21
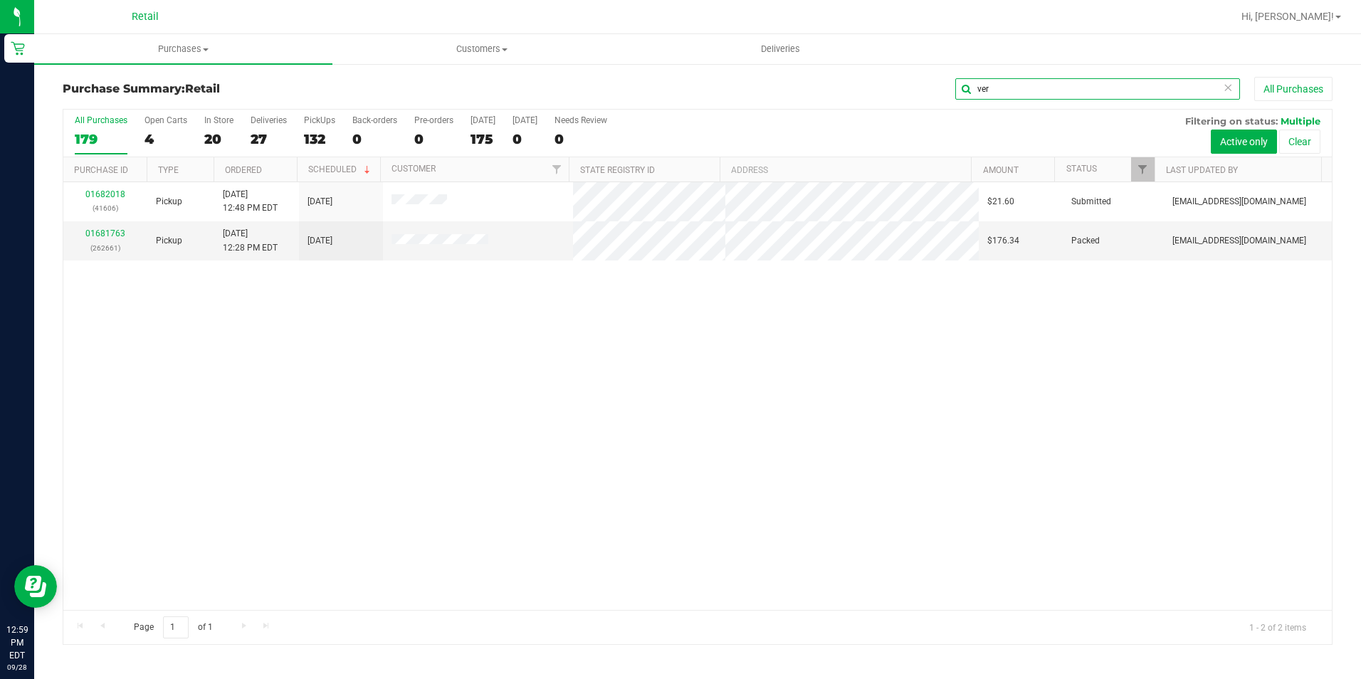
type input "ver"
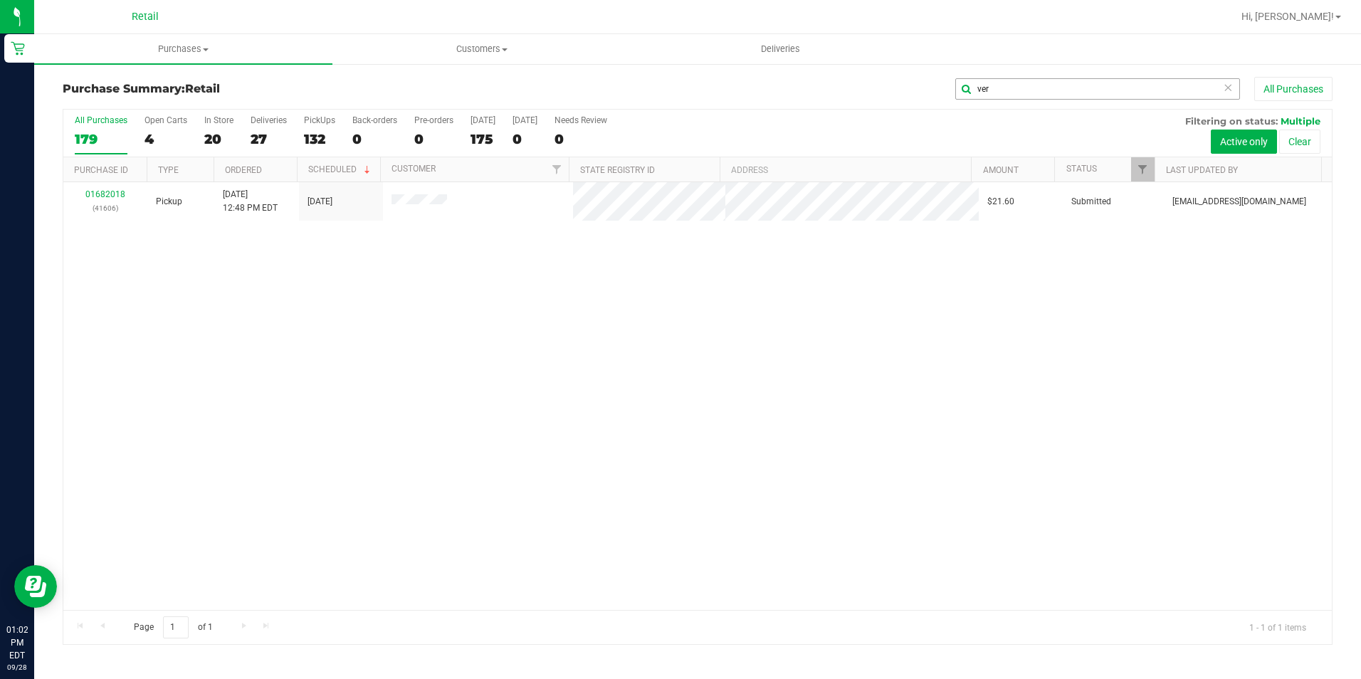
click at [1224, 85] on icon at bounding box center [1228, 86] width 10 height 17
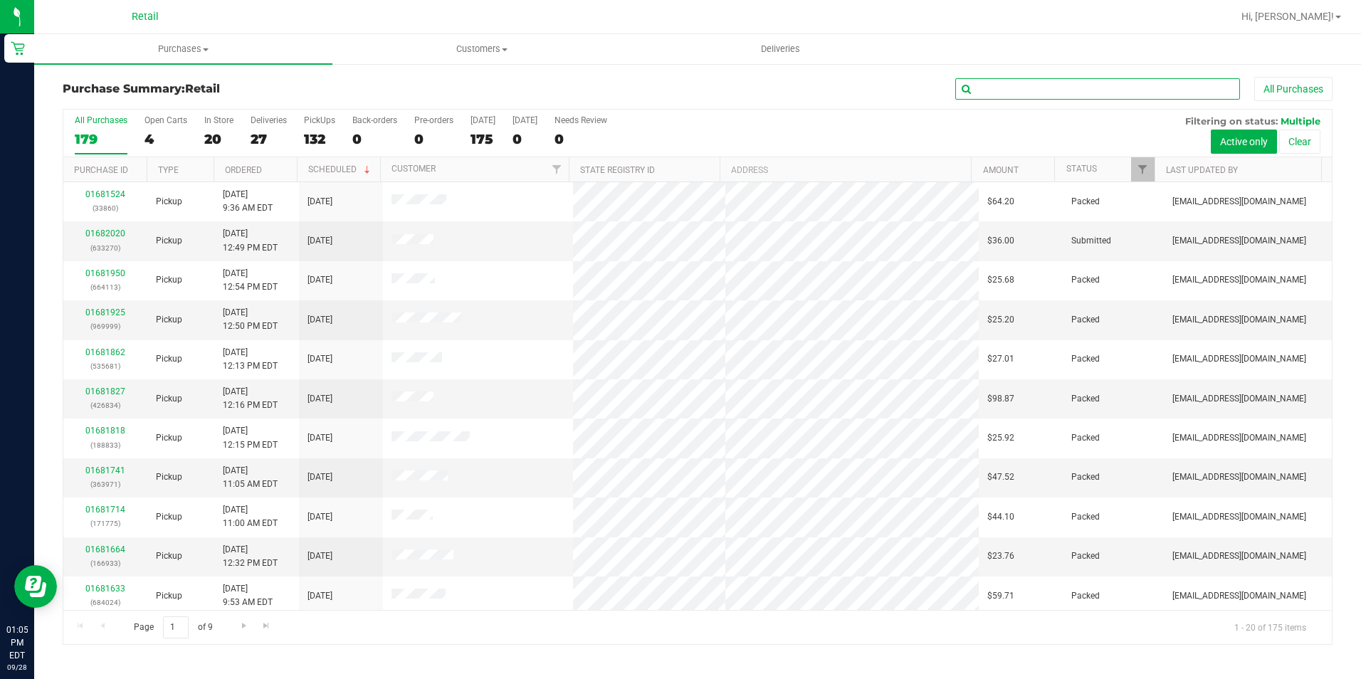
click at [1051, 82] on input "text" at bounding box center [1097, 88] width 285 height 21
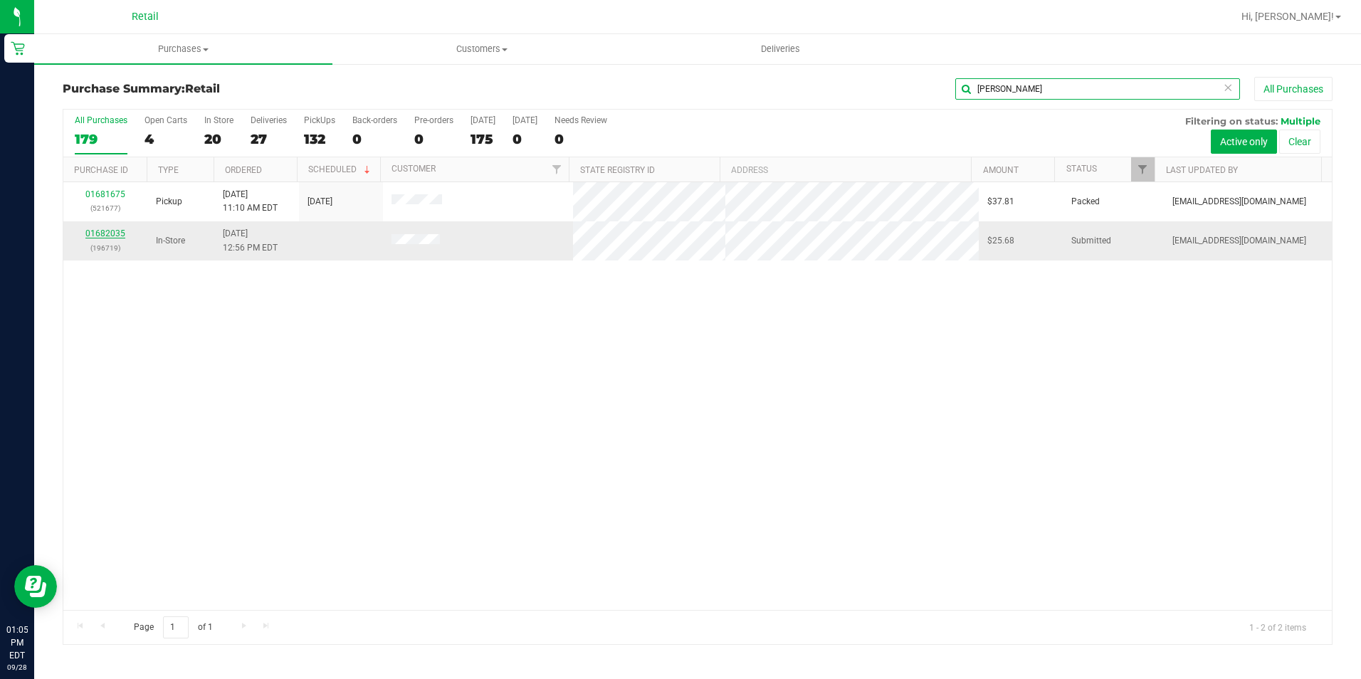
type input "[PERSON_NAME]"
click at [120, 234] on link "01682035" at bounding box center [105, 233] width 40 height 10
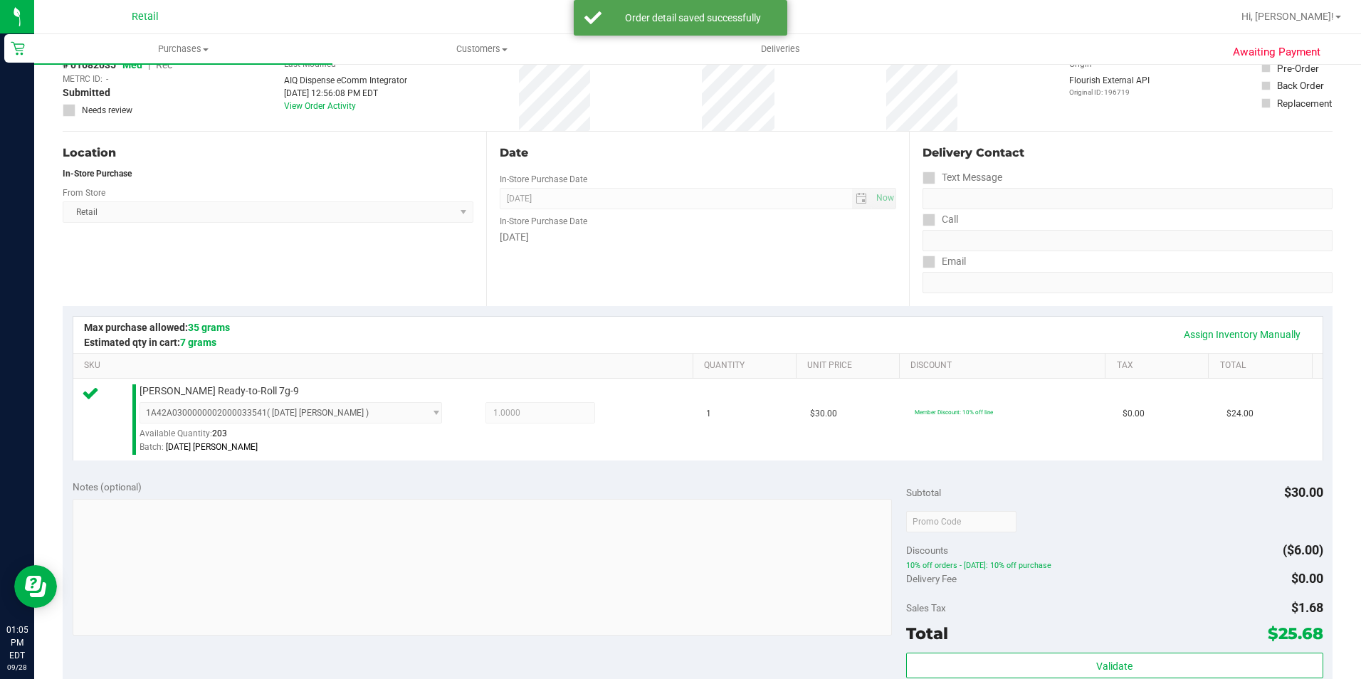
scroll to position [285, 0]
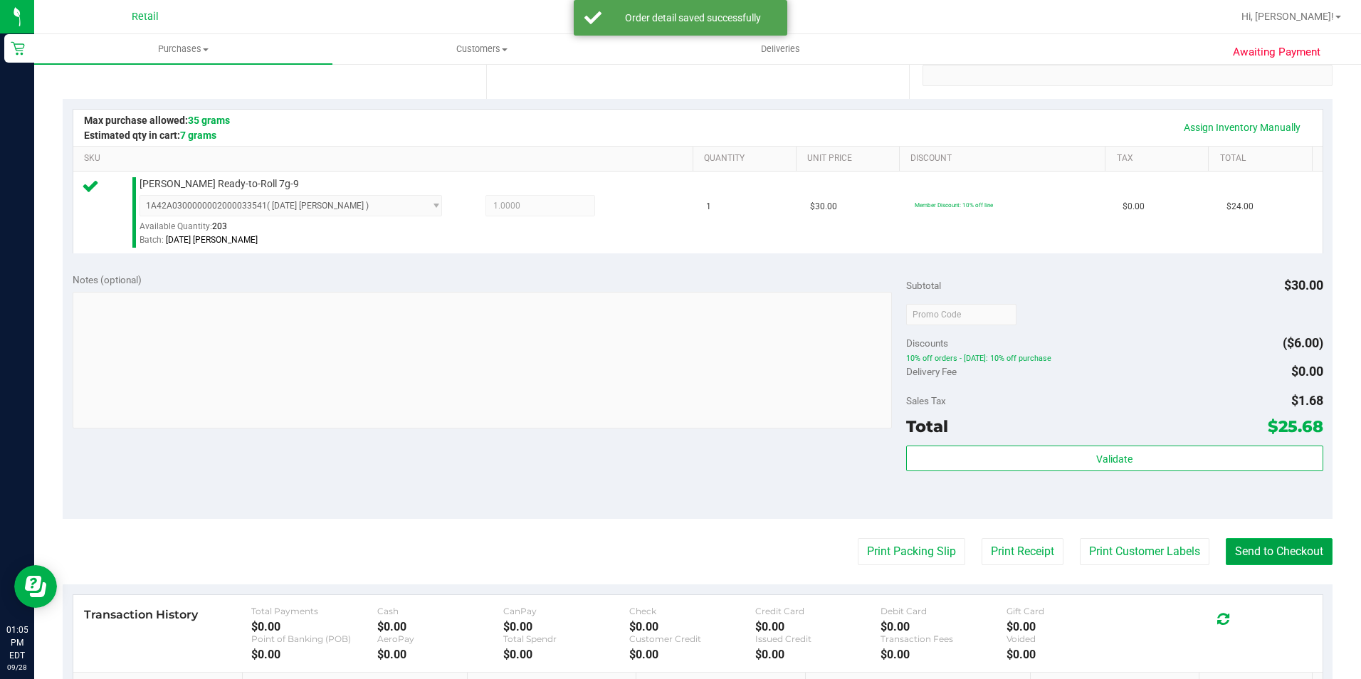
click at [1276, 546] on button "Send to Checkout" at bounding box center [1279, 551] width 107 height 27
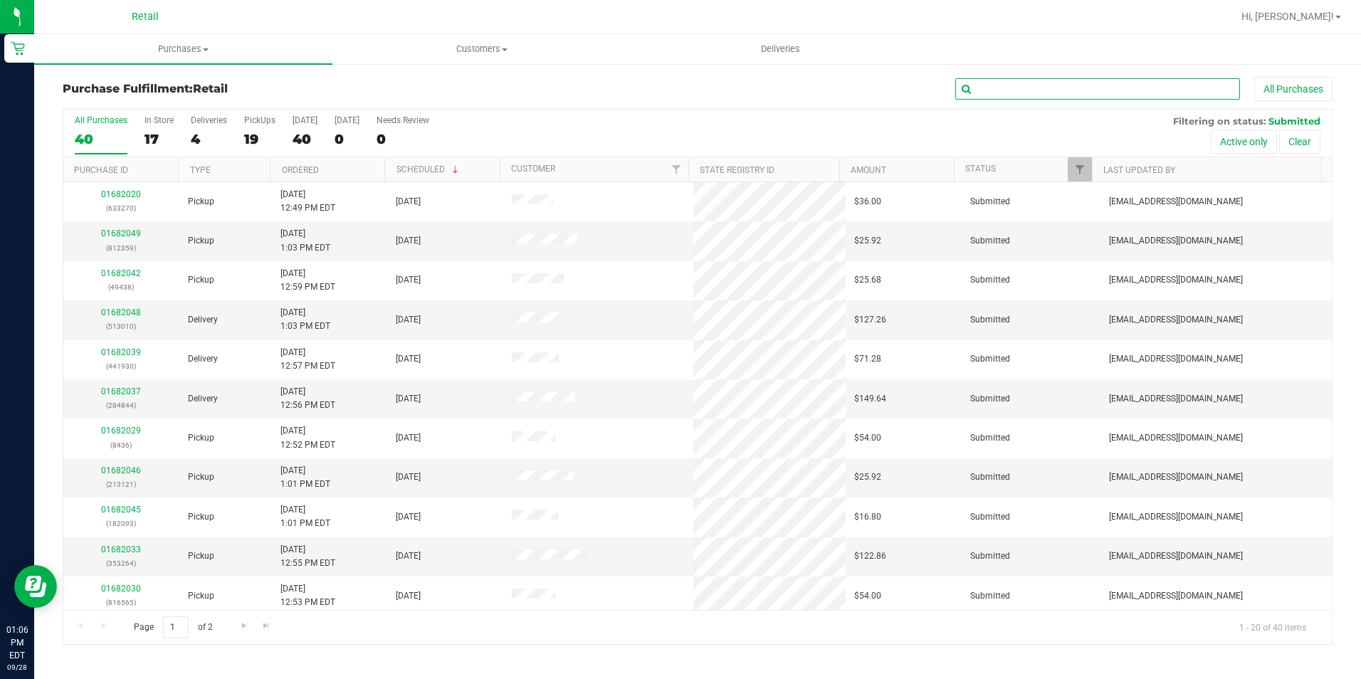
click at [991, 94] on input "text" at bounding box center [1097, 88] width 285 height 21
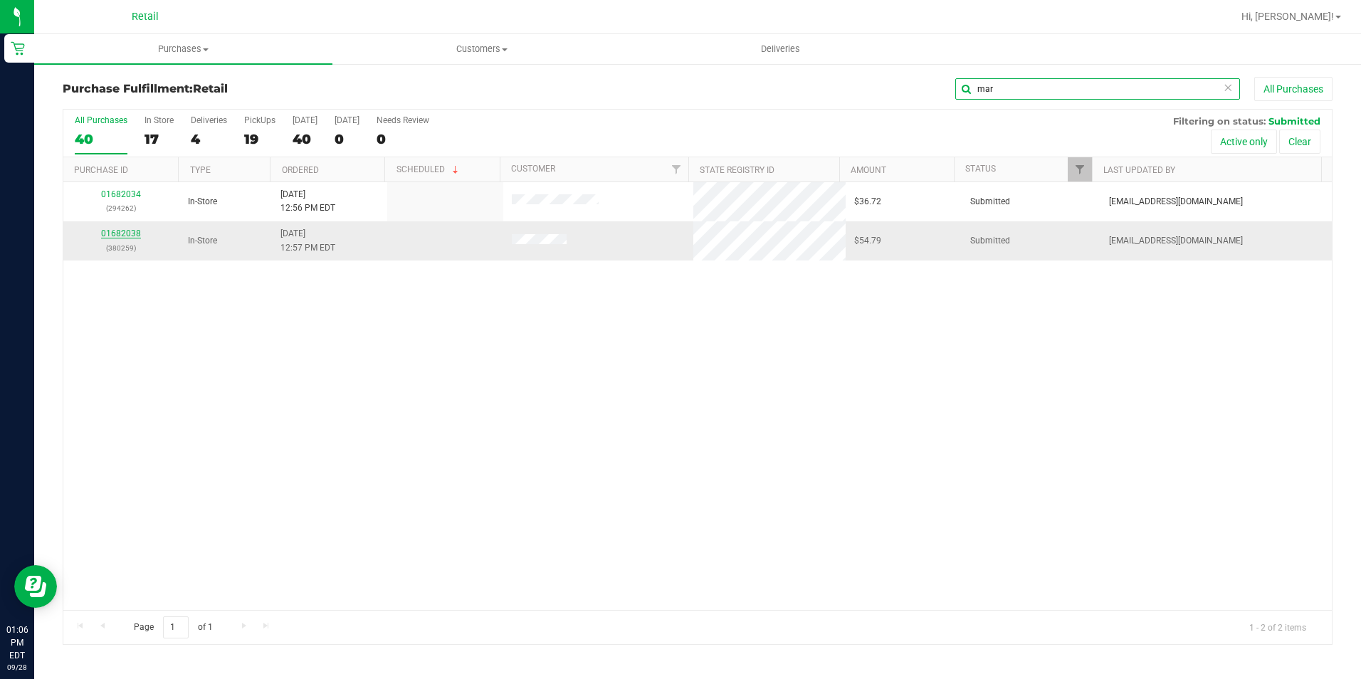
type input "mar"
click at [122, 231] on link "01682038" at bounding box center [121, 233] width 40 height 10
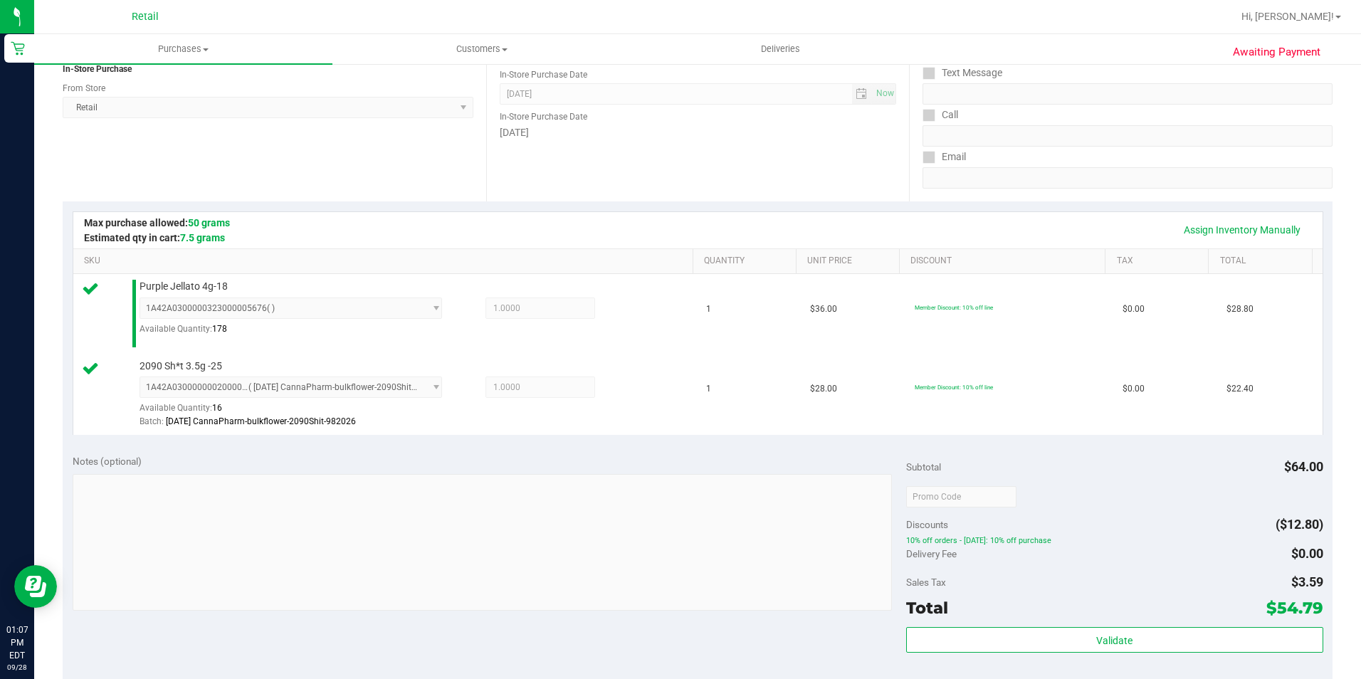
scroll to position [285, 0]
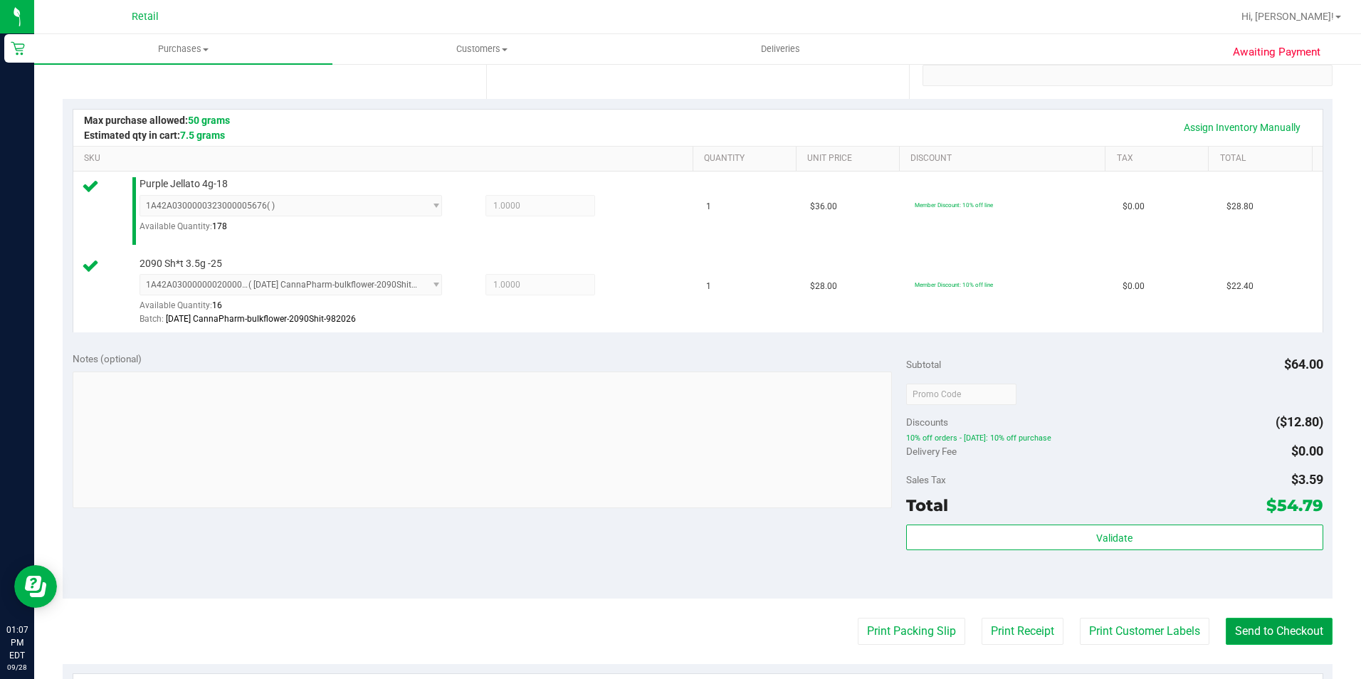
click at [1293, 634] on button "Send to Checkout" at bounding box center [1279, 631] width 107 height 27
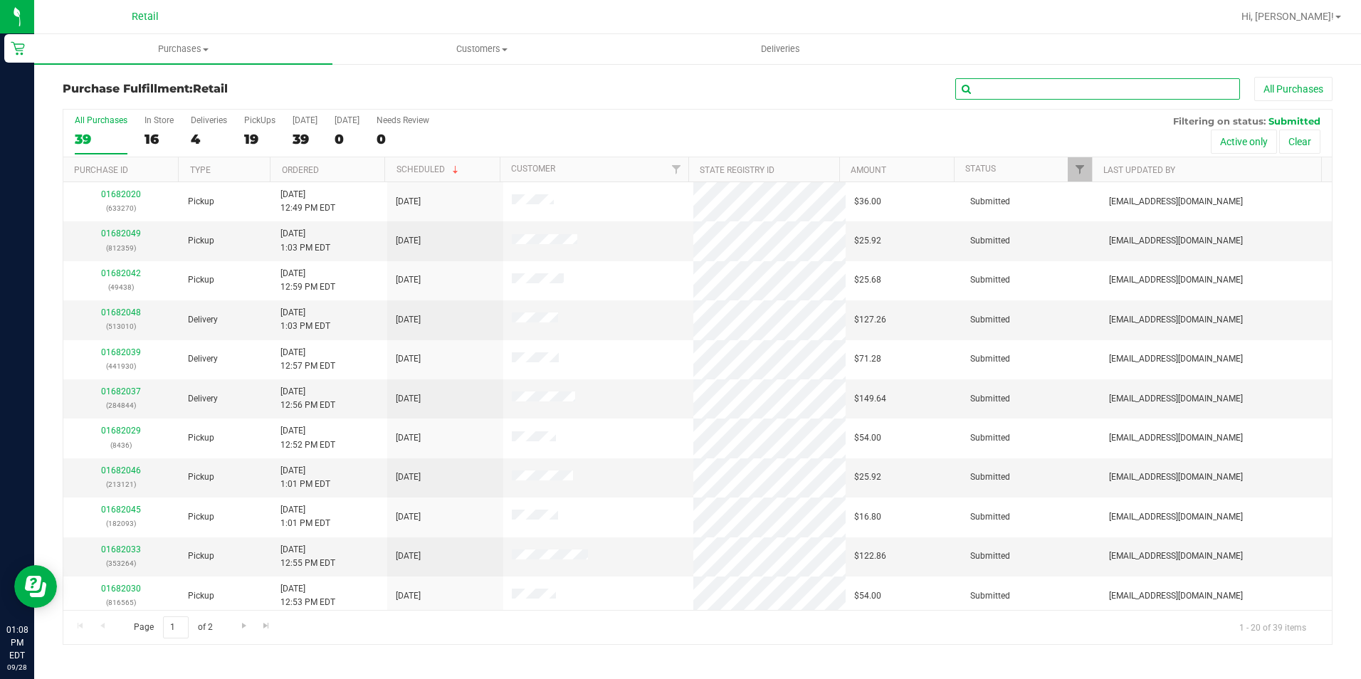
click at [1113, 84] on input "text" at bounding box center [1097, 88] width 285 height 21
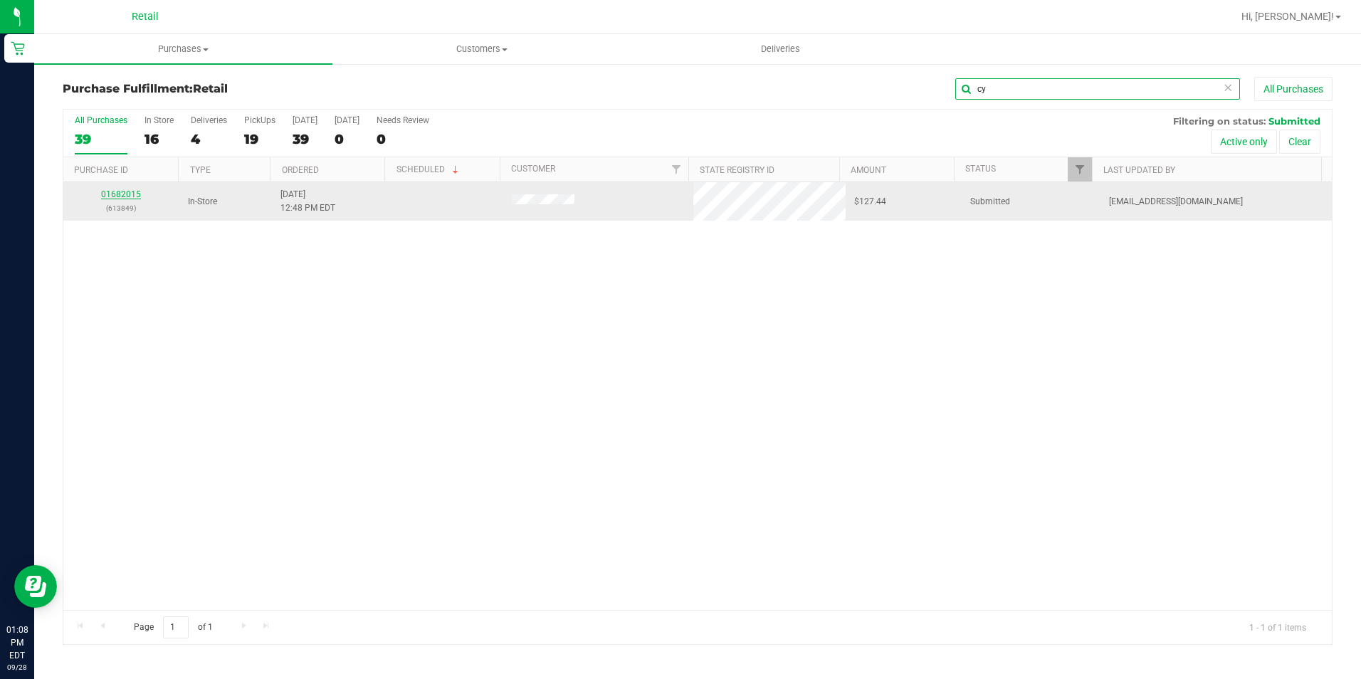
type input "cy"
click at [107, 196] on link "01682015" at bounding box center [121, 194] width 40 height 10
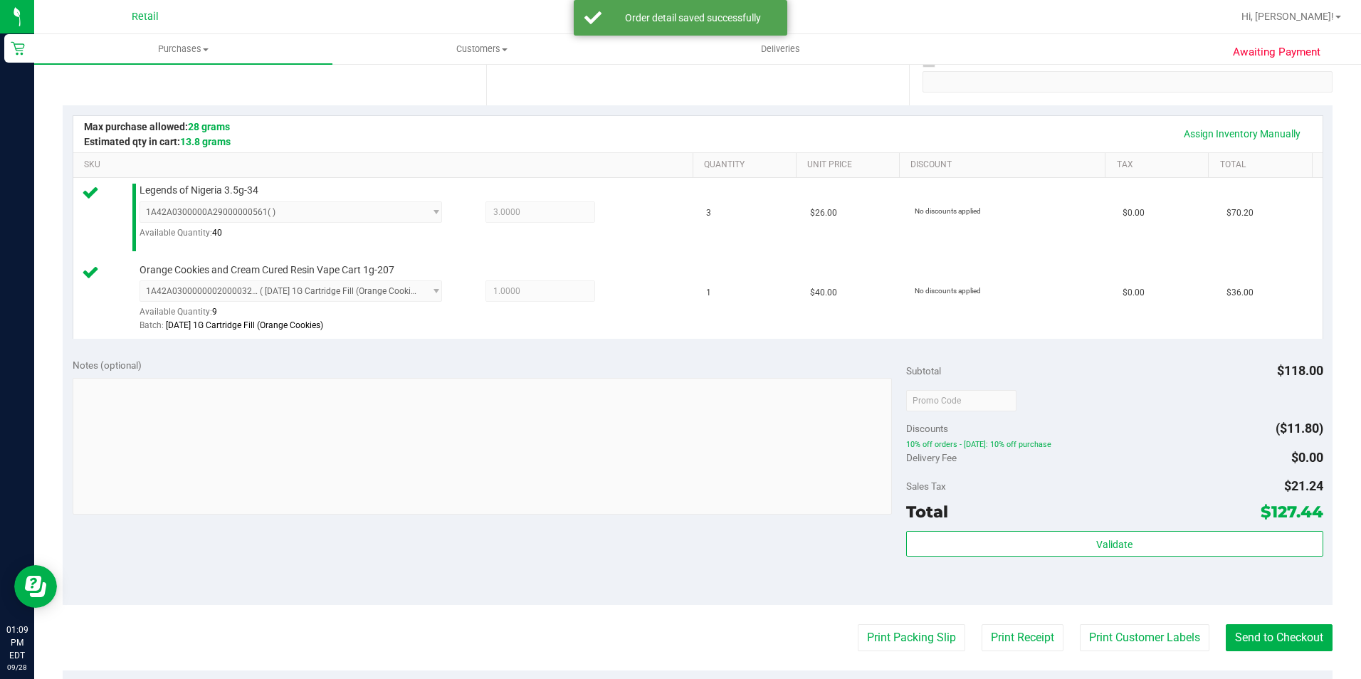
scroll to position [285, 0]
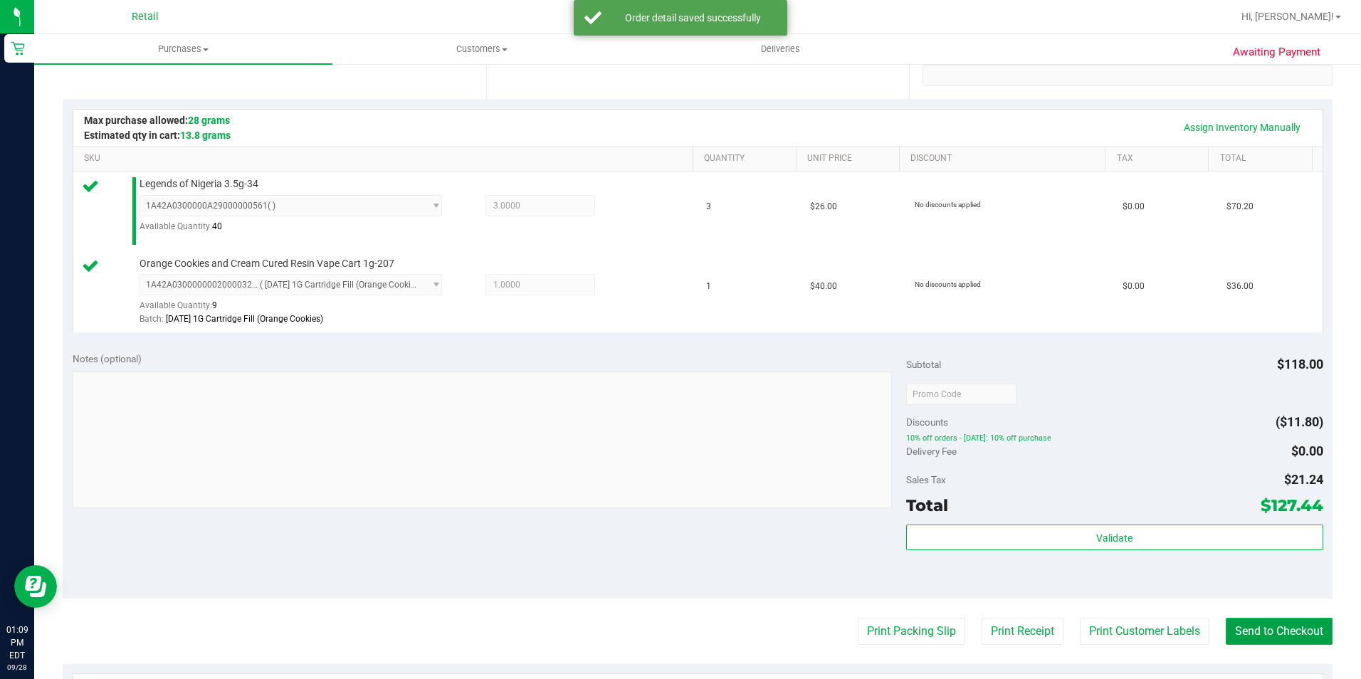
click at [1256, 621] on button "Send to Checkout" at bounding box center [1279, 631] width 107 height 27
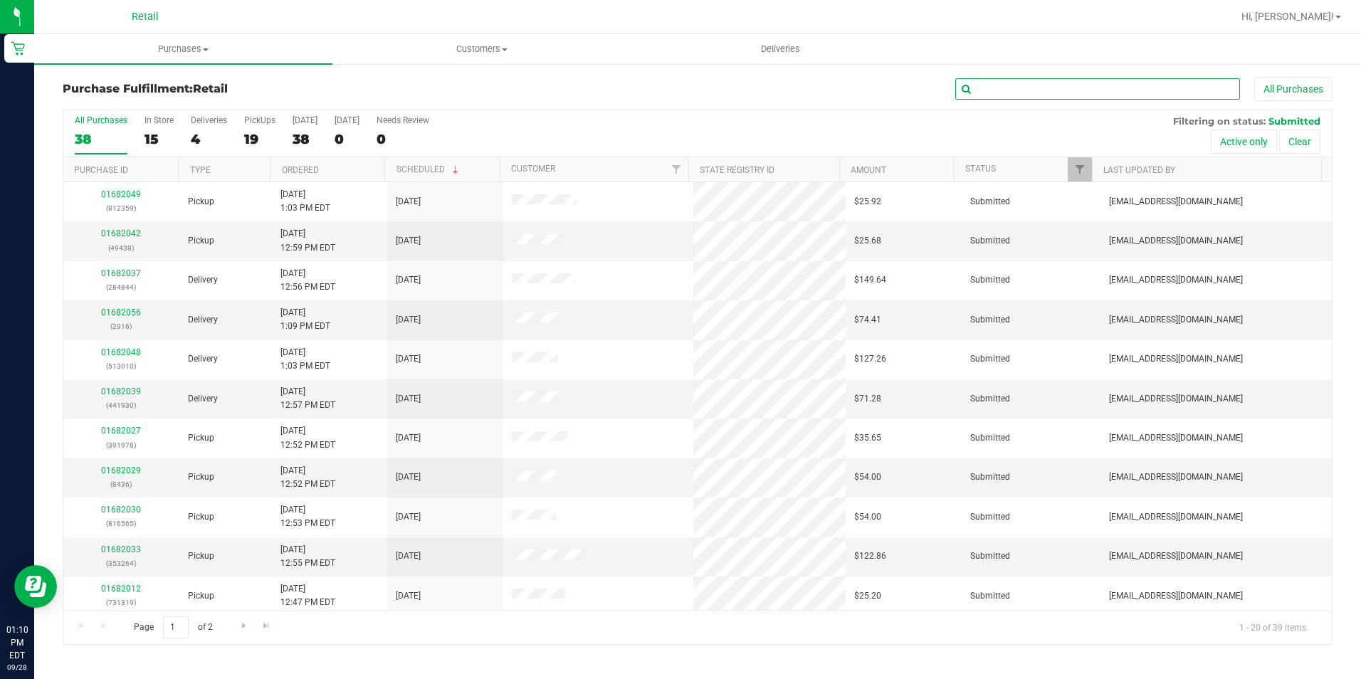
click at [1070, 81] on input "text" at bounding box center [1097, 88] width 285 height 21
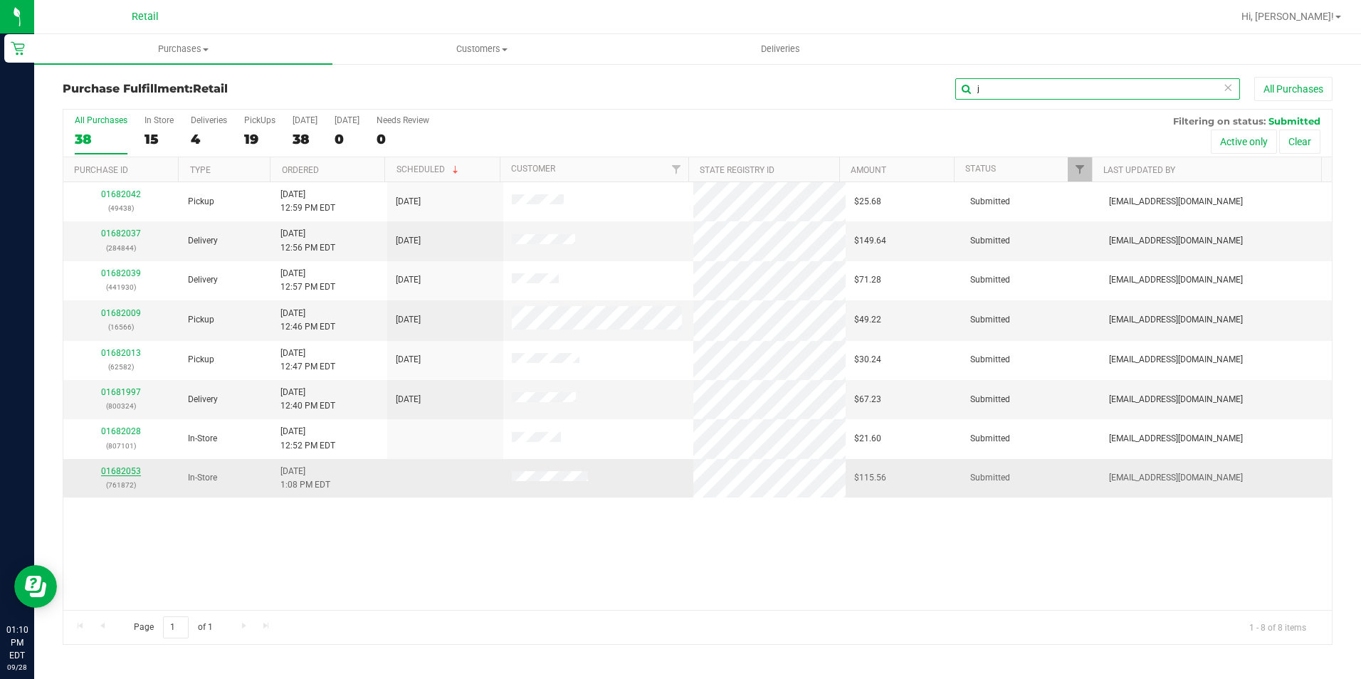
type input "j"
click at [128, 473] on link "01682053" at bounding box center [121, 471] width 40 height 10
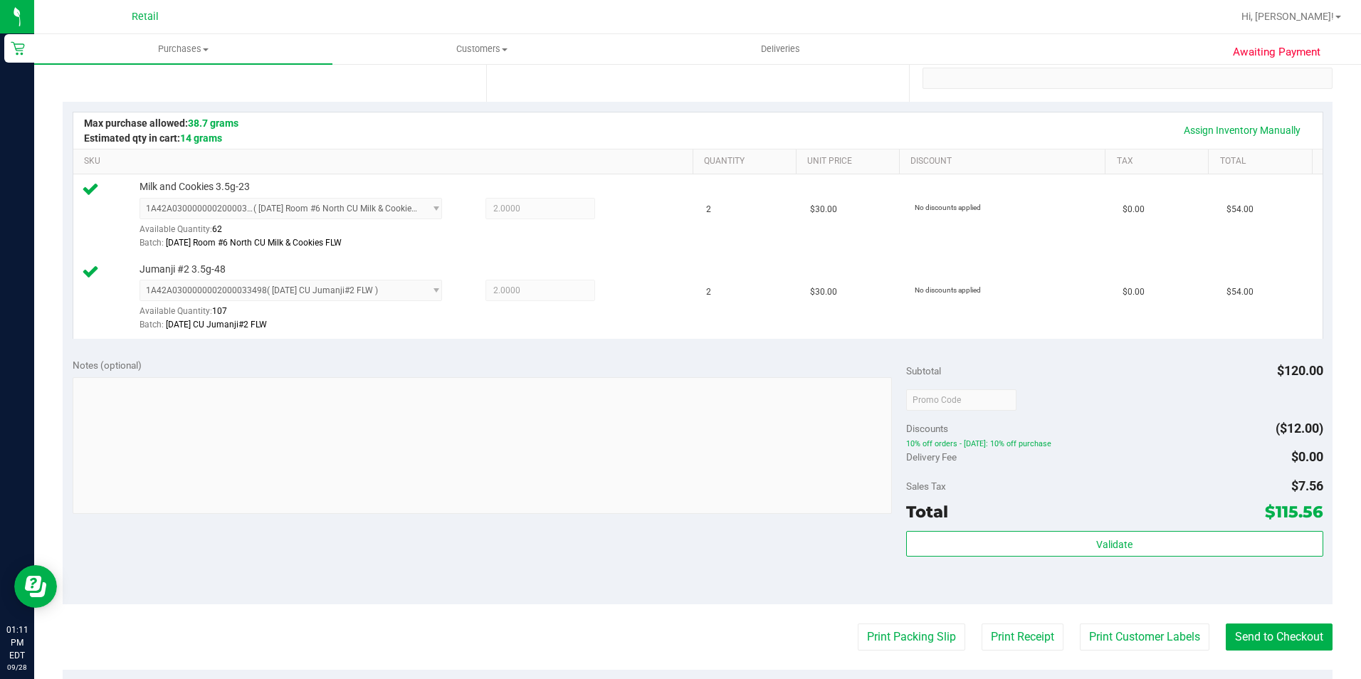
scroll to position [498, 0]
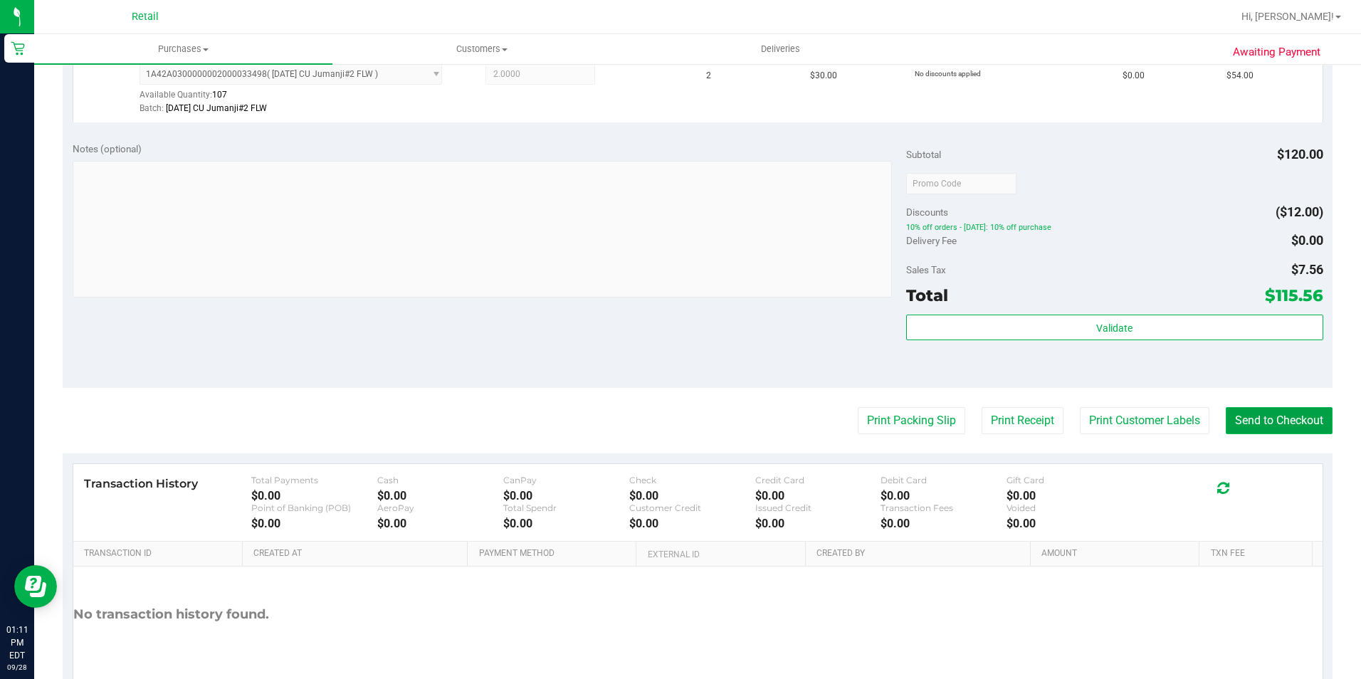
click at [1251, 414] on button "Send to Checkout" at bounding box center [1279, 420] width 107 height 27
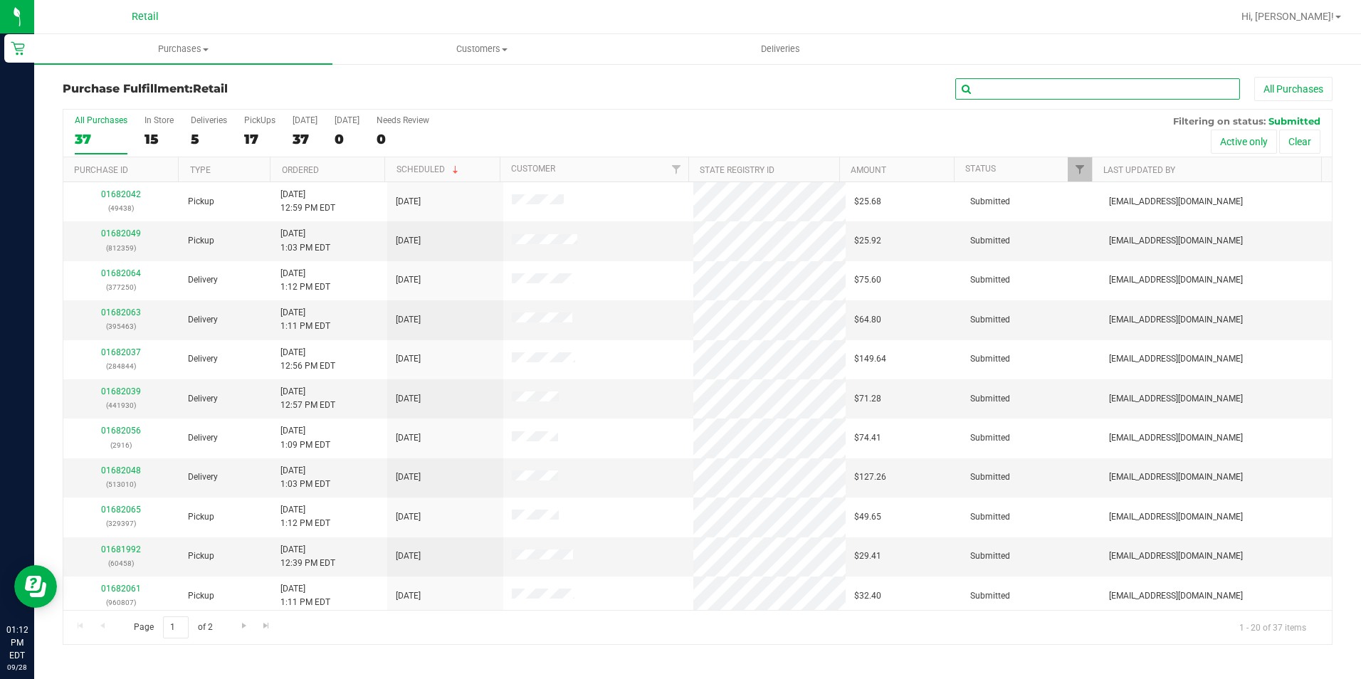
click at [990, 97] on input "text" at bounding box center [1097, 88] width 285 height 21
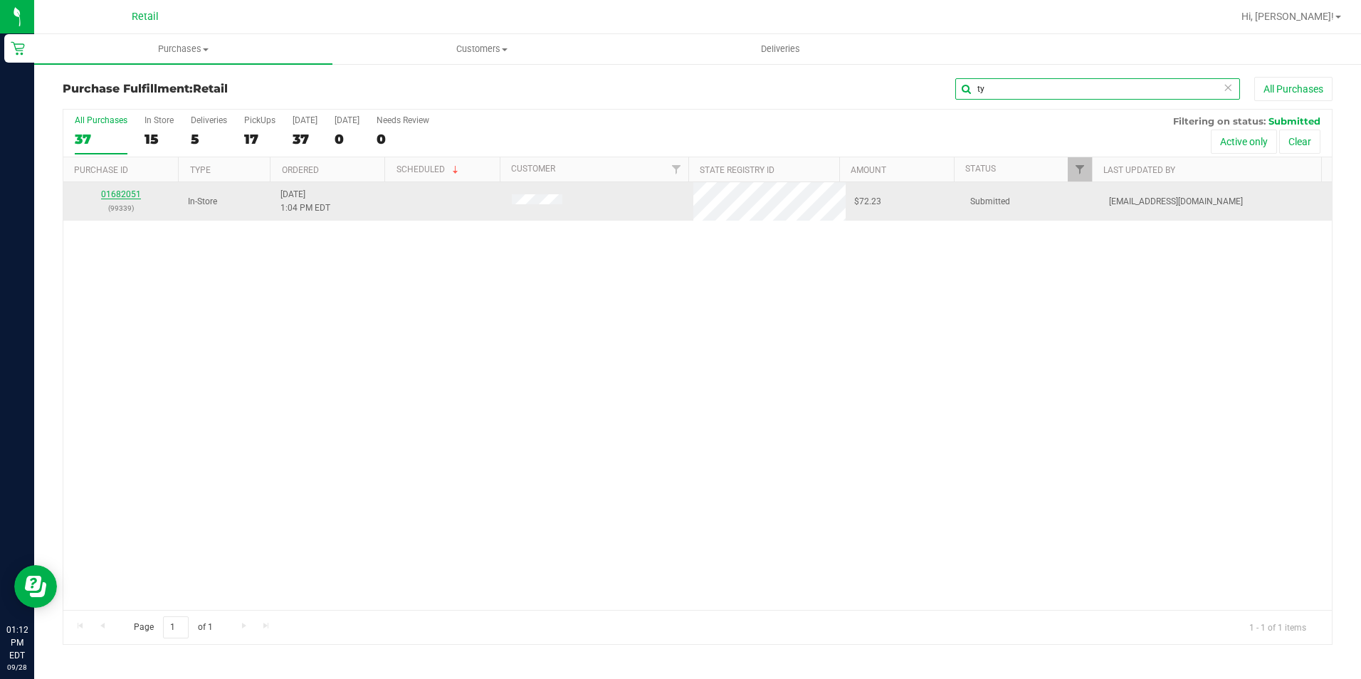
type input "ty"
click at [117, 195] on link "01682051" at bounding box center [121, 194] width 40 height 10
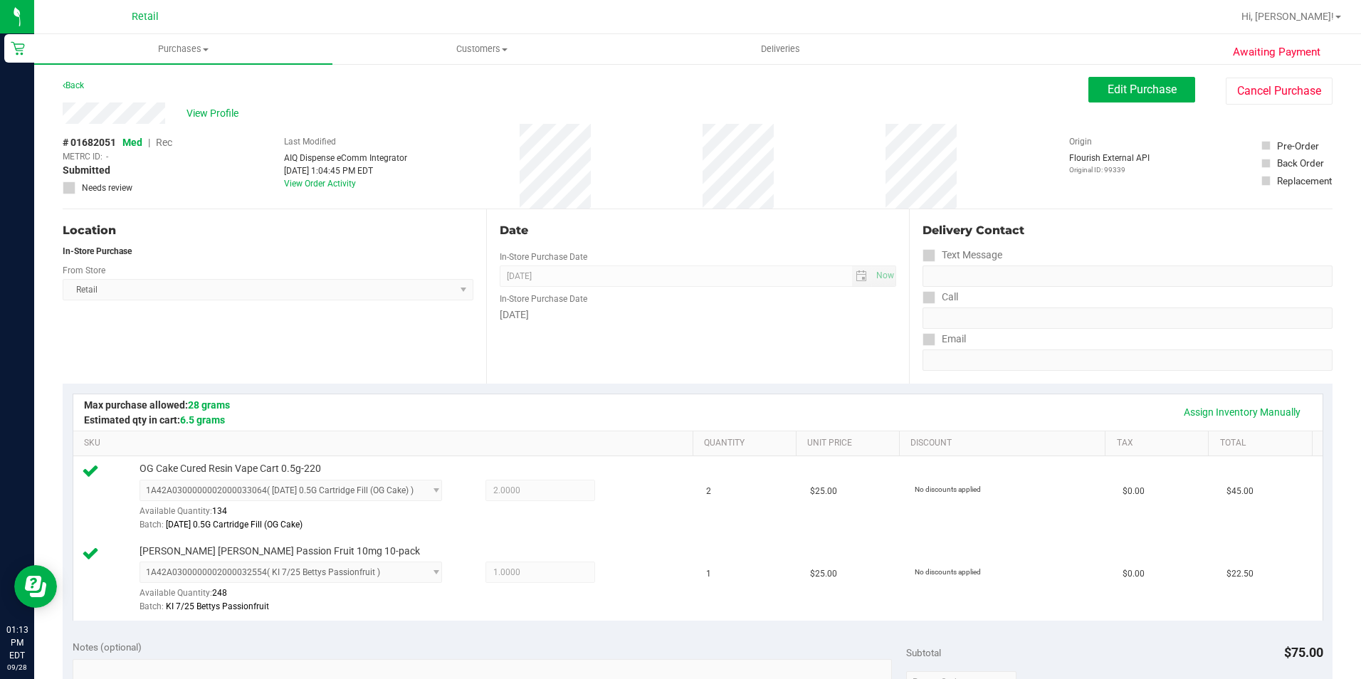
scroll to position [356, 0]
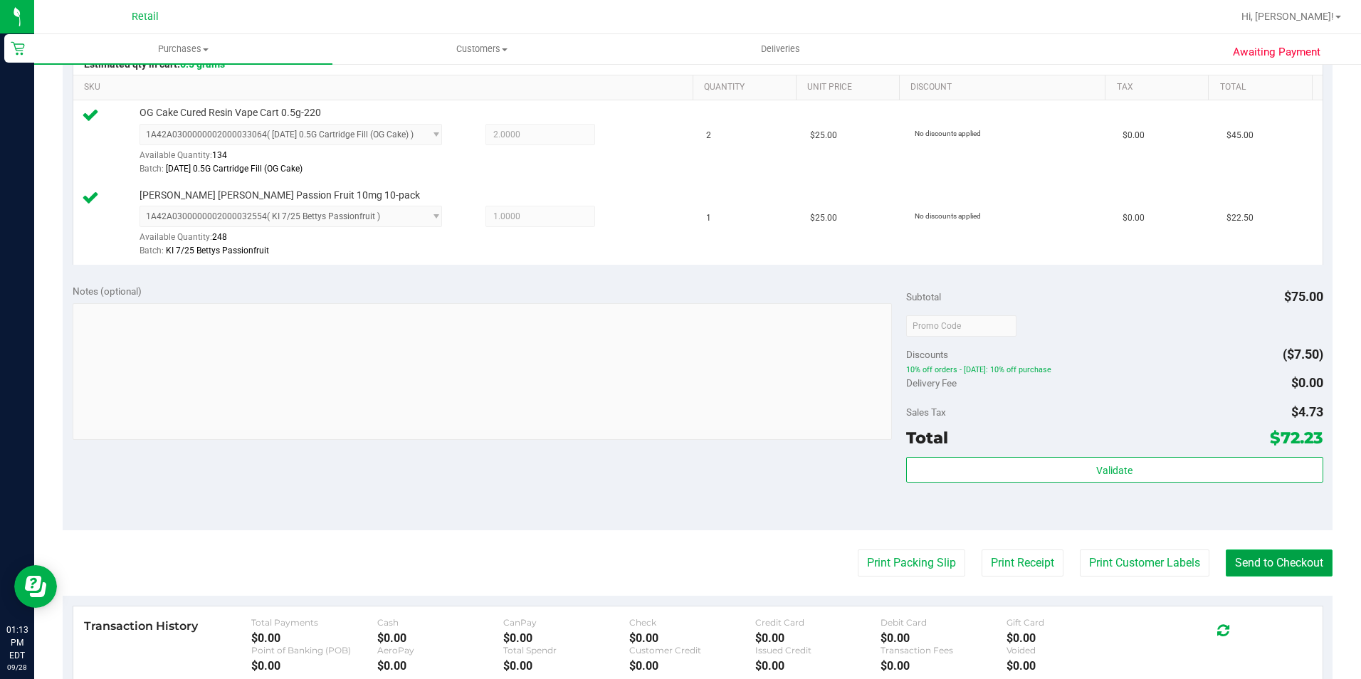
click at [1266, 569] on button "Send to Checkout" at bounding box center [1279, 563] width 107 height 27
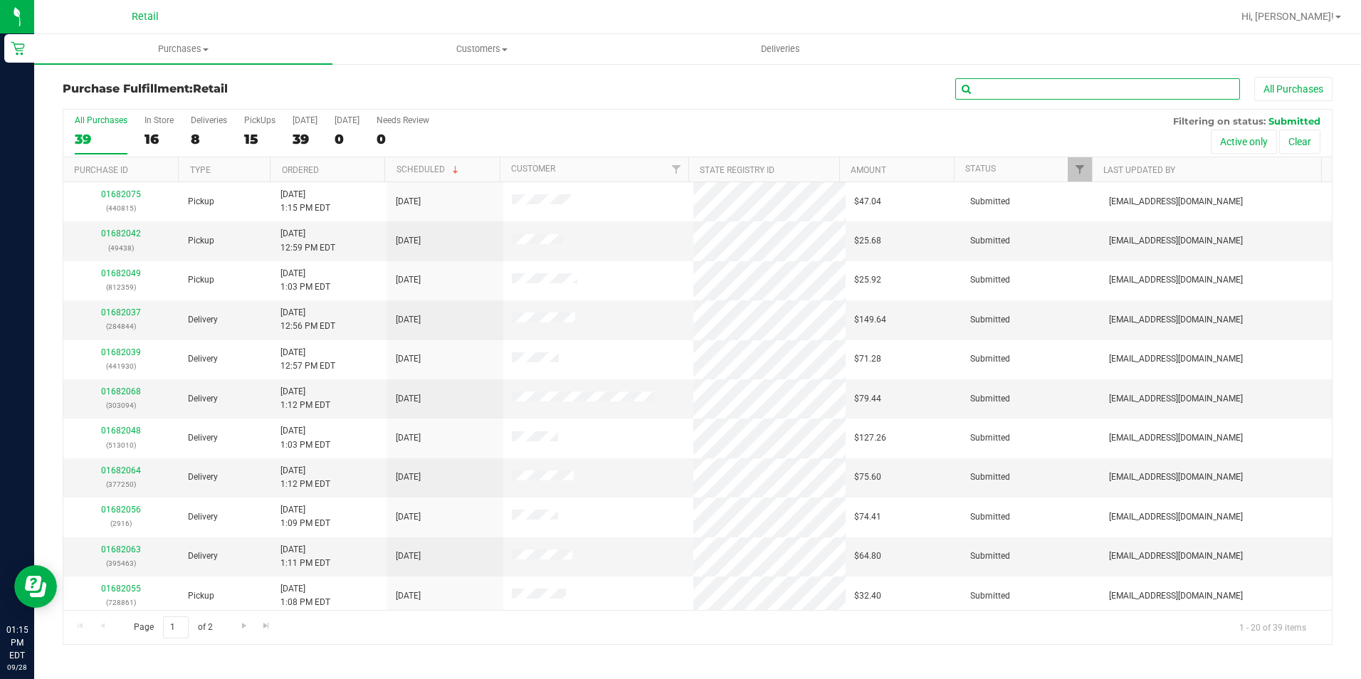
click at [1099, 84] on input "text" at bounding box center [1097, 88] width 285 height 21
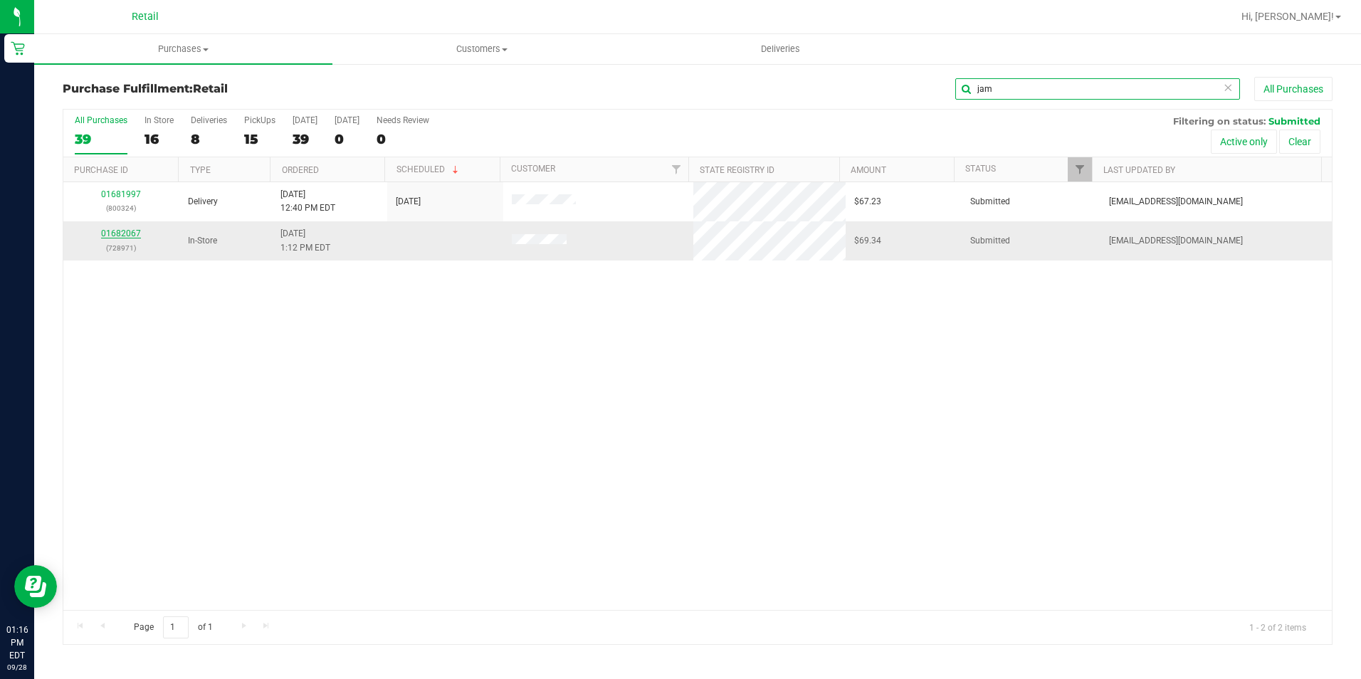
type input "jam"
click at [124, 233] on link "01682067" at bounding box center [121, 233] width 40 height 10
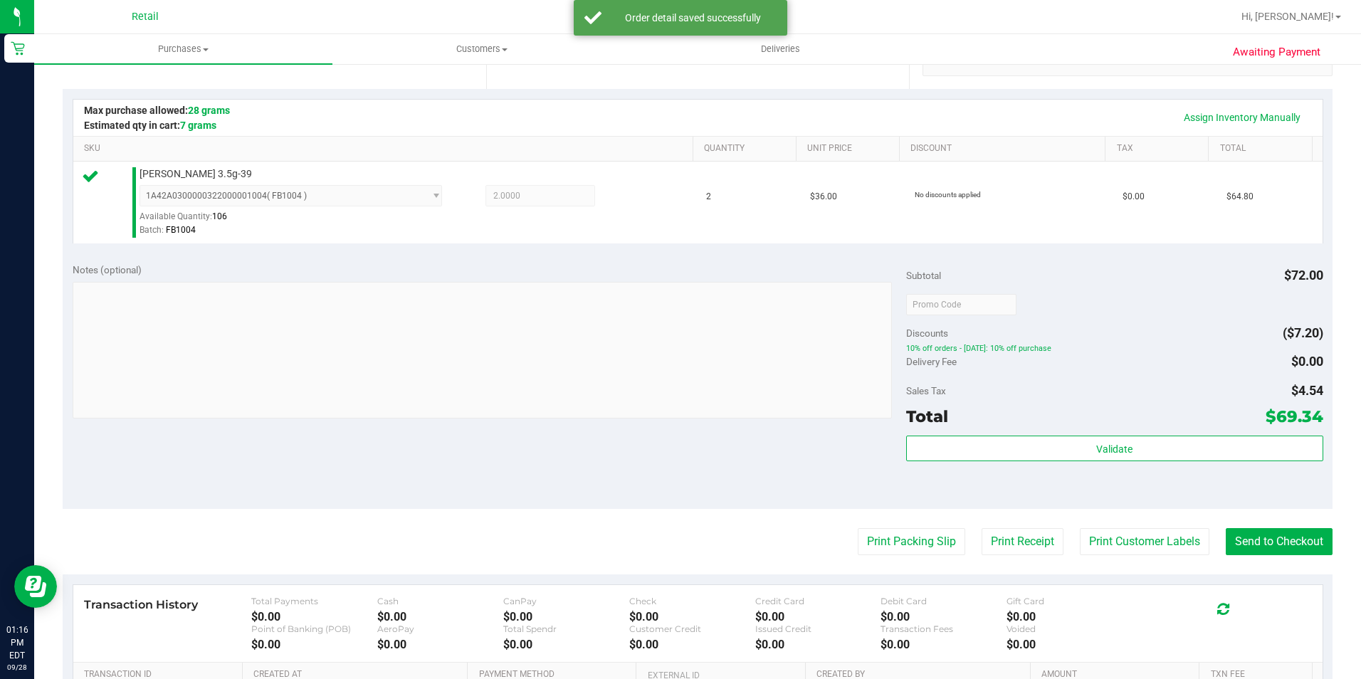
scroll to position [356, 0]
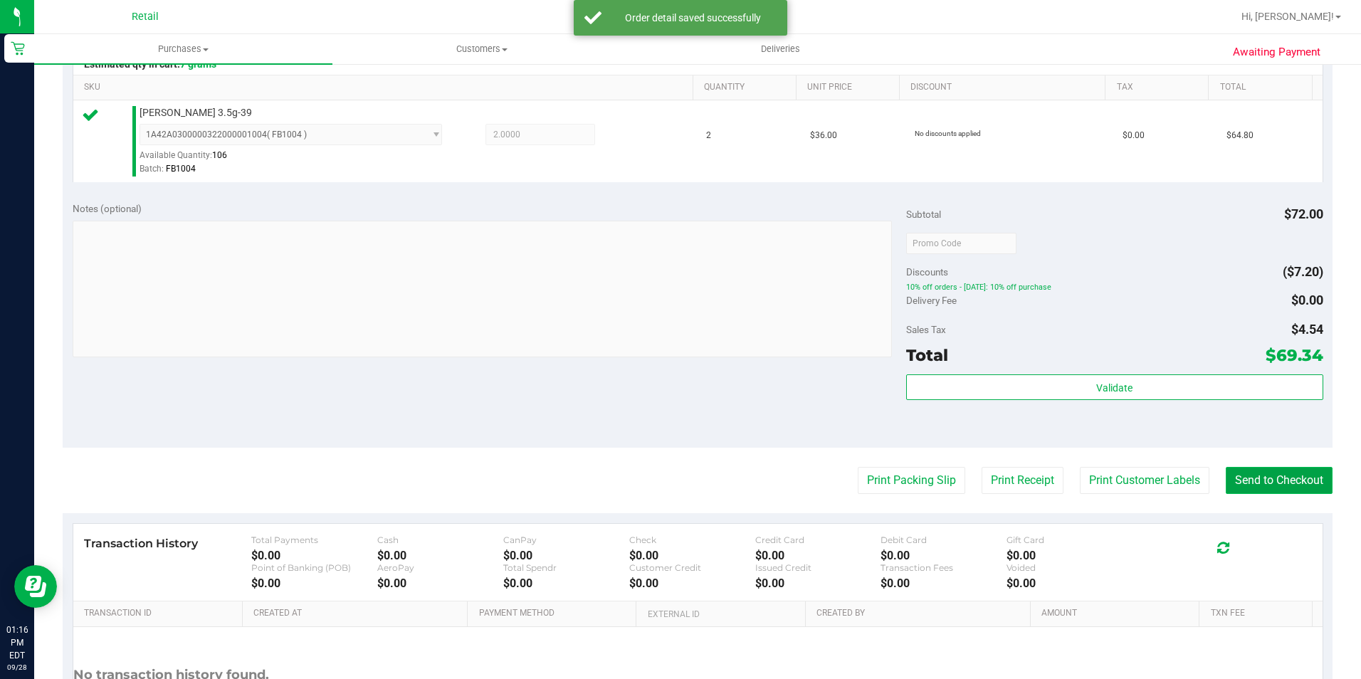
click at [1262, 472] on button "Send to Checkout" at bounding box center [1279, 480] width 107 height 27
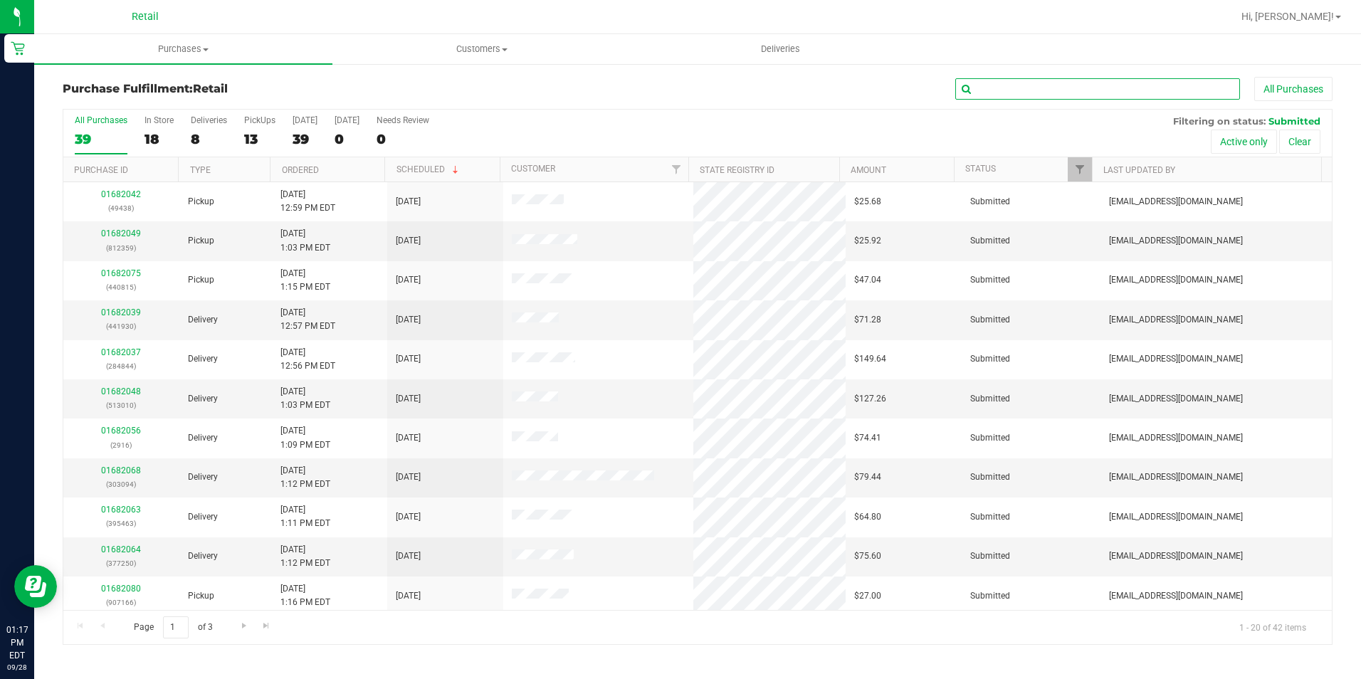
click at [978, 78] on input "text" at bounding box center [1097, 88] width 285 height 21
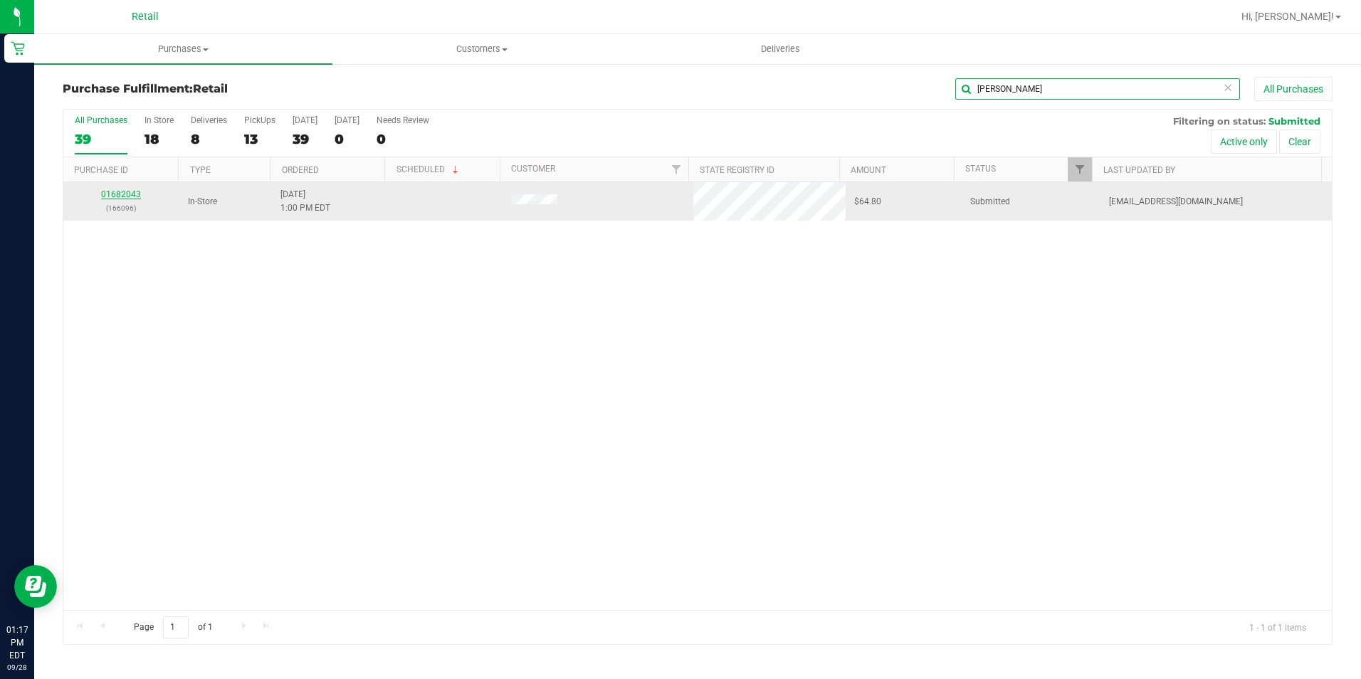
type input "[PERSON_NAME]"
click at [109, 196] on link "01682043" at bounding box center [121, 194] width 40 height 10
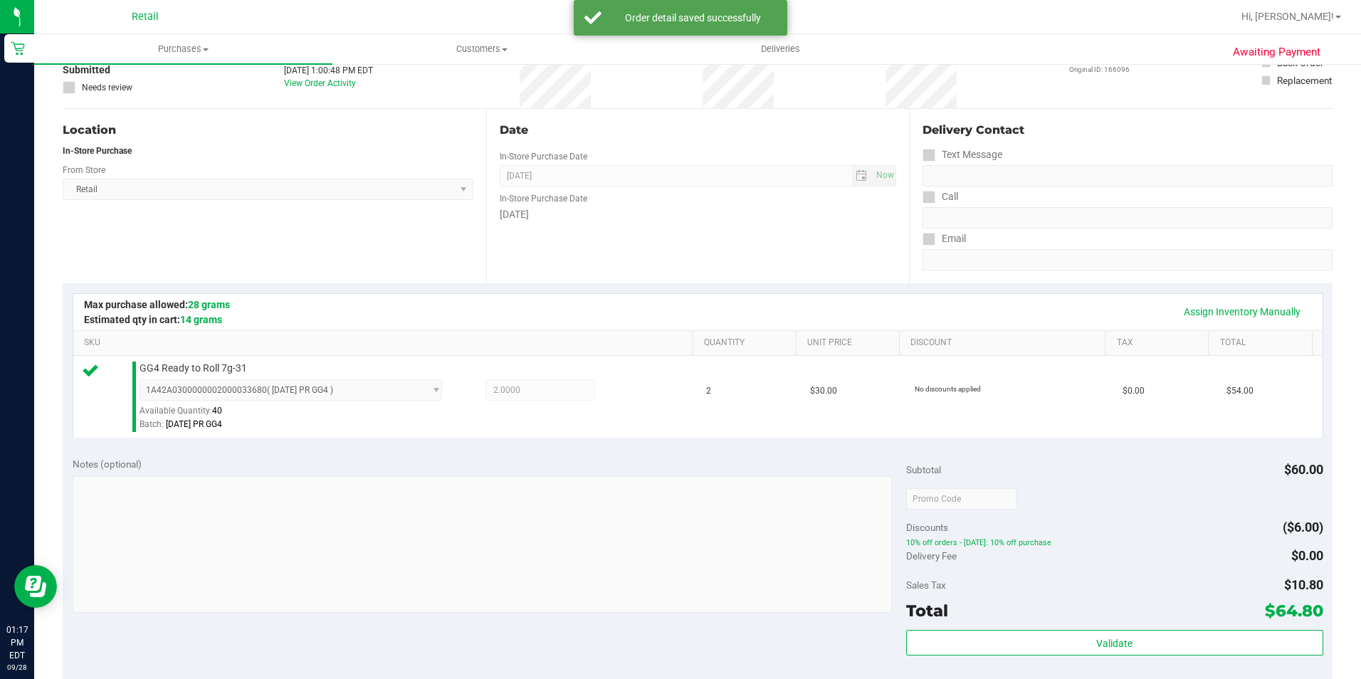
scroll to position [214, 0]
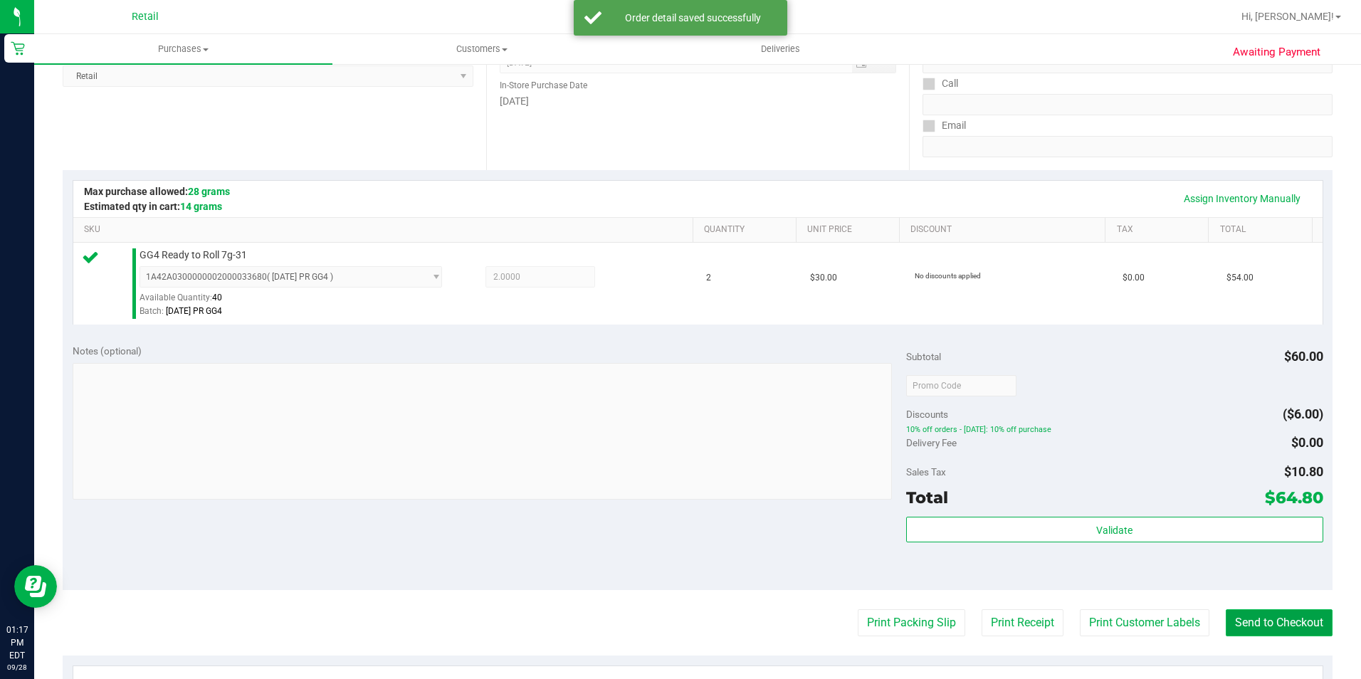
click at [1283, 611] on button "Send to Checkout" at bounding box center [1279, 622] width 107 height 27
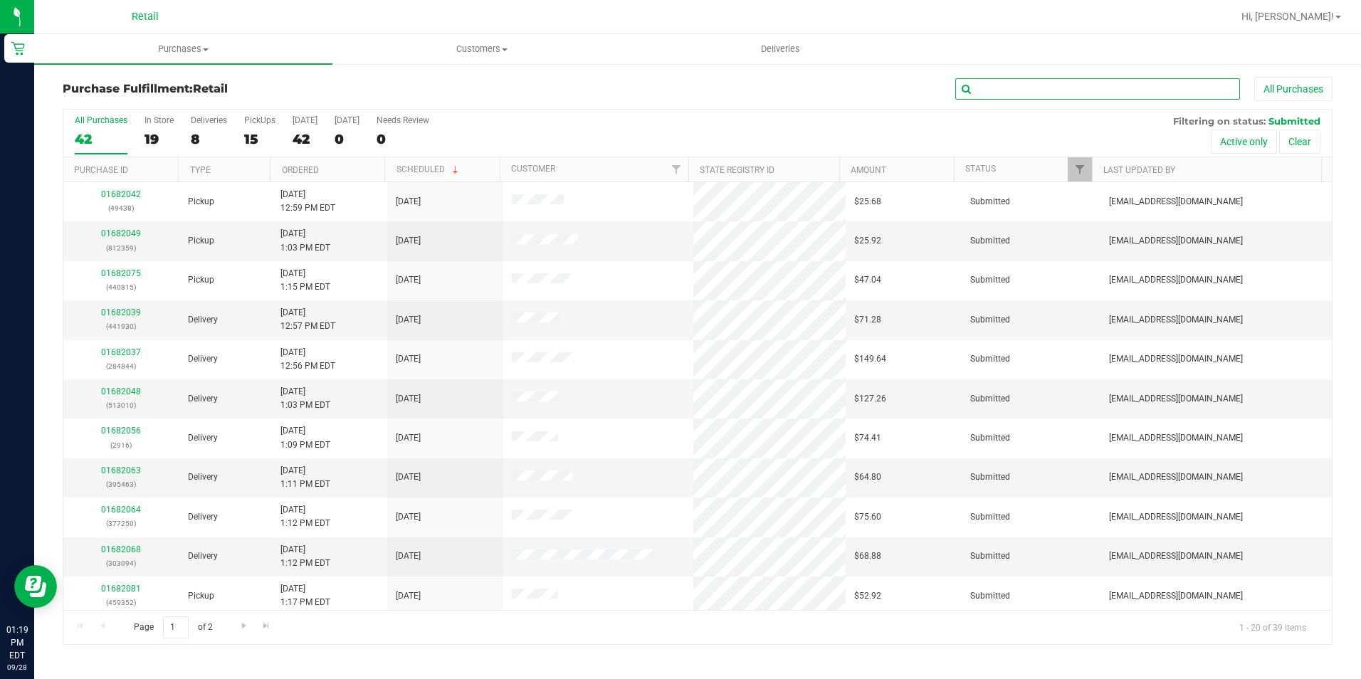
click at [1006, 89] on input "text" at bounding box center [1097, 88] width 285 height 21
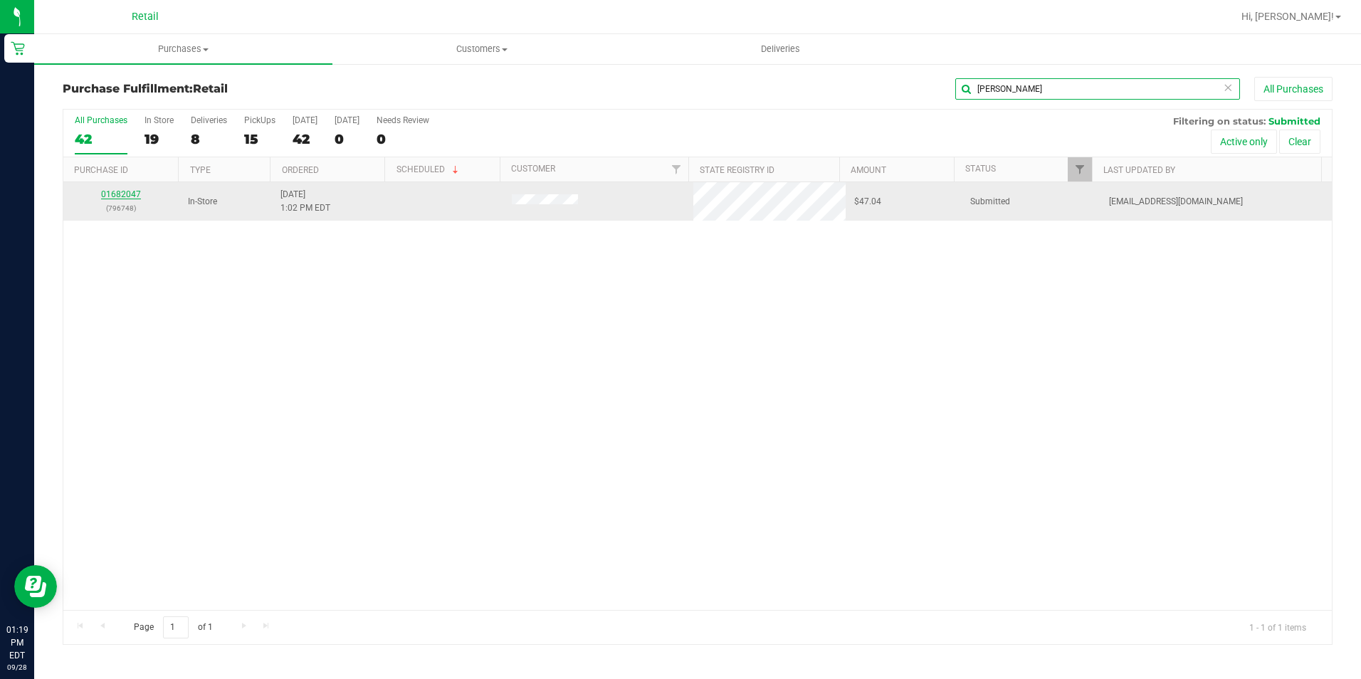
type input "[PERSON_NAME]"
click at [112, 199] on link "01682047" at bounding box center [121, 194] width 40 height 10
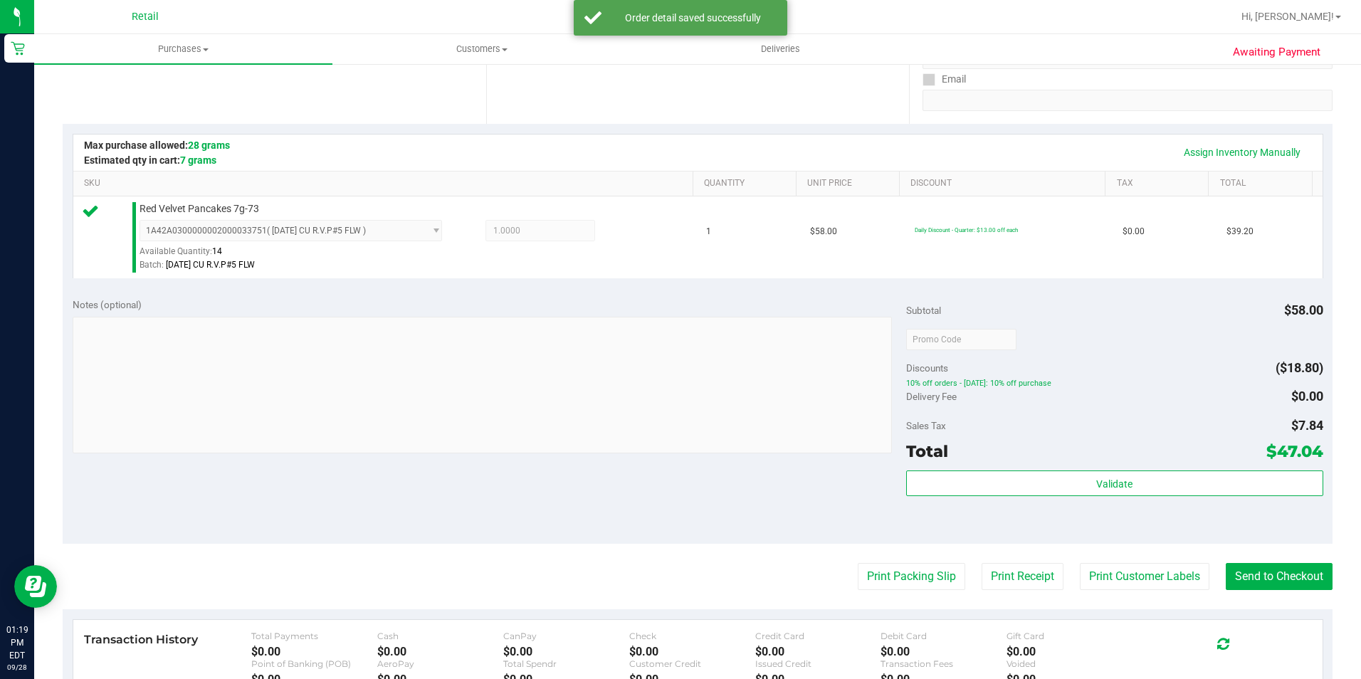
scroll to position [285, 0]
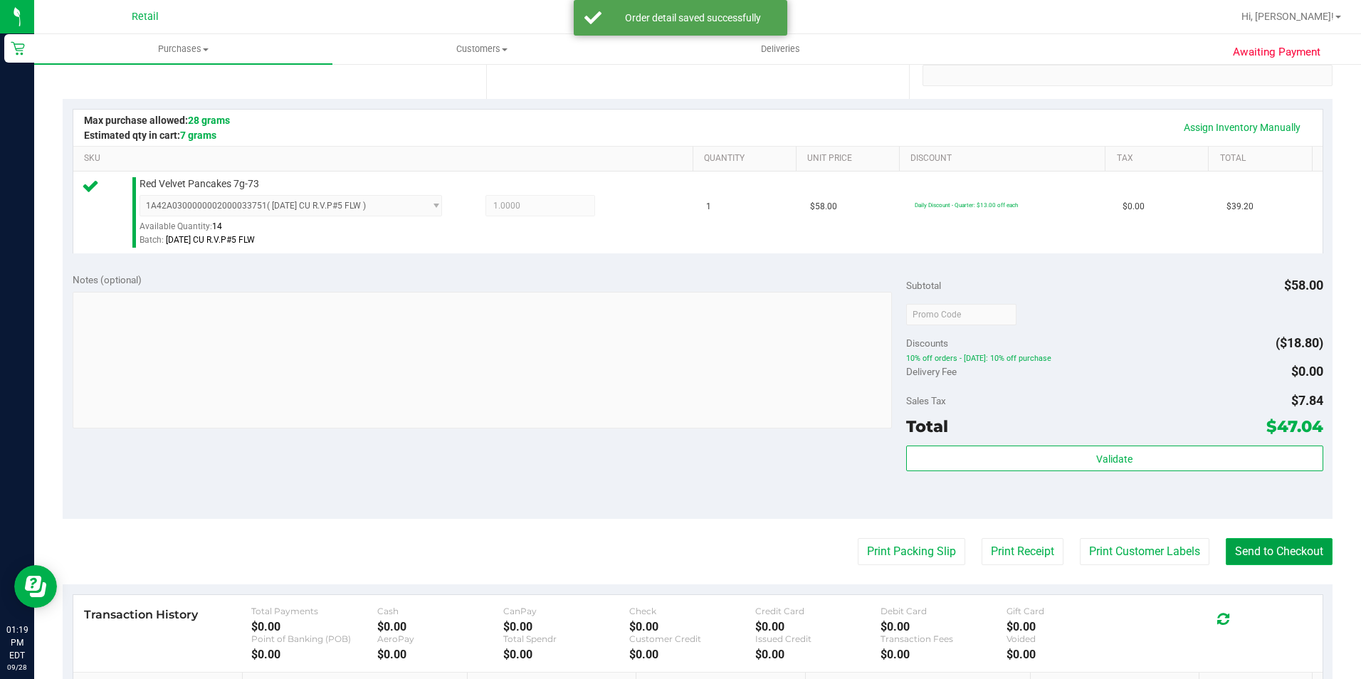
click at [1253, 540] on button "Send to Checkout" at bounding box center [1279, 551] width 107 height 27
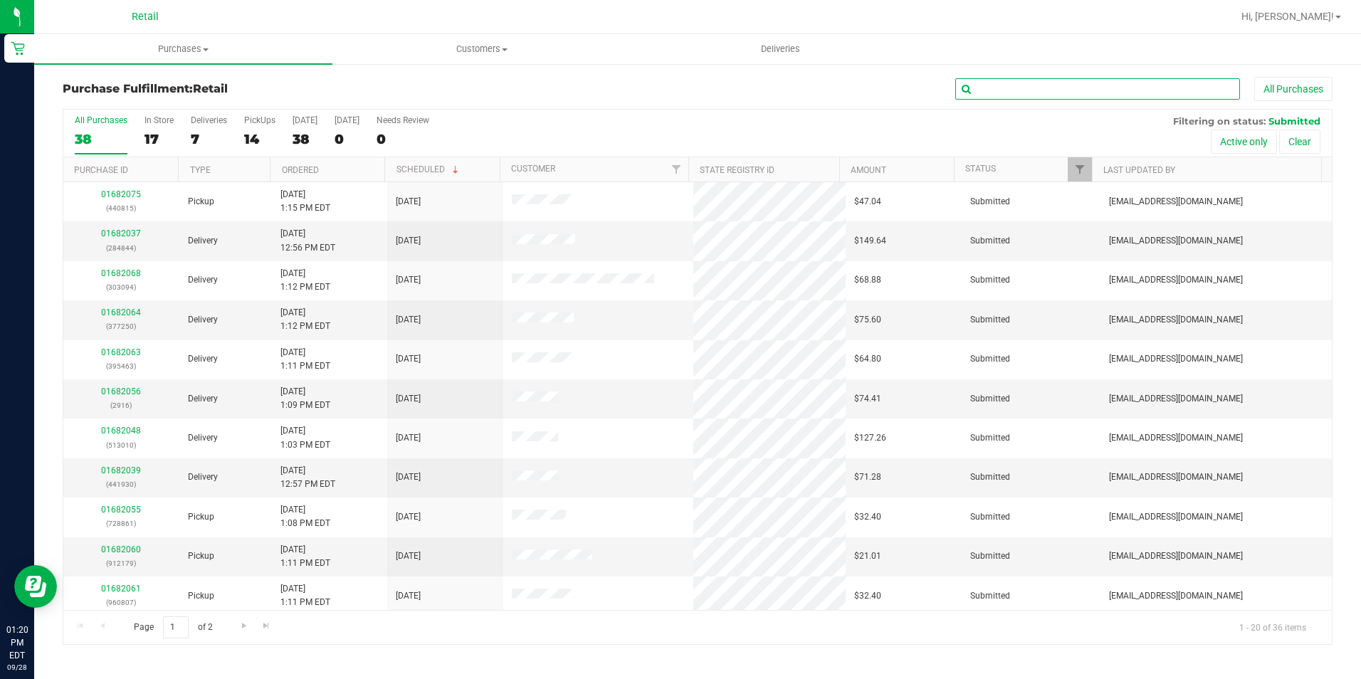
drag, startPoint x: 1012, startPoint y: 93, endPoint x: 1028, endPoint y: 93, distance: 15.7
click at [1012, 93] on input "text" at bounding box center [1097, 88] width 285 height 21
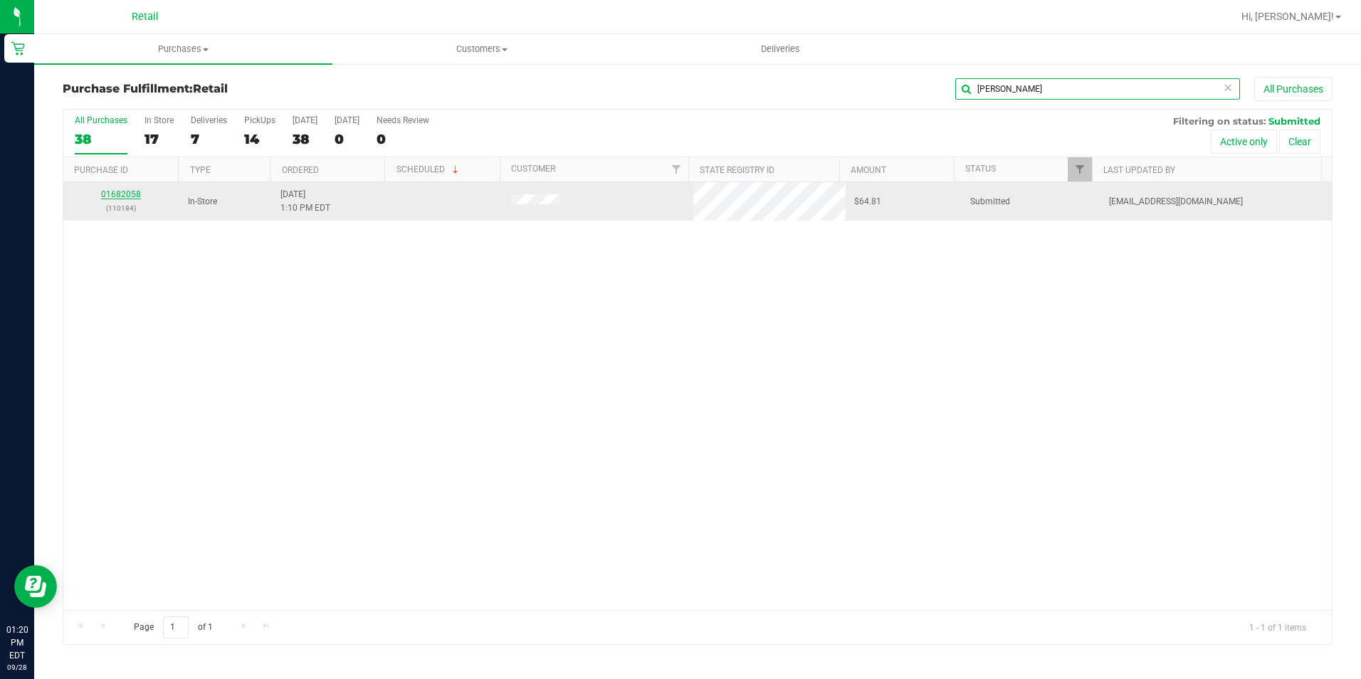
type input "[PERSON_NAME]"
click at [120, 193] on link "01682058" at bounding box center [121, 194] width 40 height 10
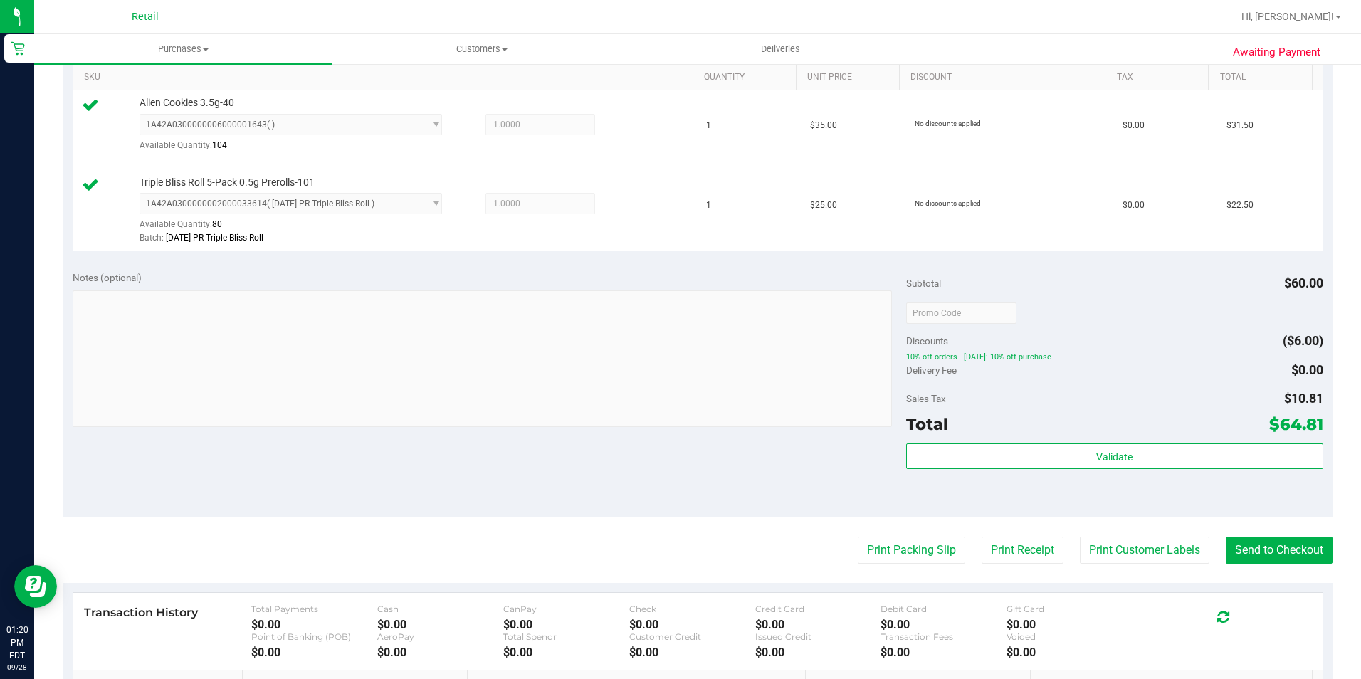
scroll to position [427, 0]
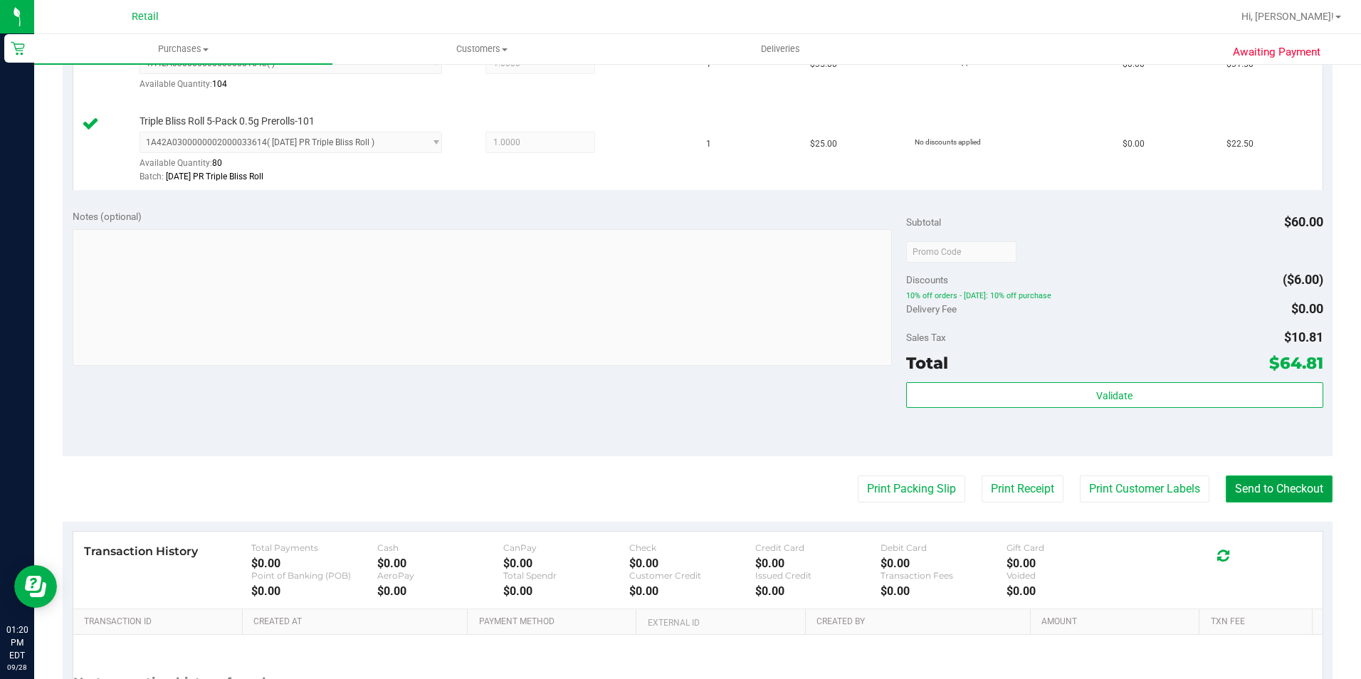
click at [1301, 483] on button "Send to Checkout" at bounding box center [1279, 488] width 107 height 27
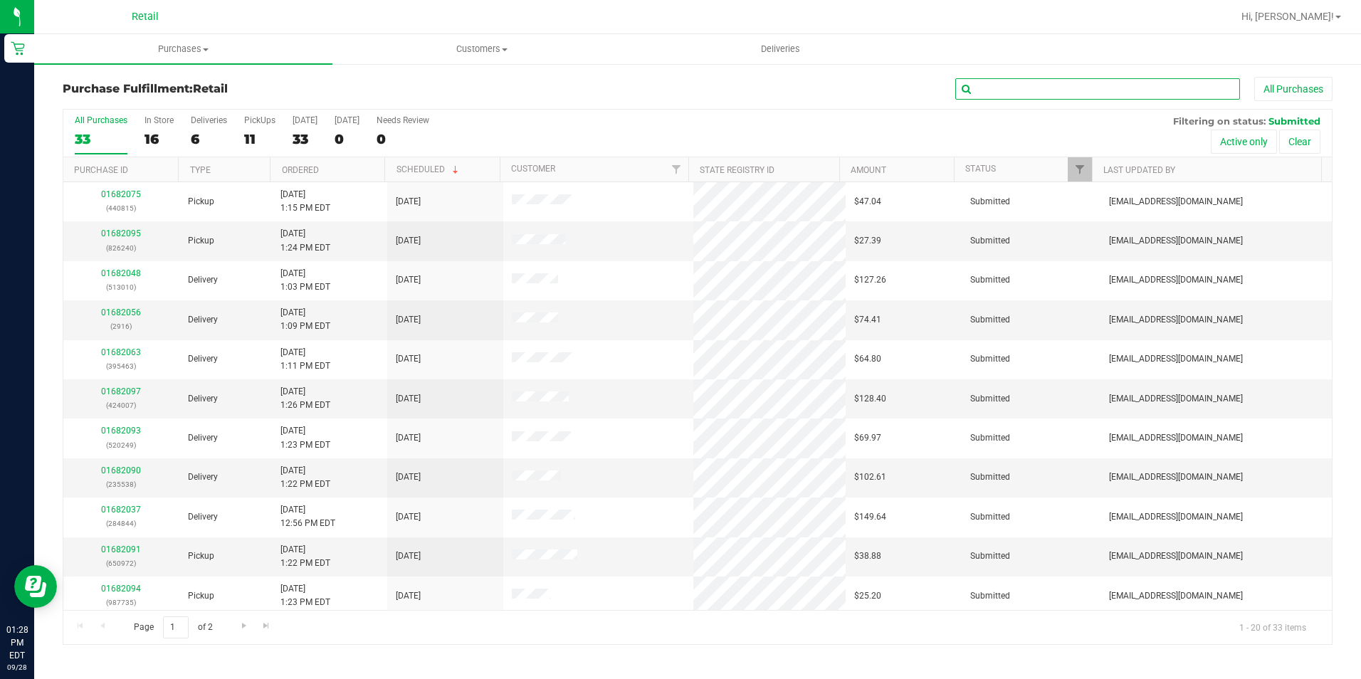
click at [1007, 86] on input "text" at bounding box center [1097, 88] width 285 height 21
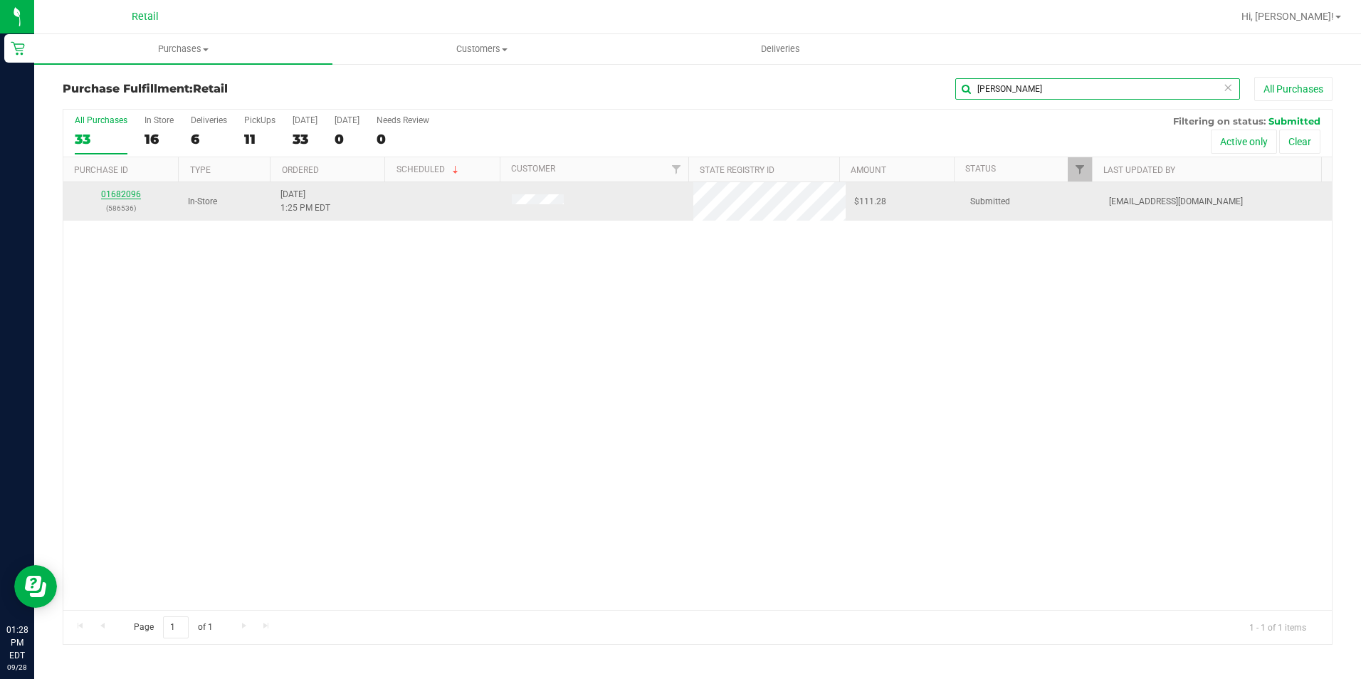
type input "[PERSON_NAME]"
click at [119, 196] on link "01682096" at bounding box center [121, 194] width 40 height 10
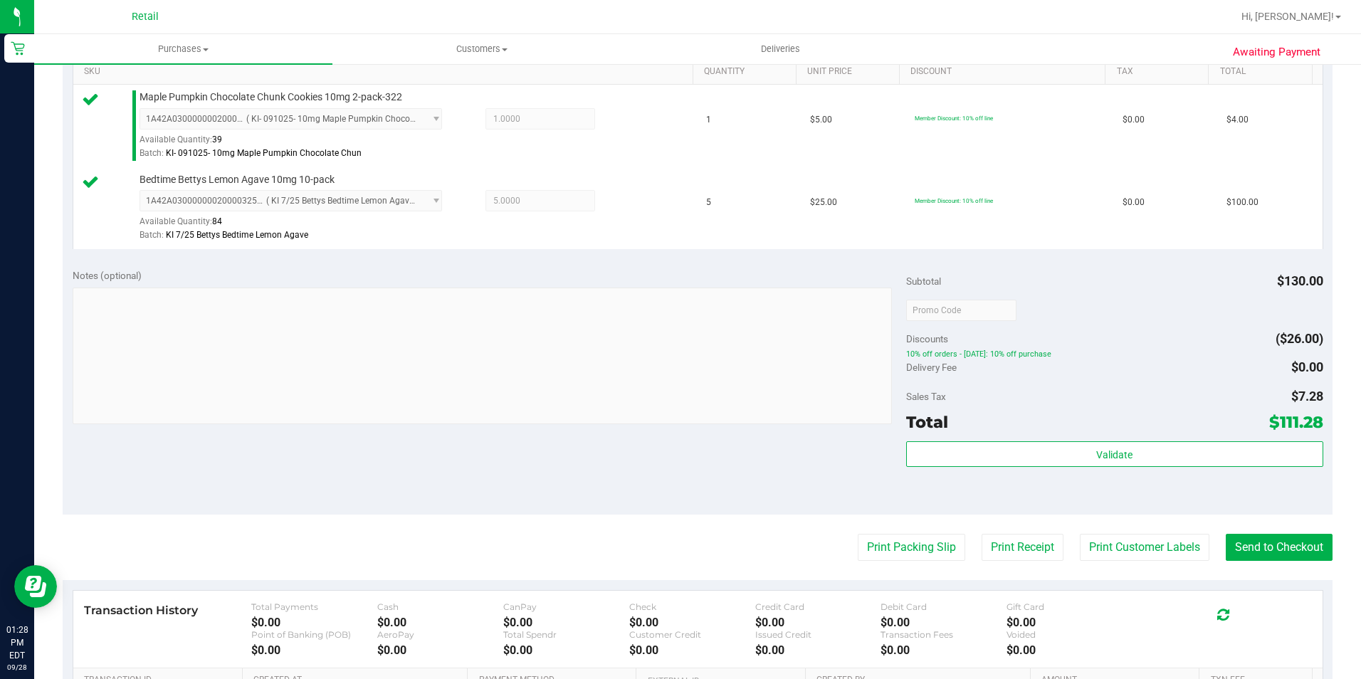
scroll to position [427, 0]
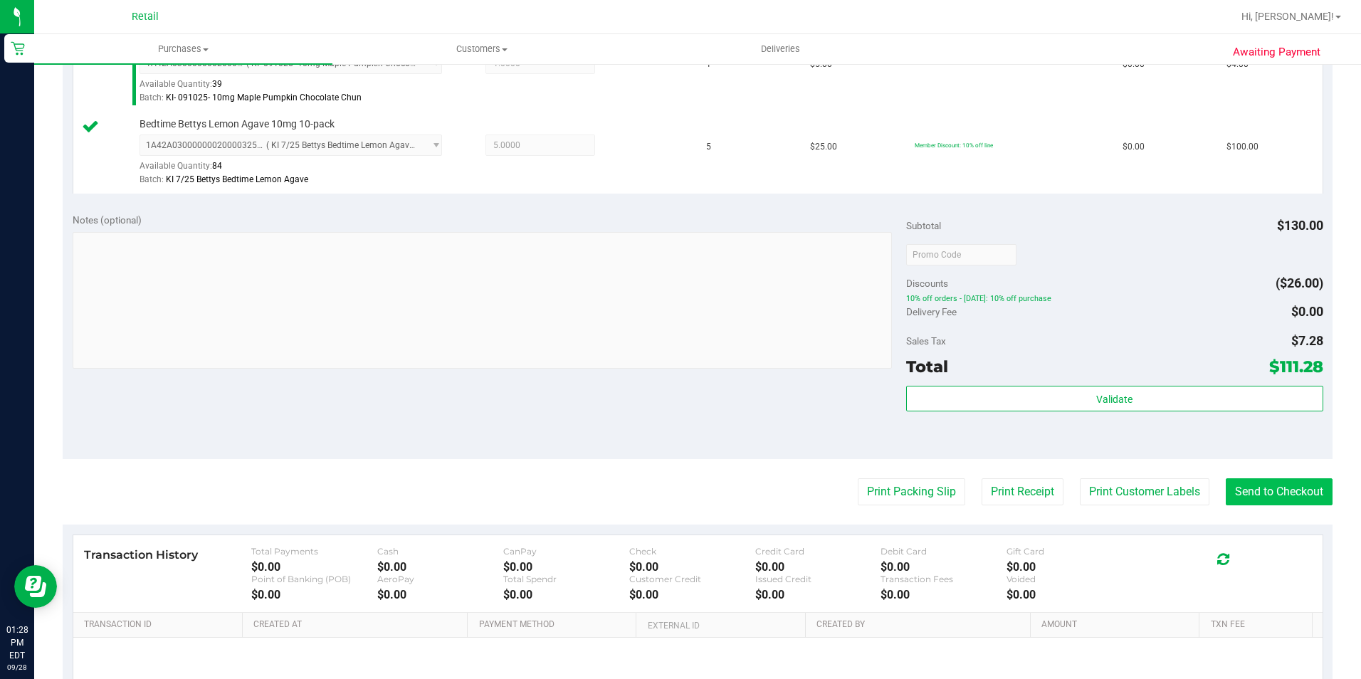
drag, startPoint x: 1281, startPoint y: 473, endPoint x: 1278, endPoint y: 497, distance: 24.4
click at [1281, 473] on purchase-details "Back Edit Purchase Cancel Purchase View Profile # 01682096 Med | Rec METRC ID: …" at bounding box center [698, 220] width 1270 height 1141
click at [1278, 498] on button "Send to Checkout" at bounding box center [1279, 491] width 107 height 27
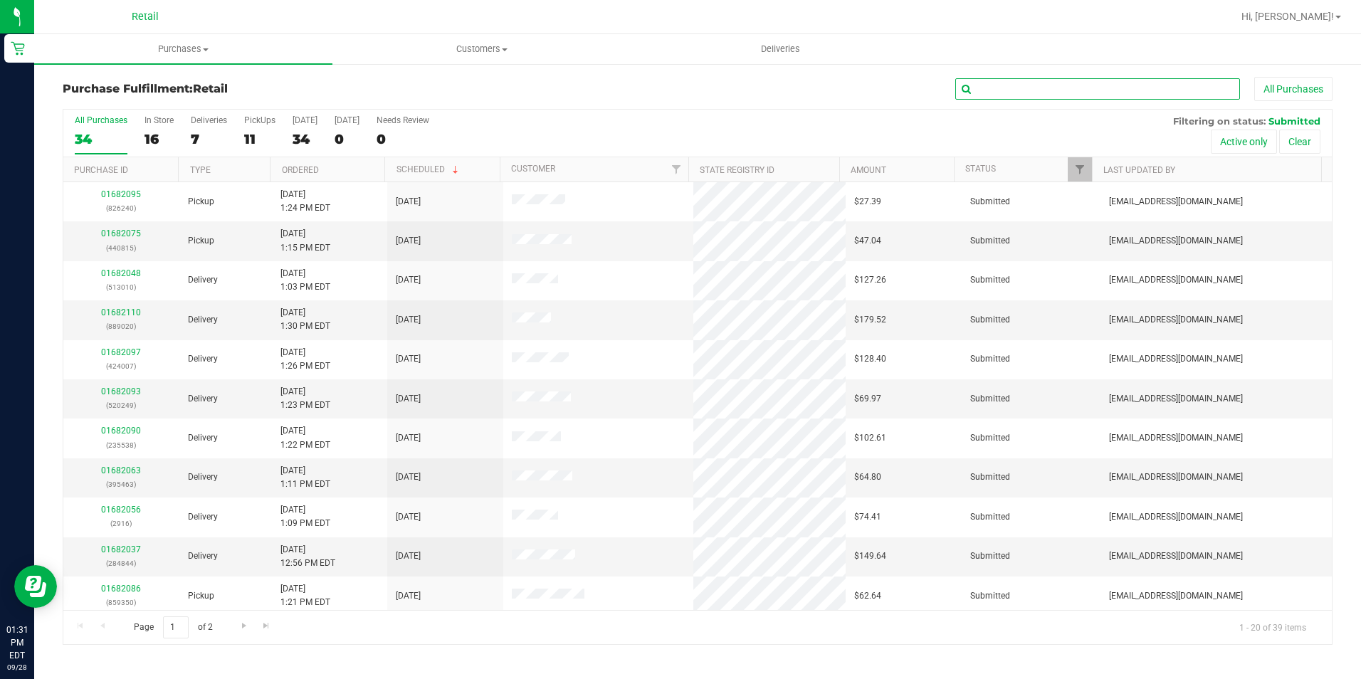
click at [1023, 93] on input "text" at bounding box center [1097, 88] width 285 height 21
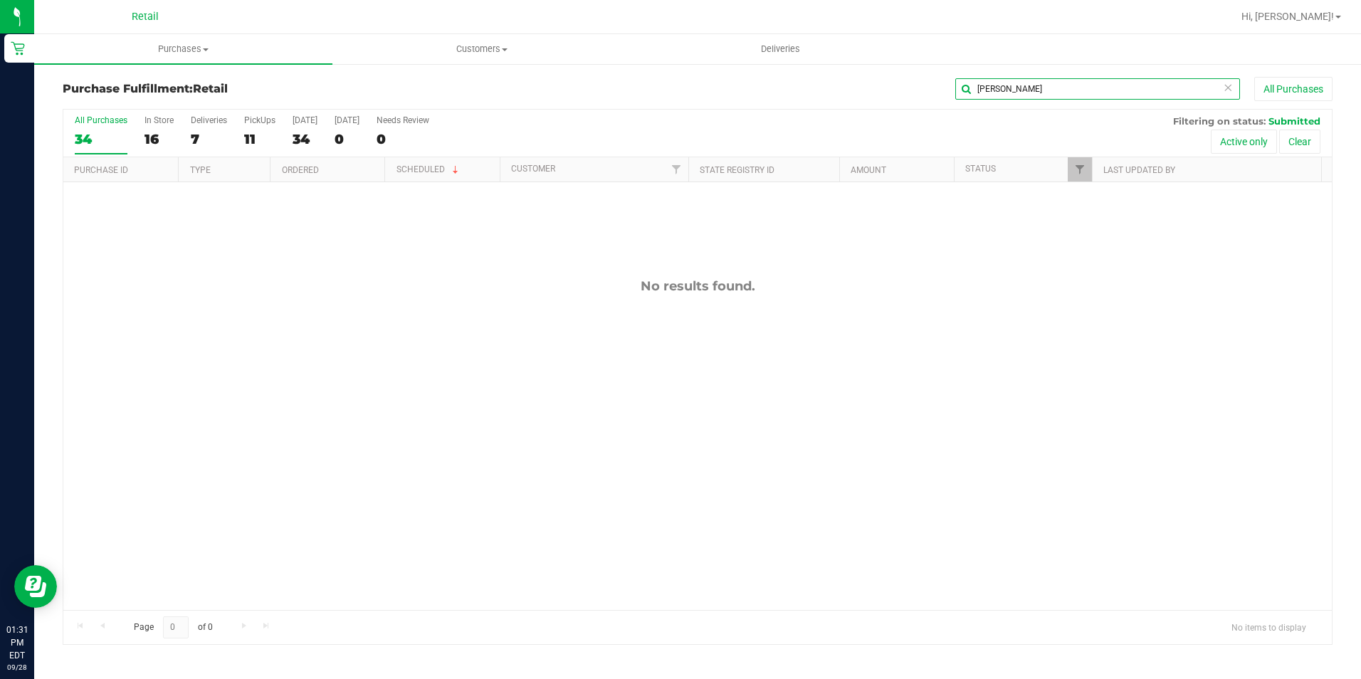
type input "[PERSON_NAME]"
click at [1228, 89] on icon at bounding box center [1228, 86] width 10 height 17
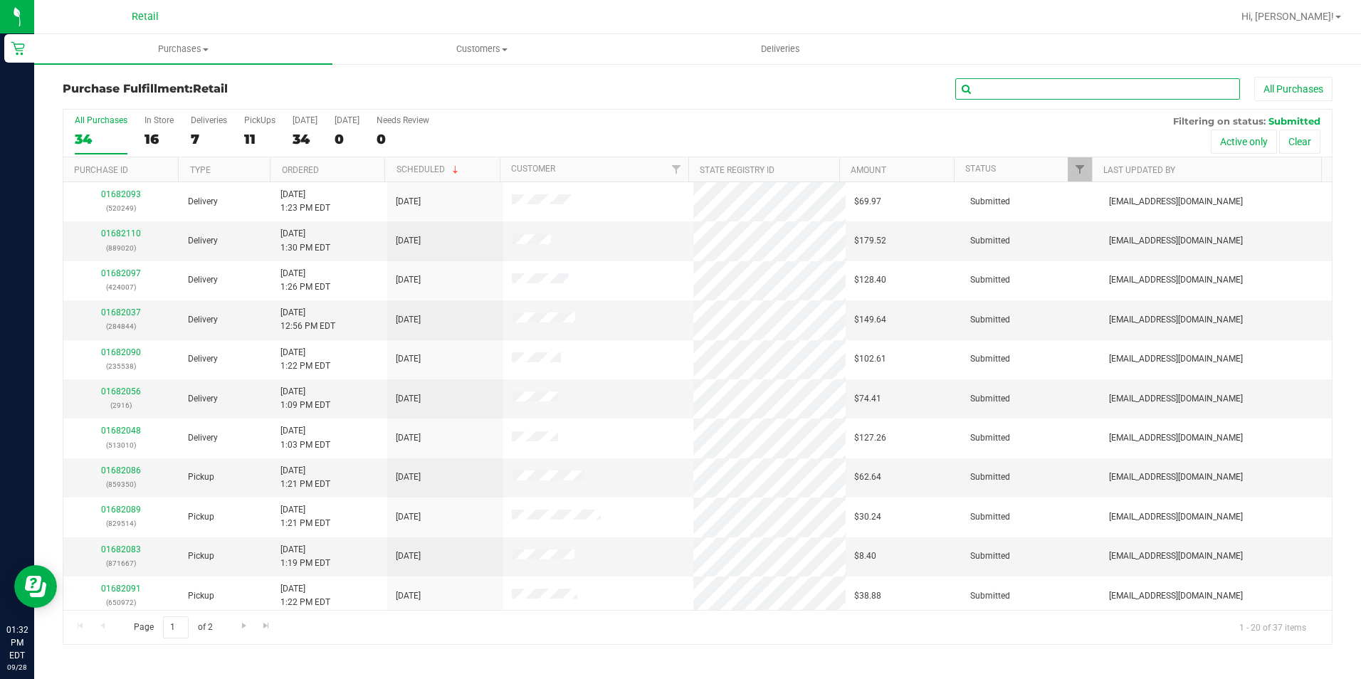
click at [1029, 89] on input "text" at bounding box center [1097, 88] width 285 height 21
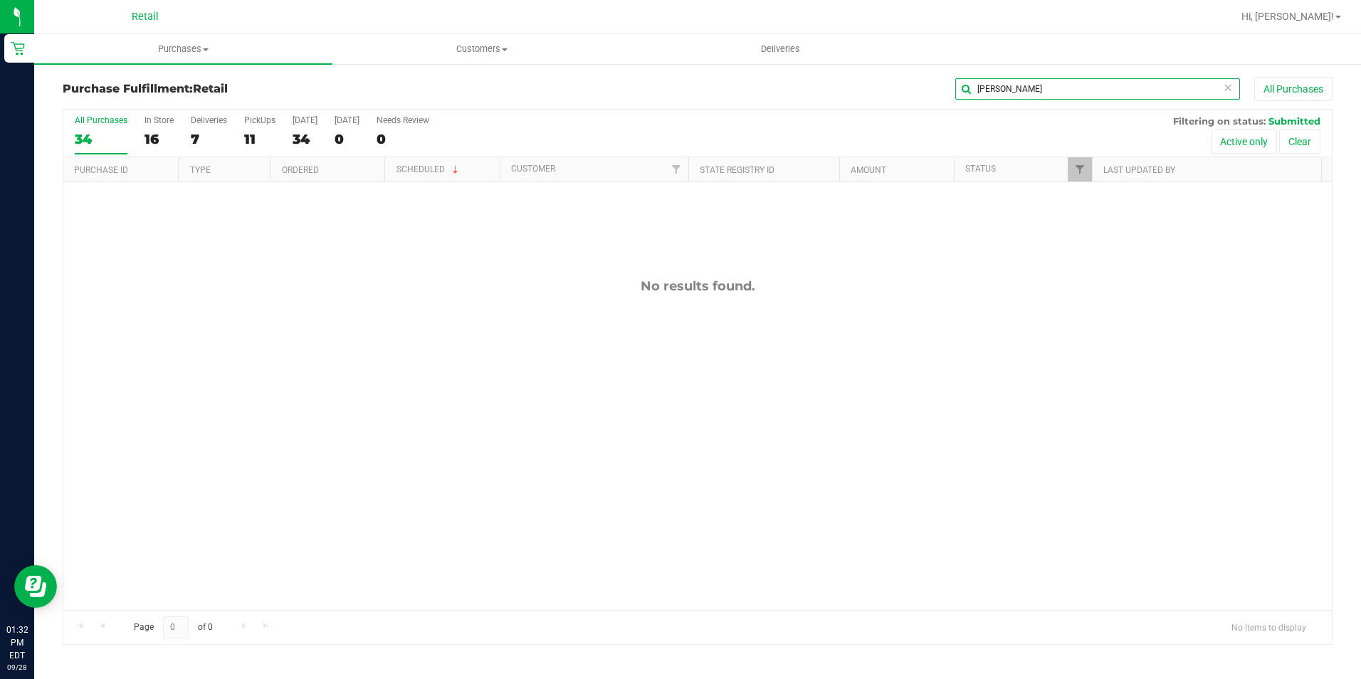
type input "[PERSON_NAME]"
drag, startPoint x: 1226, startPoint y: 88, endPoint x: 1207, endPoint y: 87, distance: 19.9
click at [1226, 87] on icon at bounding box center [1228, 86] width 10 height 17
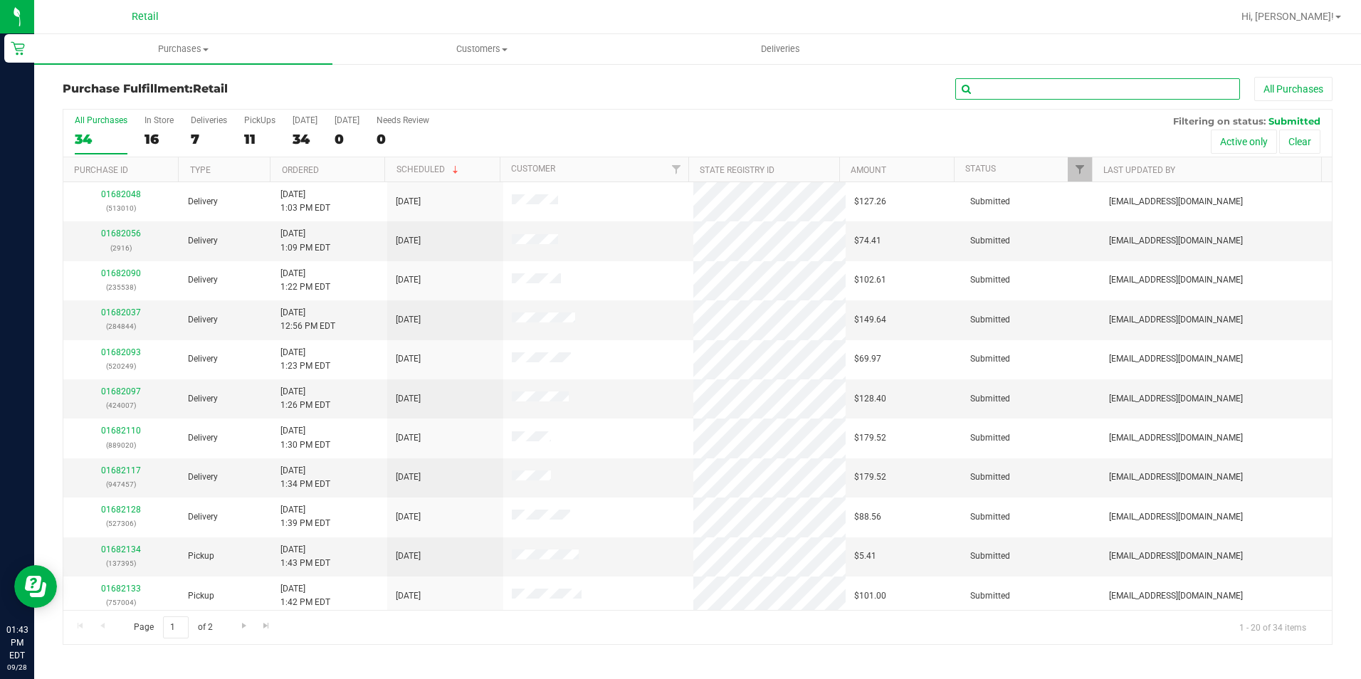
click at [1140, 80] on input "text" at bounding box center [1097, 88] width 285 height 21
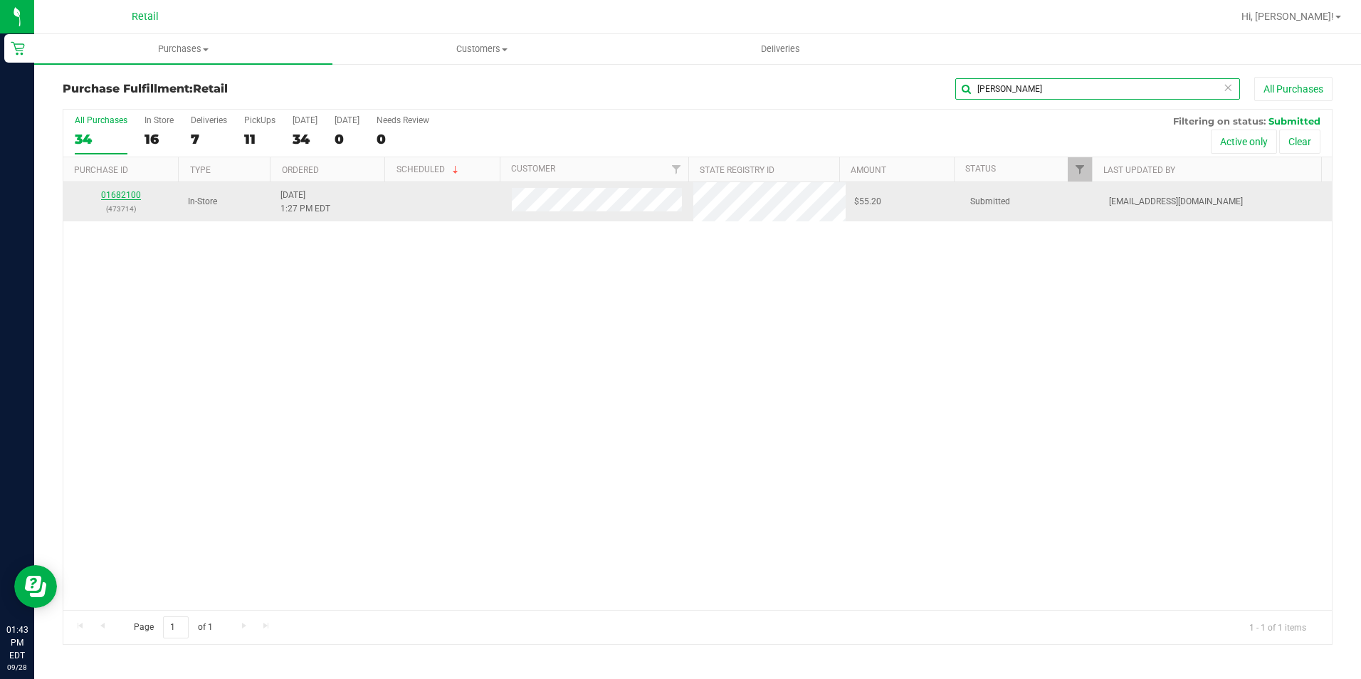
type input "[PERSON_NAME]"
click at [131, 193] on link "01682100" at bounding box center [121, 195] width 40 height 10
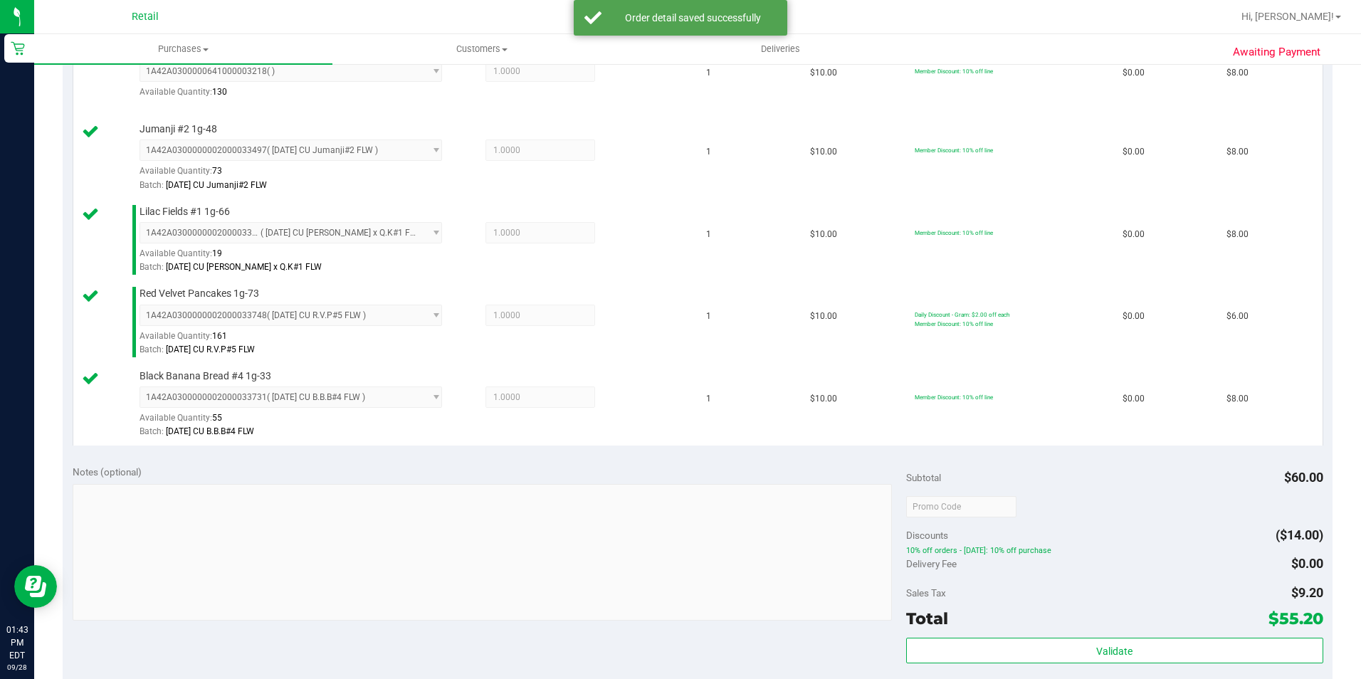
scroll to position [641, 0]
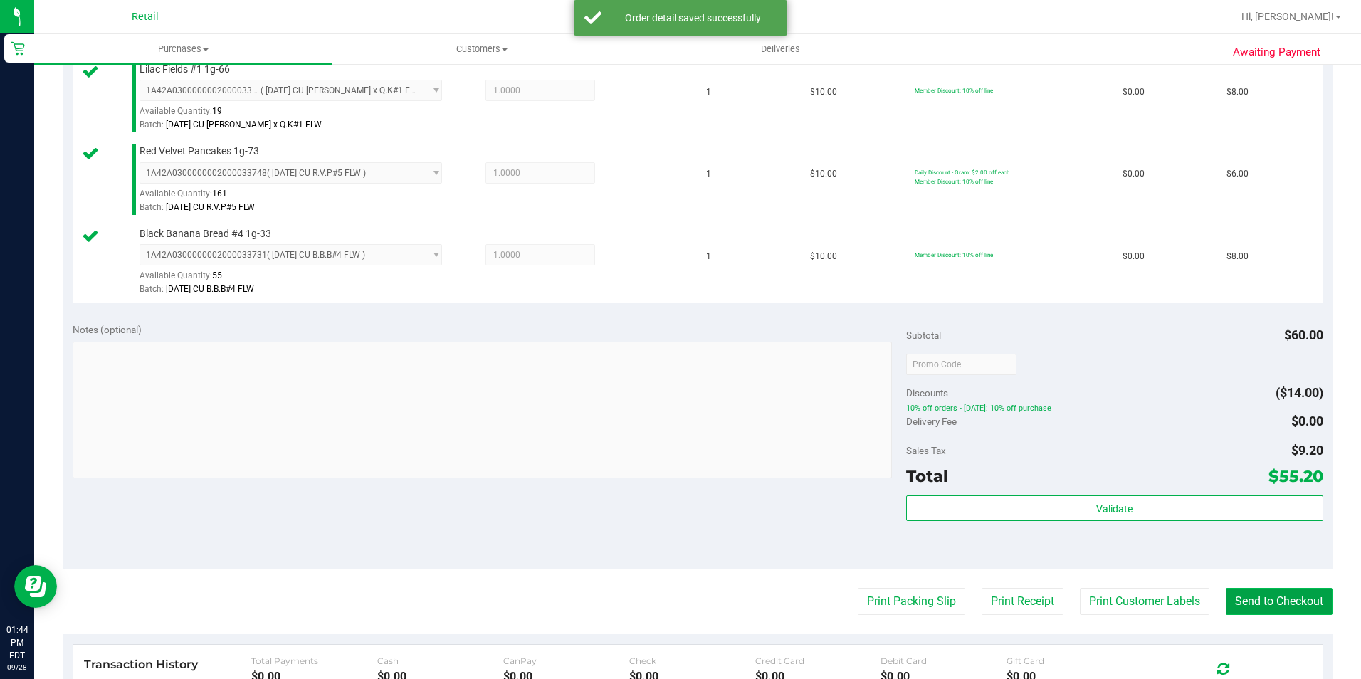
click at [1283, 601] on button "Send to Checkout" at bounding box center [1279, 601] width 107 height 27
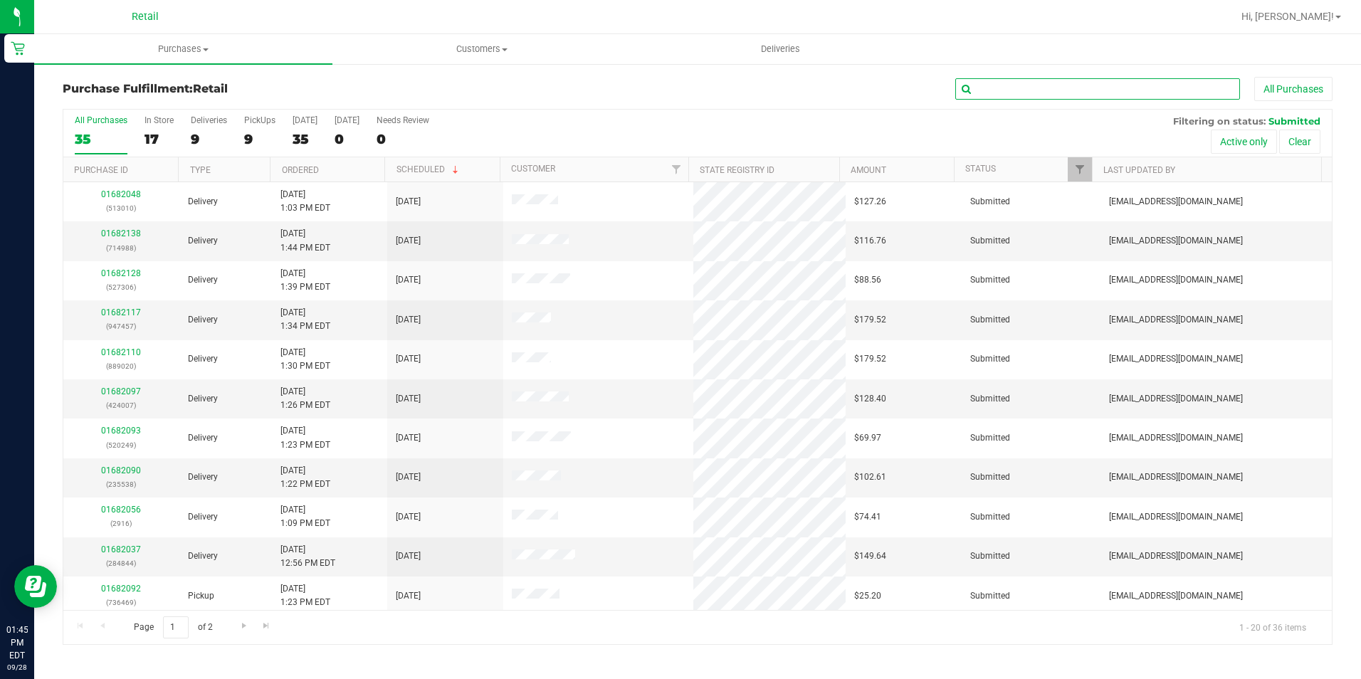
click at [1034, 88] on input "text" at bounding box center [1097, 88] width 285 height 21
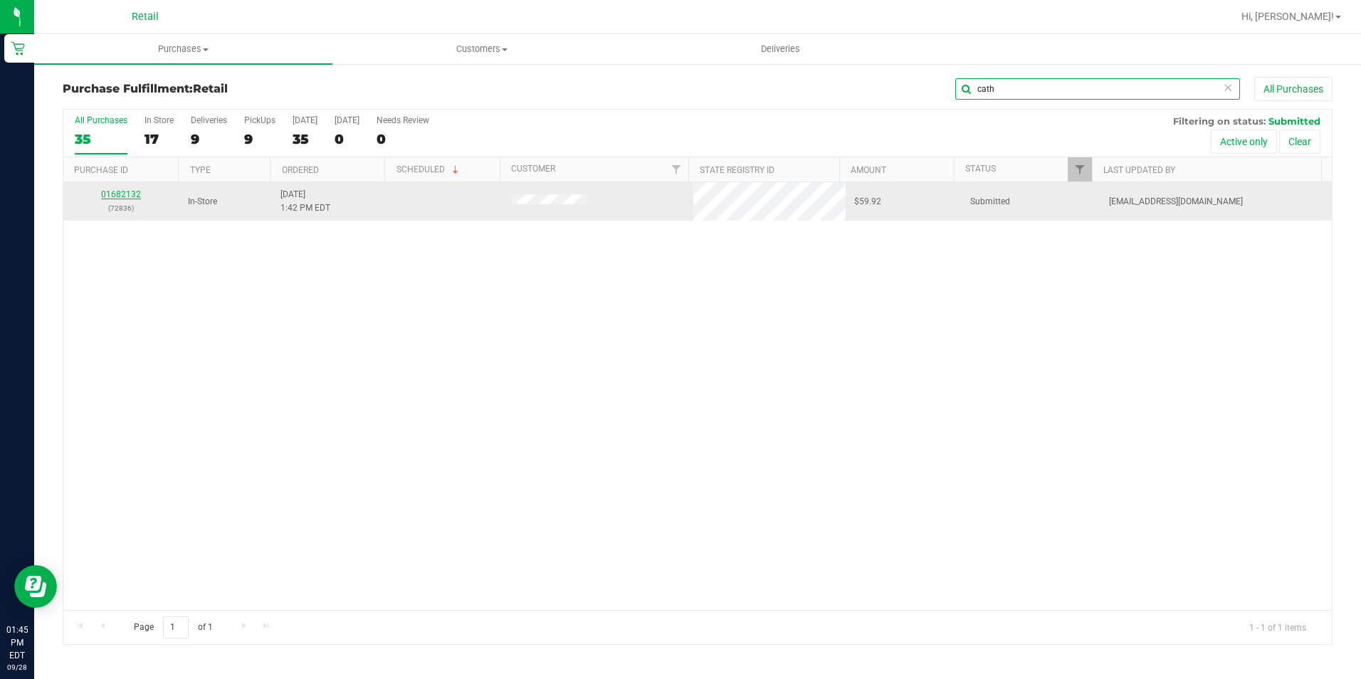
type input "cath"
click at [137, 192] on link "01682132" at bounding box center [121, 194] width 40 height 10
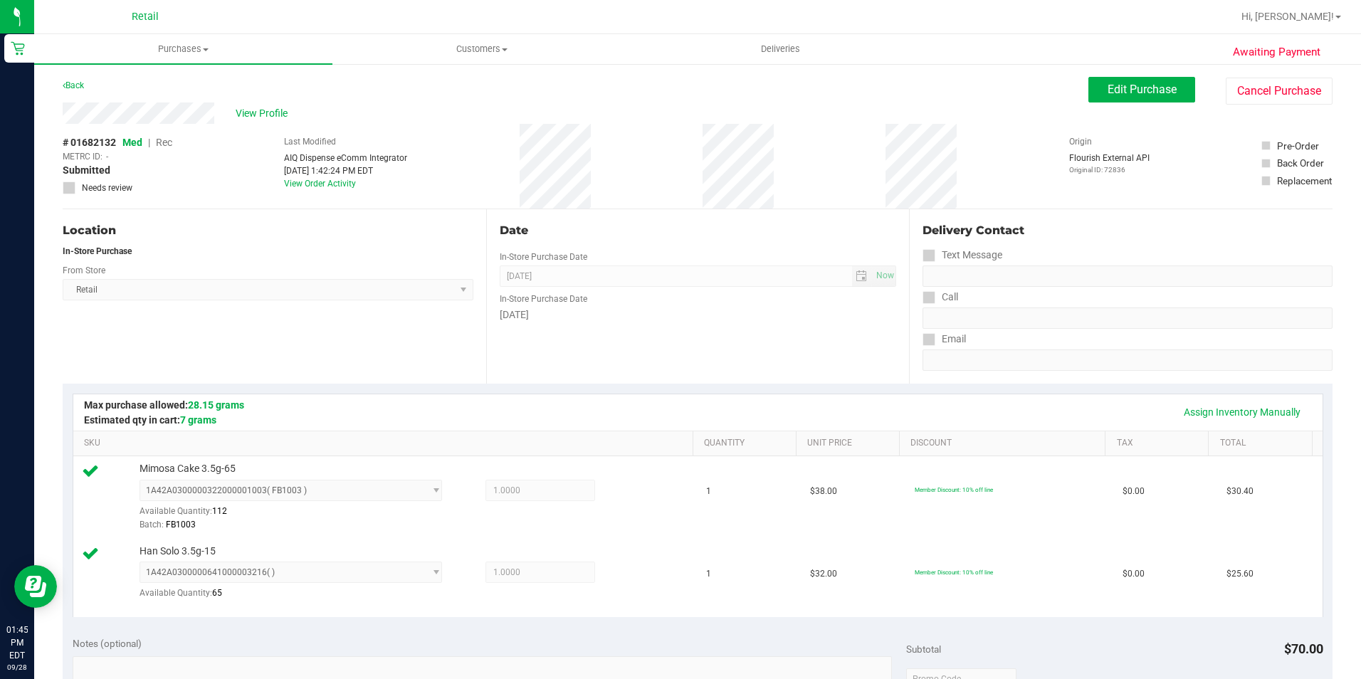
scroll to position [285, 0]
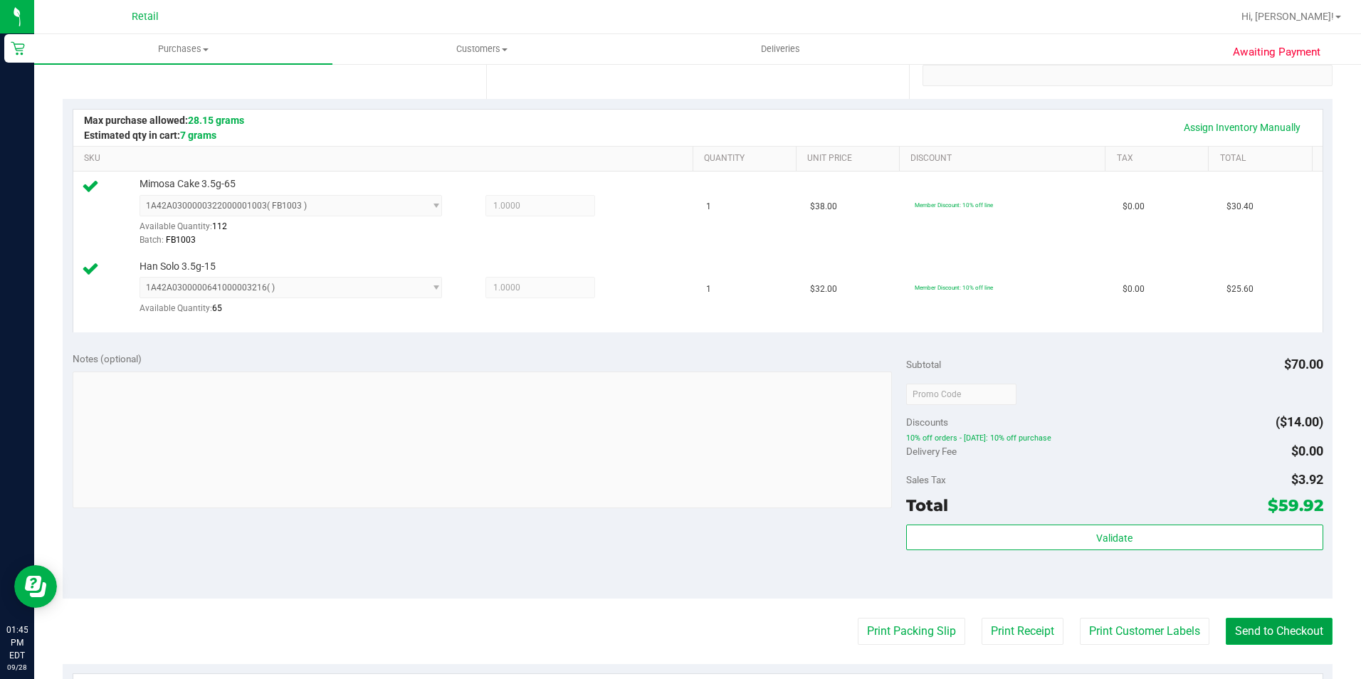
click at [1300, 634] on button "Send to Checkout" at bounding box center [1279, 631] width 107 height 27
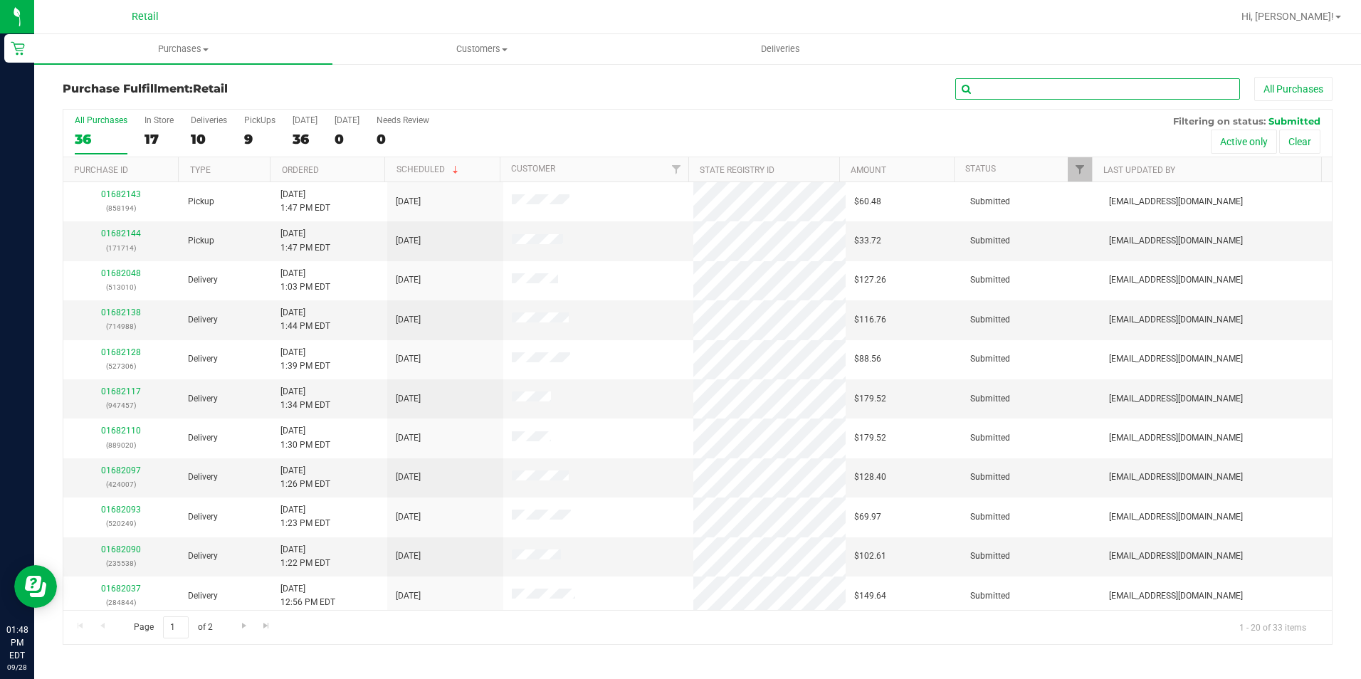
click at [1082, 86] on input "text" at bounding box center [1097, 88] width 285 height 21
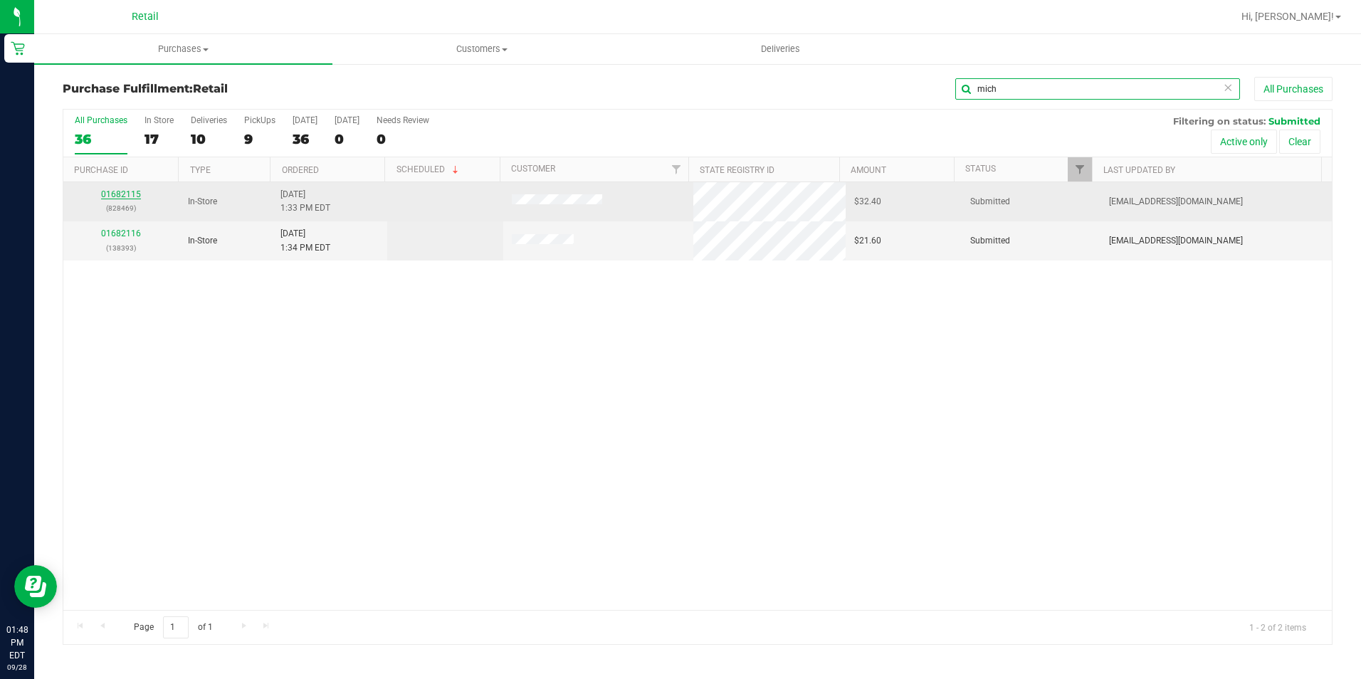
type input "mich"
click at [126, 192] on link "01682115" at bounding box center [121, 194] width 40 height 10
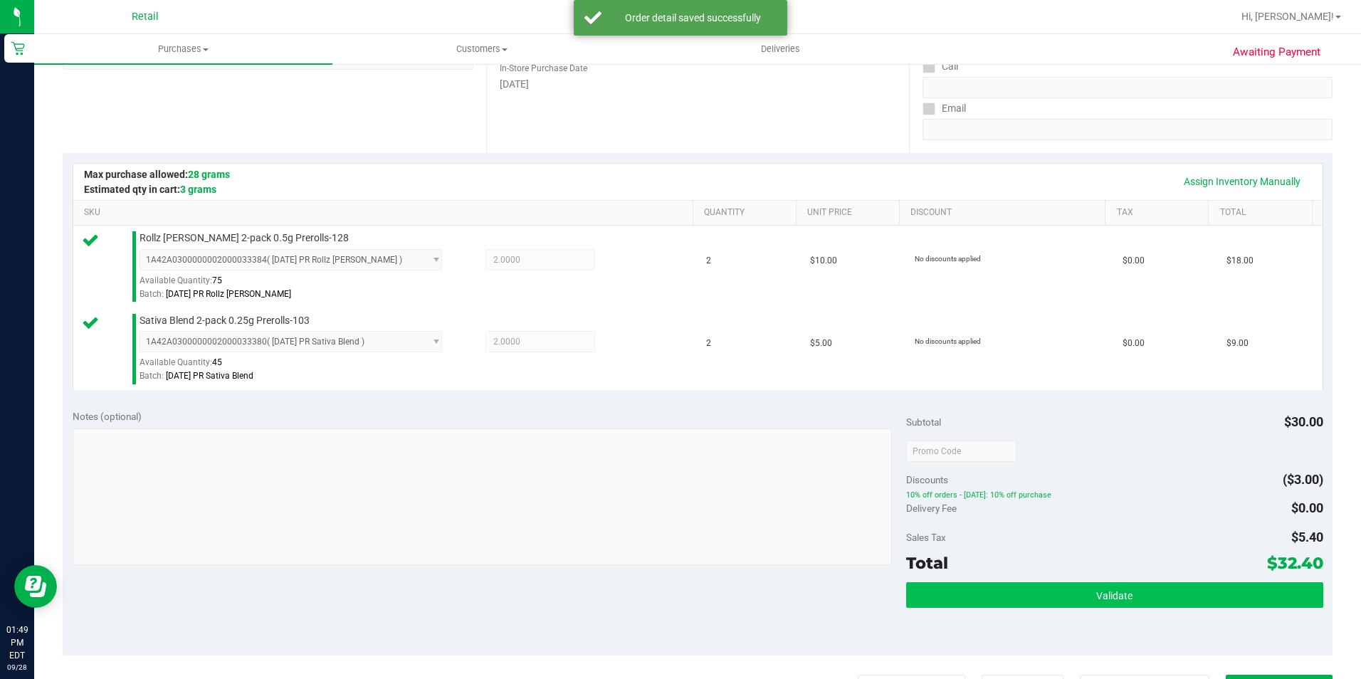
scroll to position [342, 0]
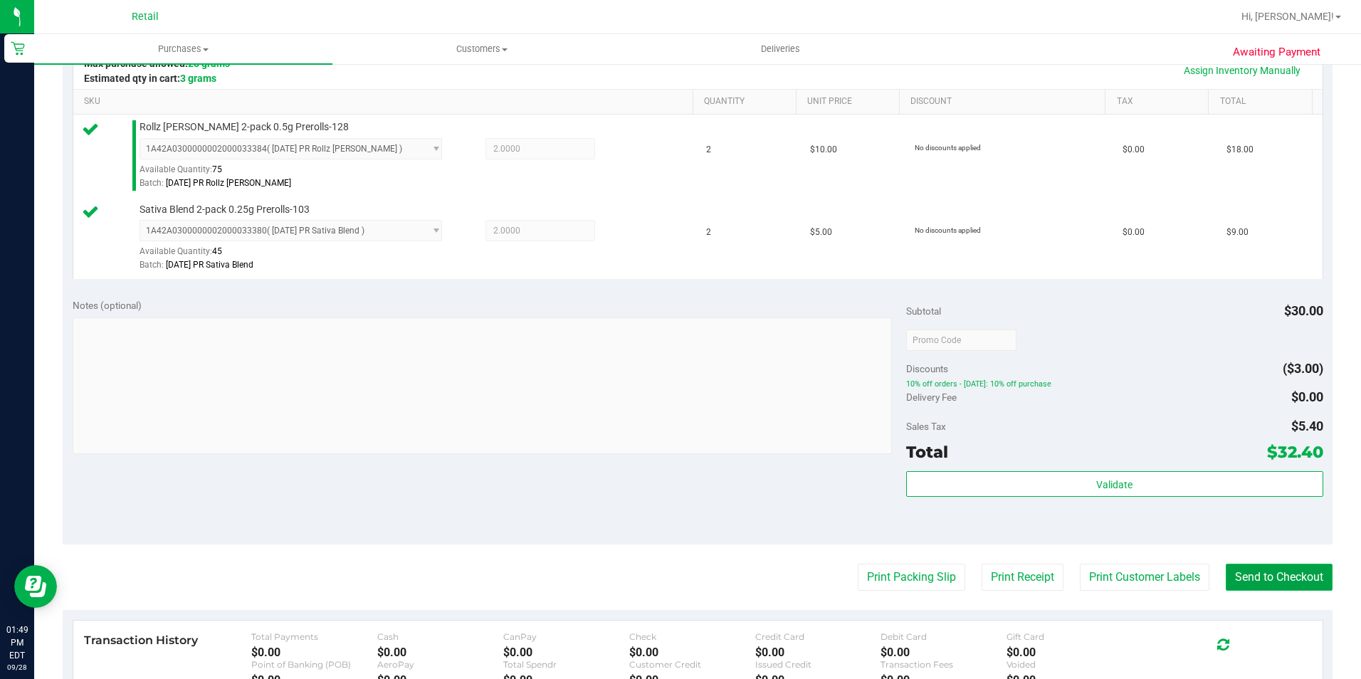
click at [1260, 568] on button "Send to Checkout" at bounding box center [1279, 577] width 107 height 27
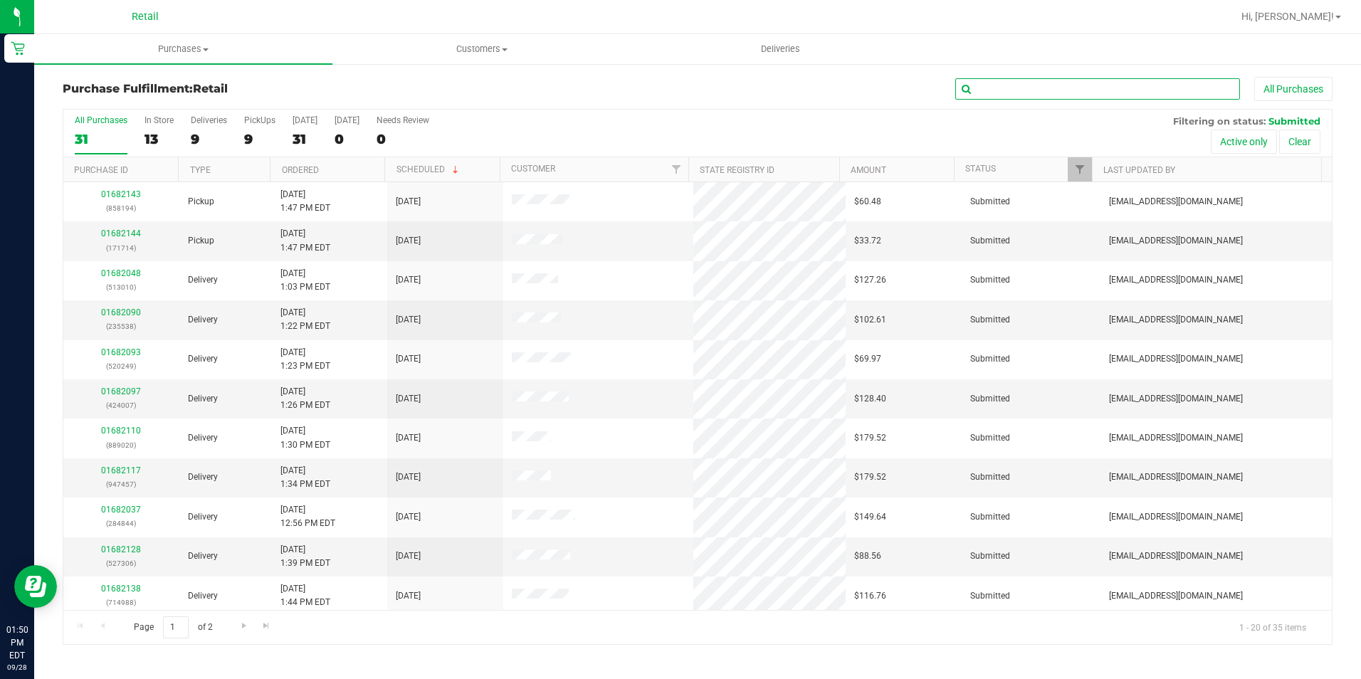
click at [1006, 92] on input "text" at bounding box center [1097, 88] width 285 height 21
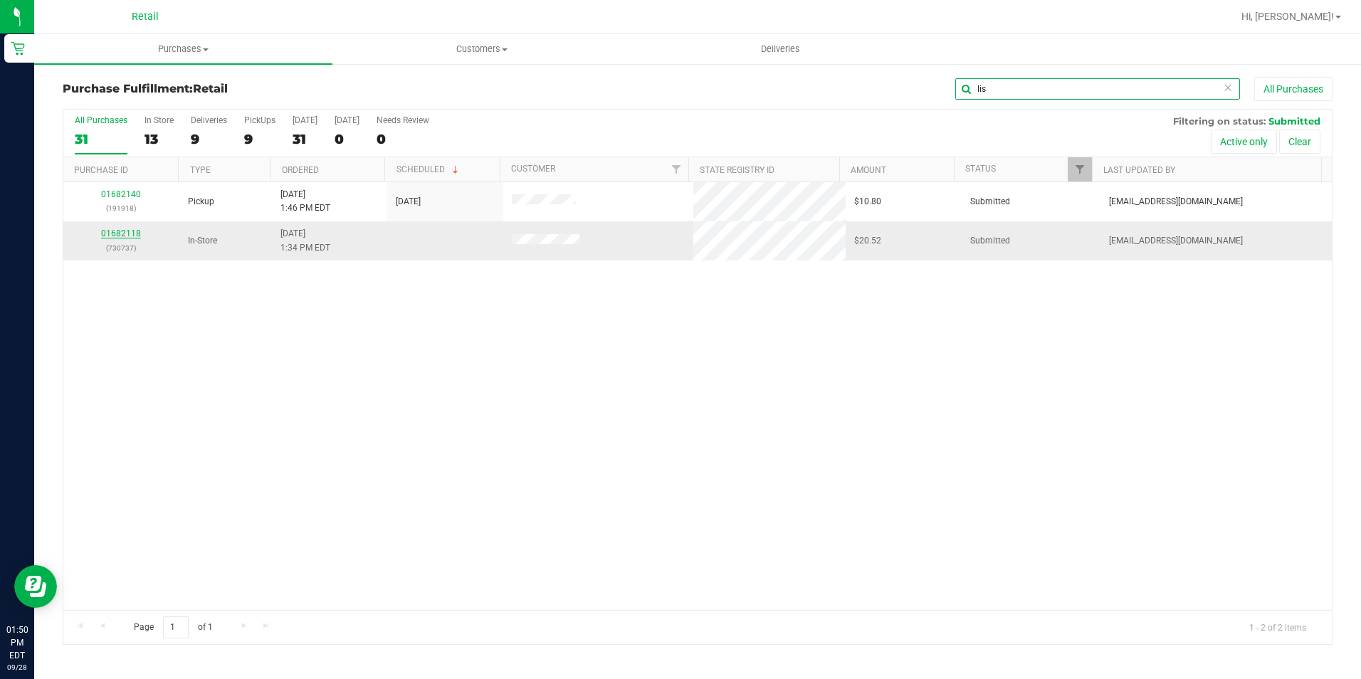
type input "lis"
click at [112, 230] on link "01682118" at bounding box center [121, 233] width 40 height 10
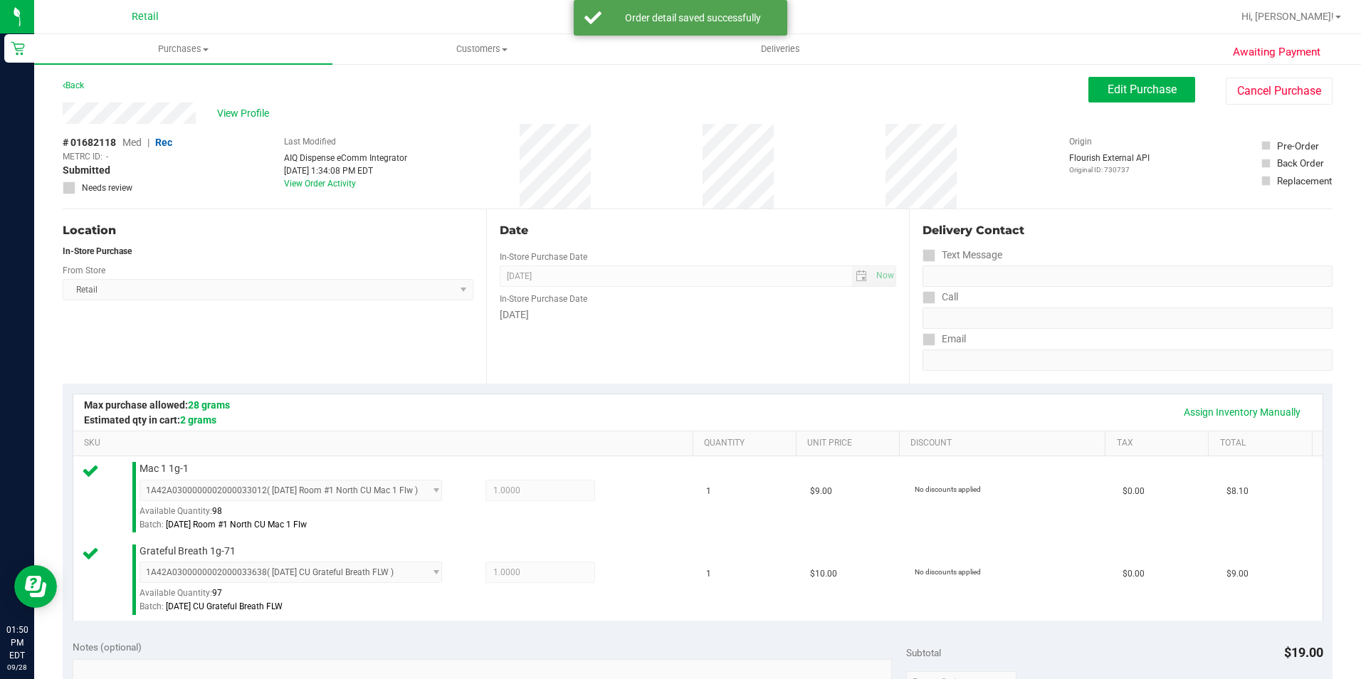
scroll to position [285, 0]
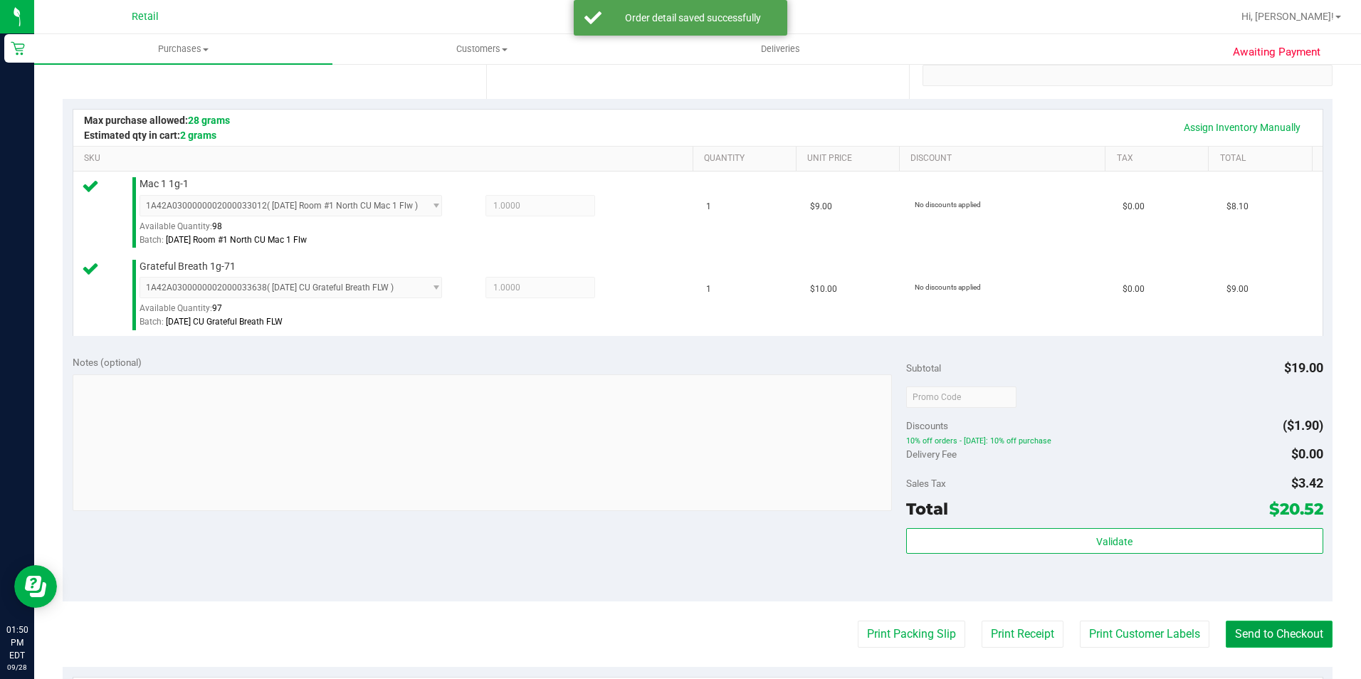
click at [1303, 629] on button "Send to Checkout" at bounding box center [1279, 634] width 107 height 27
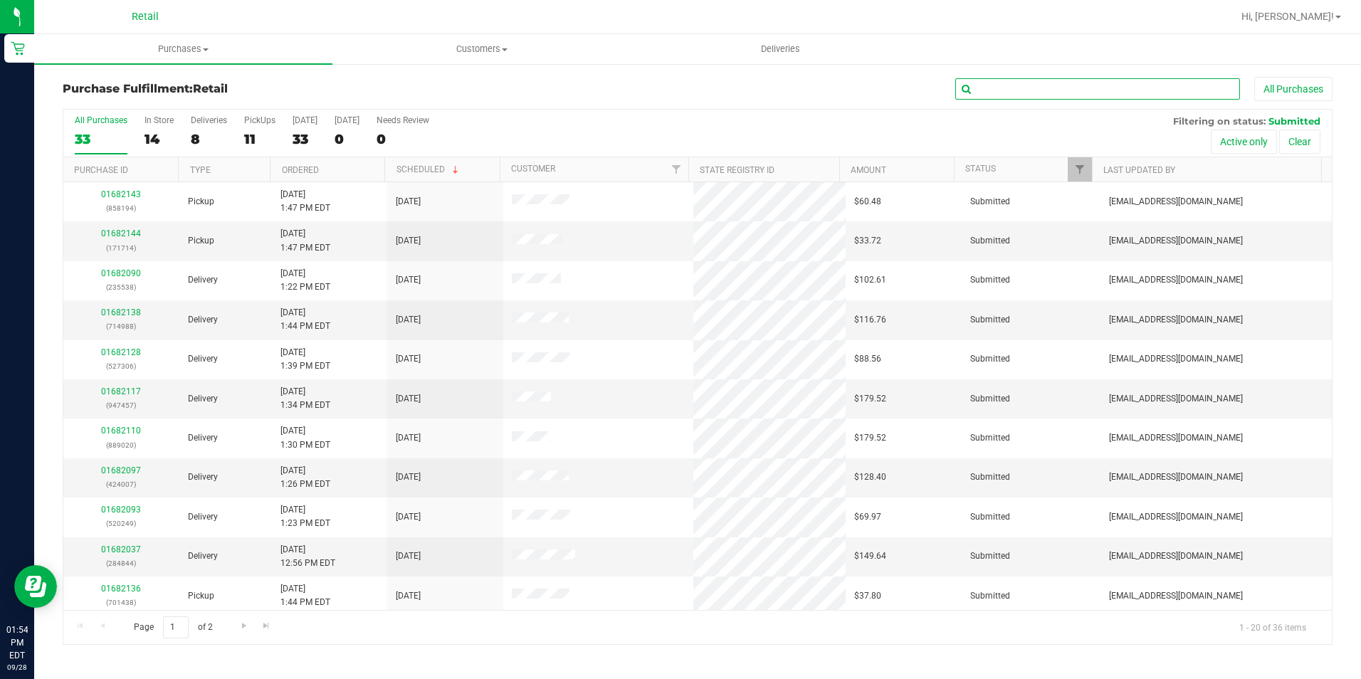
click at [1004, 94] on input "text" at bounding box center [1097, 88] width 285 height 21
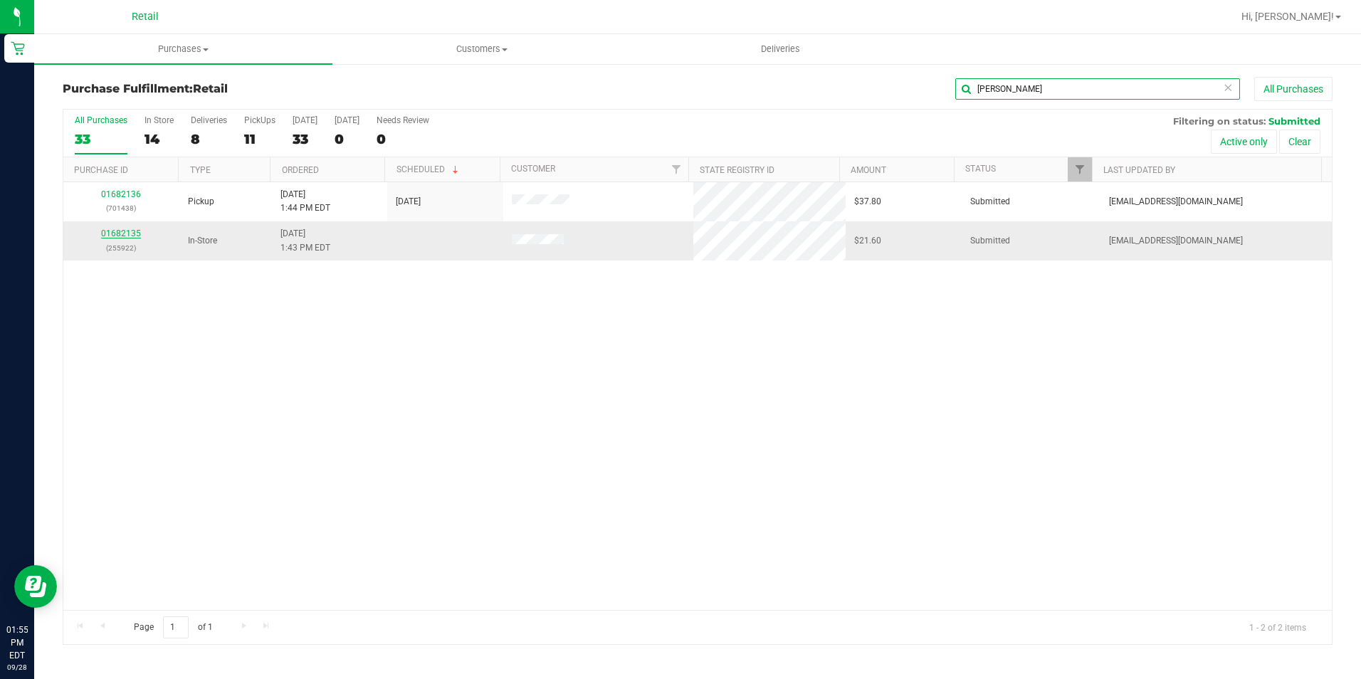
type input "[PERSON_NAME]"
click at [127, 235] on link "01682135" at bounding box center [121, 233] width 40 height 10
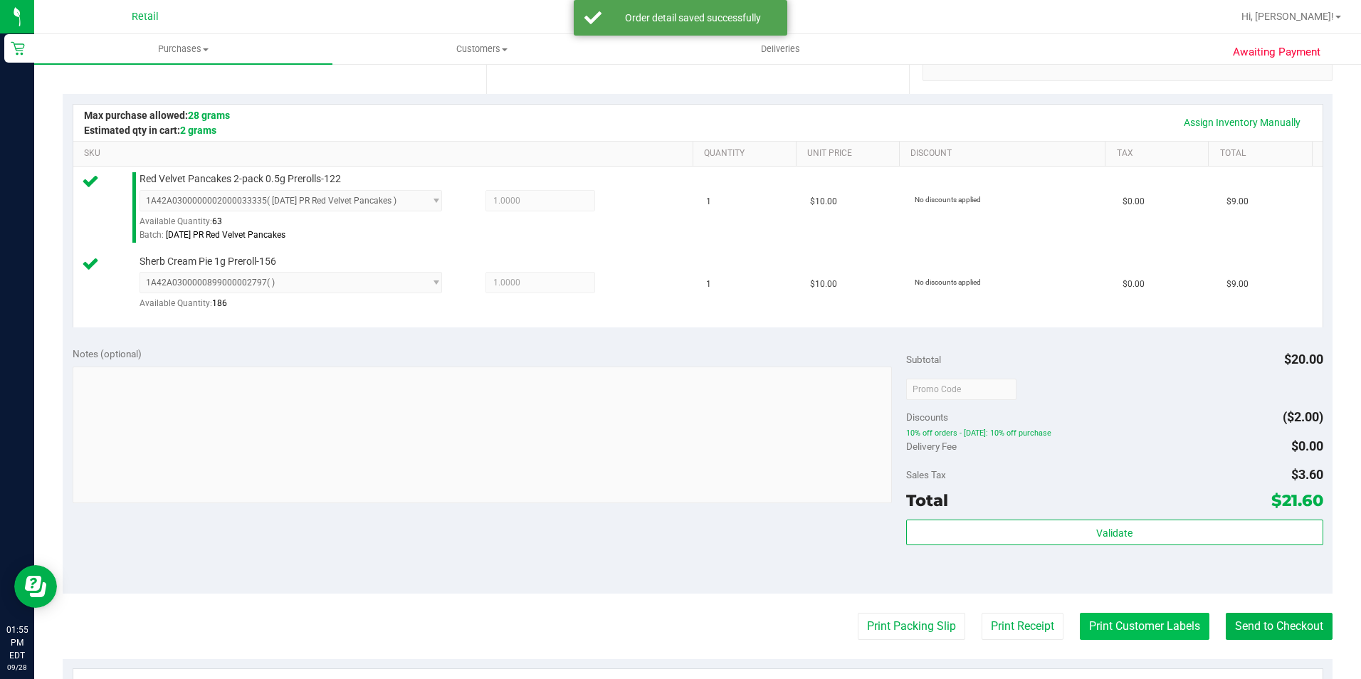
scroll to position [356, 0]
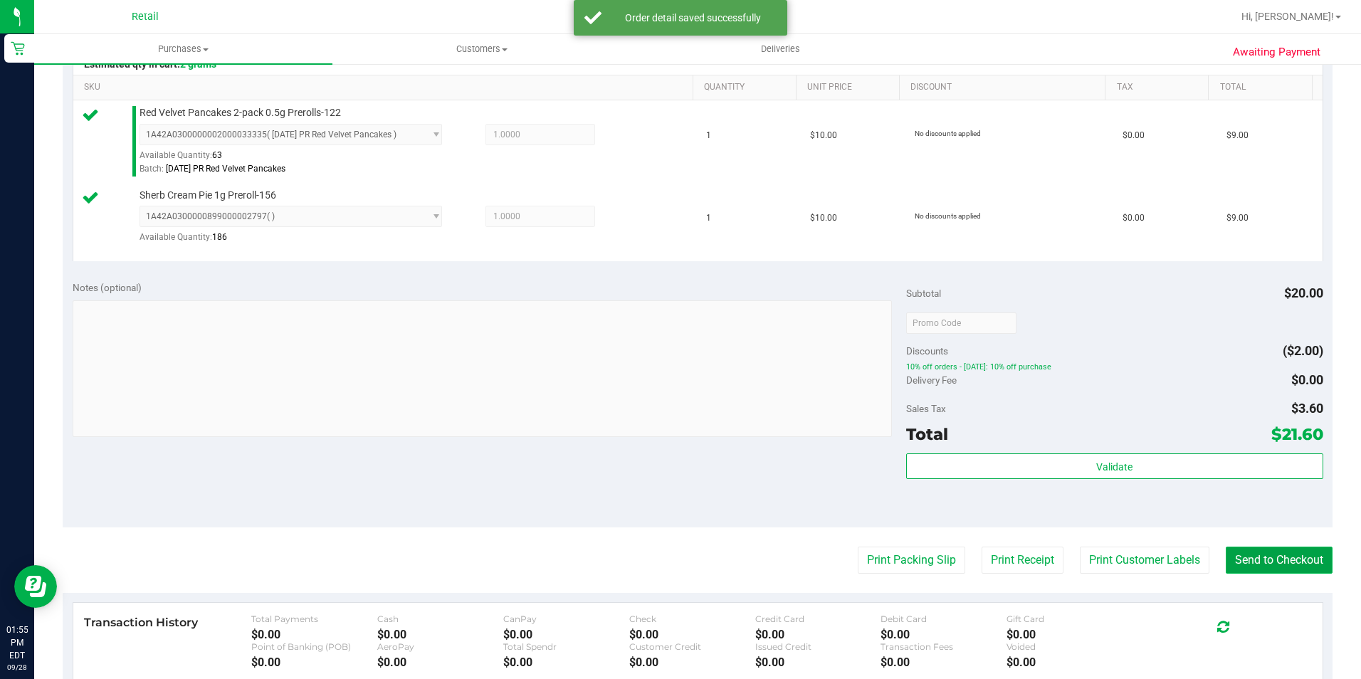
click at [1234, 547] on button "Send to Checkout" at bounding box center [1279, 560] width 107 height 27
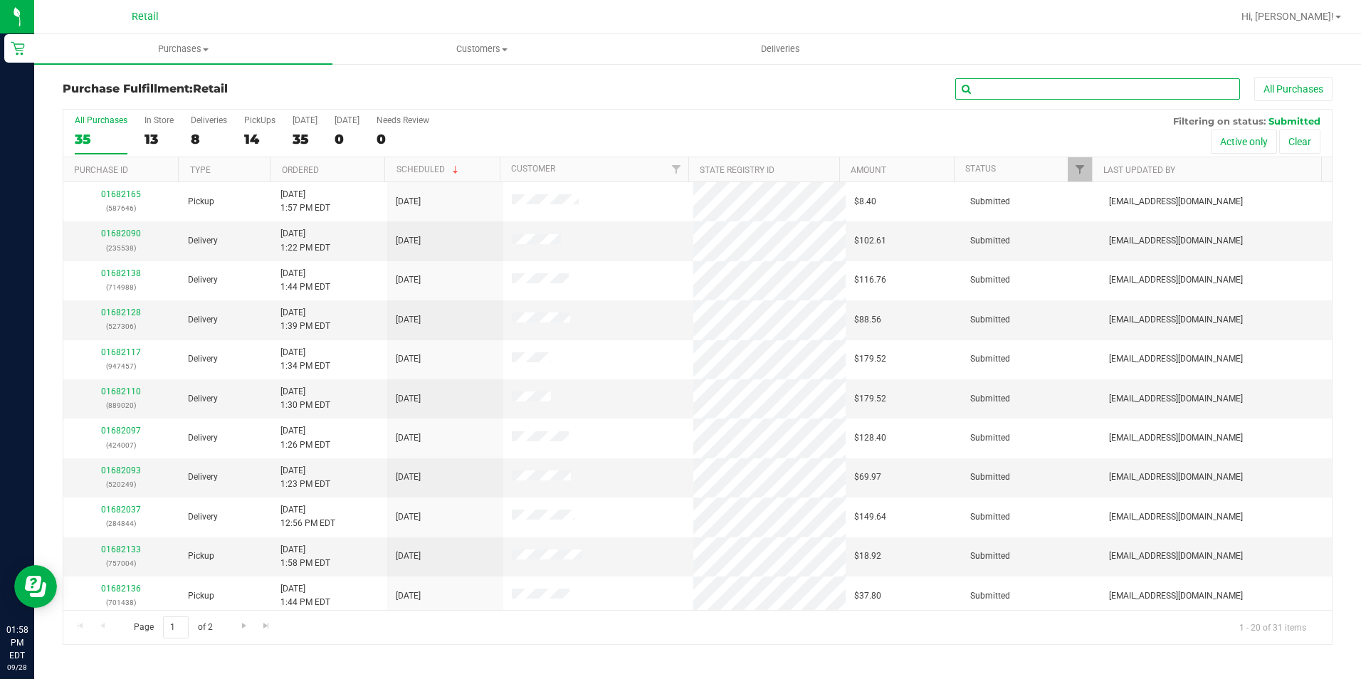
click at [1079, 88] on input "text" at bounding box center [1097, 88] width 285 height 21
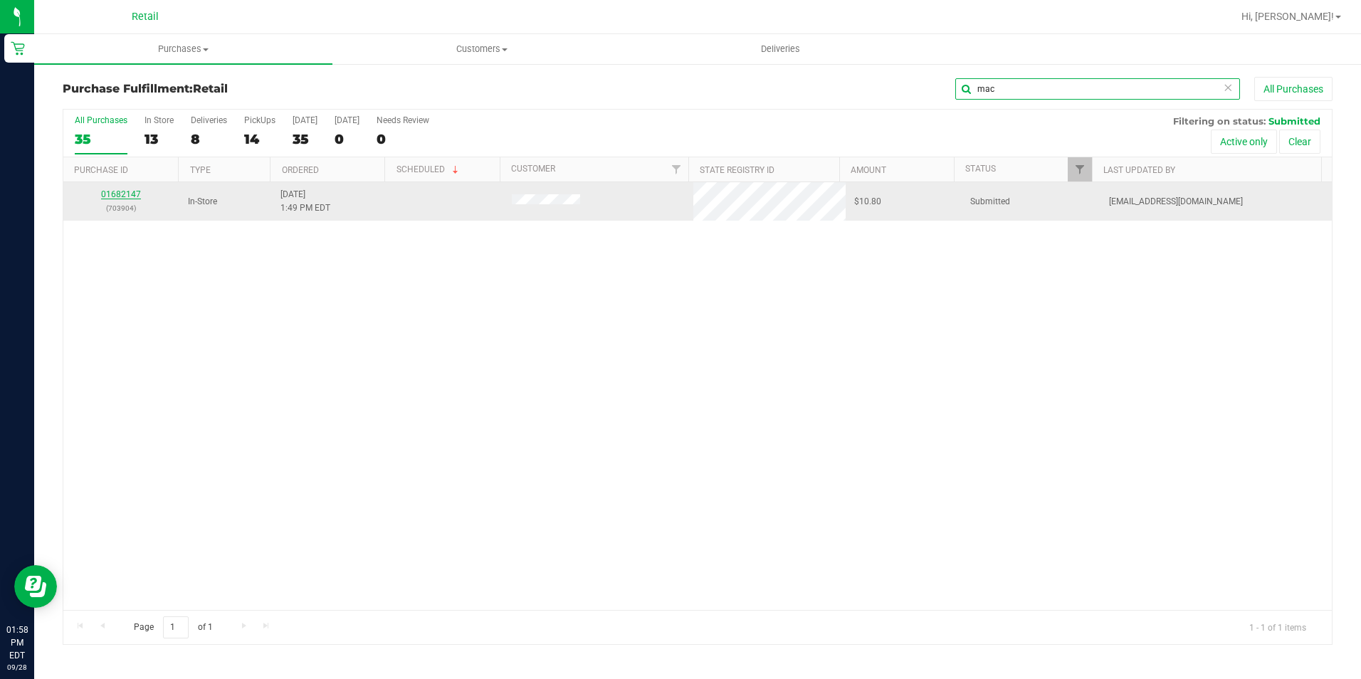
type input "mac"
click at [128, 191] on link "01682147" at bounding box center [121, 194] width 40 height 10
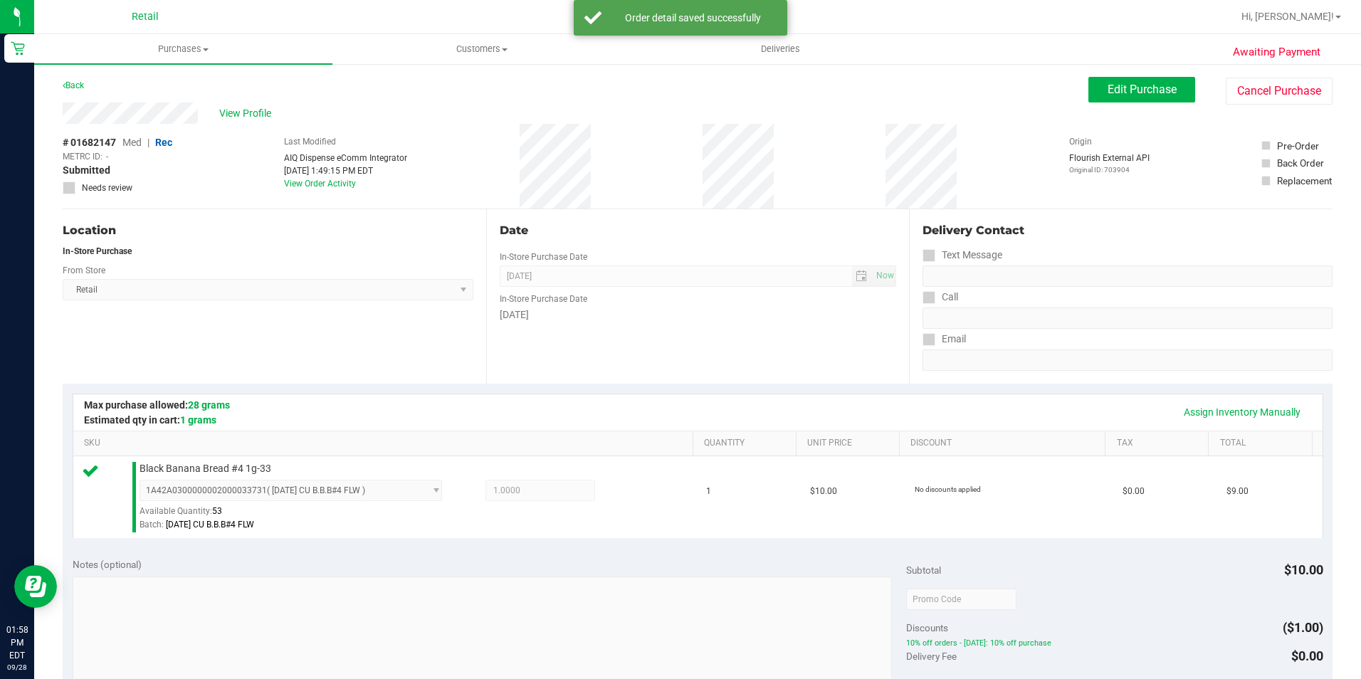
scroll to position [214, 0]
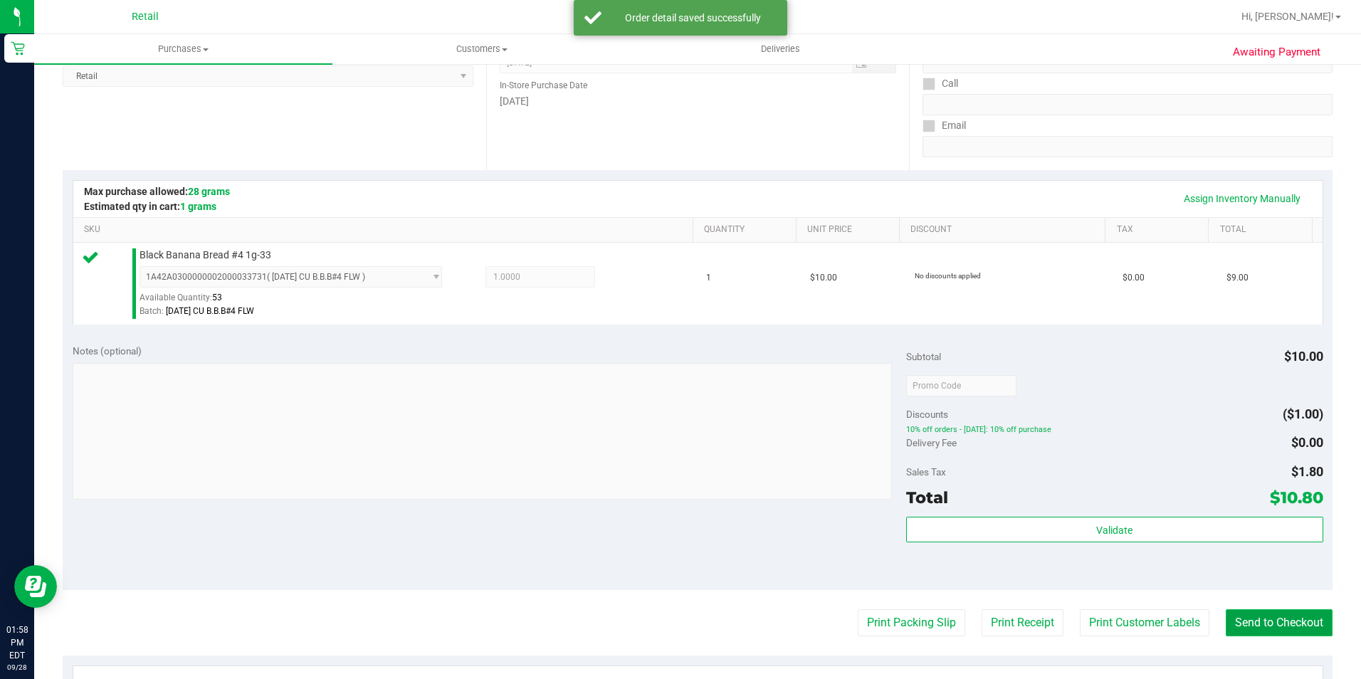
click at [1246, 628] on button "Send to Checkout" at bounding box center [1279, 622] width 107 height 27
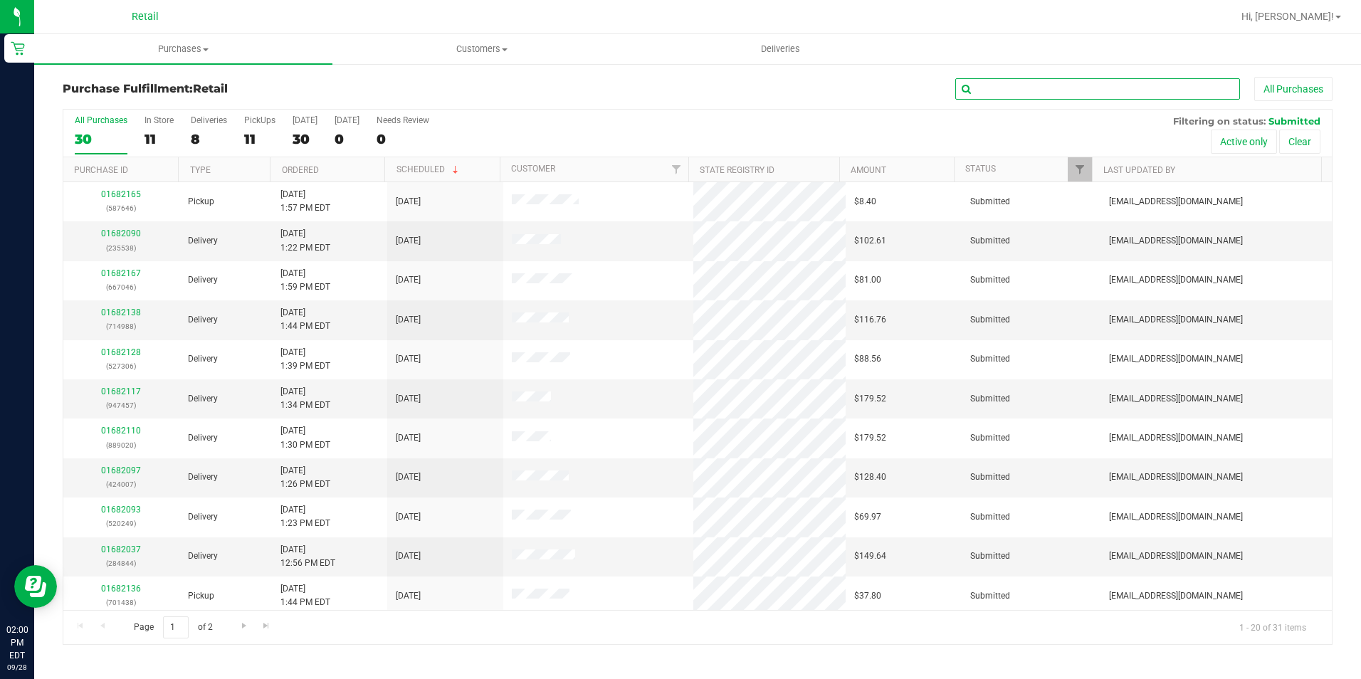
drag, startPoint x: 982, startPoint y: 88, endPoint x: 998, endPoint y: 85, distance: 16.6
click at [982, 88] on input "text" at bounding box center [1097, 88] width 285 height 21
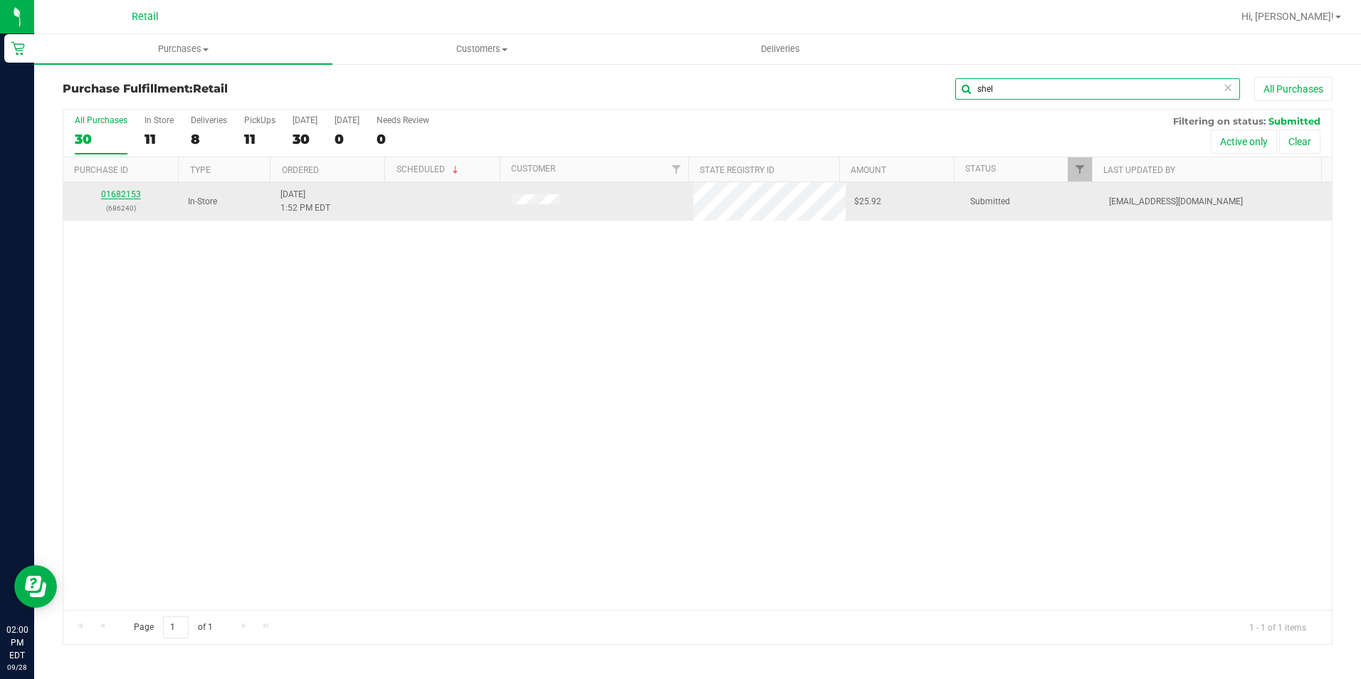
type input "shel"
click at [113, 191] on link "01682153" at bounding box center [121, 194] width 40 height 10
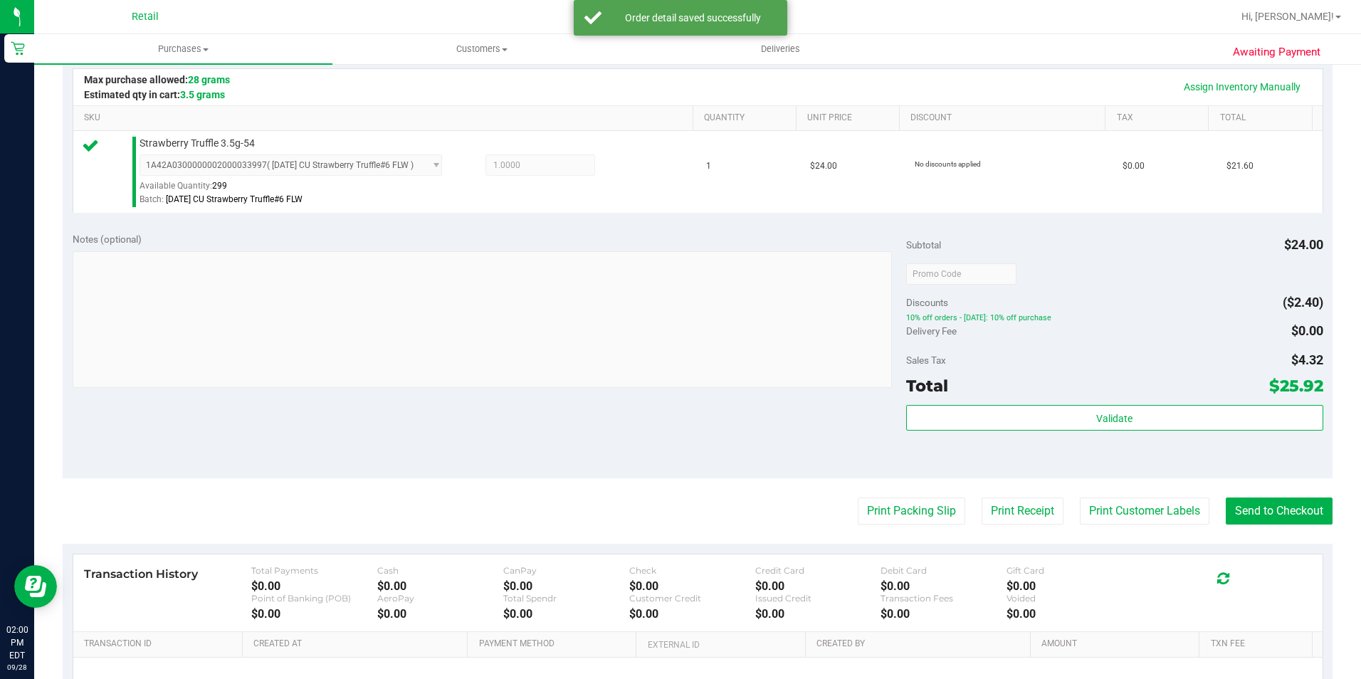
scroll to position [427, 0]
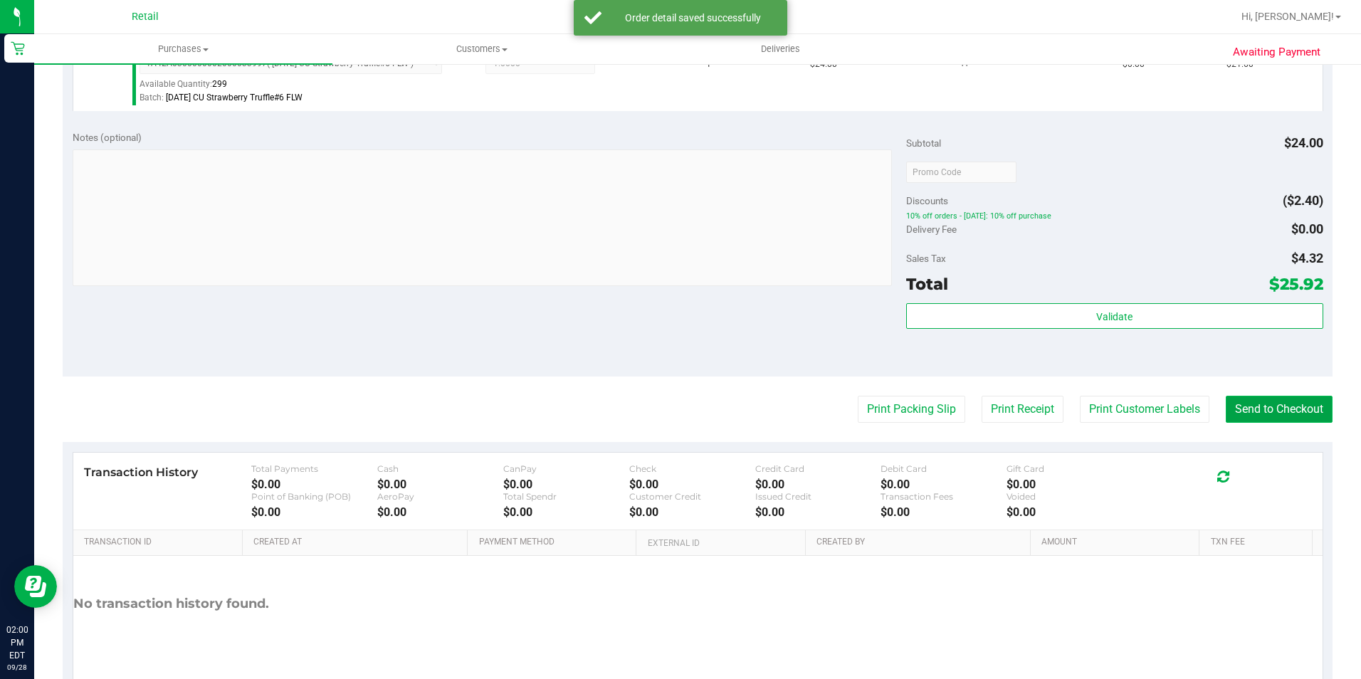
click at [1251, 412] on button "Send to Checkout" at bounding box center [1279, 409] width 107 height 27
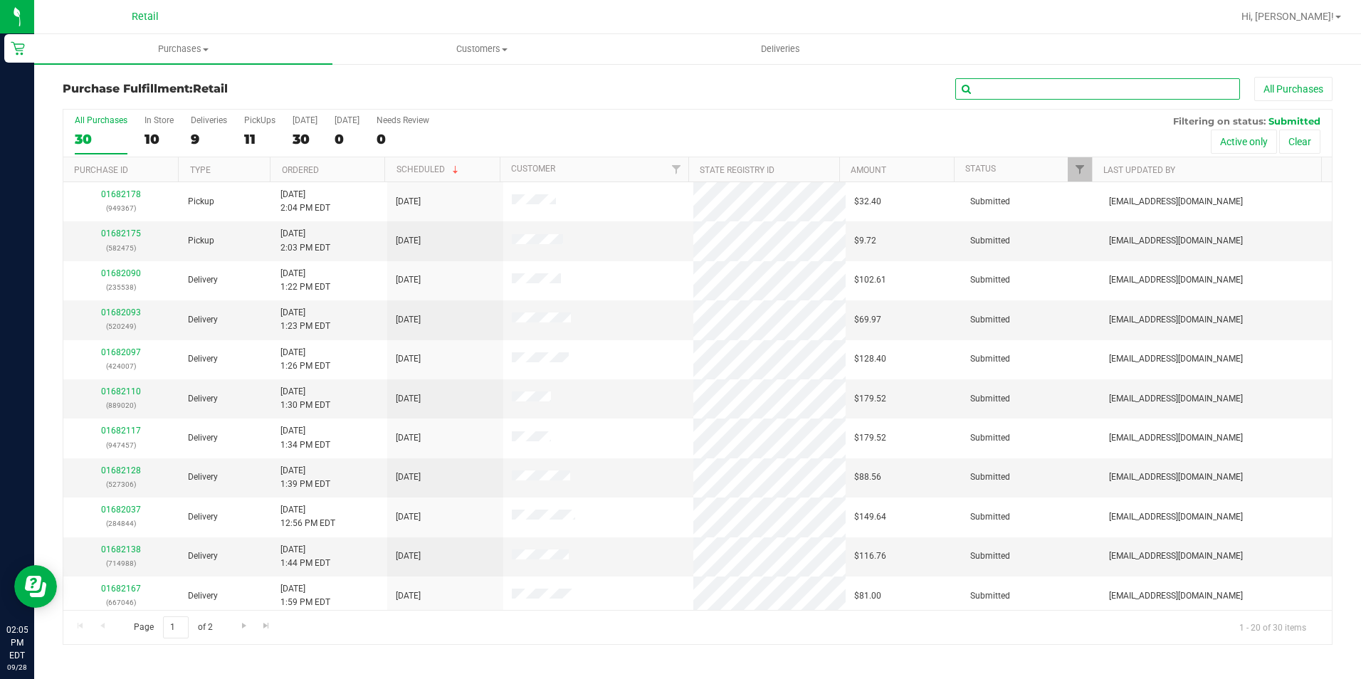
drag, startPoint x: 1013, startPoint y: 90, endPoint x: 1034, endPoint y: 90, distance: 20.7
click at [1013, 90] on input "text" at bounding box center [1097, 88] width 285 height 21
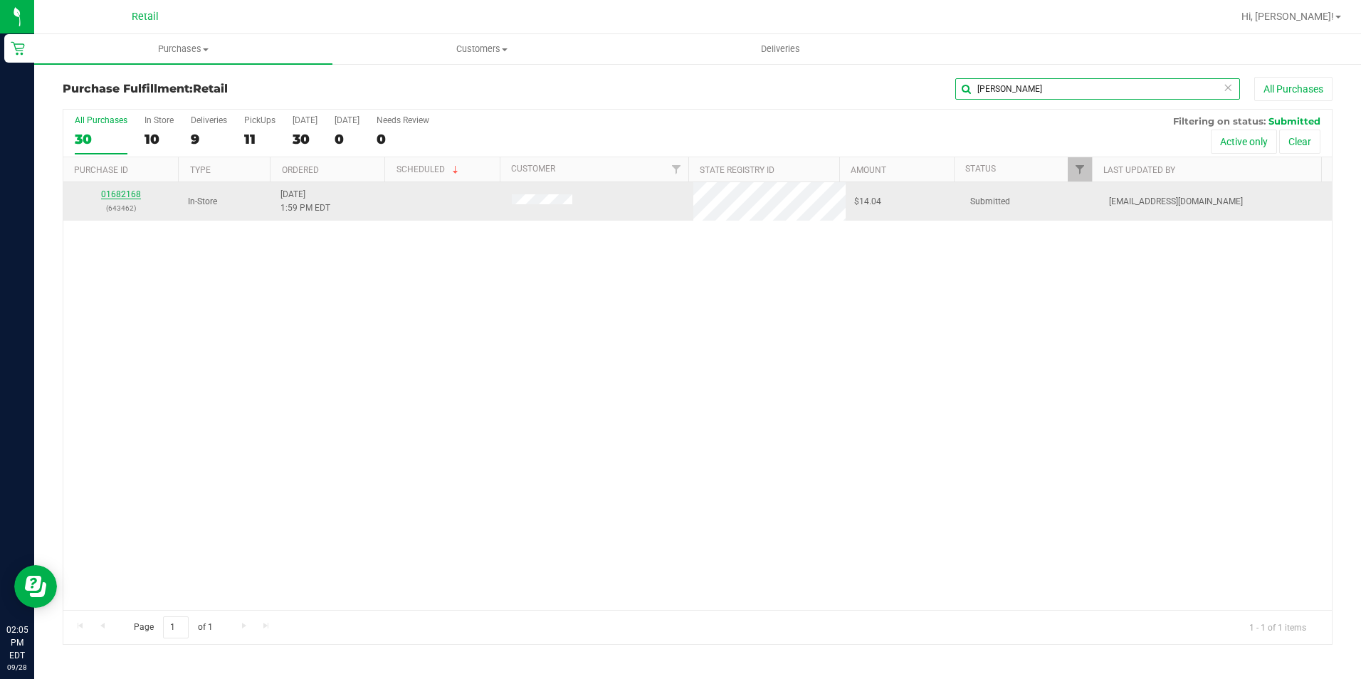
type input "[PERSON_NAME]"
click at [135, 194] on link "01682168" at bounding box center [121, 194] width 40 height 10
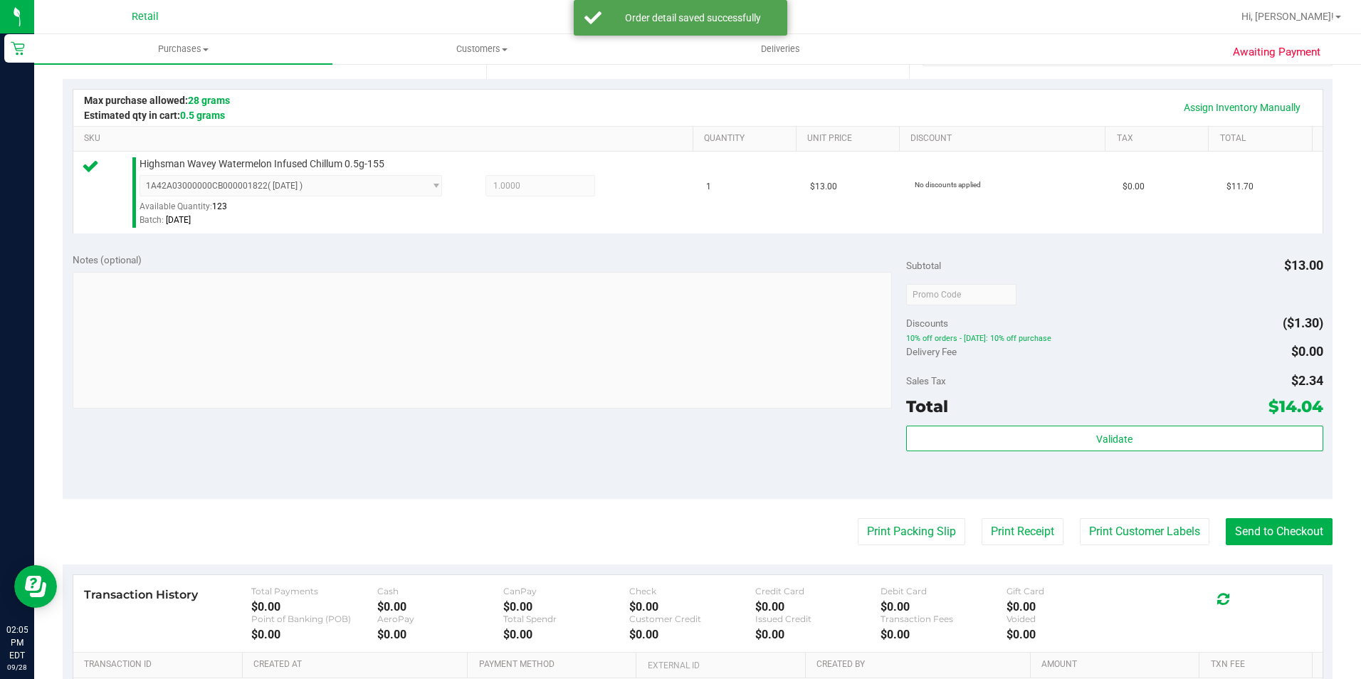
scroll to position [356, 0]
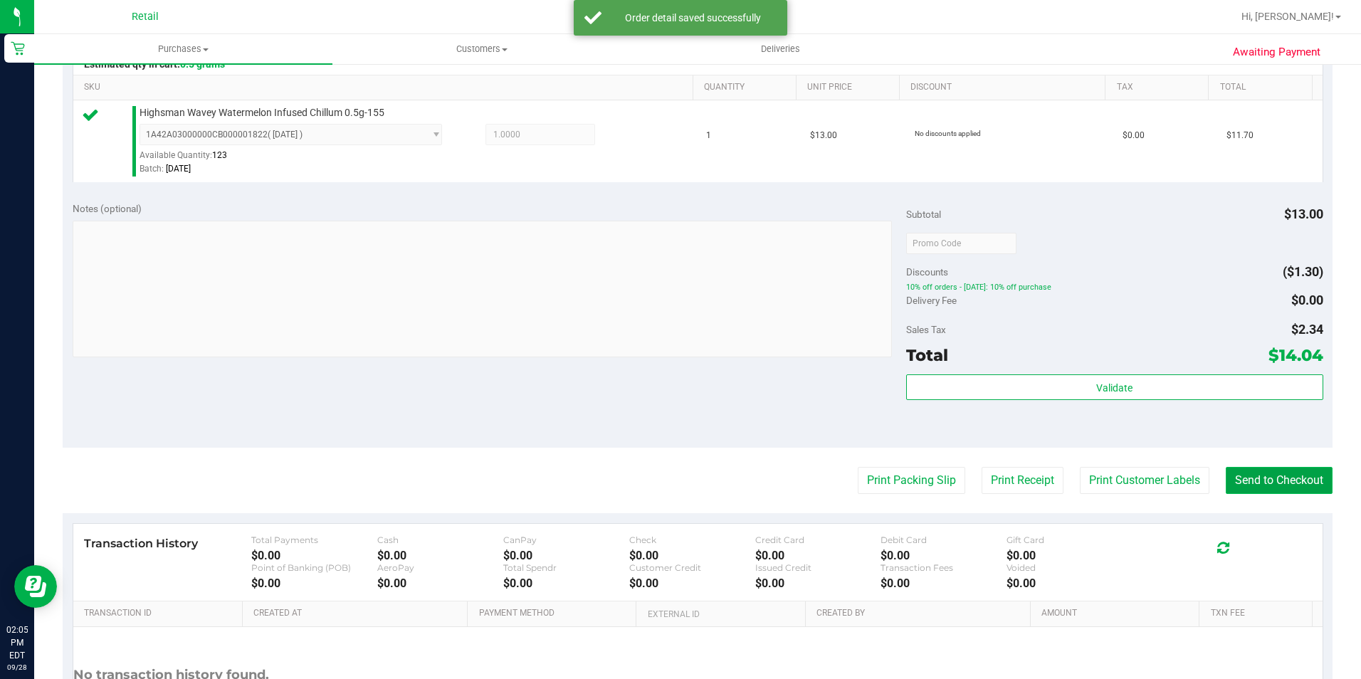
click at [1297, 483] on button "Send to Checkout" at bounding box center [1279, 480] width 107 height 27
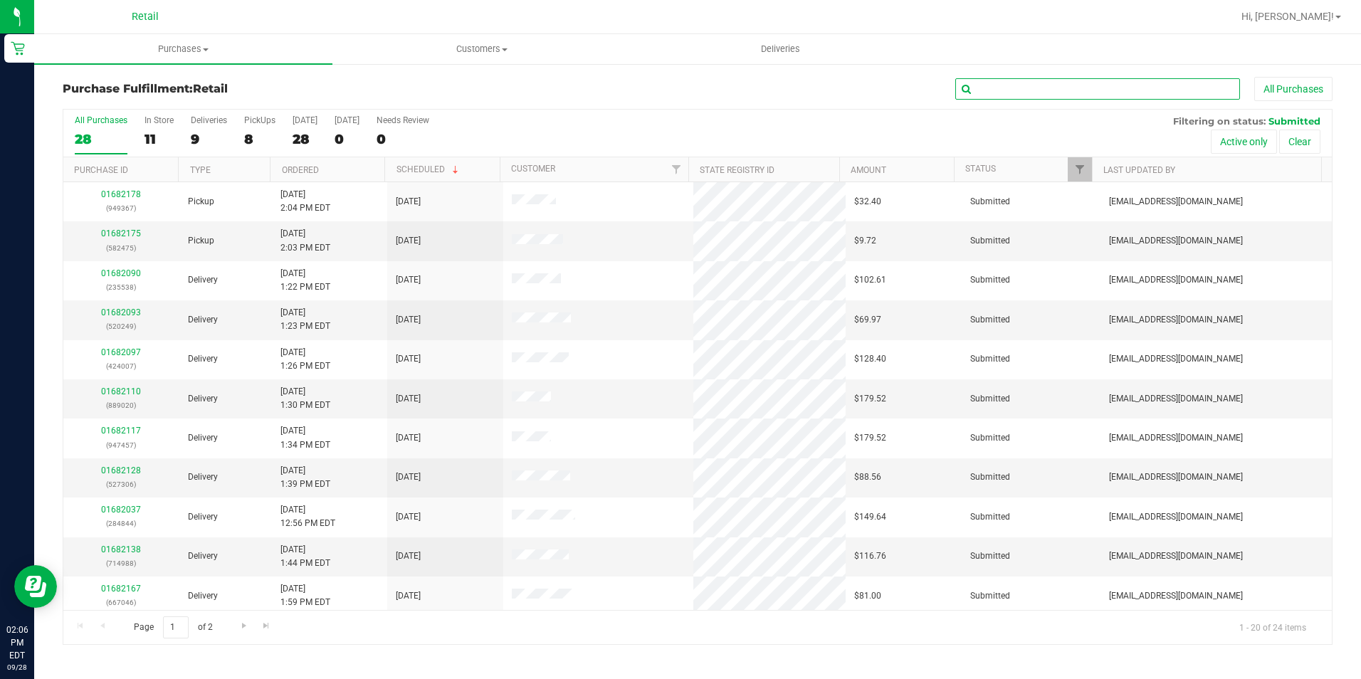
click at [1104, 92] on input "text" at bounding box center [1097, 88] width 285 height 21
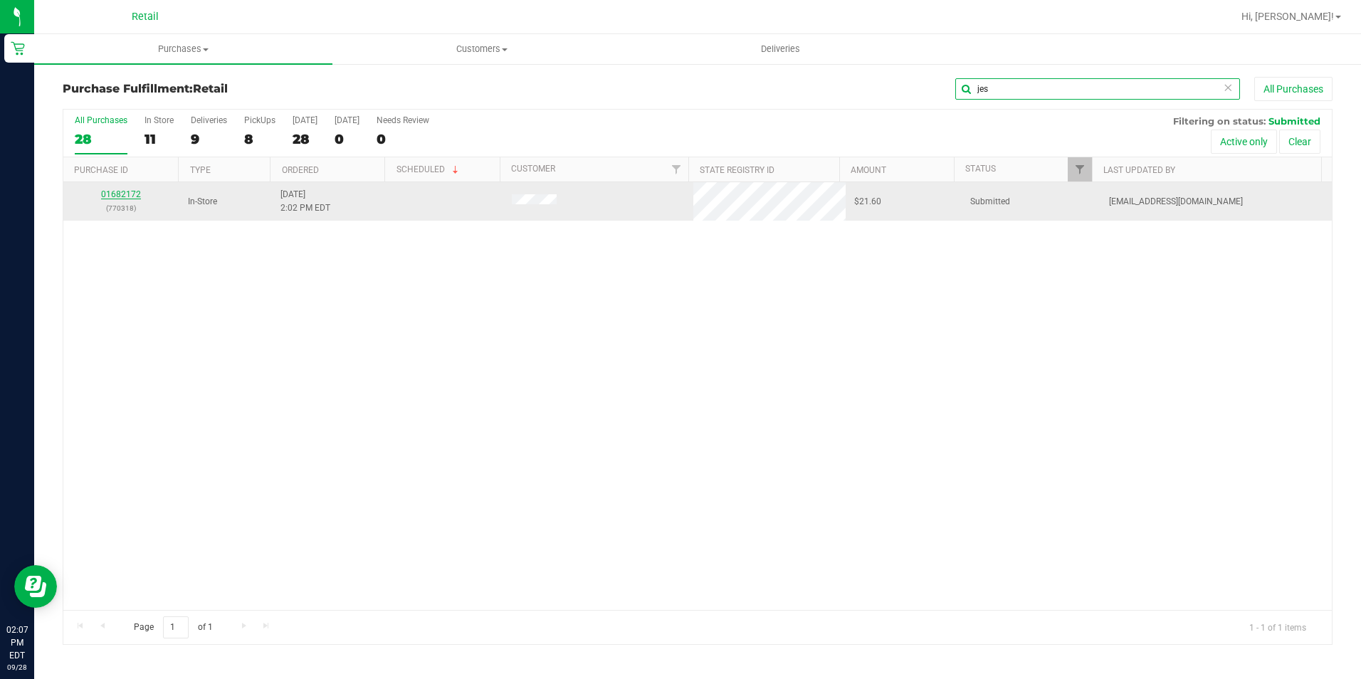
type input "jes"
click at [129, 190] on link "01682172" at bounding box center [121, 194] width 40 height 10
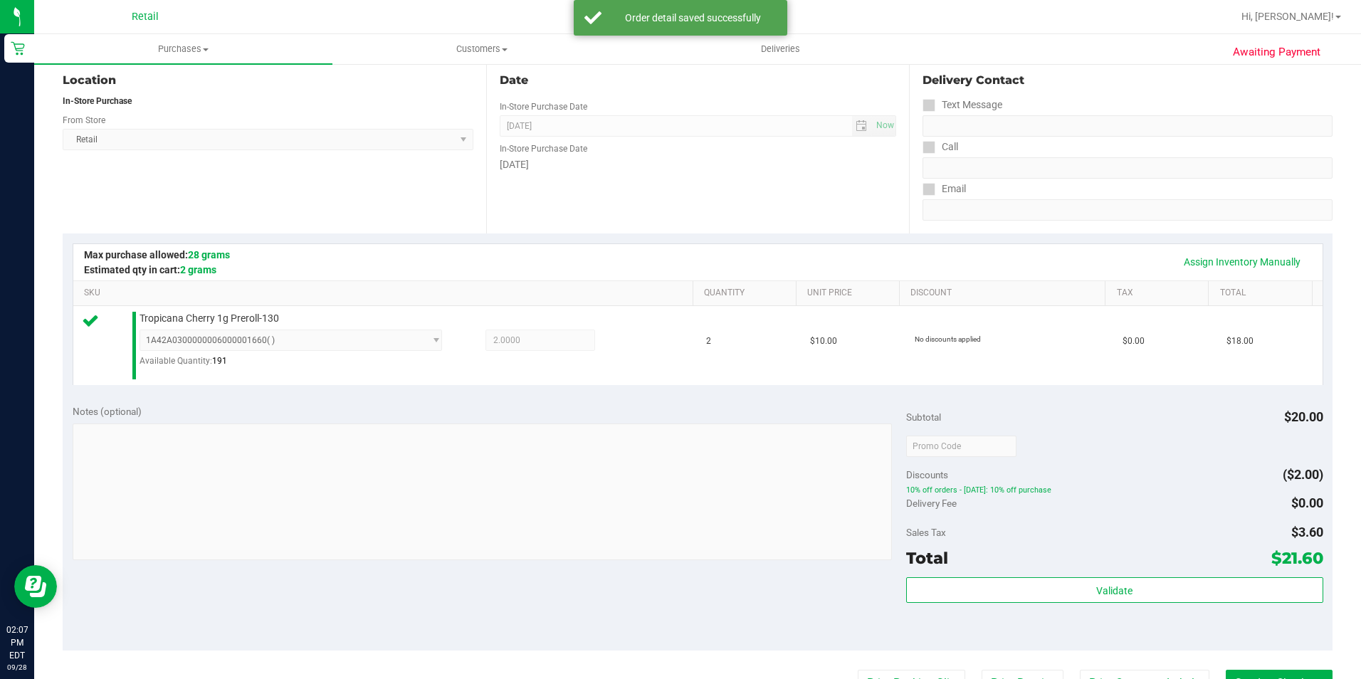
scroll to position [356, 0]
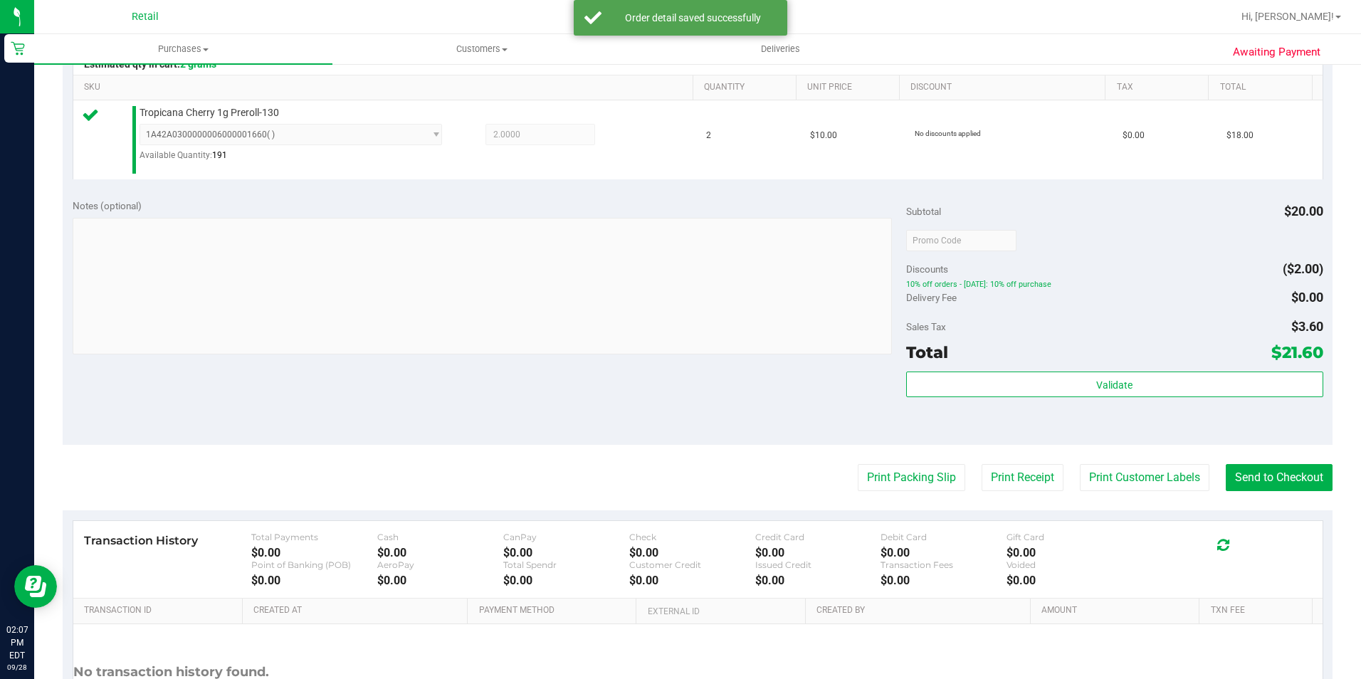
click at [1287, 459] on purchase-details "Back Edit Purchase Cancel Purchase View Profile # 01682172 Med | Rec METRC ID: …" at bounding box center [698, 249] width 1270 height 1056
click at [1269, 467] on button "Send to Checkout" at bounding box center [1279, 477] width 107 height 27
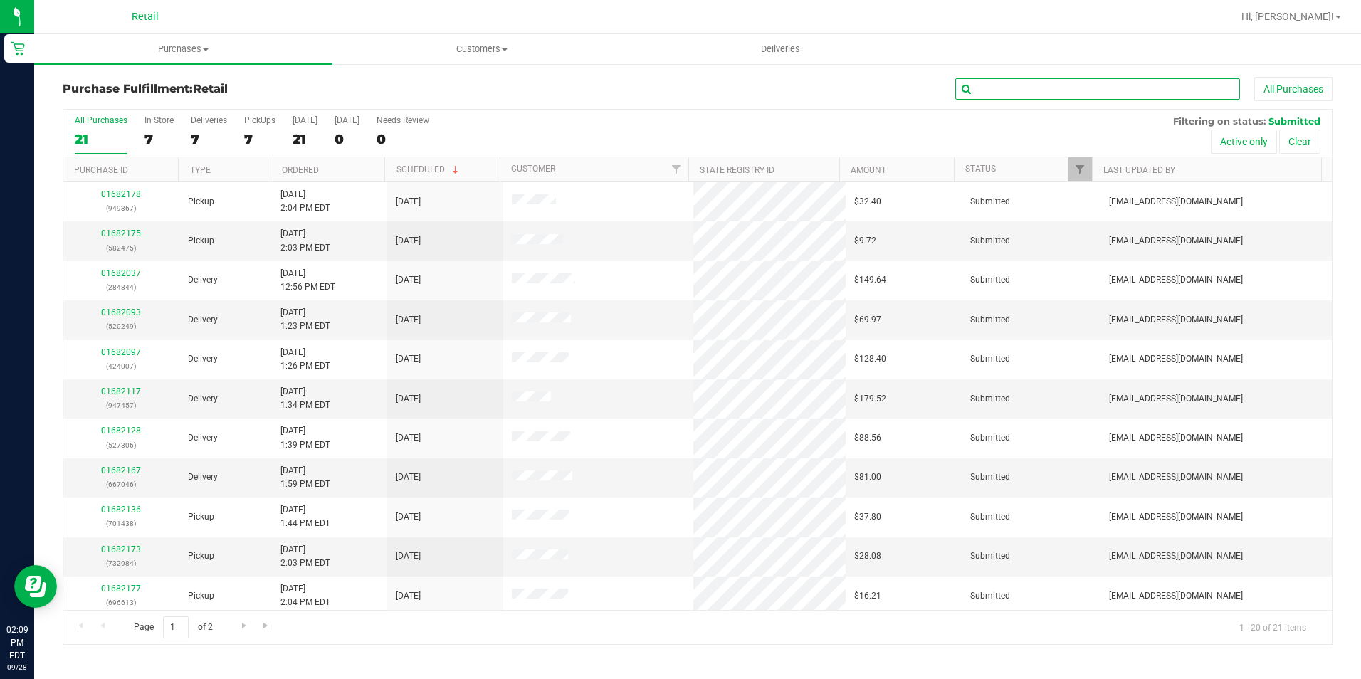
click at [1065, 84] on input "text" at bounding box center [1097, 88] width 285 height 21
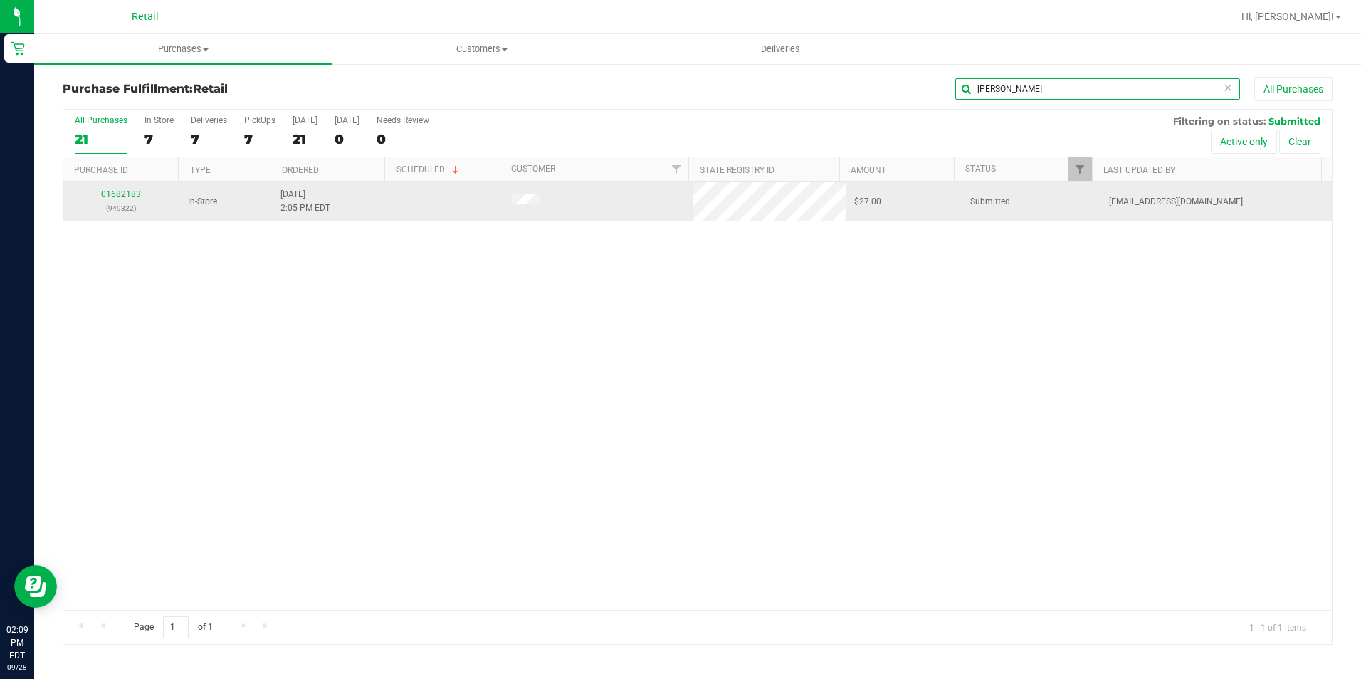
type input "[PERSON_NAME]"
click at [127, 191] on link "01682183" at bounding box center [121, 194] width 40 height 10
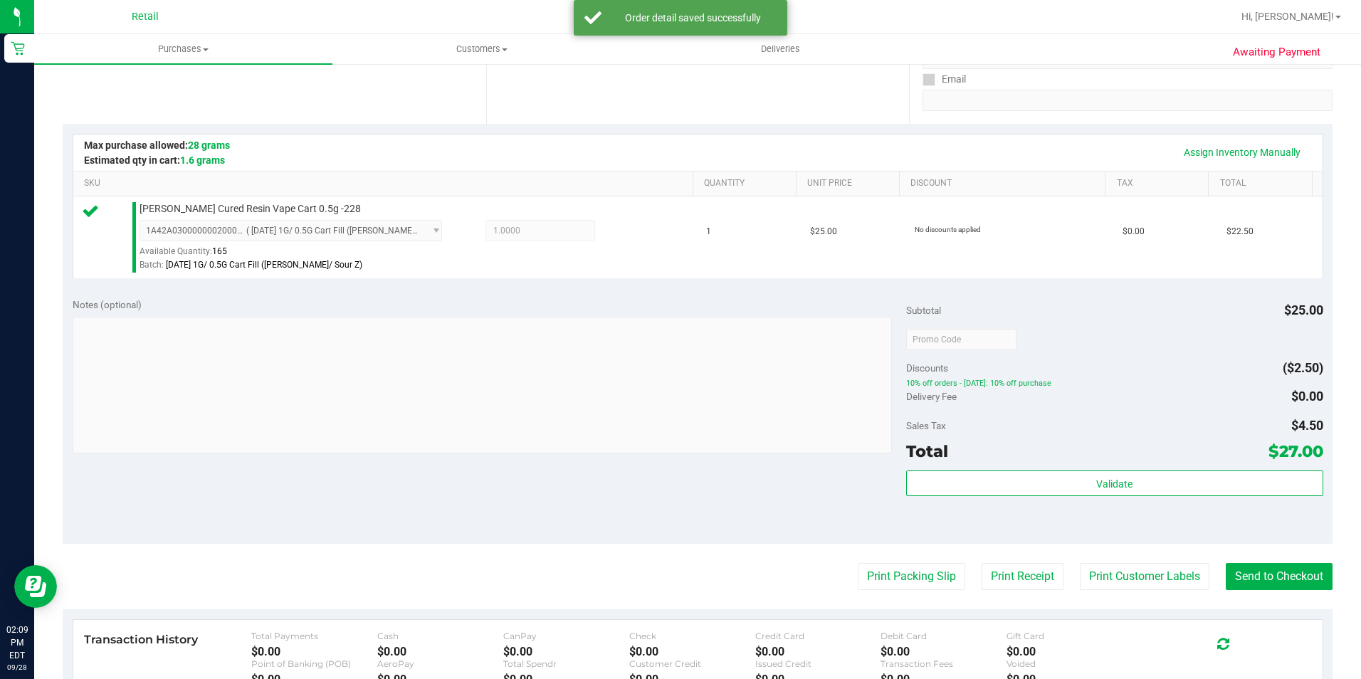
scroll to position [285, 0]
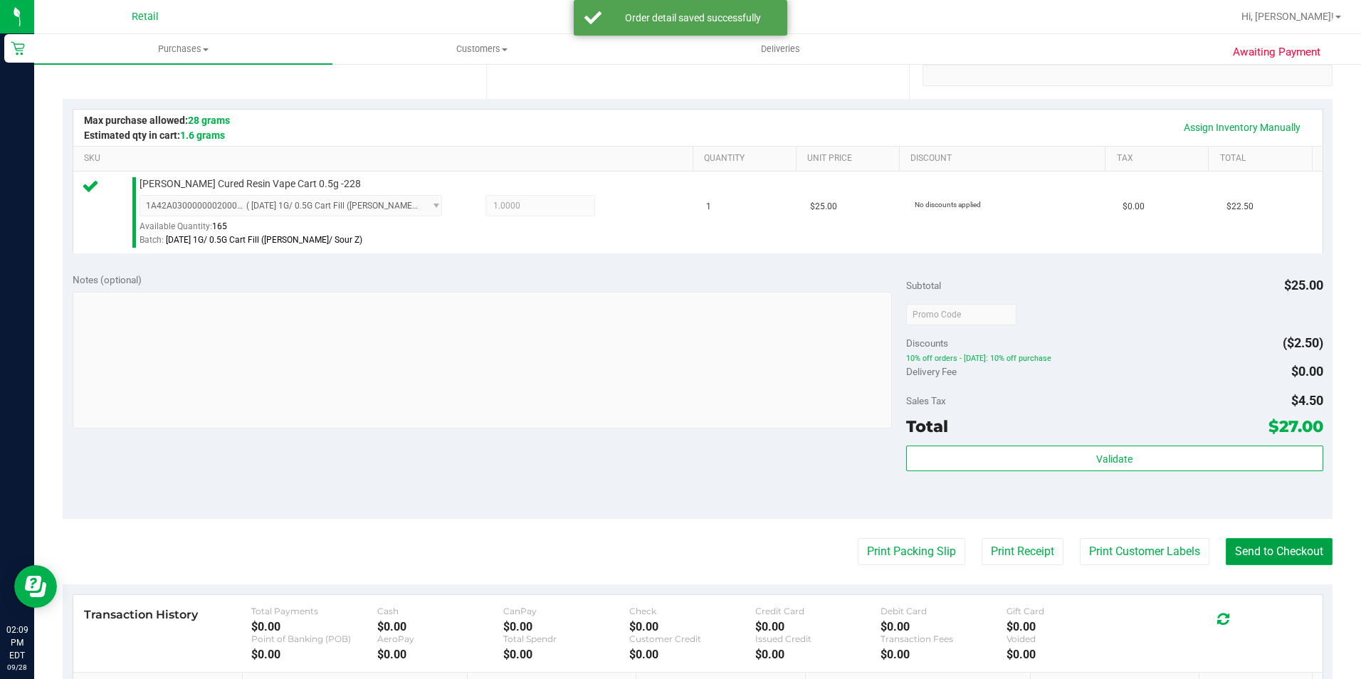
click at [1258, 544] on button "Send to Checkout" at bounding box center [1279, 551] width 107 height 27
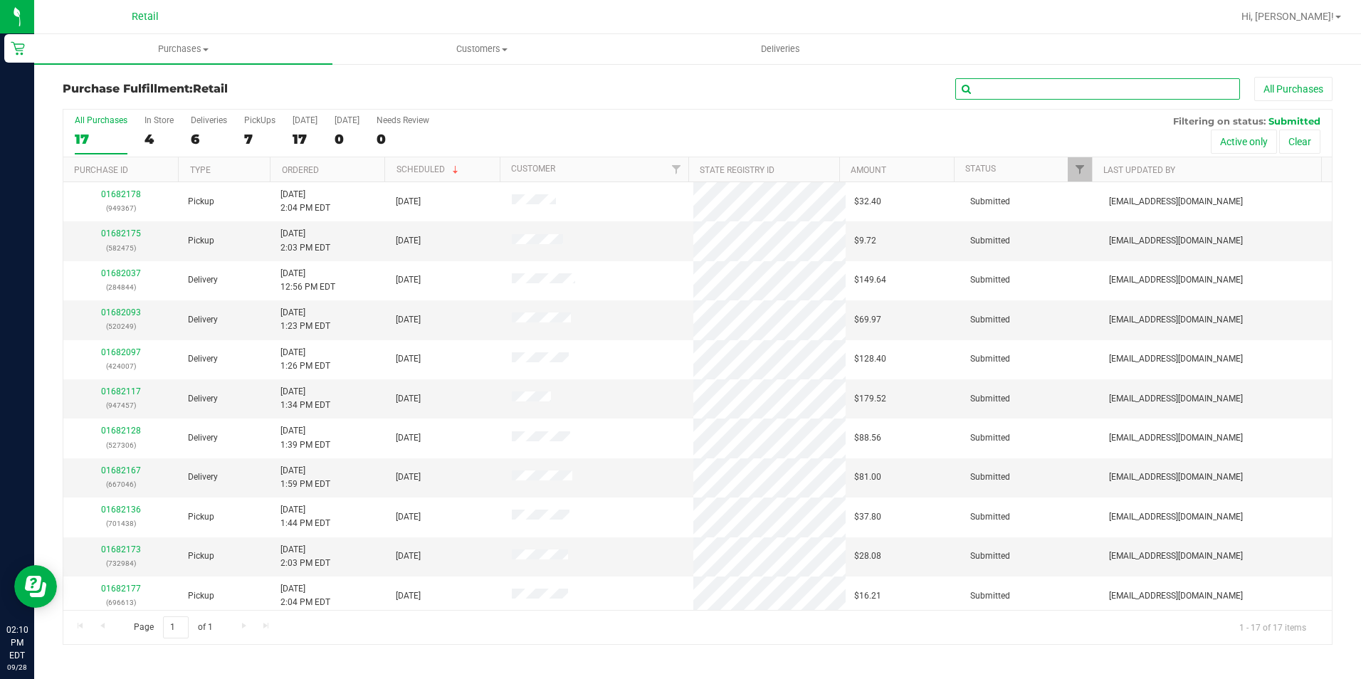
click at [1068, 86] on input "text" at bounding box center [1097, 88] width 285 height 21
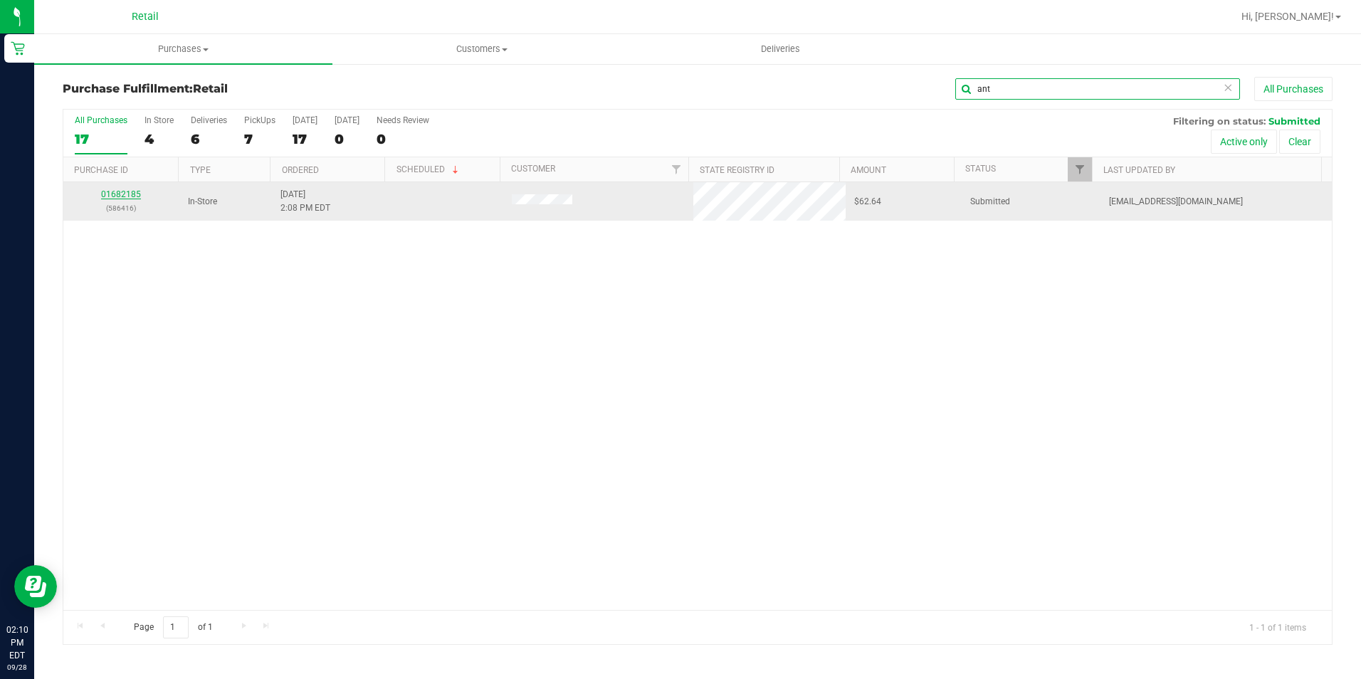
type input "ant"
click at [117, 193] on link "01682185" at bounding box center [121, 194] width 40 height 10
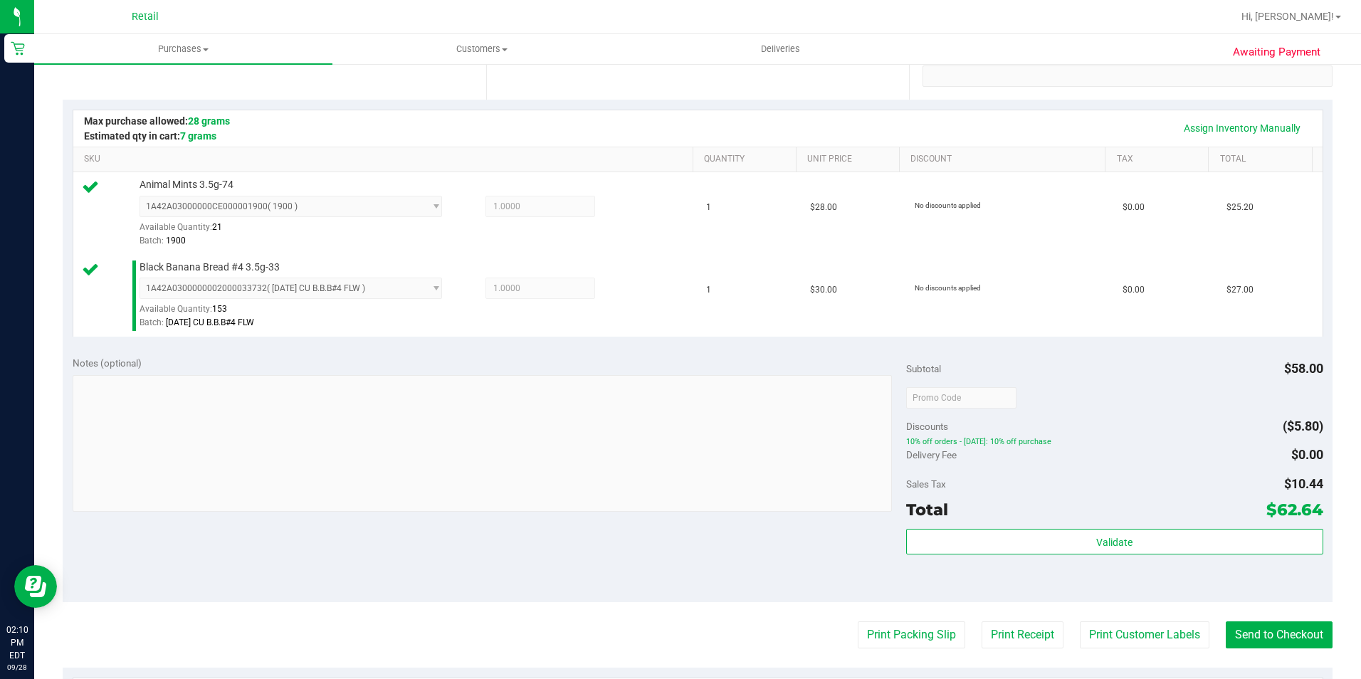
scroll to position [285, 0]
click at [1285, 626] on button "Send to Checkout" at bounding box center [1279, 634] width 107 height 27
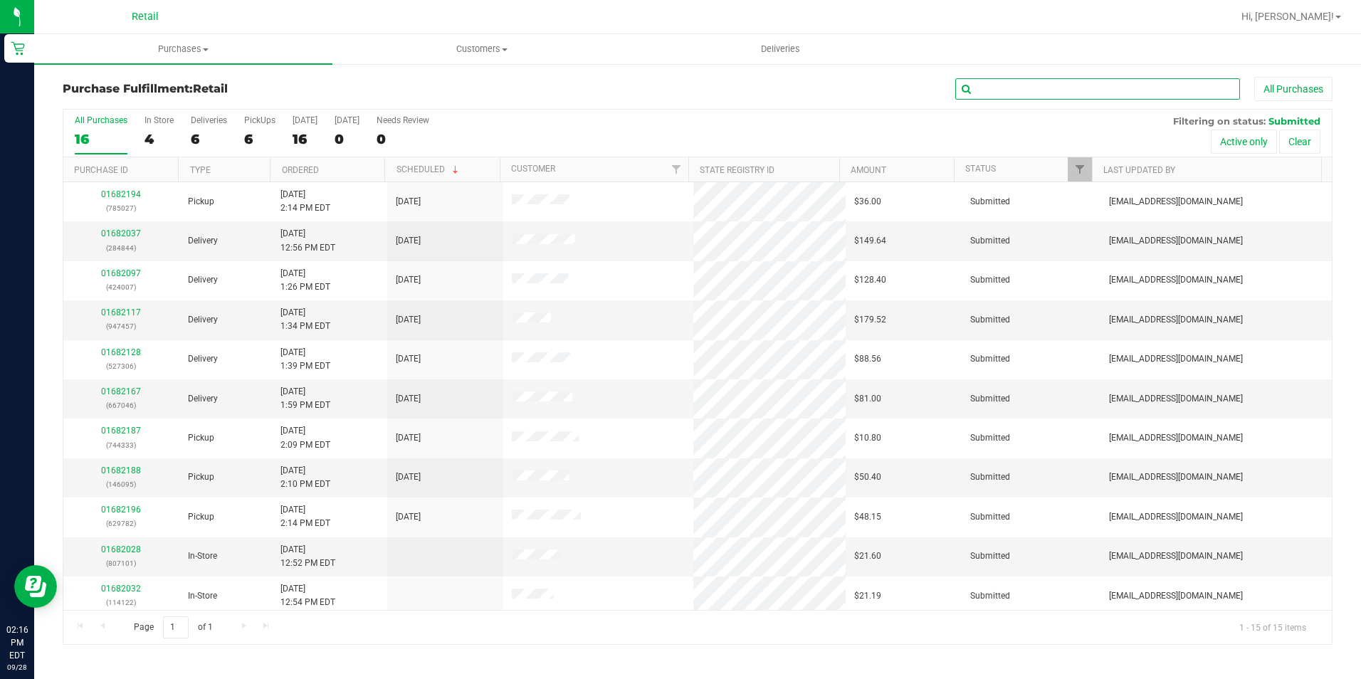
click at [1147, 82] on input "text" at bounding box center [1097, 88] width 285 height 21
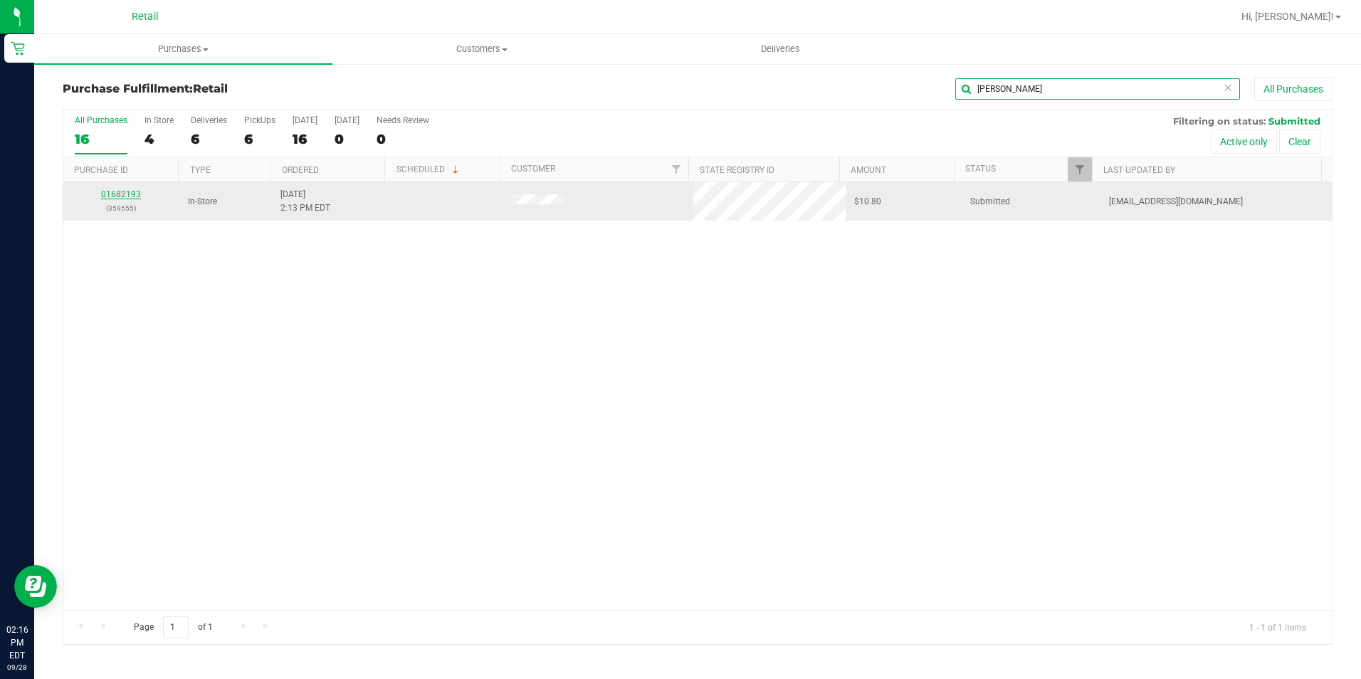
type input "[PERSON_NAME]"
click at [116, 196] on link "01682193" at bounding box center [121, 194] width 40 height 10
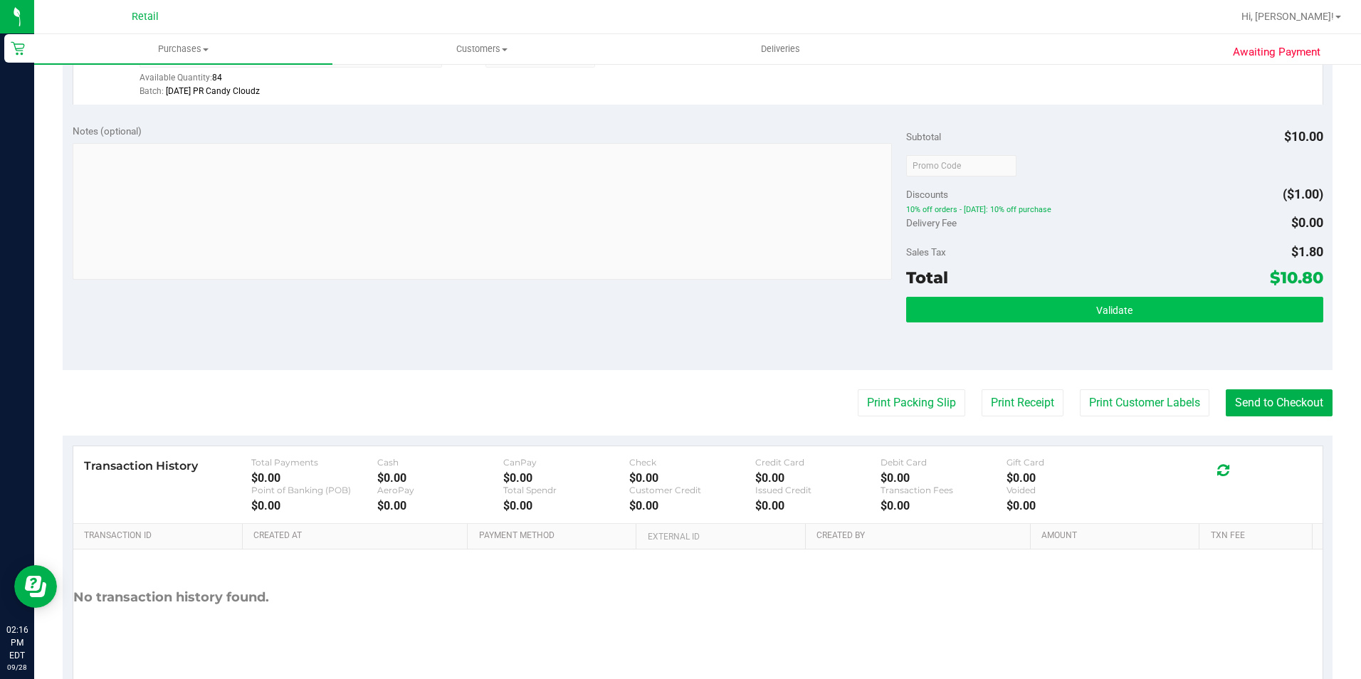
scroll to position [485, 0]
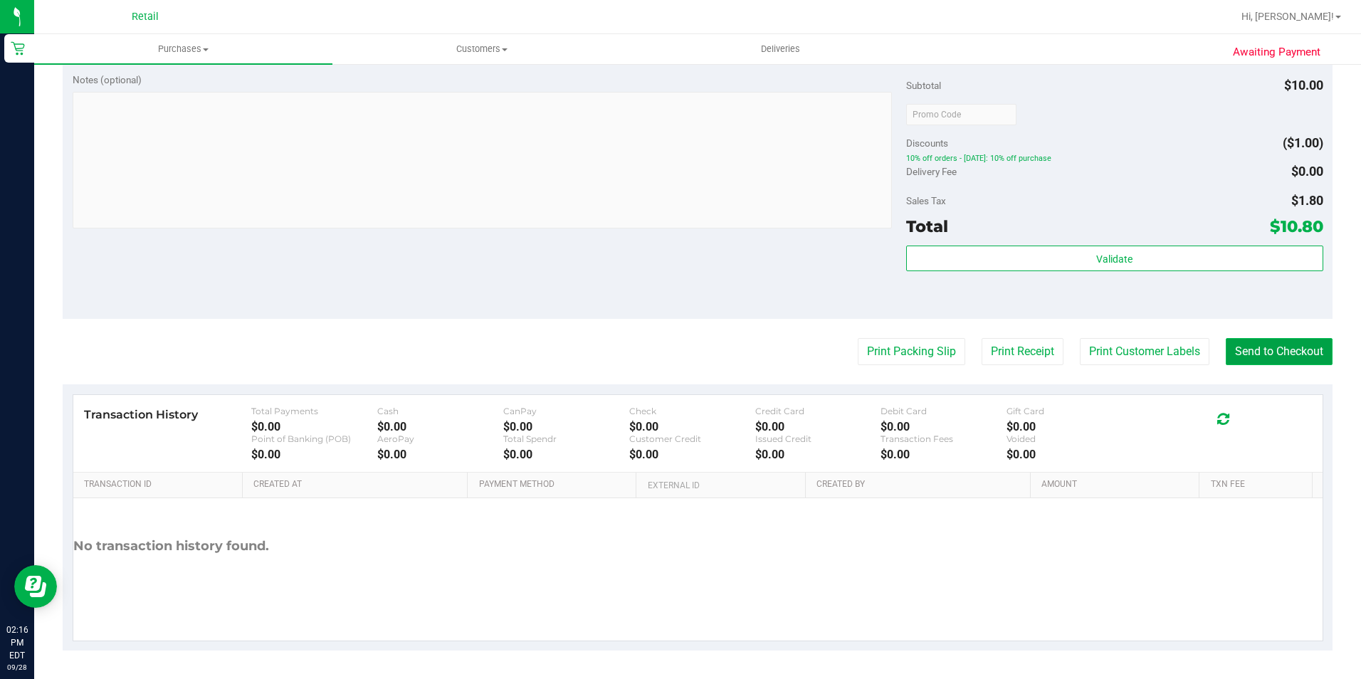
click at [1284, 340] on button "Send to Checkout" at bounding box center [1279, 351] width 107 height 27
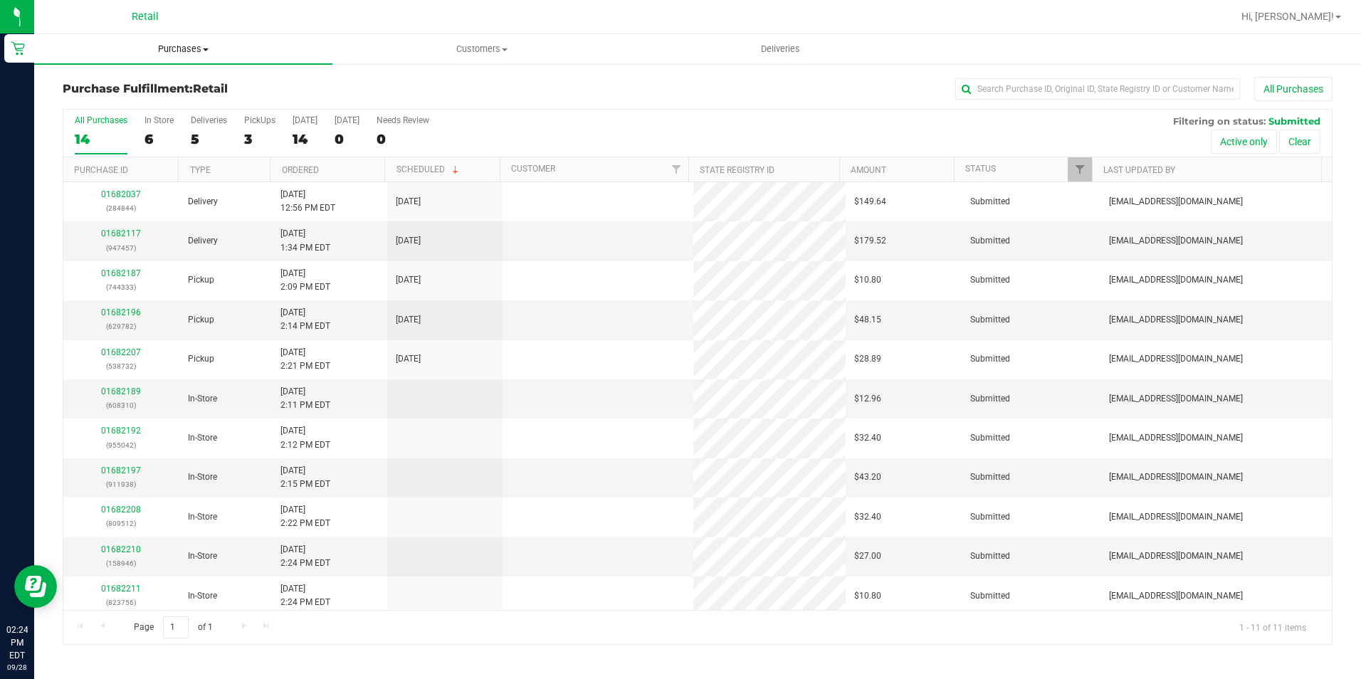
click at [196, 57] on uib-tab-heading "Purchases Summary of purchases Fulfillment All purchases" at bounding box center [183, 49] width 298 height 30
click at [199, 51] on span "Purchases" at bounding box center [183, 49] width 298 height 13
click at [989, 87] on input "text" at bounding box center [1097, 88] width 285 height 21
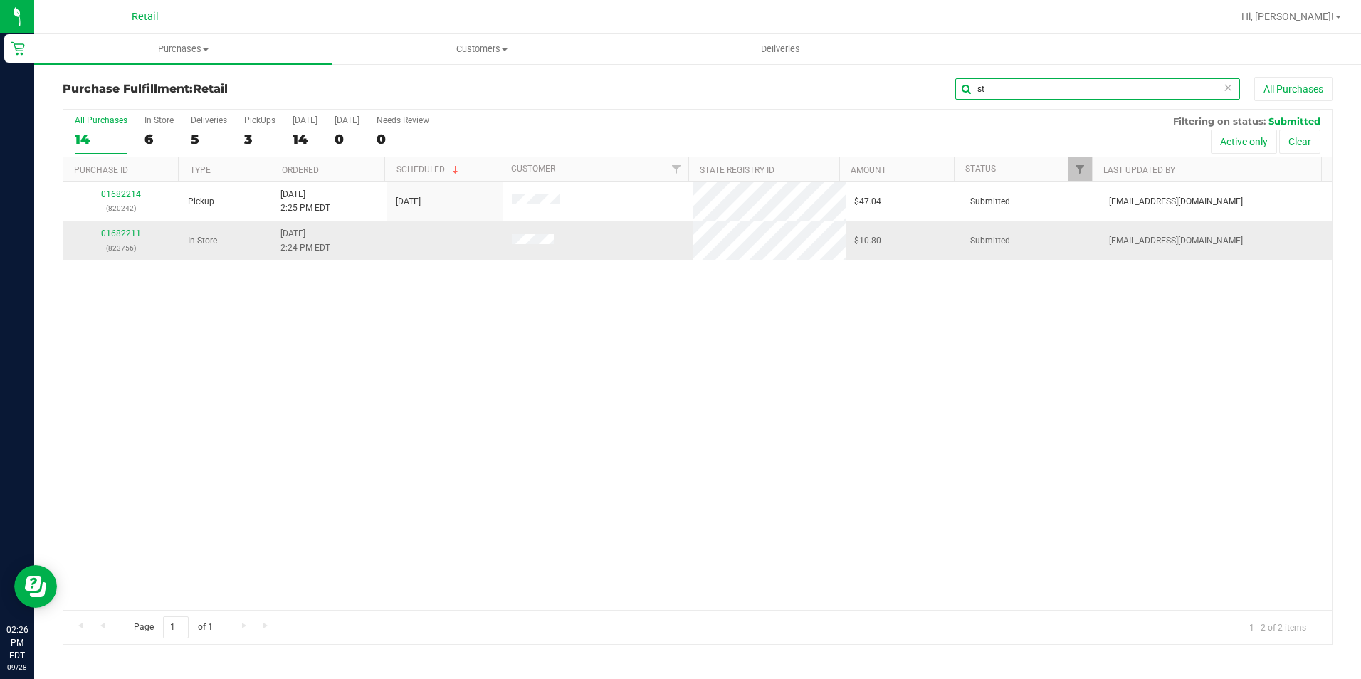
type input "st"
click at [123, 231] on link "01682211" at bounding box center [121, 233] width 40 height 10
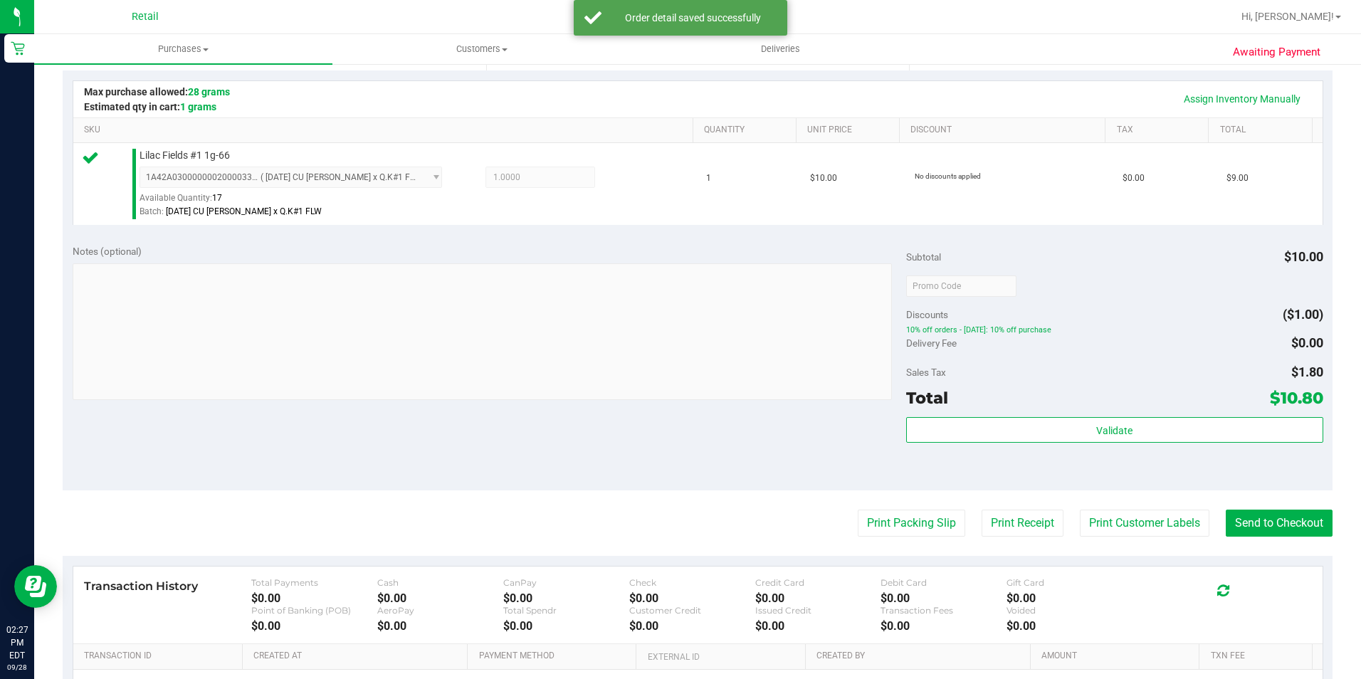
scroll to position [427, 0]
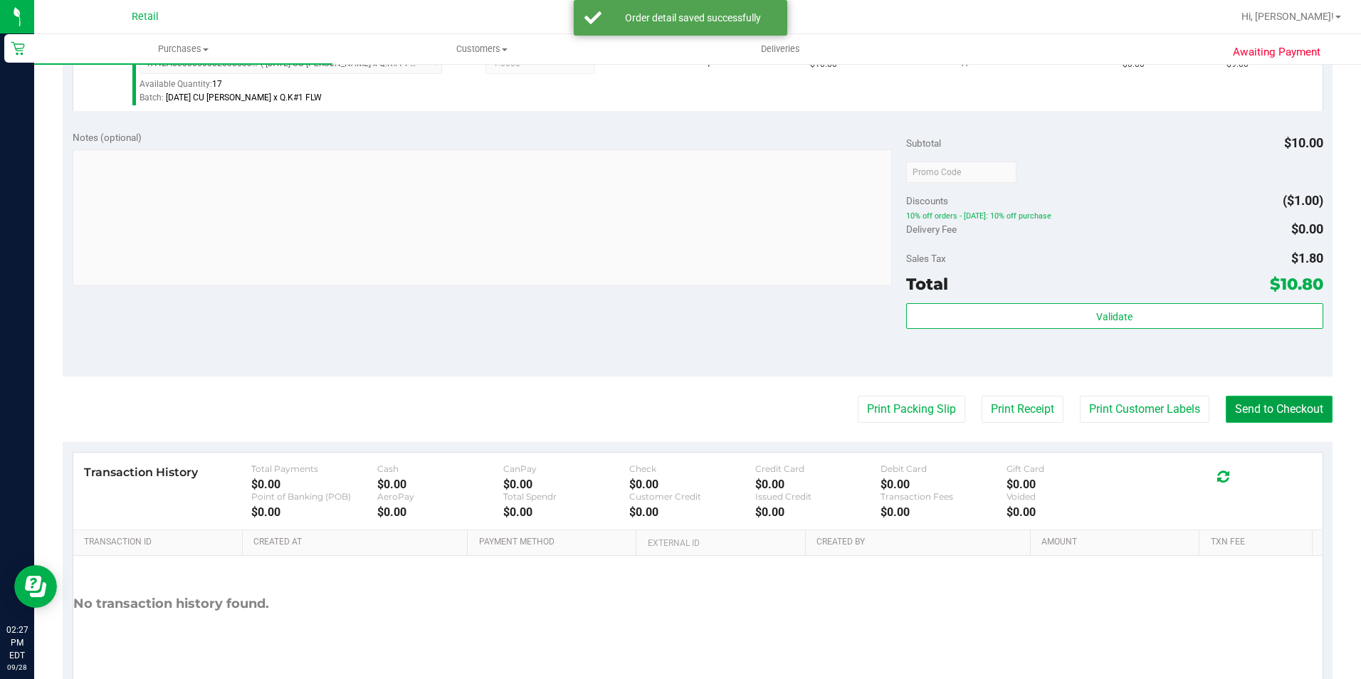
click at [1265, 416] on button "Send to Checkout" at bounding box center [1279, 409] width 107 height 27
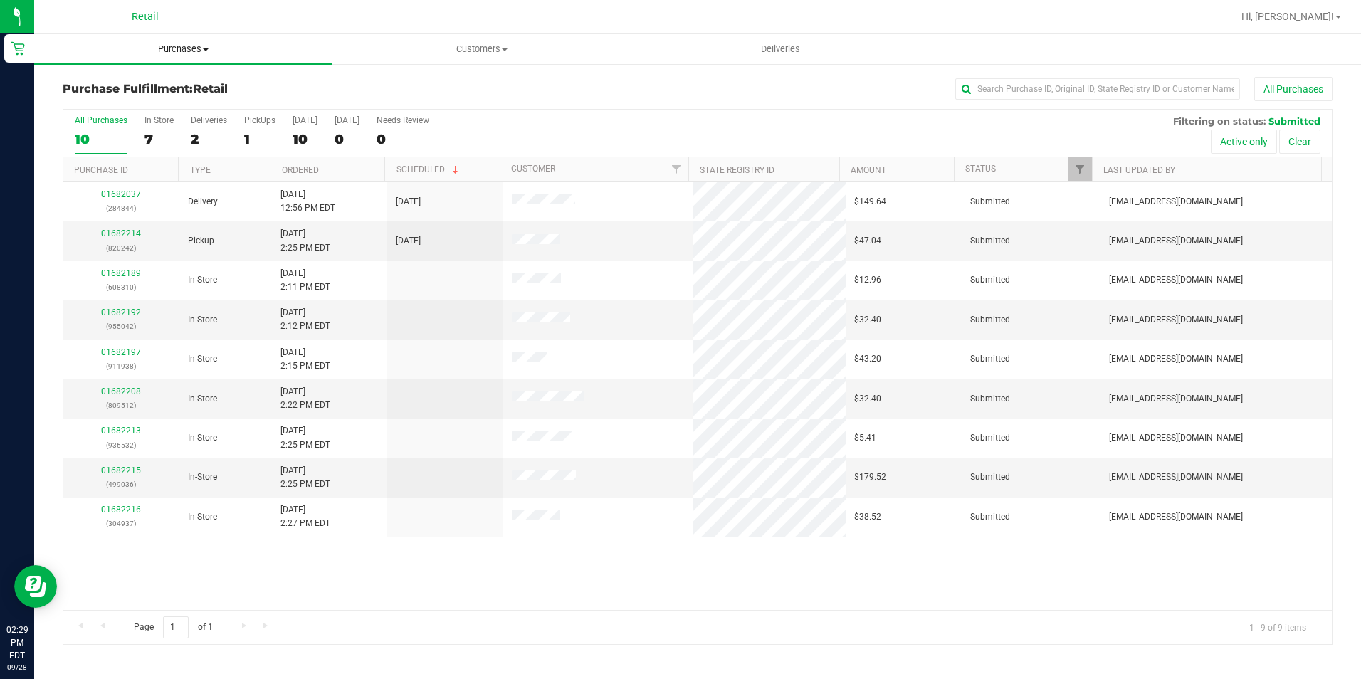
click at [177, 51] on span "Purchases" at bounding box center [183, 49] width 298 height 13
click at [161, 82] on span "Summary of purchases" at bounding box center [107, 86] width 146 height 12
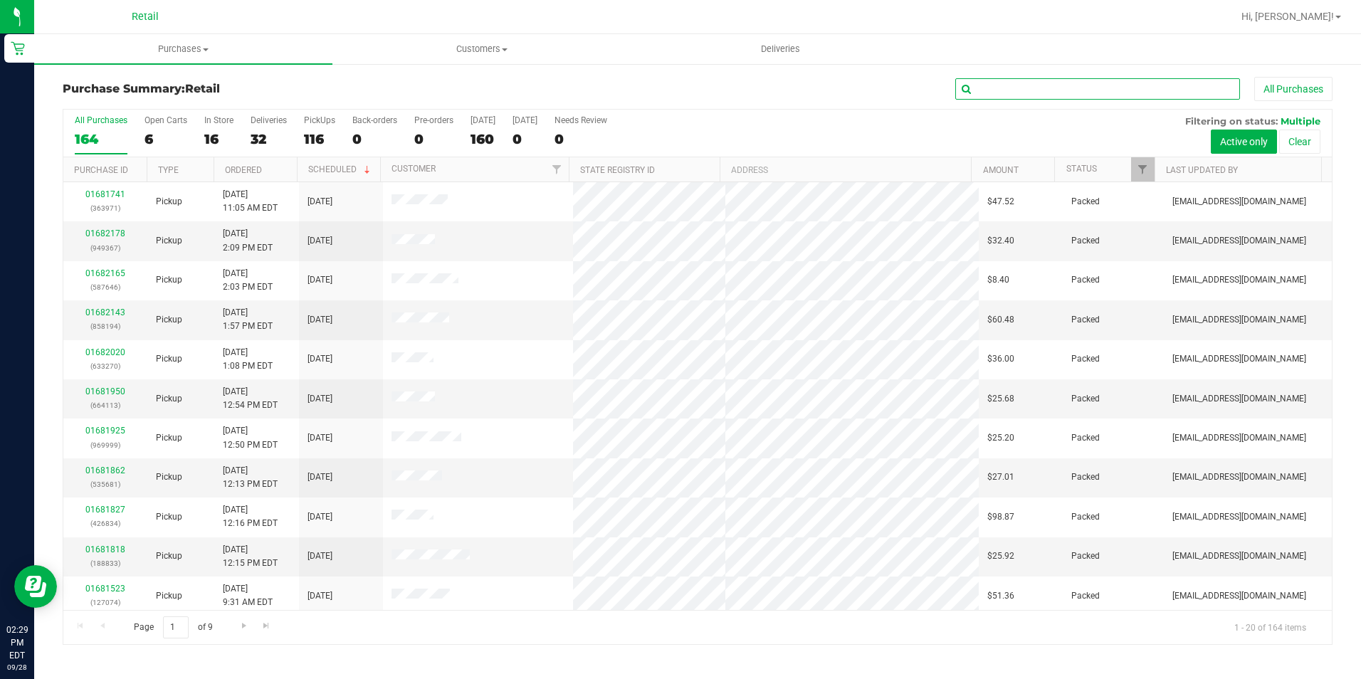
click at [1055, 91] on input "text" at bounding box center [1097, 88] width 285 height 21
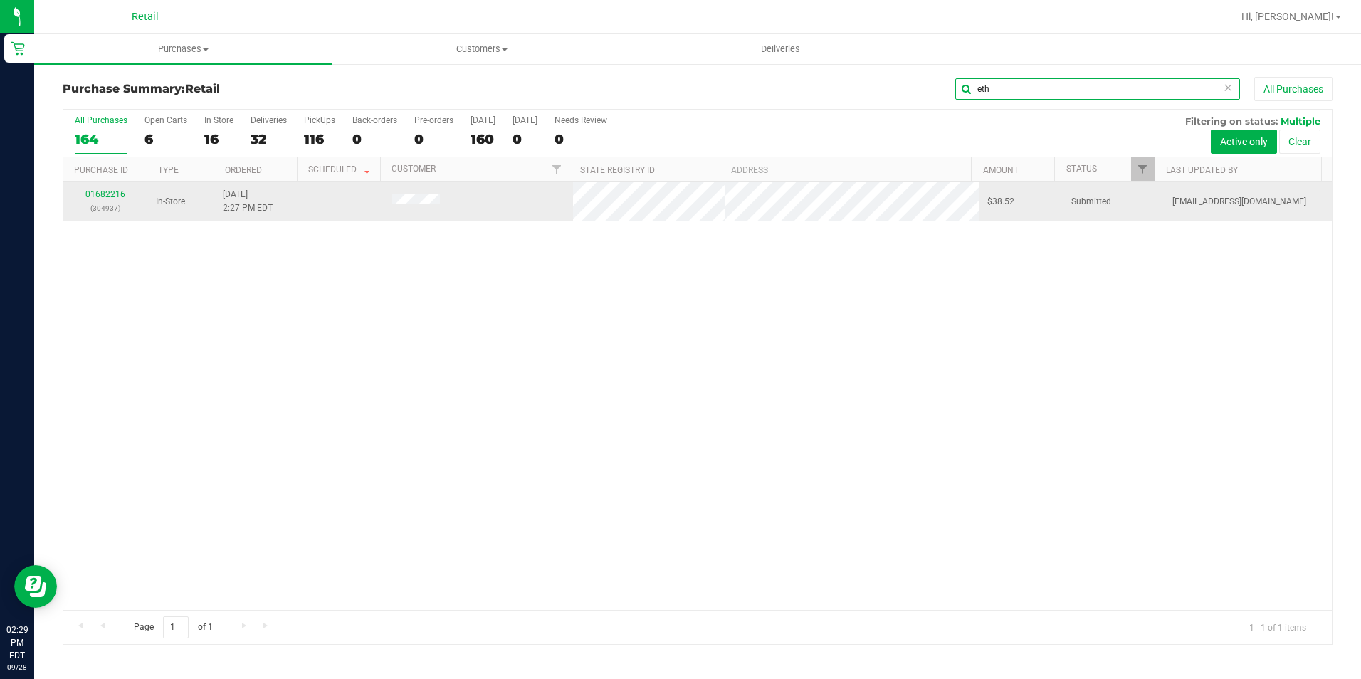
type input "eth"
click at [120, 192] on link "01682216" at bounding box center [105, 194] width 40 height 10
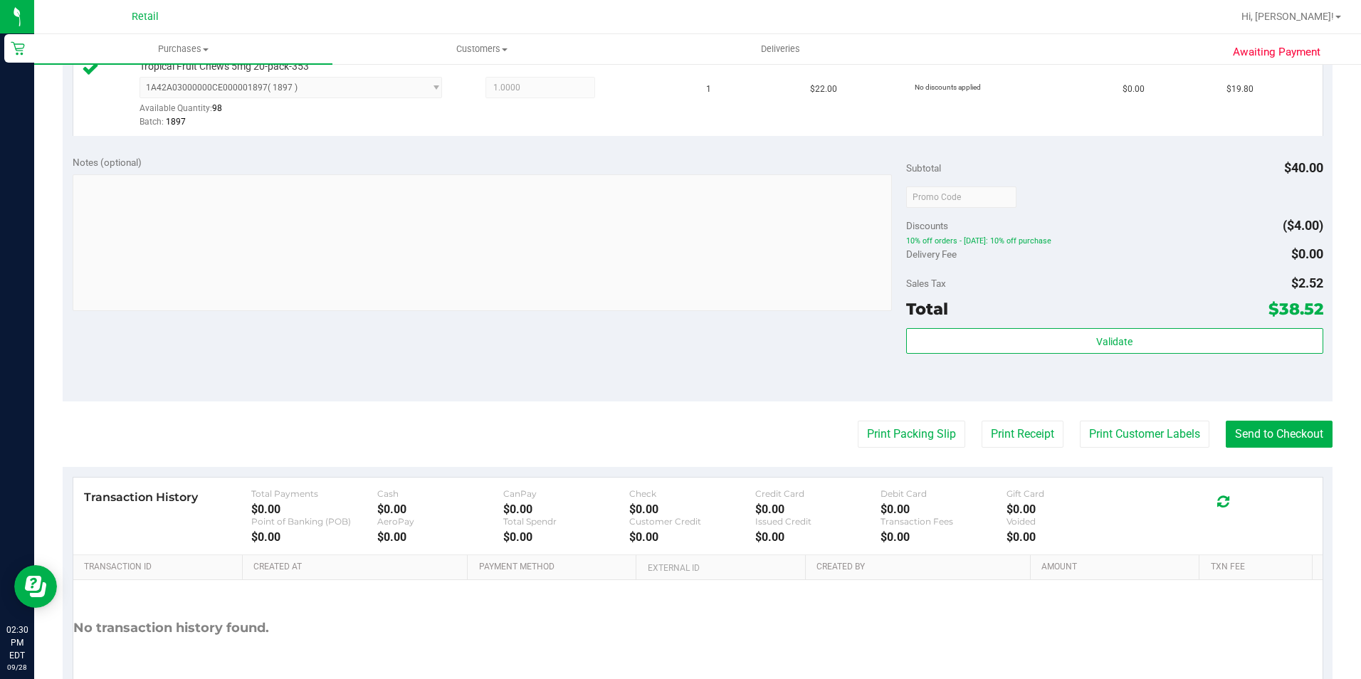
scroll to position [498, 0]
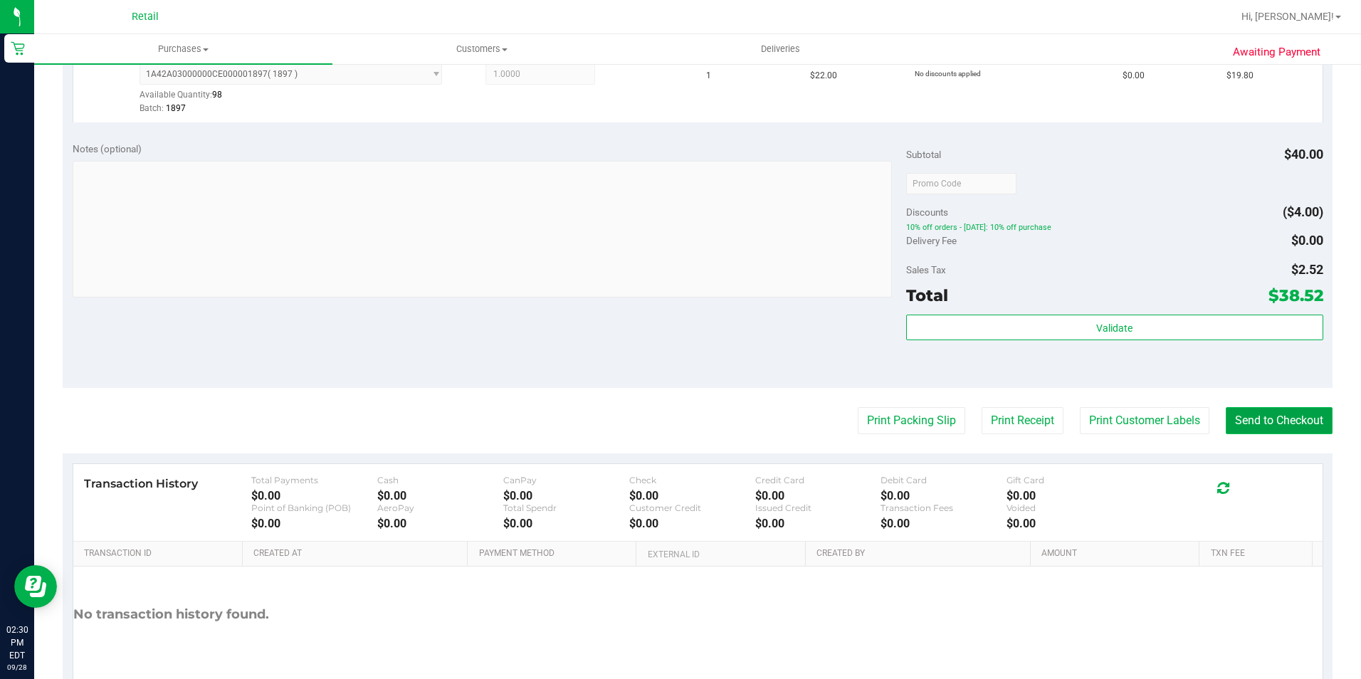
click at [1268, 417] on button "Send to Checkout" at bounding box center [1279, 420] width 107 height 27
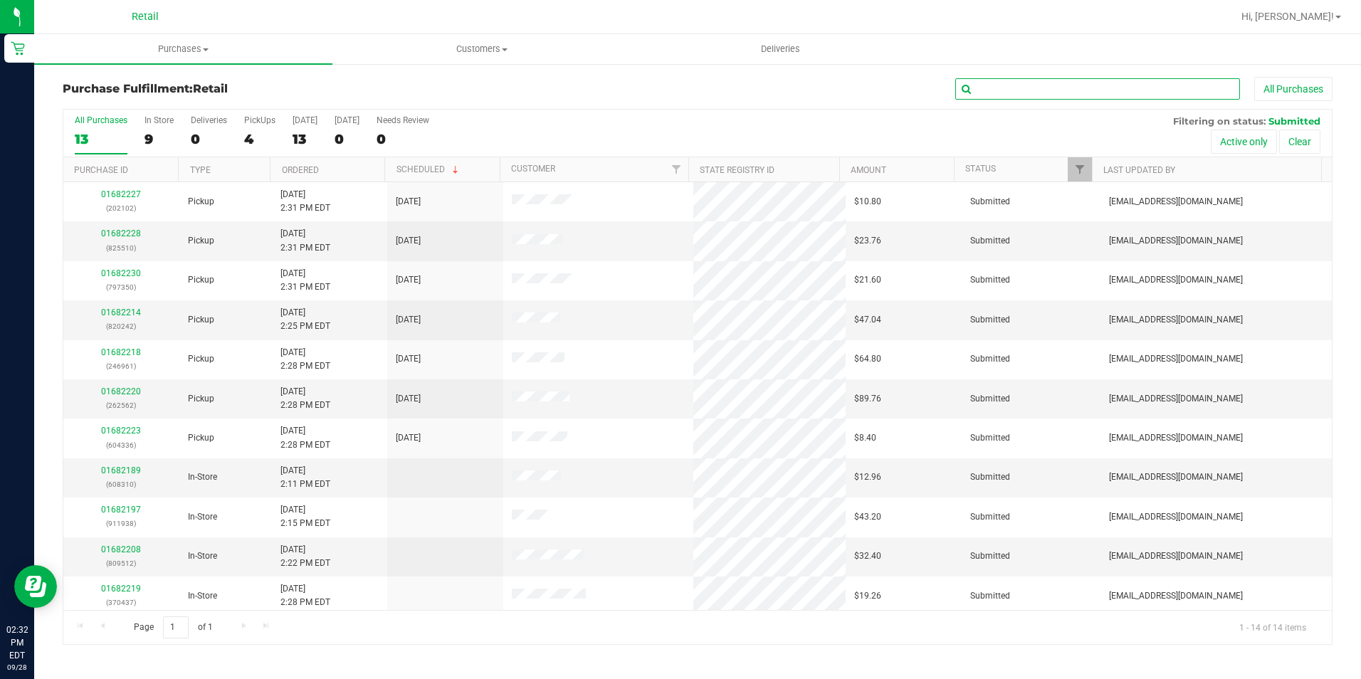
click at [1006, 90] on input "text" at bounding box center [1097, 88] width 285 height 21
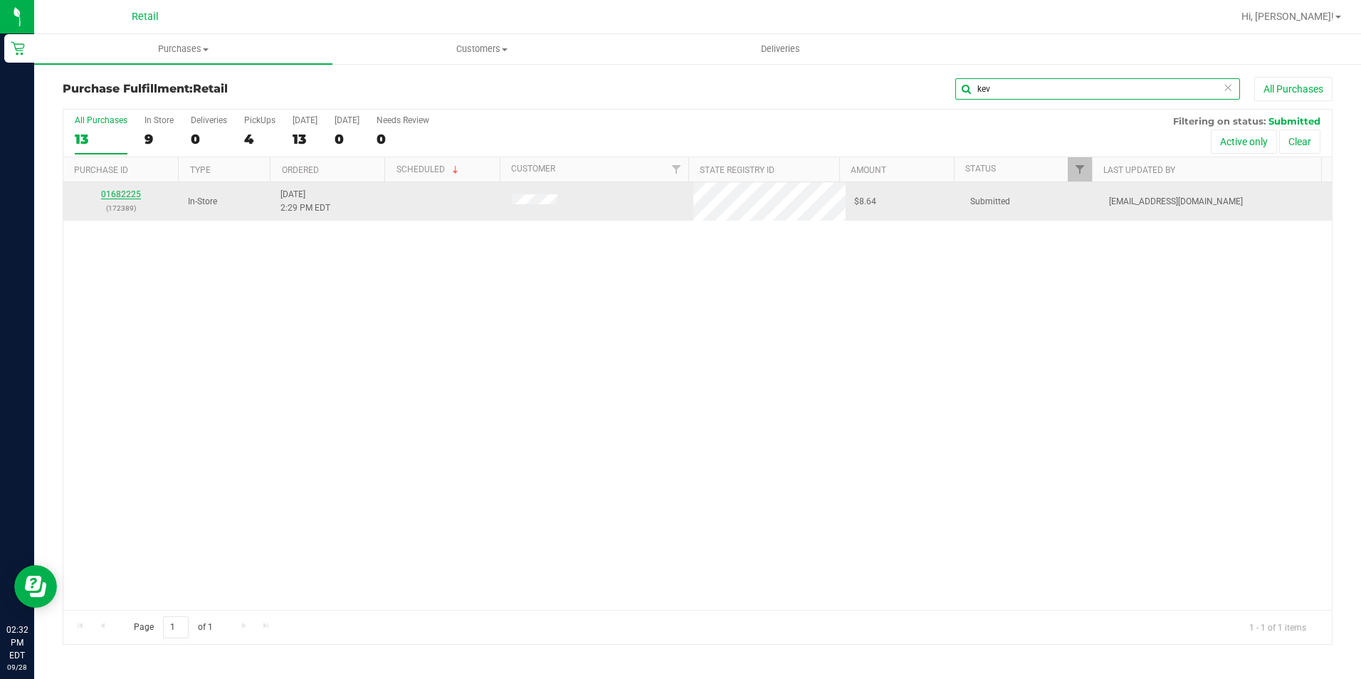
type input "kev"
click at [117, 190] on link "01682225" at bounding box center [121, 194] width 40 height 10
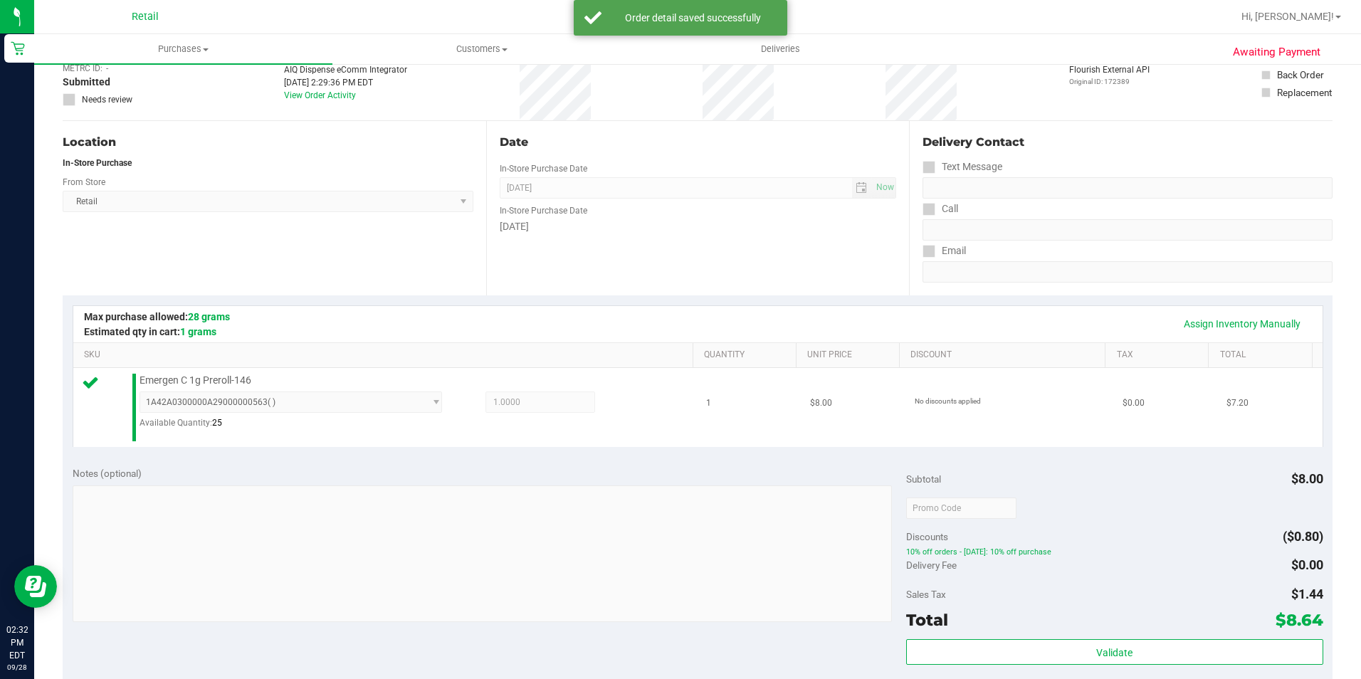
scroll to position [214, 0]
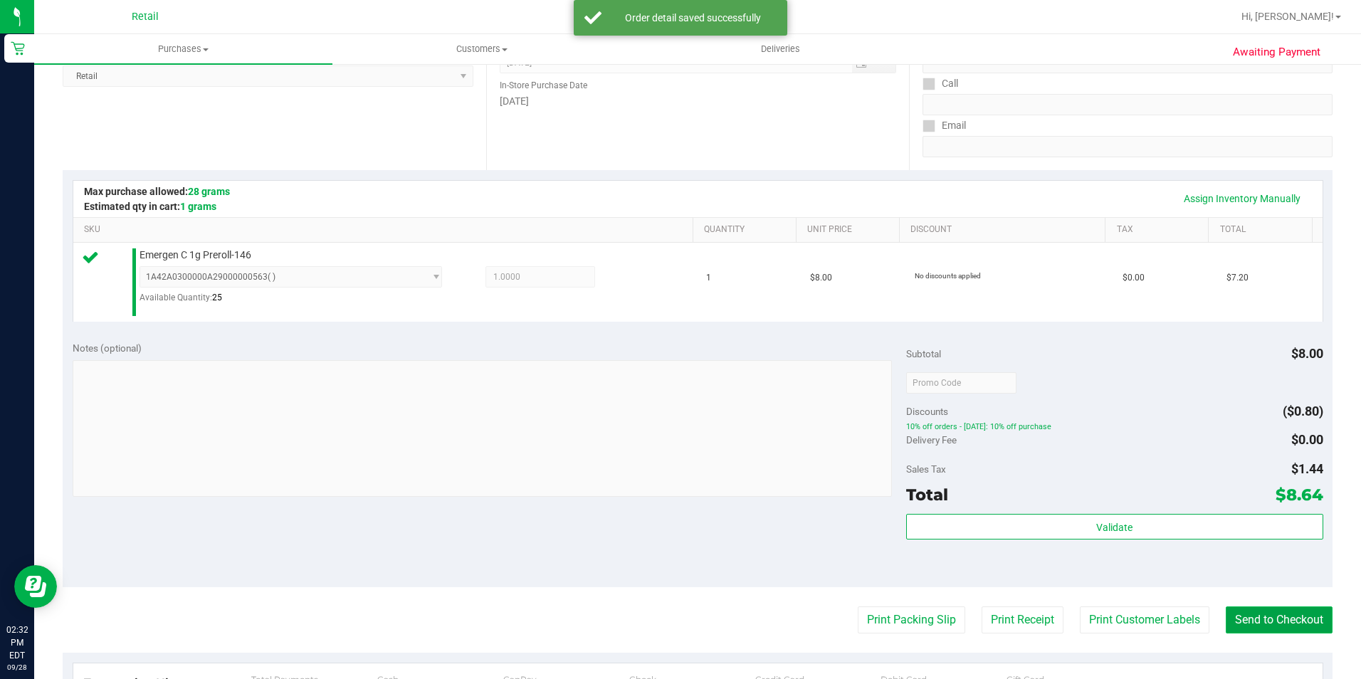
click at [1244, 608] on button "Send to Checkout" at bounding box center [1279, 619] width 107 height 27
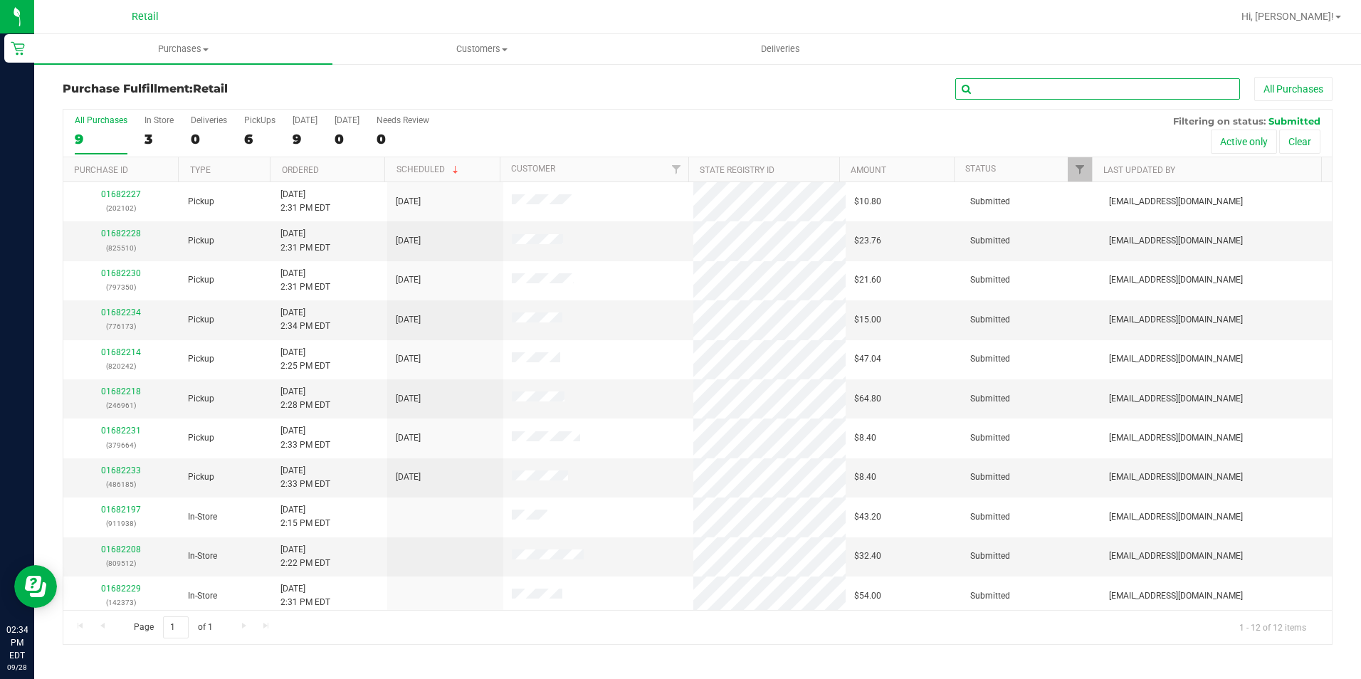
click at [1028, 87] on input "text" at bounding box center [1097, 88] width 285 height 21
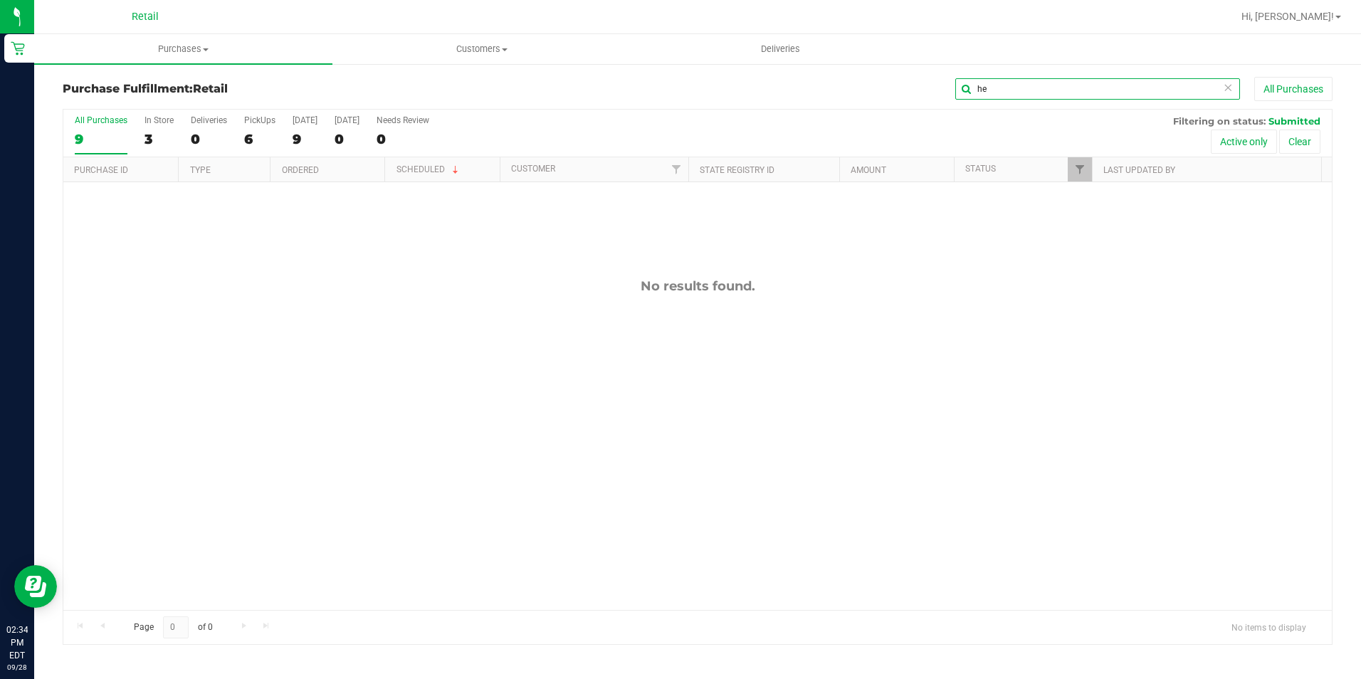
type input "h"
type input "pet"
click at [206, 47] on span "Purchases" at bounding box center [183, 49] width 298 height 13
click at [180, 93] on li "Summary of purchases" at bounding box center [183, 86] width 298 height 17
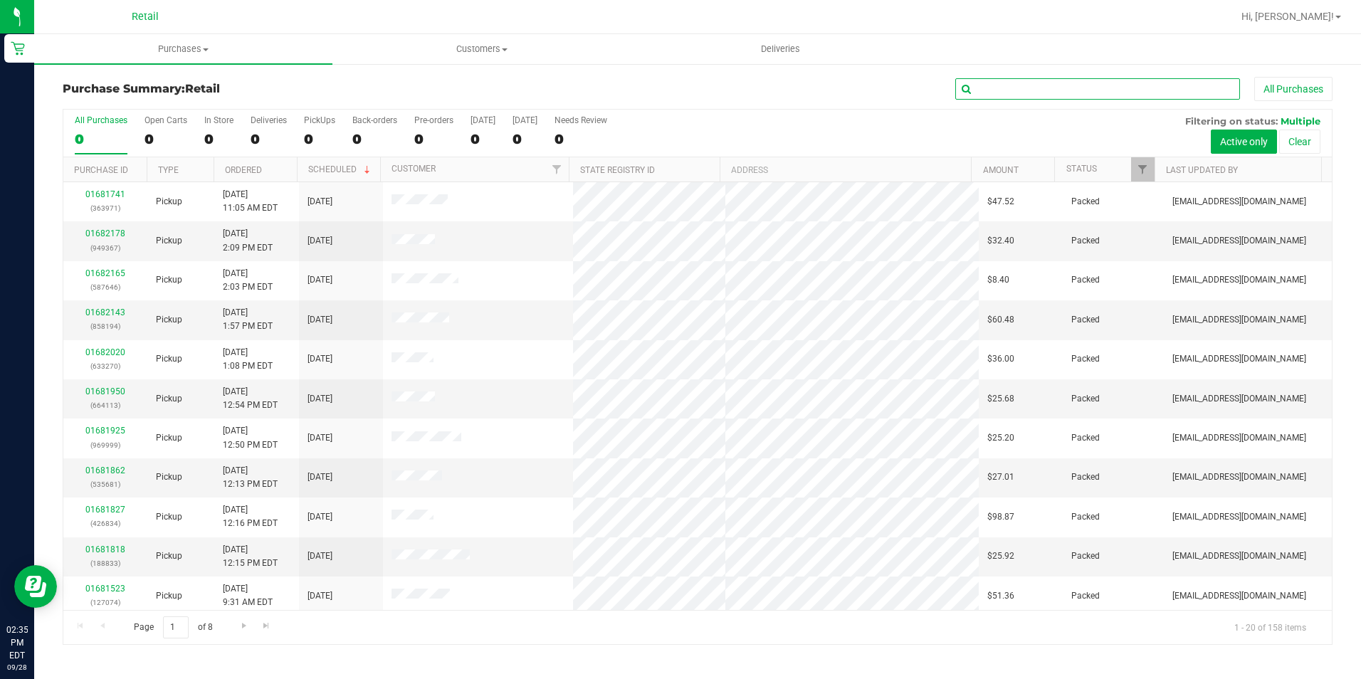
click at [1011, 85] on input "text" at bounding box center [1097, 88] width 285 height 21
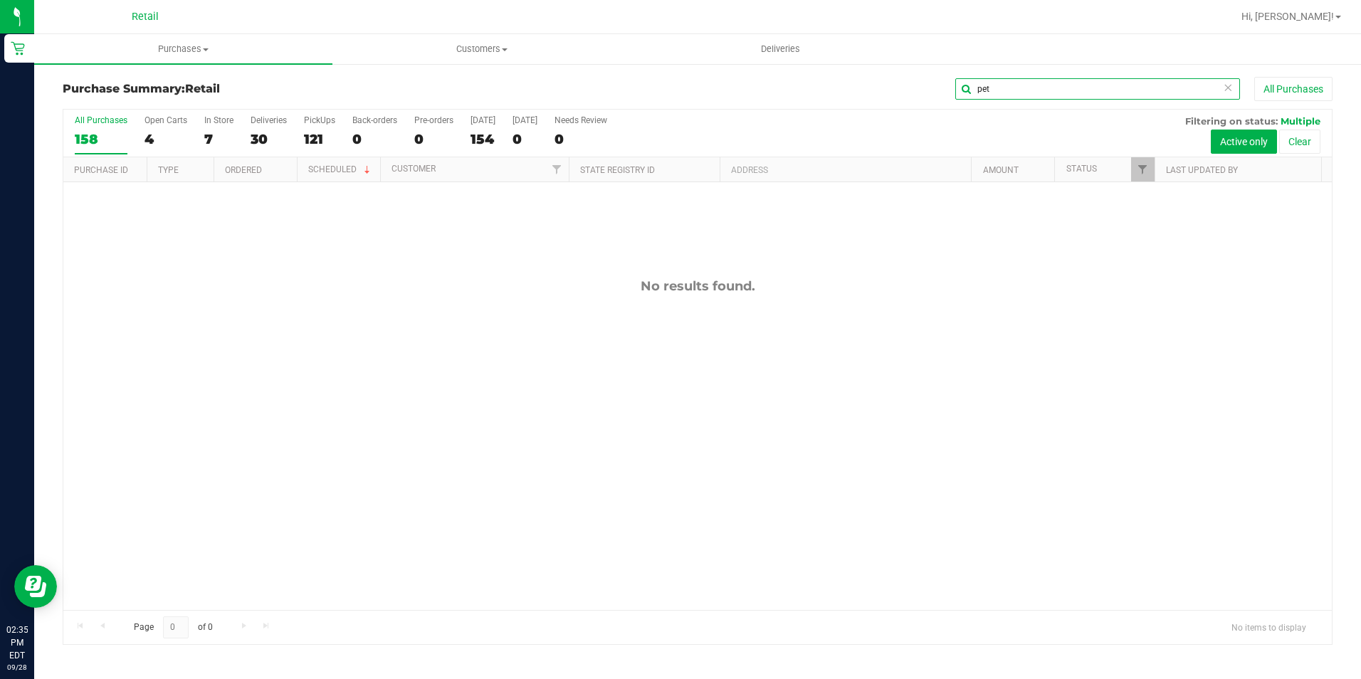
type input "pet"
click at [1229, 80] on icon at bounding box center [1228, 86] width 10 height 17
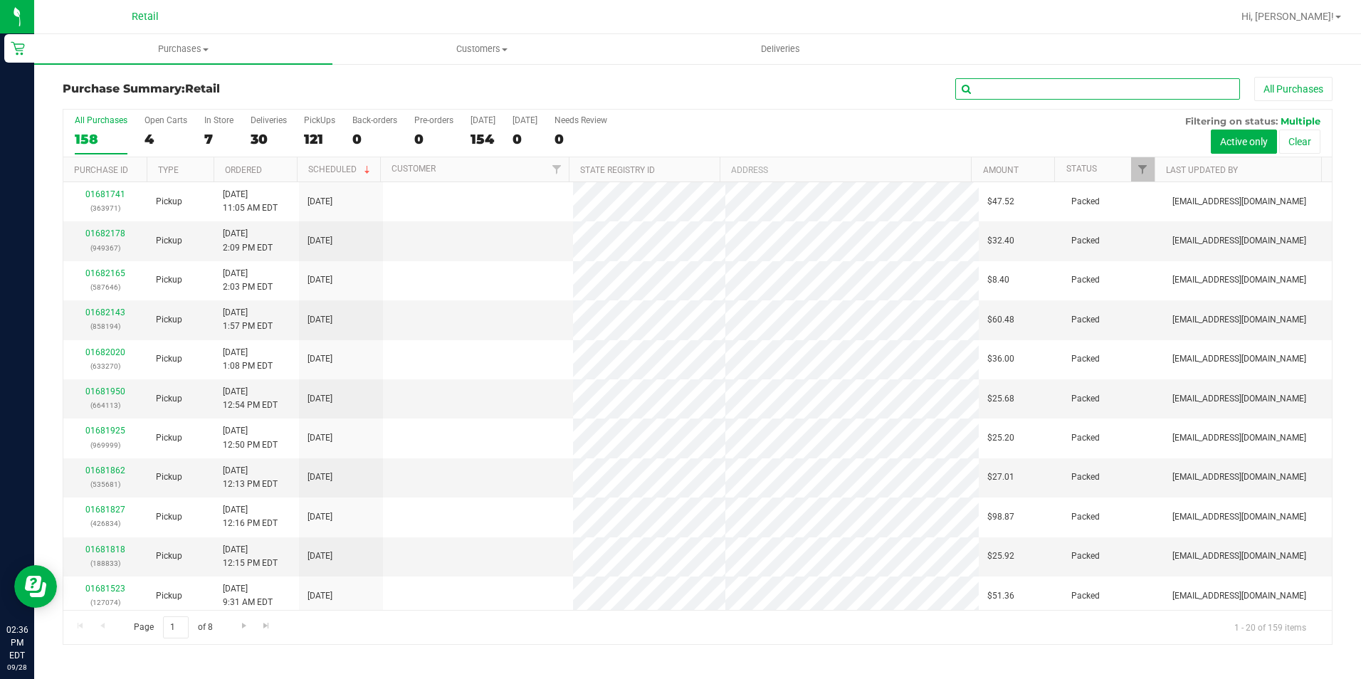
click at [1160, 93] on input "text" at bounding box center [1097, 88] width 285 height 21
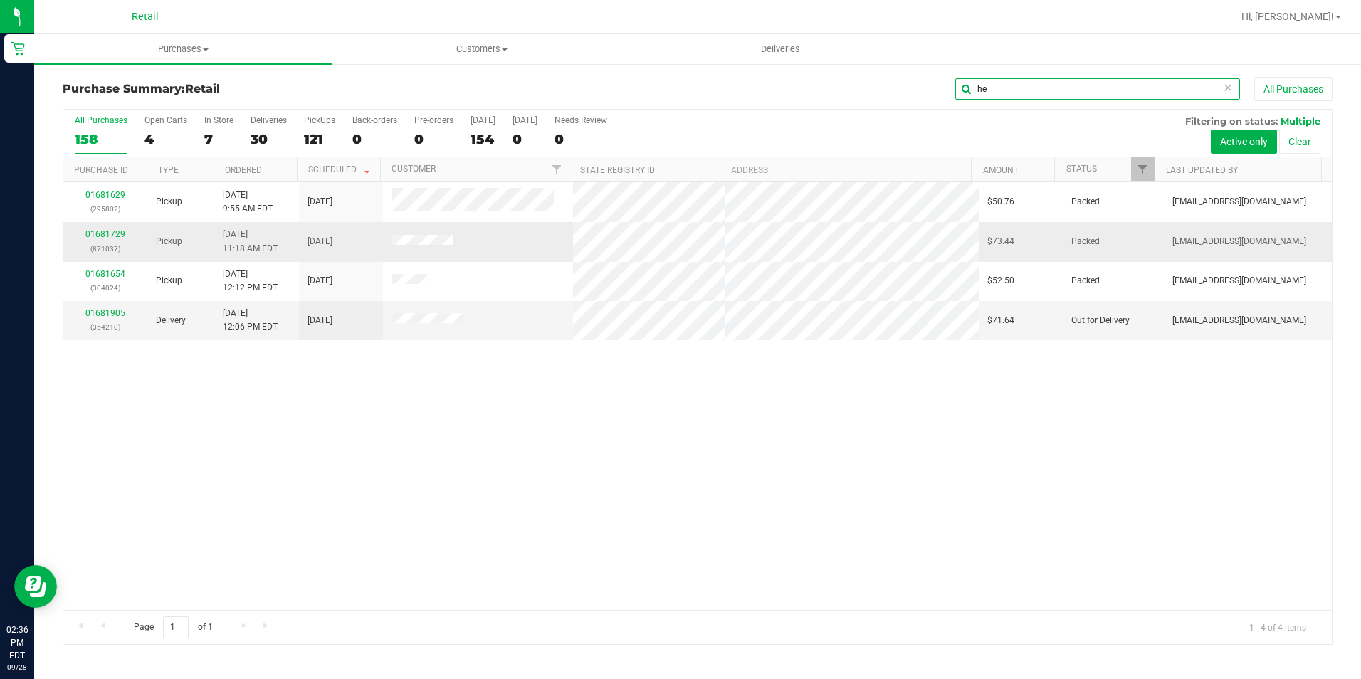
type input "h"
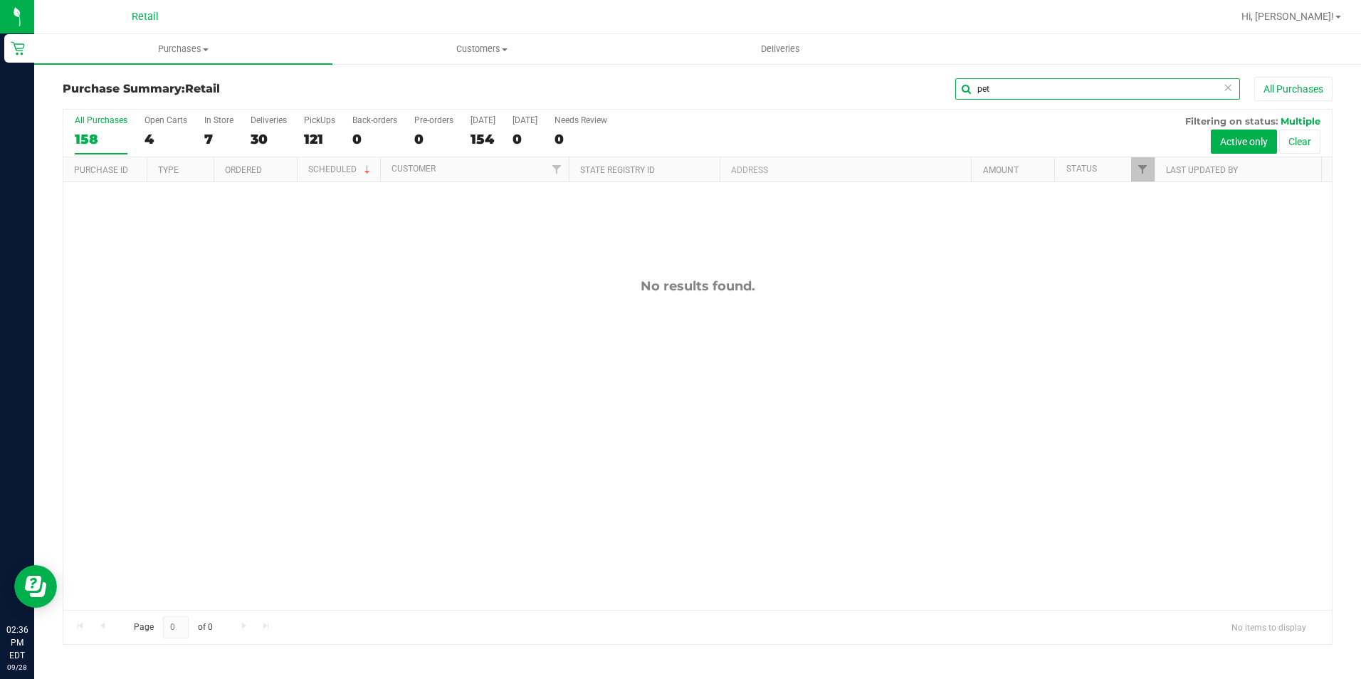
type input "pet"
click at [1231, 85] on icon at bounding box center [1228, 86] width 10 height 17
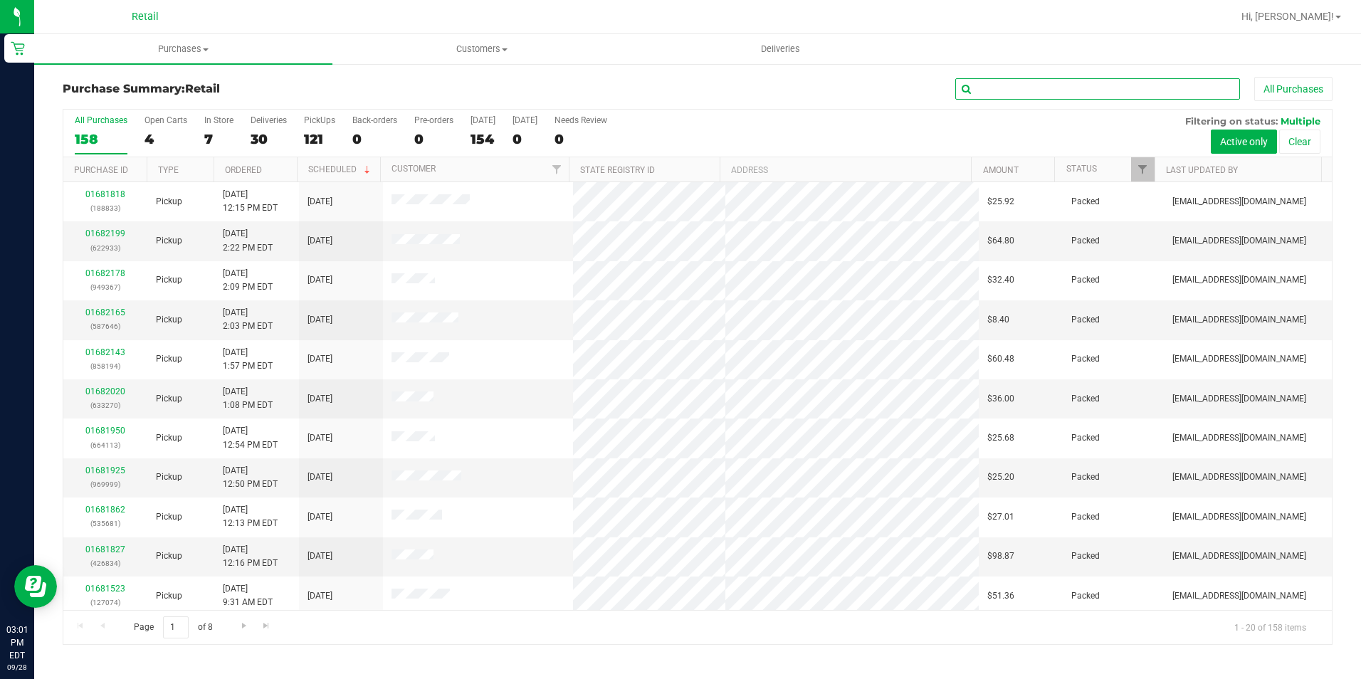
click at [1155, 91] on input "text" at bounding box center [1097, 88] width 285 height 21
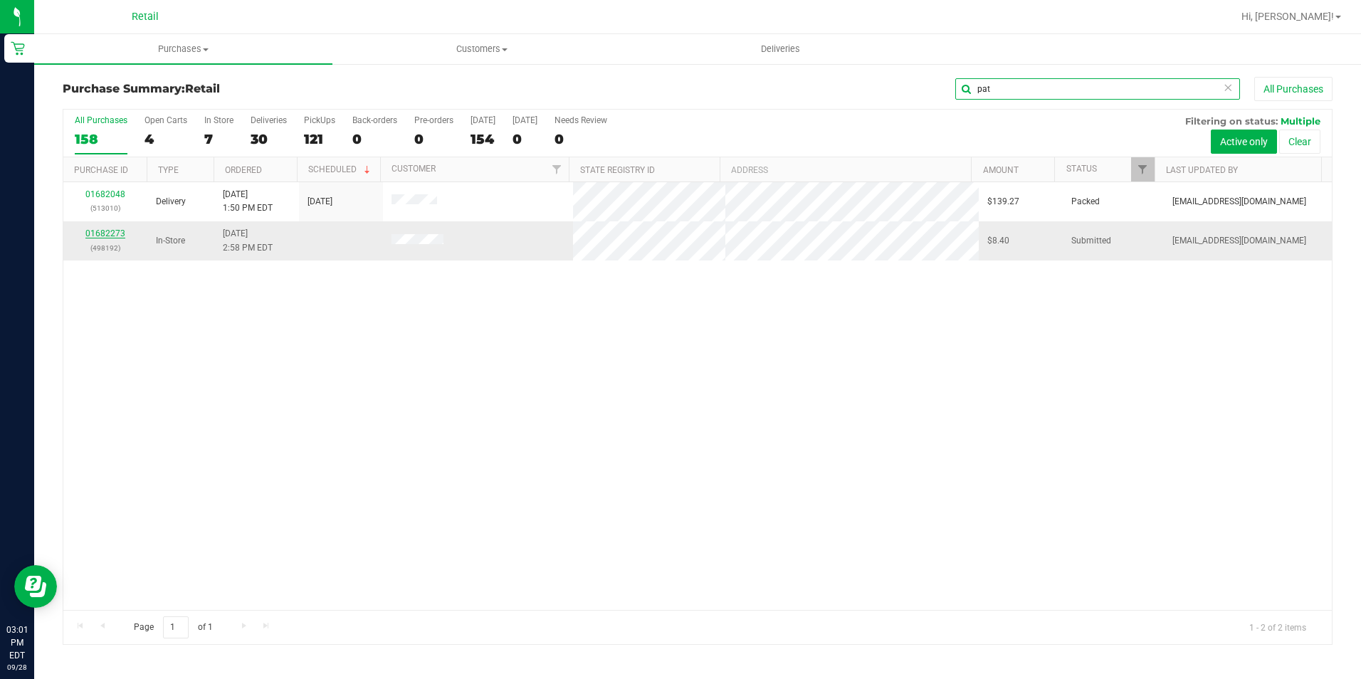
type input "pat"
click at [111, 232] on link "01682273" at bounding box center [105, 233] width 40 height 10
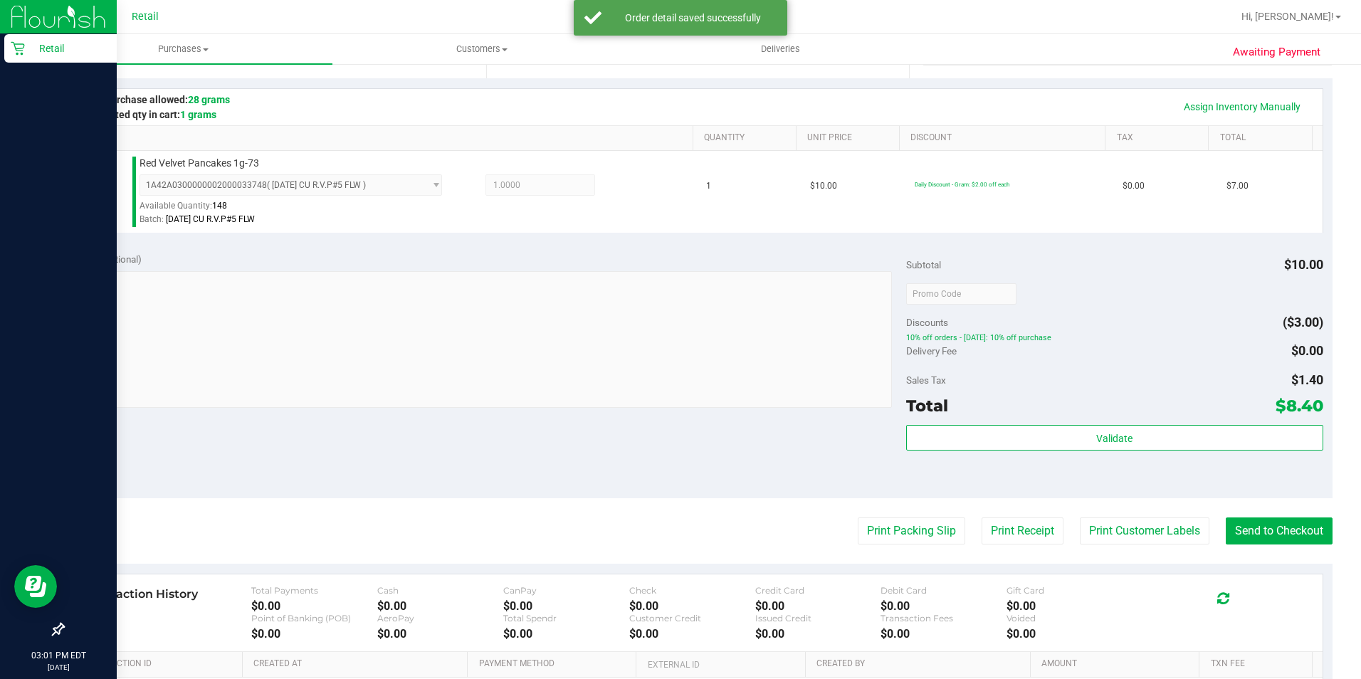
scroll to position [356, 0]
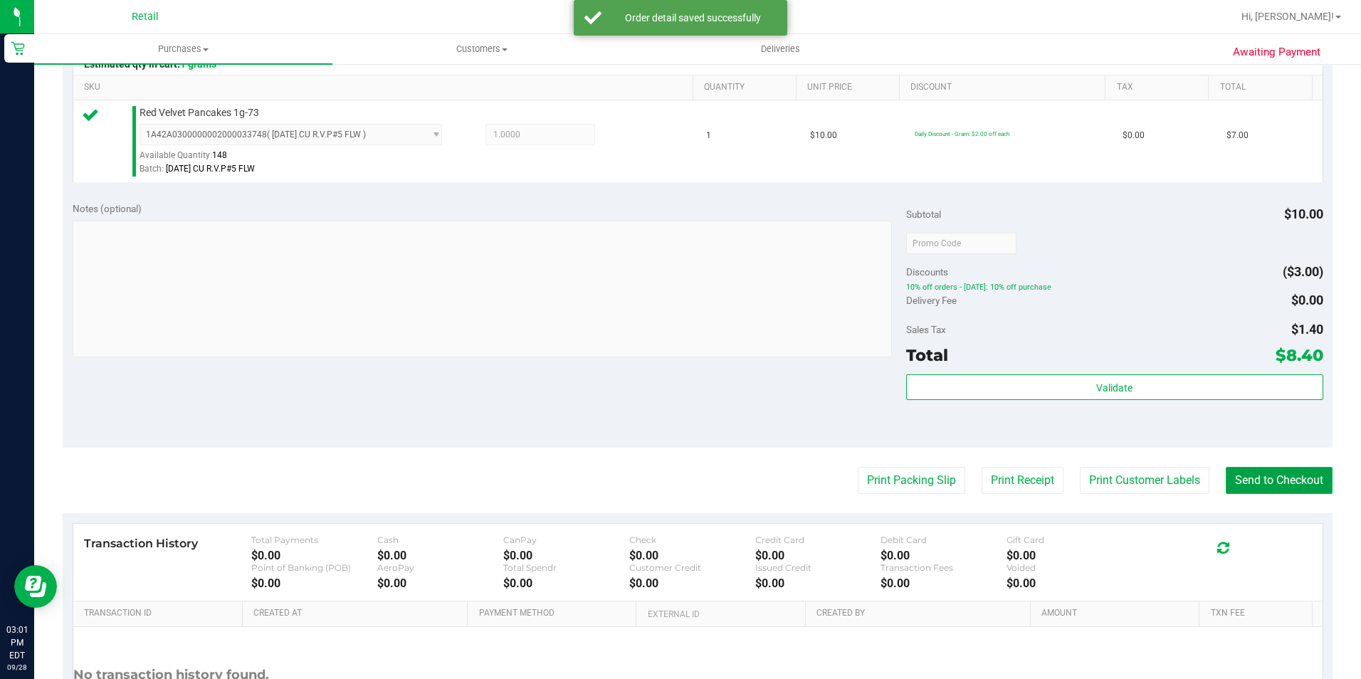
click at [1307, 488] on button "Send to Checkout" at bounding box center [1279, 480] width 107 height 27
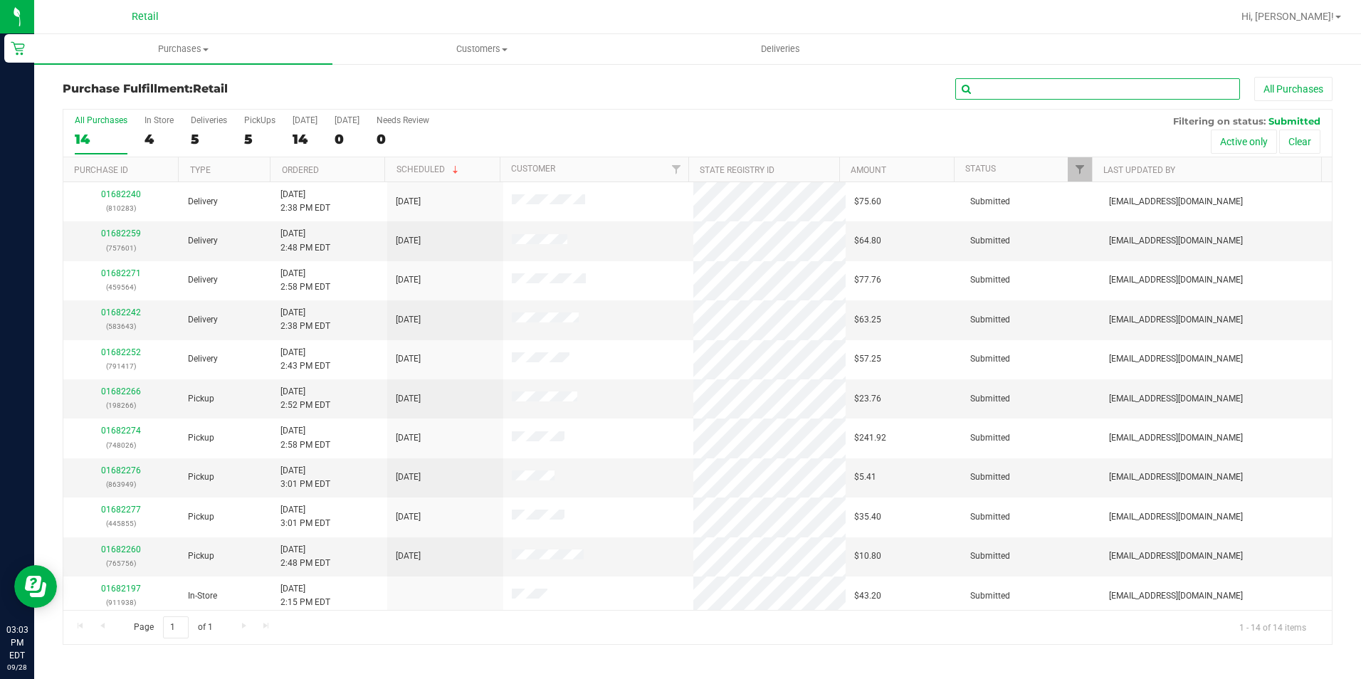
click at [1150, 93] on input "text" at bounding box center [1097, 88] width 285 height 21
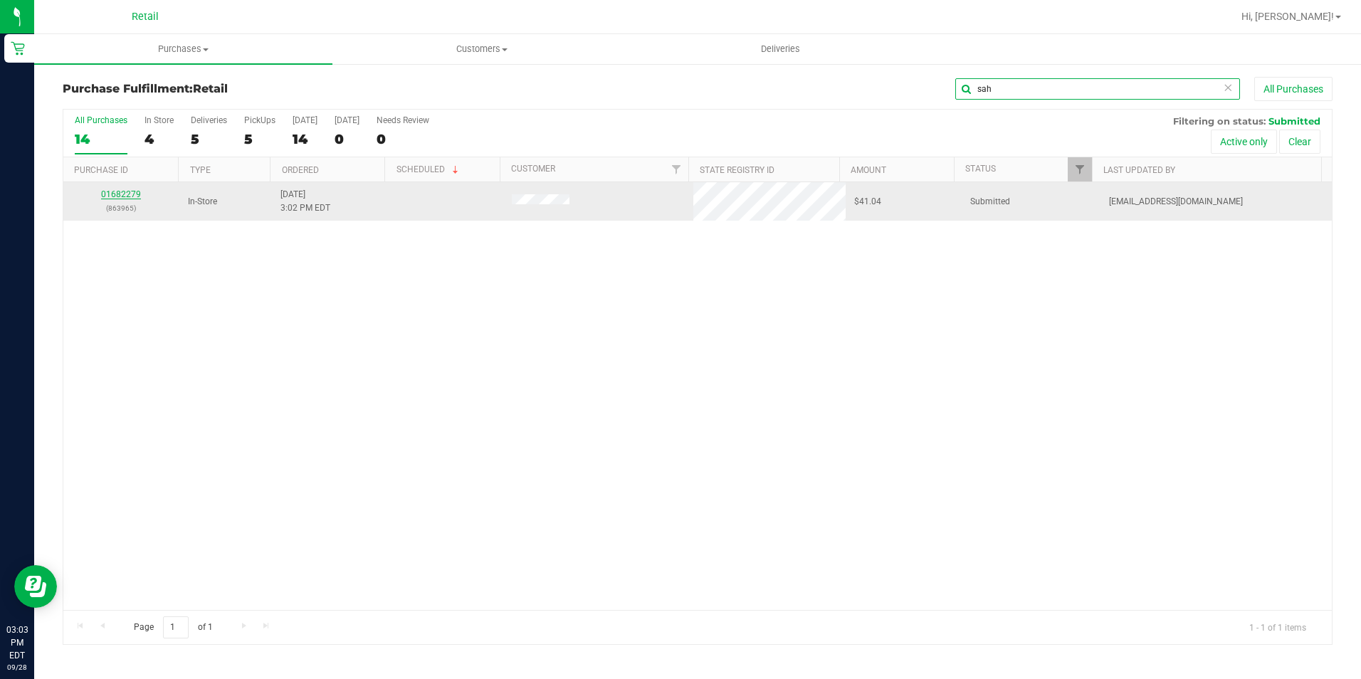
type input "sah"
click at [139, 193] on link "01682279" at bounding box center [121, 194] width 40 height 10
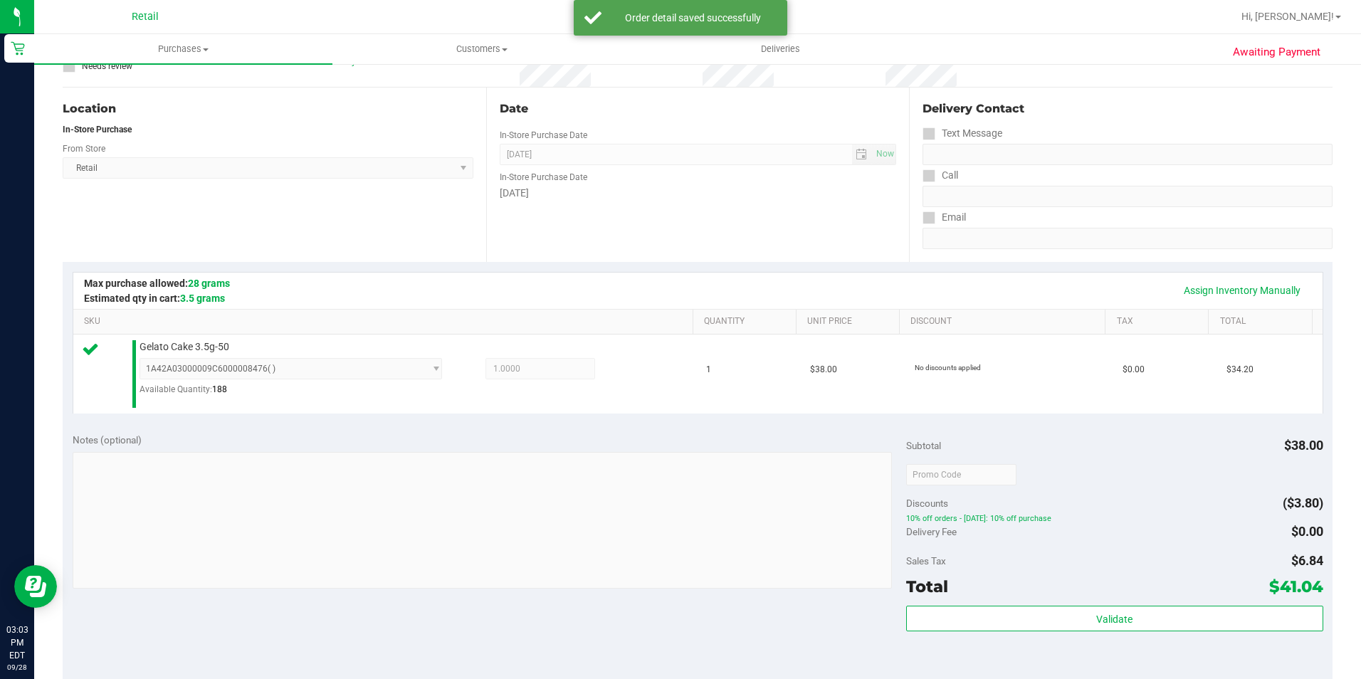
scroll to position [214, 0]
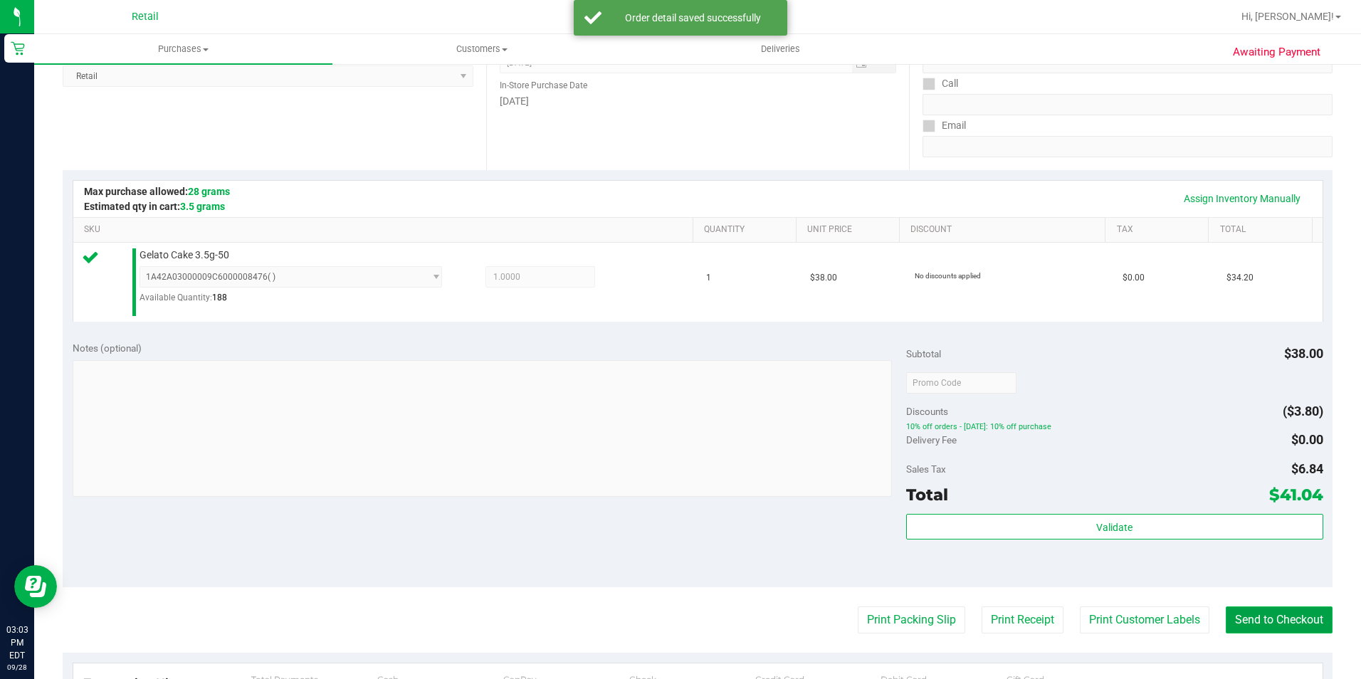
click at [1283, 614] on button "Send to Checkout" at bounding box center [1279, 619] width 107 height 27
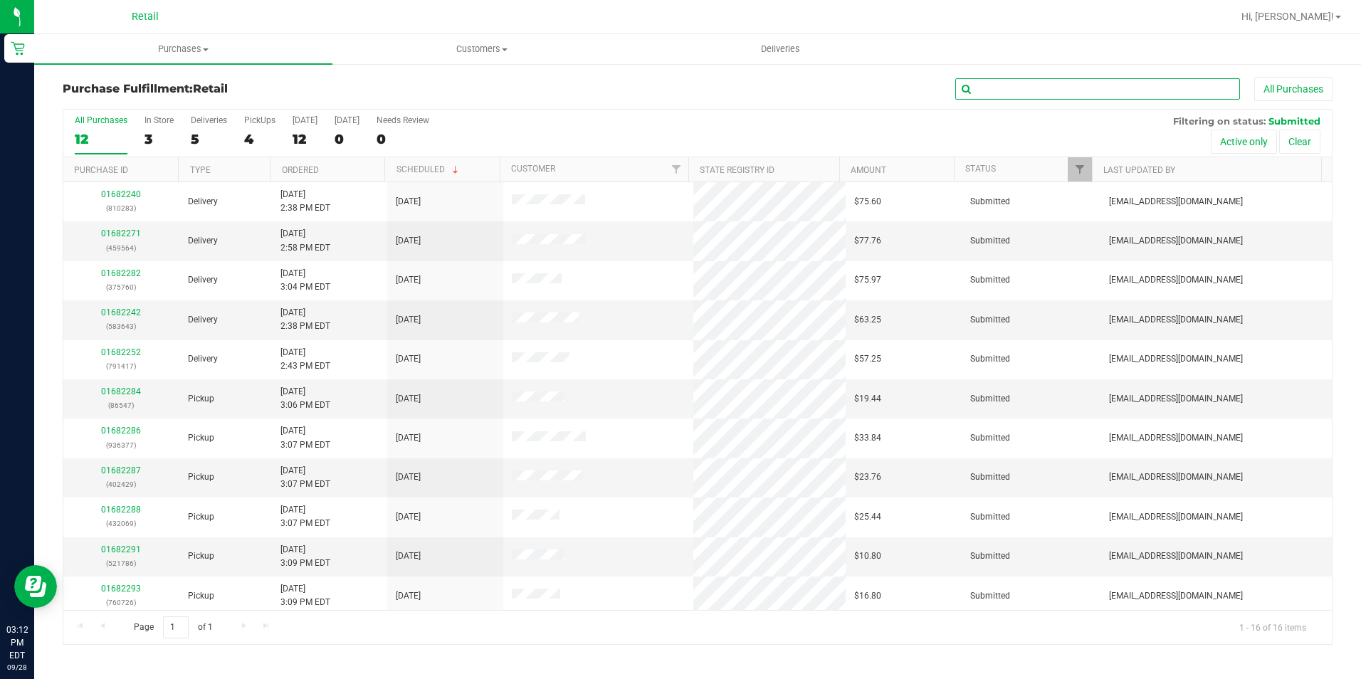
click at [1141, 96] on input "text" at bounding box center [1097, 88] width 285 height 21
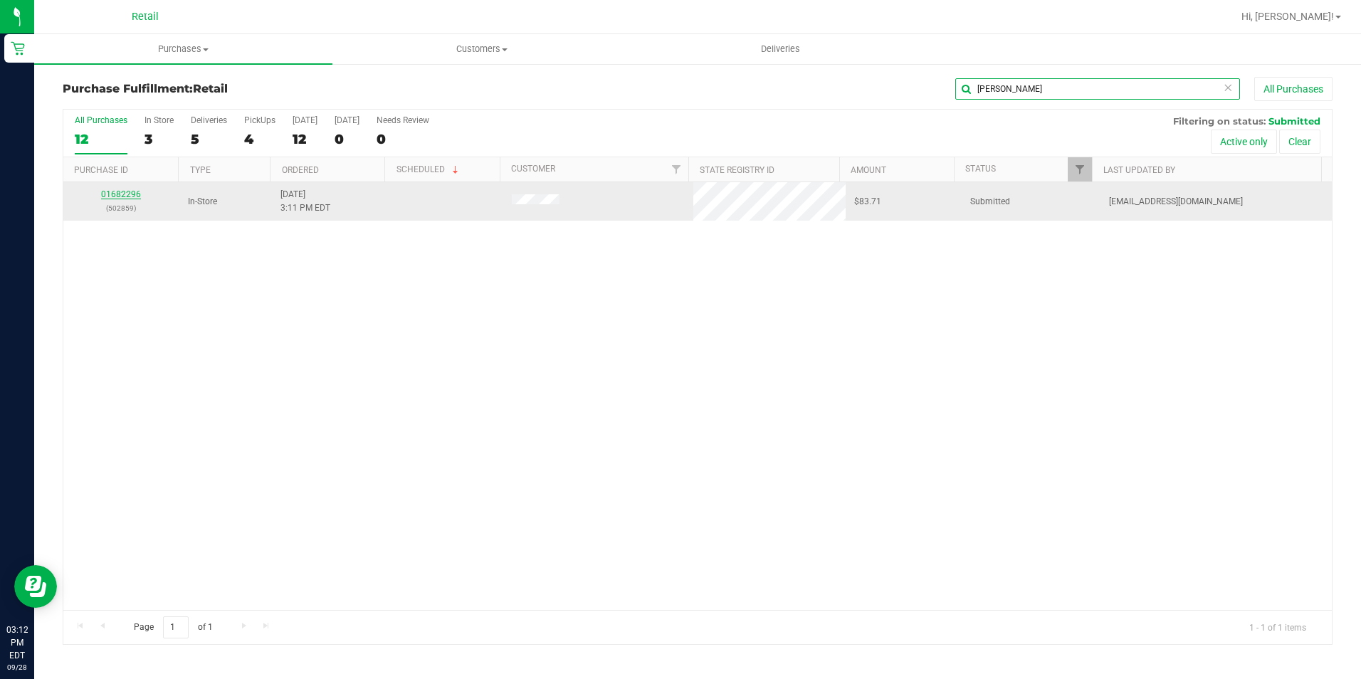
type input "[PERSON_NAME]"
click at [135, 195] on link "01682296" at bounding box center [121, 194] width 40 height 10
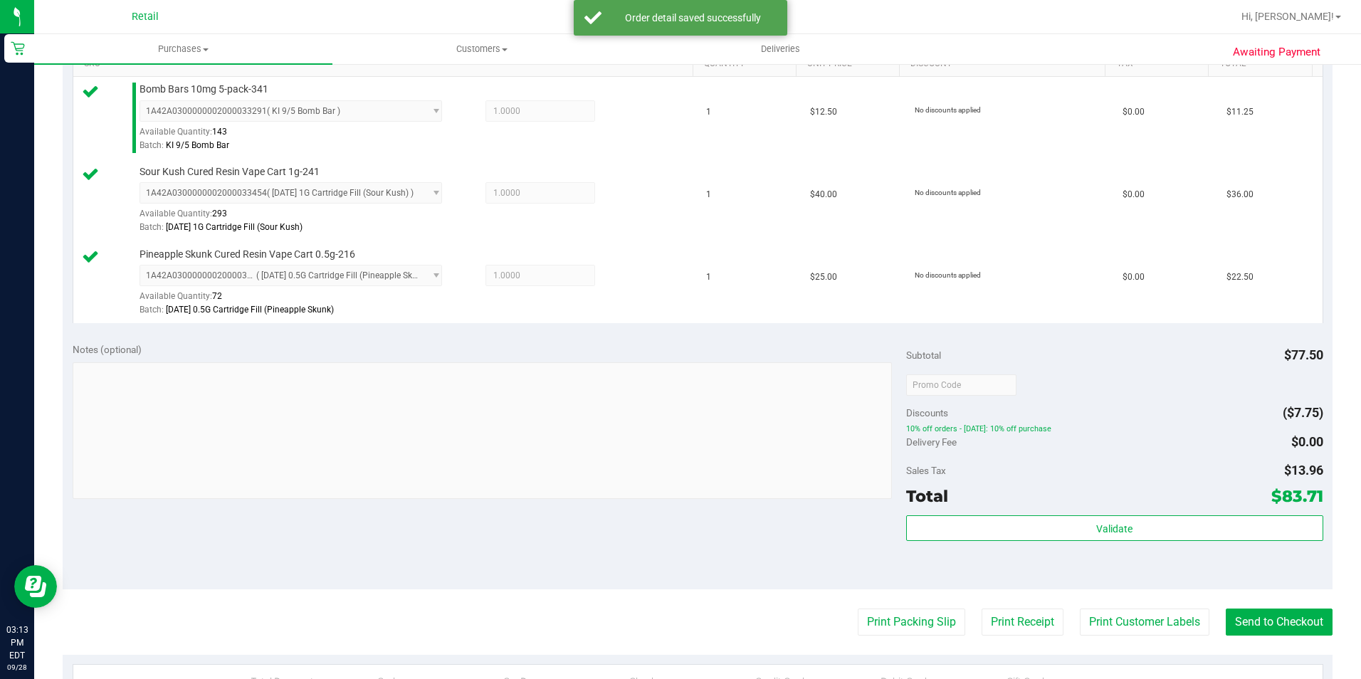
scroll to position [498, 0]
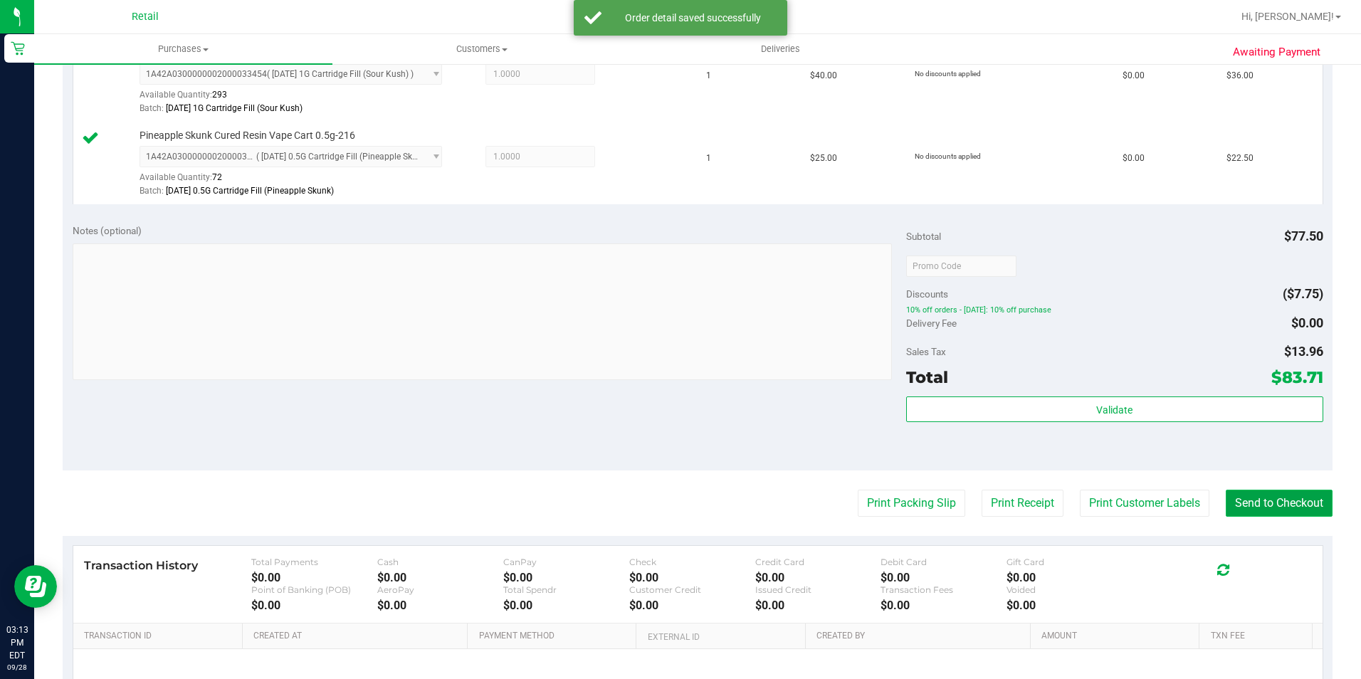
click at [1303, 506] on button "Send to Checkout" at bounding box center [1279, 503] width 107 height 27
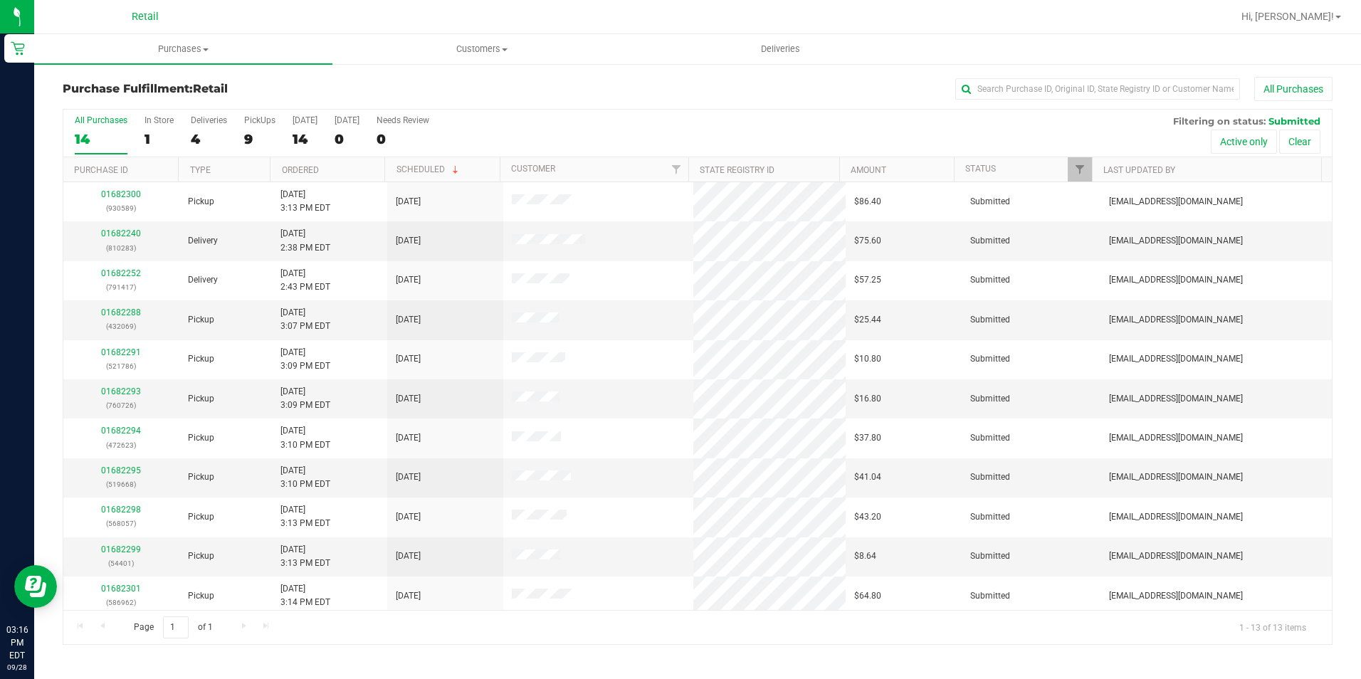
click at [1026, 100] on div "Purchase Fulfillment: Retail All Purchases" at bounding box center [698, 92] width 1270 height 31
click at [1032, 92] on input "text" at bounding box center [1097, 88] width 285 height 21
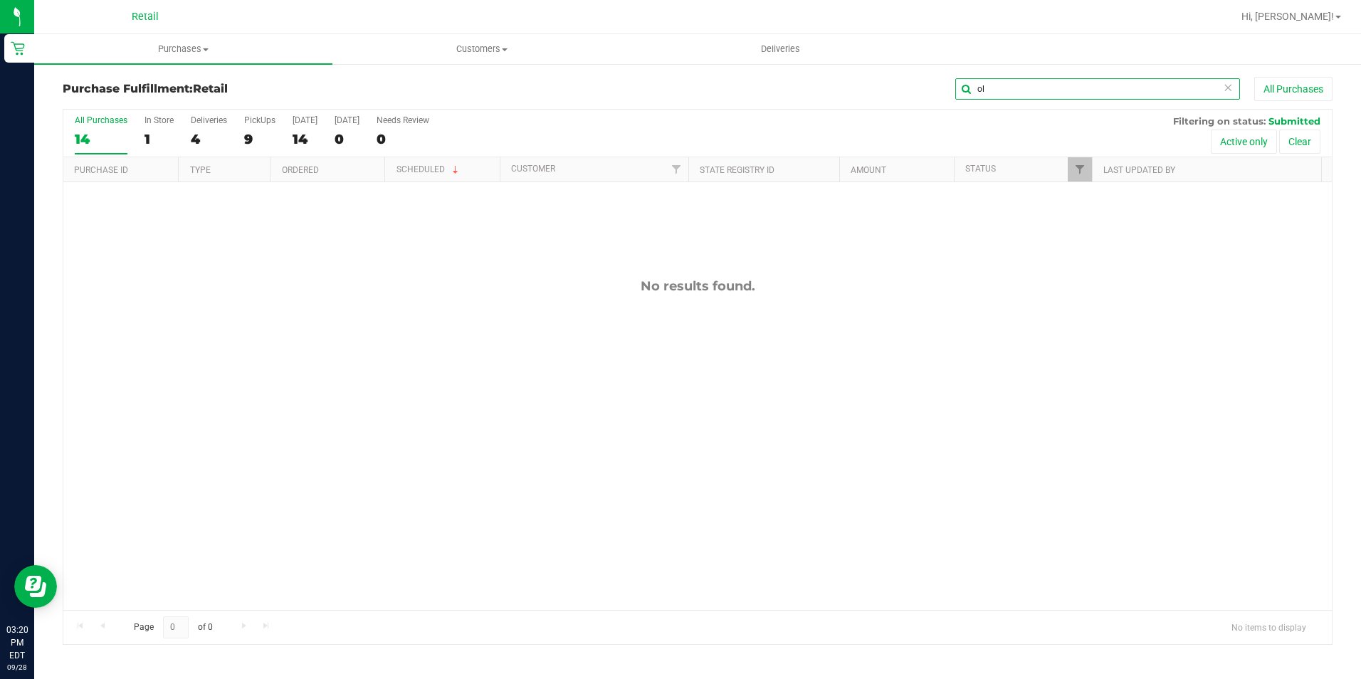
type input "o"
type input "d"
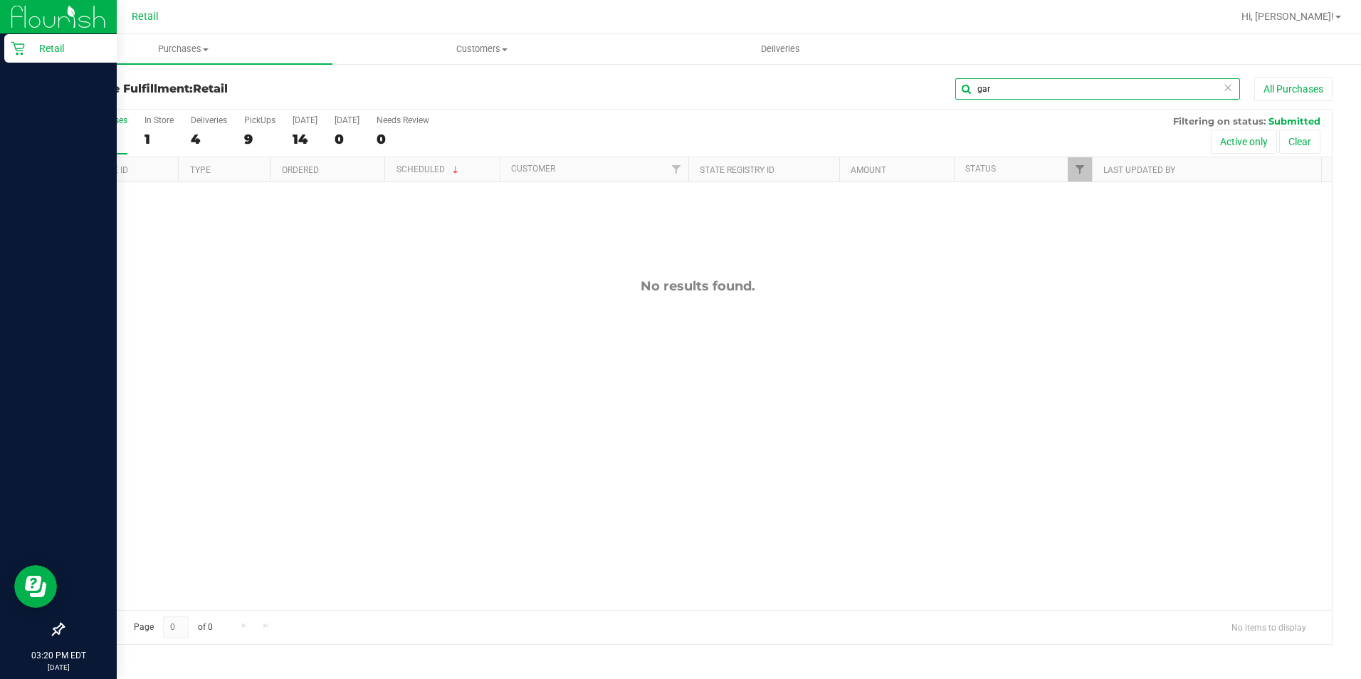
type input "gar"
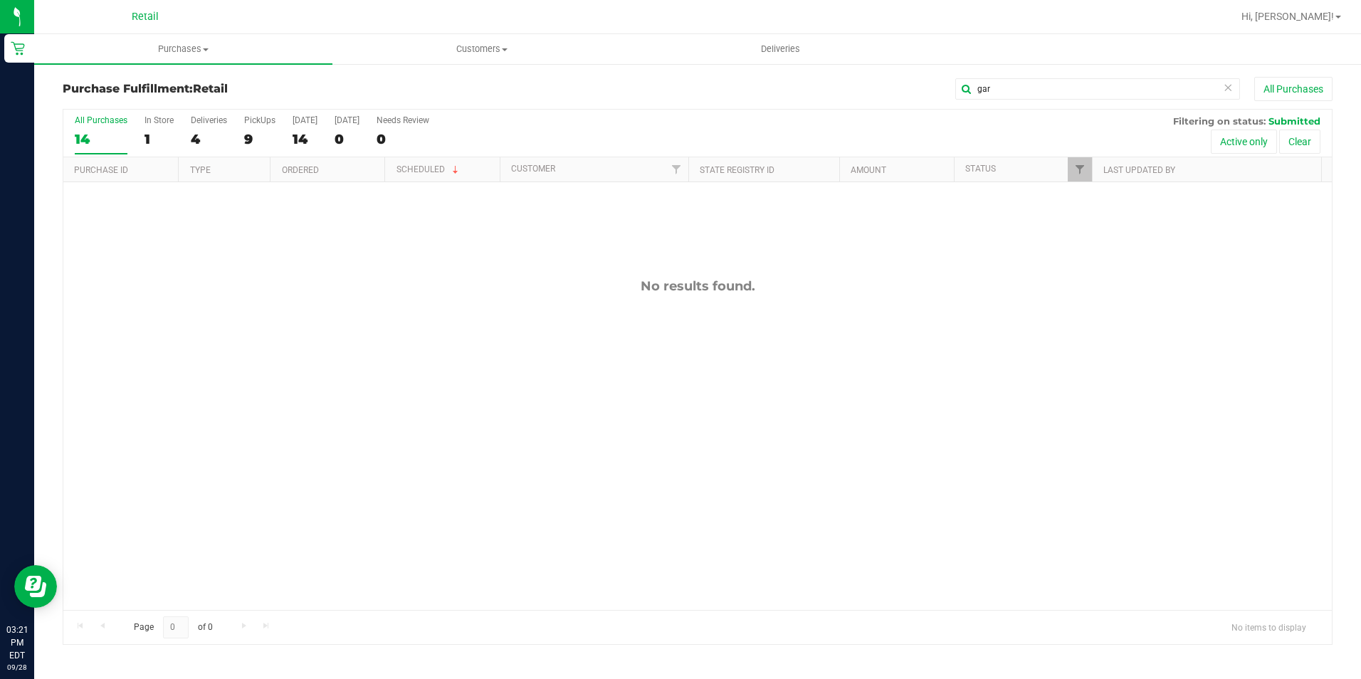
click at [1224, 86] on icon at bounding box center [1228, 86] width 10 height 17
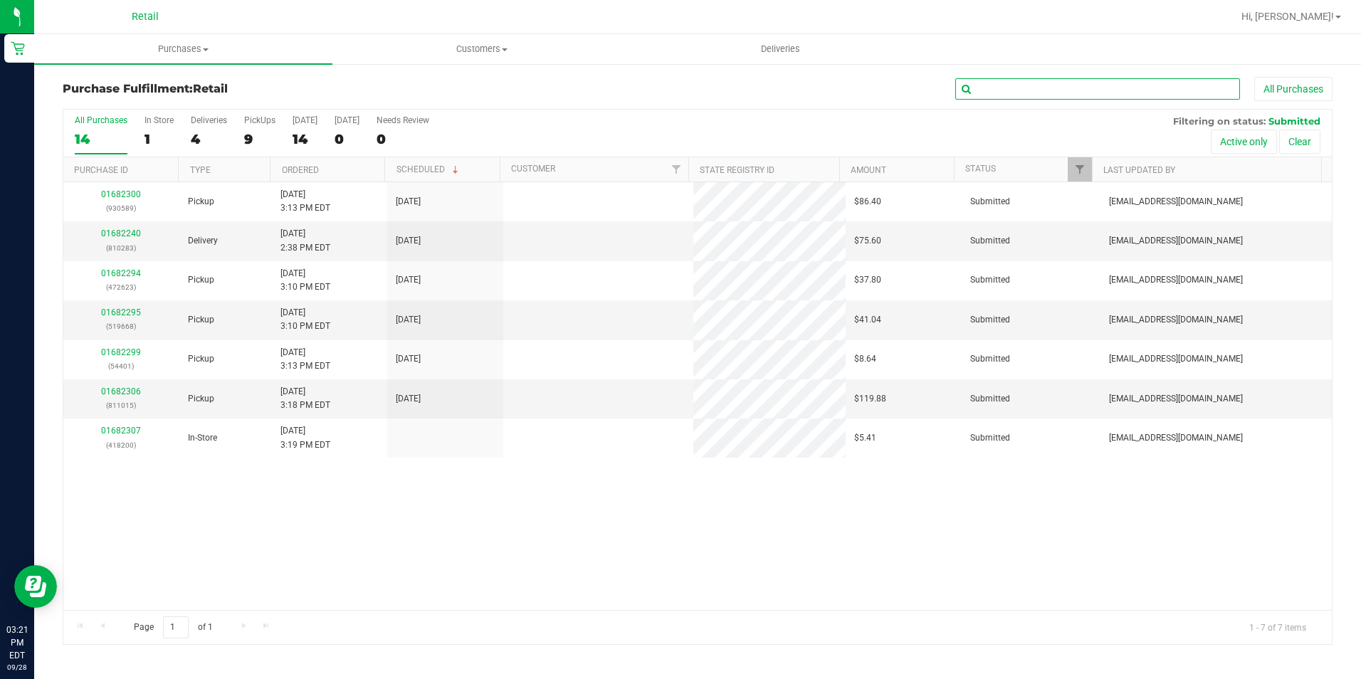
click at [1146, 87] on input "text" at bounding box center [1097, 88] width 285 height 21
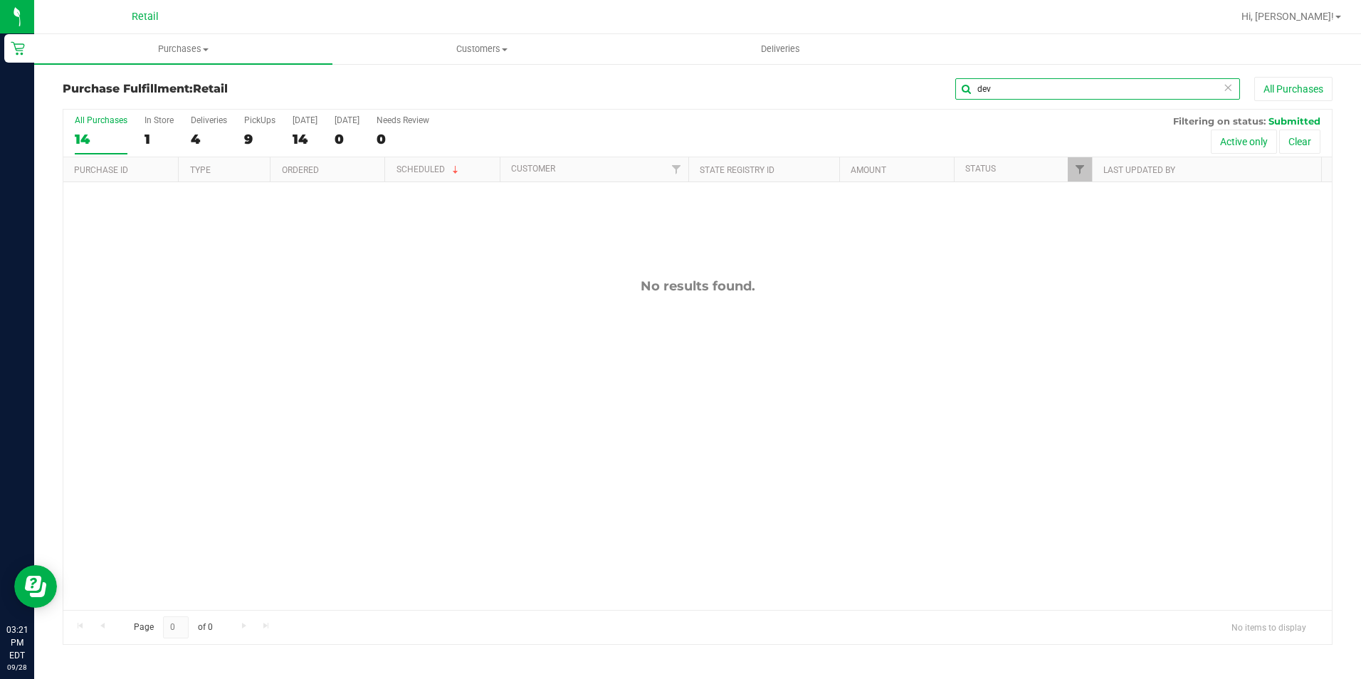
type input "dev"
